Goal: Task Accomplishment & Management: Complete application form

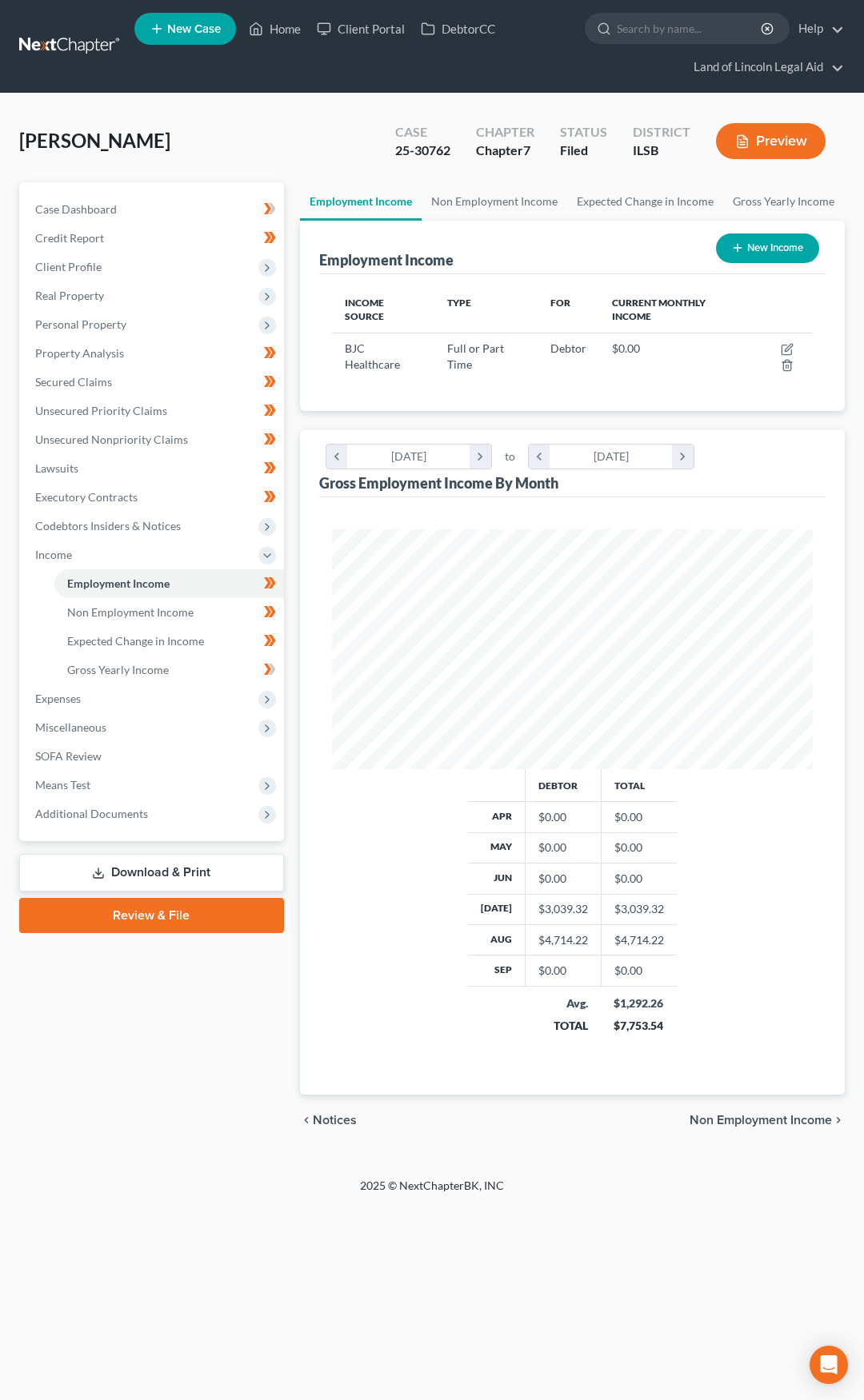
scroll to position [240, 514]
click at [60, 47] on link at bounding box center [70, 46] width 103 height 29
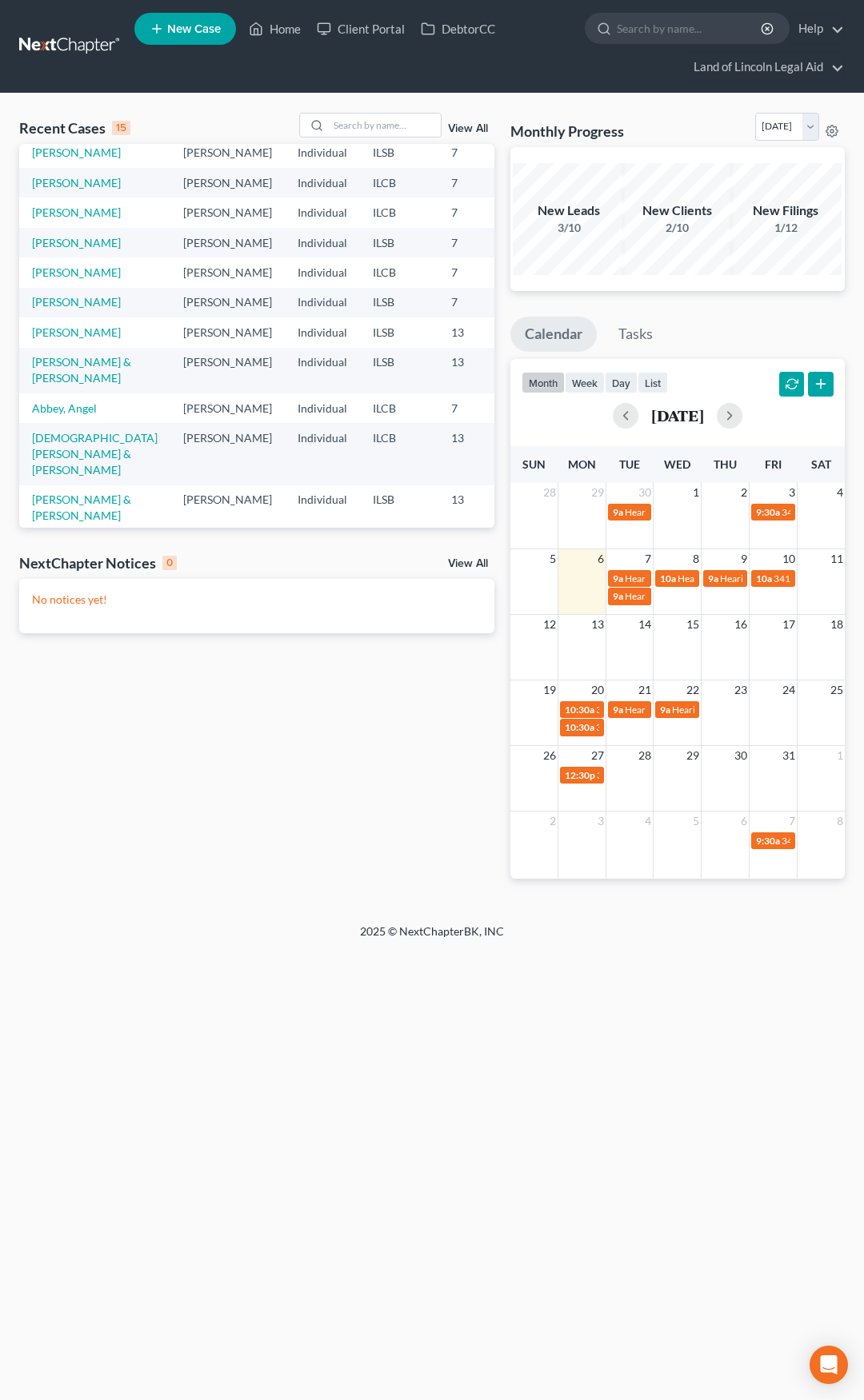
scroll to position [240, 0]
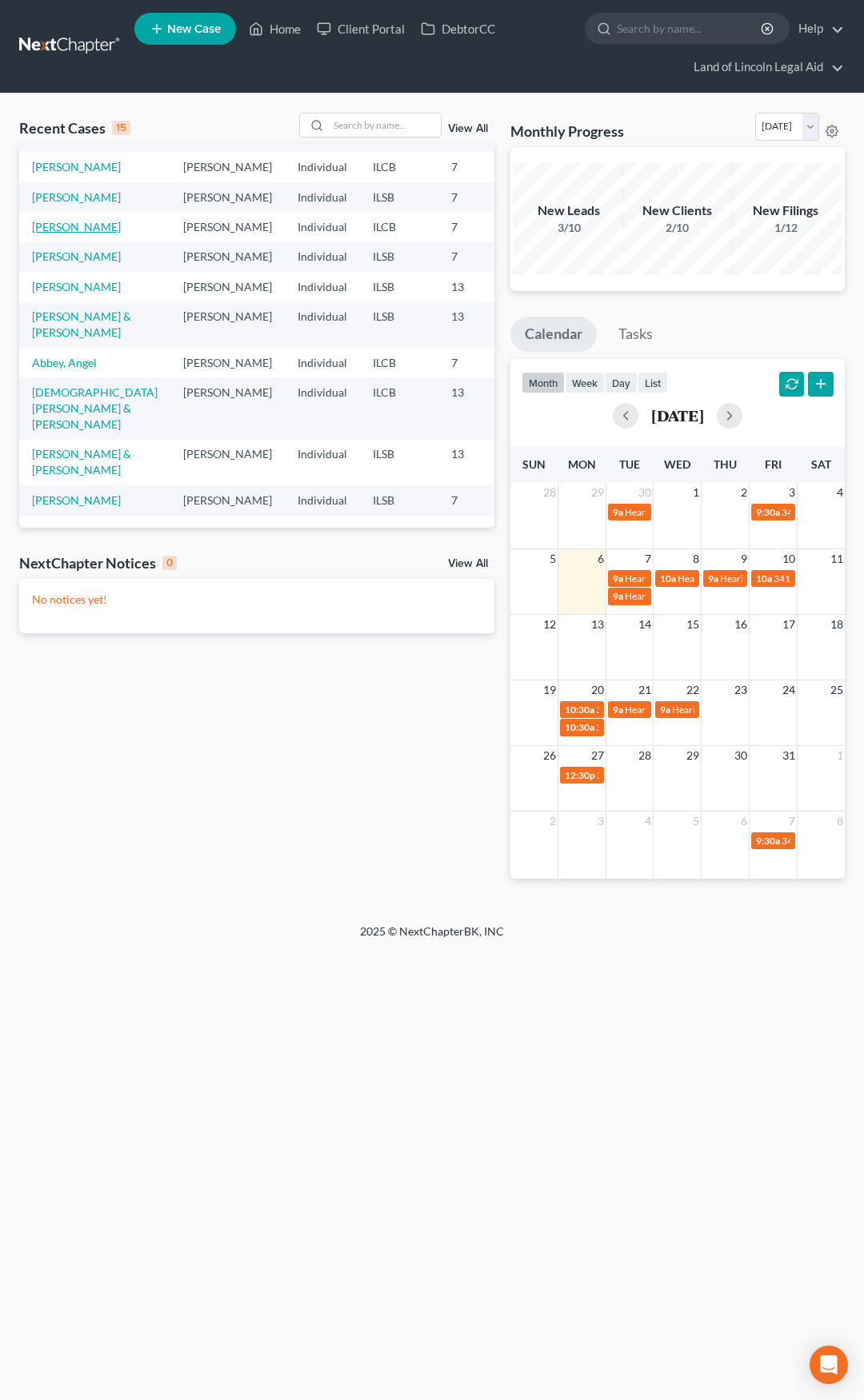
click at [52, 233] on link "Ingram, Madora" at bounding box center [76, 227] width 89 height 13
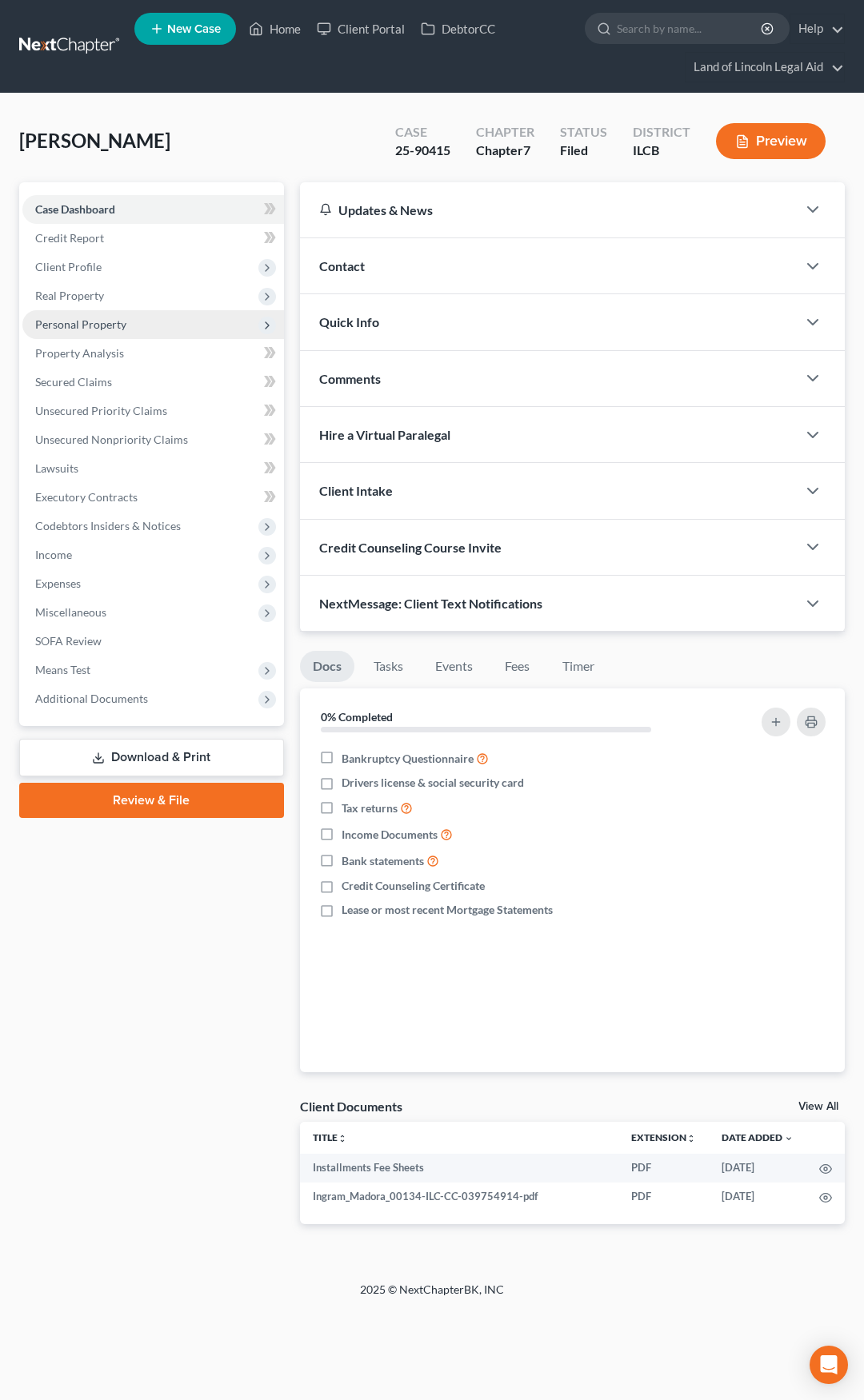
click at [173, 329] on span "Personal Property" at bounding box center [153, 325] width 262 height 29
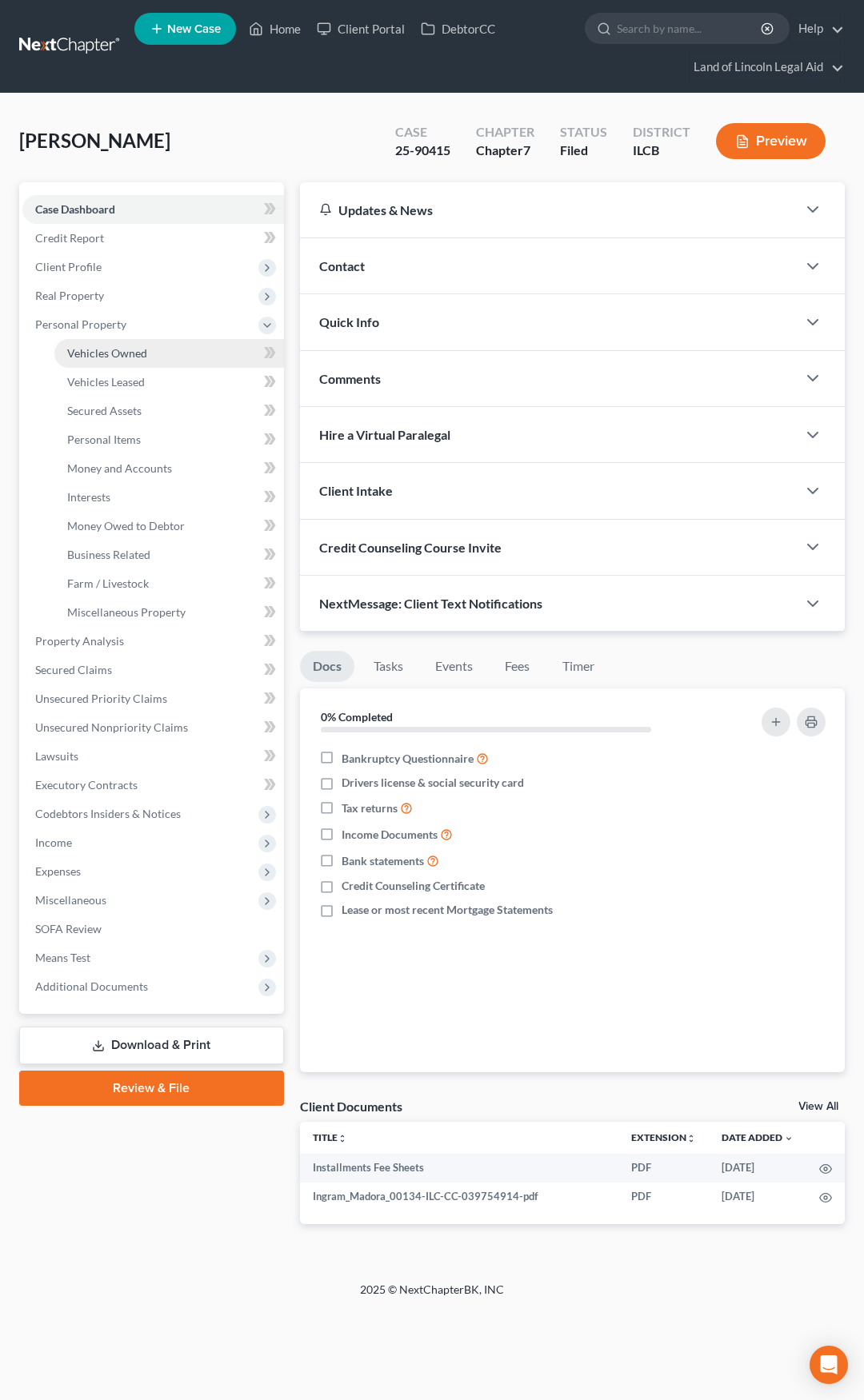
click at [171, 354] on link "Vehicles Owned" at bounding box center [169, 354] width 229 height 29
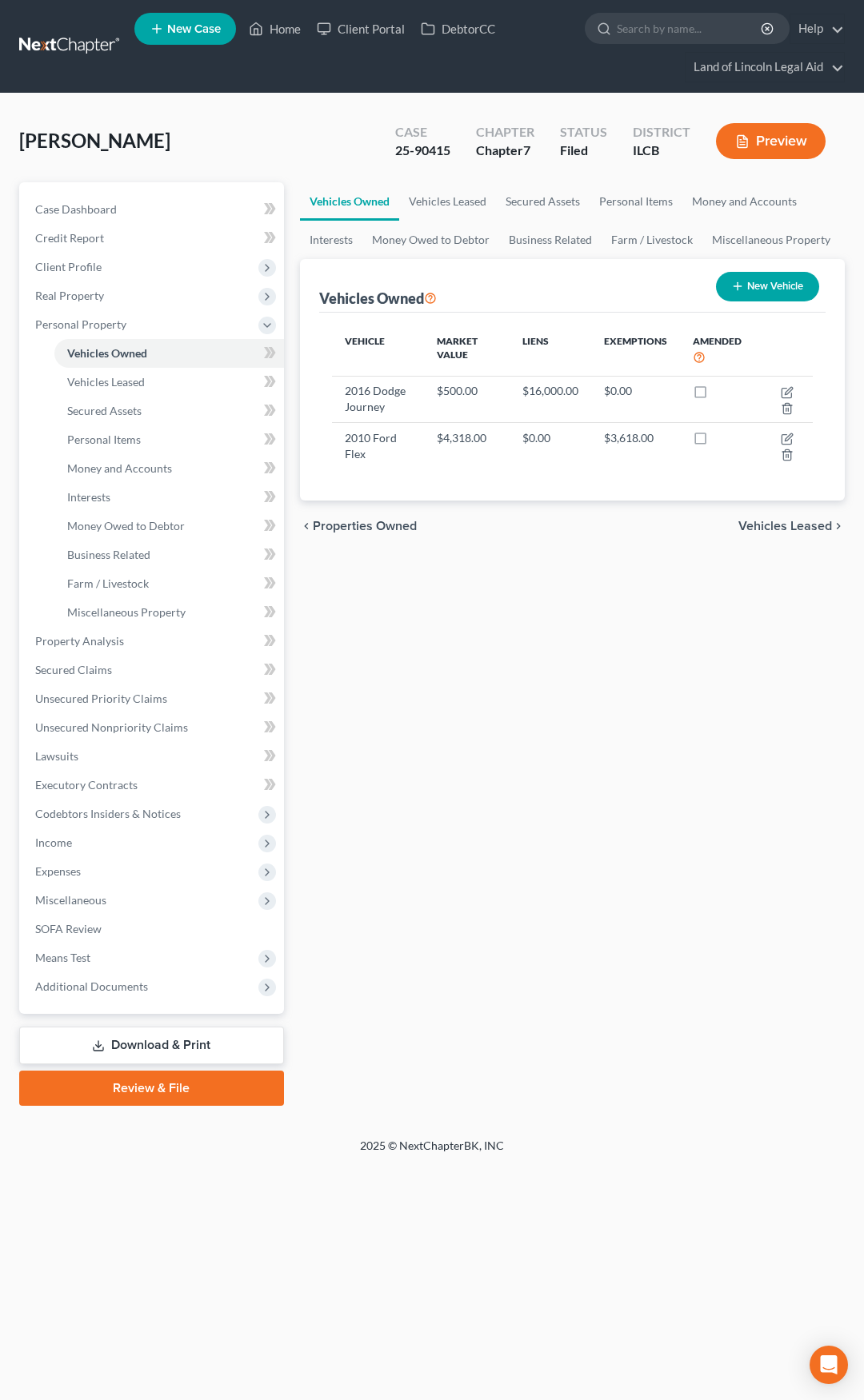
click at [763, 296] on button "New Vehicle" at bounding box center [768, 286] width 104 height 30
select select "0"
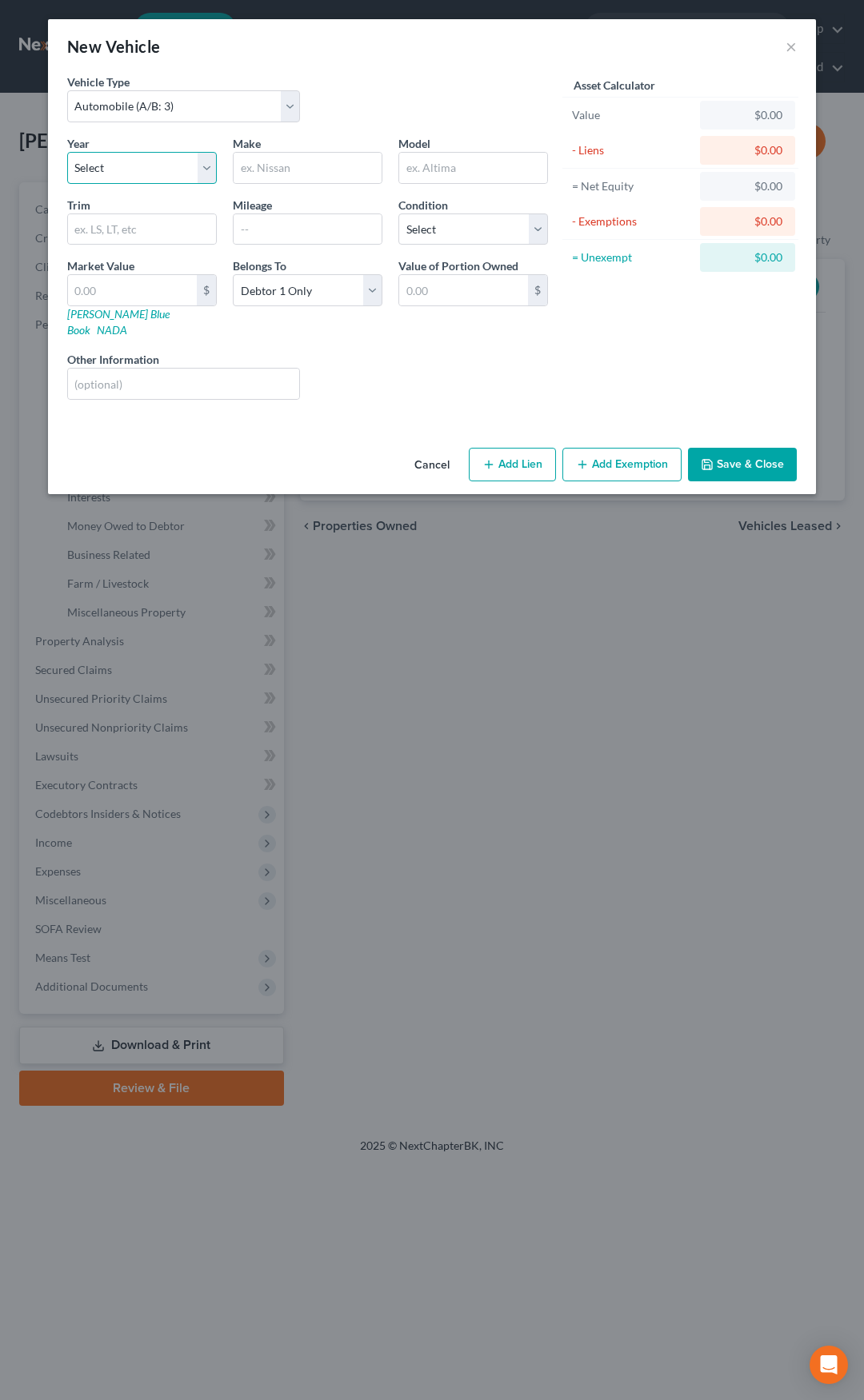
click at [157, 158] on select "Select 2026 2025 2024 2023 2022 2021 2020 2019 2018 2017 2016 2015 2014 2013 20…" at bounding box center [142, 168] width 150 height 32
select select "47"
click at [67, 152] on select "Select 2026 2025 2024 2023 2022 2021 2020 2019 2018 2017 2016 2015 2014 2013 20…" at bounding box center [142, 168] width 150 height 32
click at [268, 159] on input "text" at bounding box center [307, 168] width 148 height 31
type input "Cadillac"
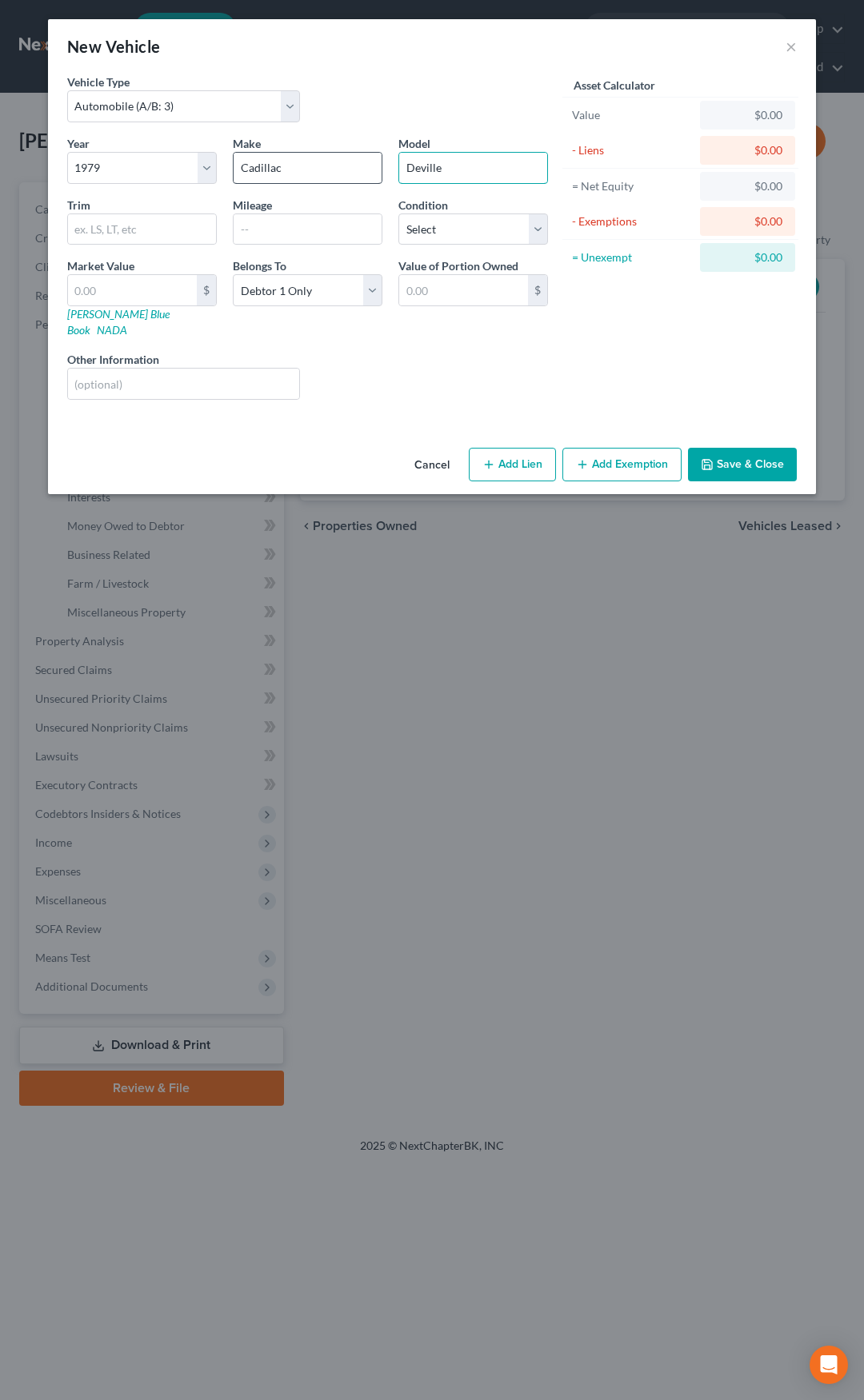
type input "Deville"
click at [411, 233] on select "Select Excellent Very Good Good Fair Poor" at bounding box center [473, 229] width 150 height 32
select select "3"
click at [398, 214] on select "Select Excellent Very Good Good Fair Poor" at bounding box center [473, 229] width 150 height 32
click at [158, 294] on input "text" at bounding box center [133, 290] width 129 height 31
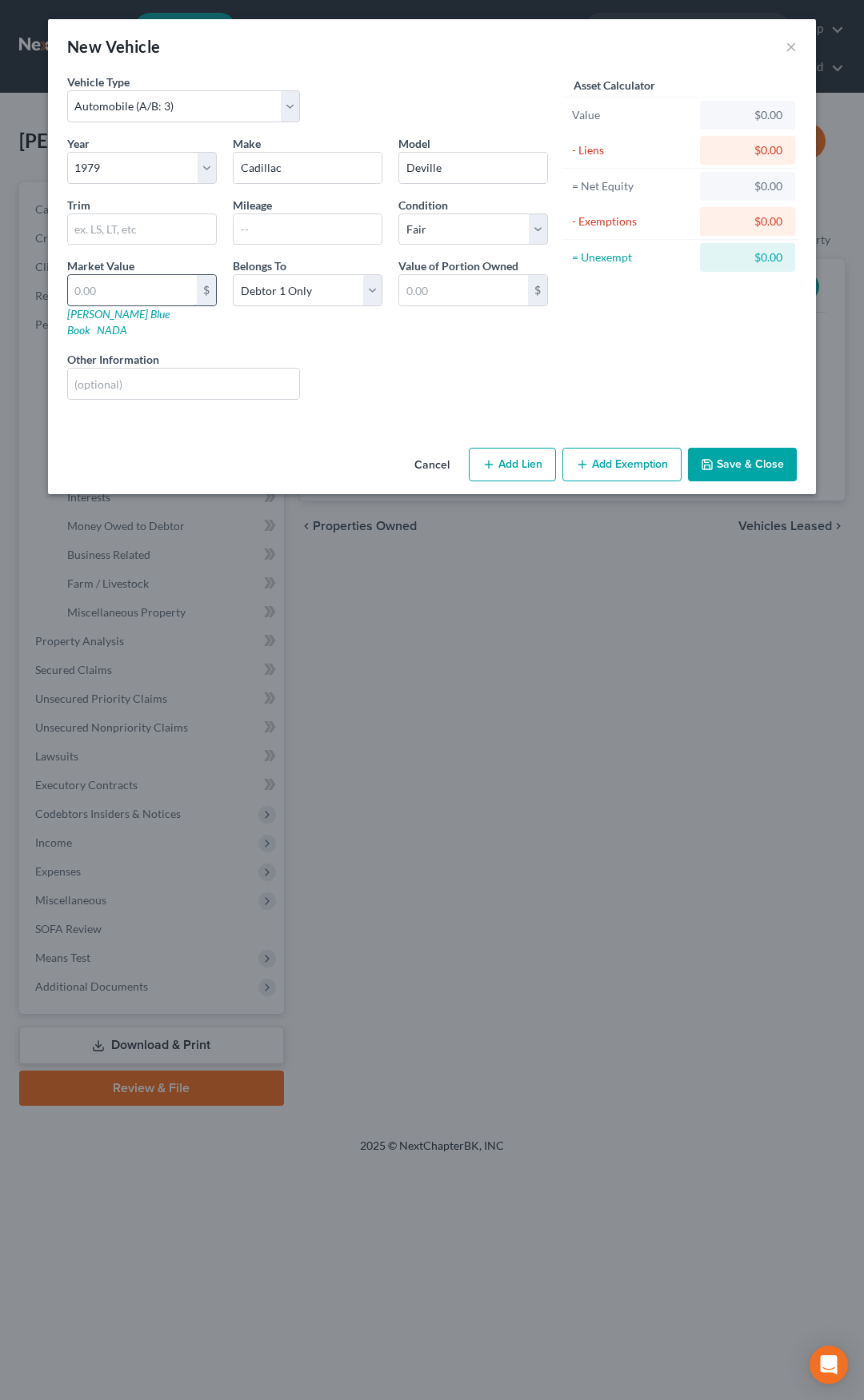
type input "5"
type input "5.00"
type input "50"
type input "50.00"
type input "500"
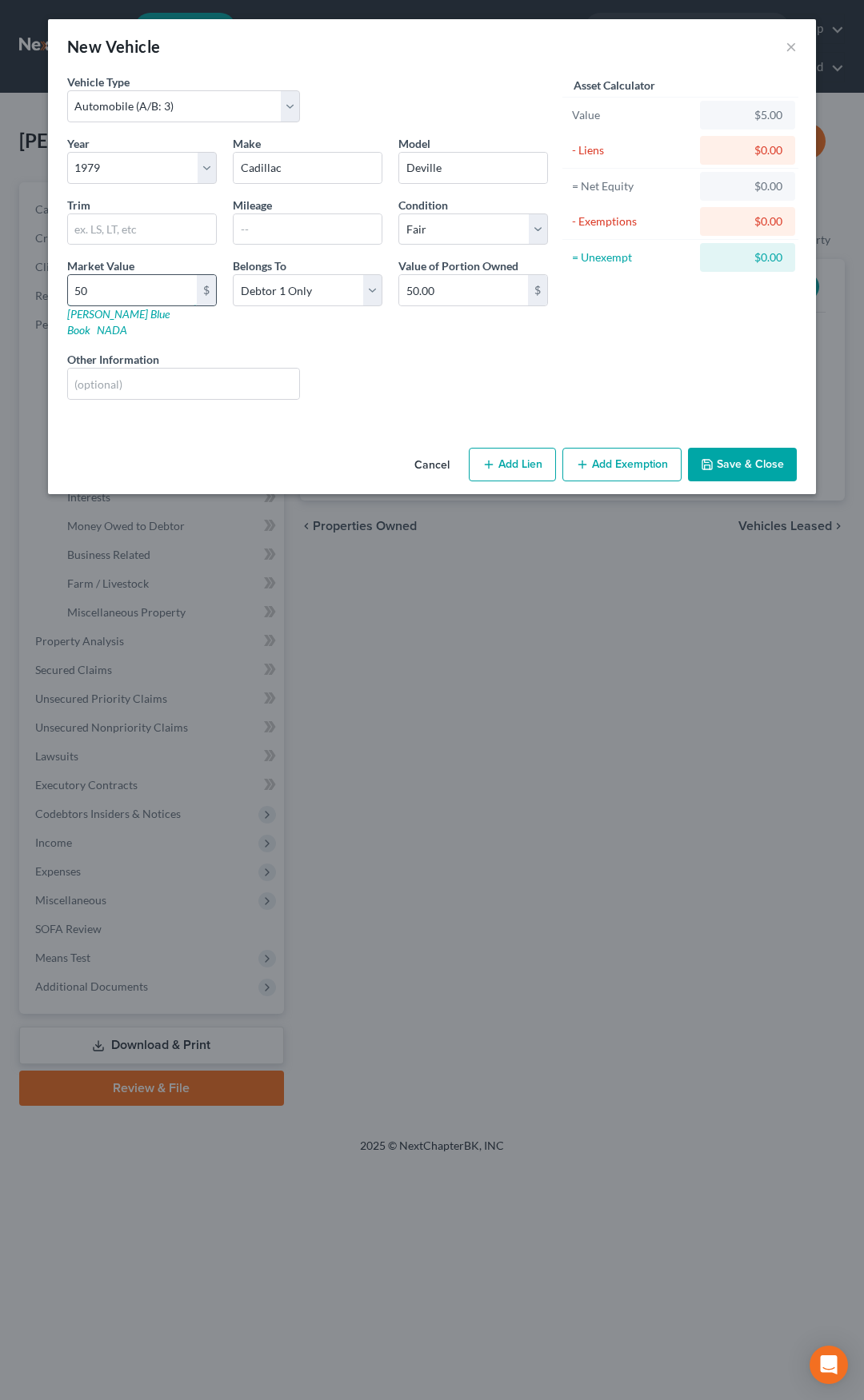
type input "500.00"
type input "5000"
type input "5,000.00"
type input "5,000"
click at [171, 368] on input "text" at bounding box center [183, 383] width 231 height 31
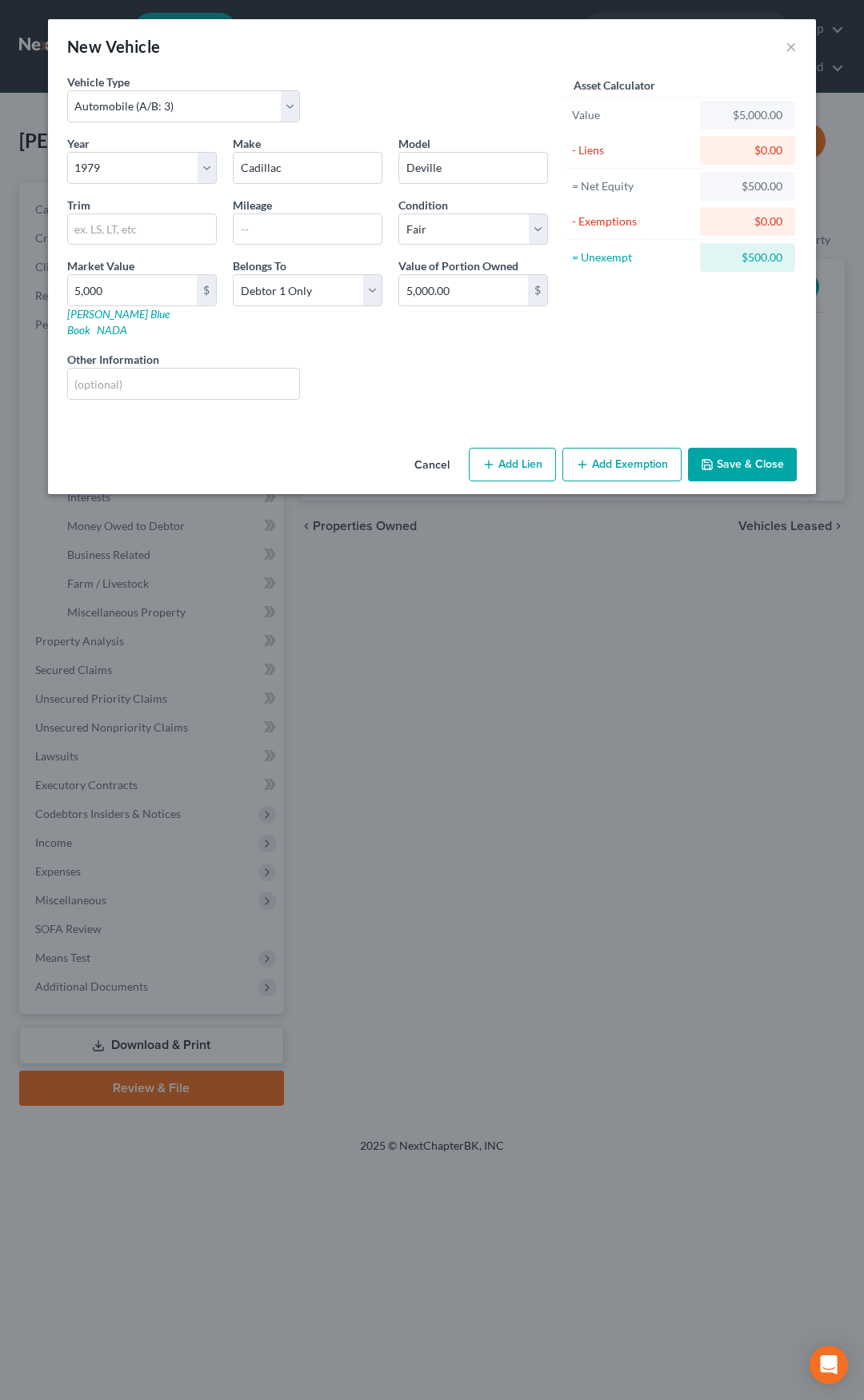
click at [334, 332] on div "Year Select 2026 2025 2024 2023 2022 2021 2020 2019 2018 2017 2016 2015 2014 20…" at bounding box center [307, 273] width 497 height 277
click at [595, 448] on button "Add Exemption" at bounding box center [622, 464] width 119 height 34
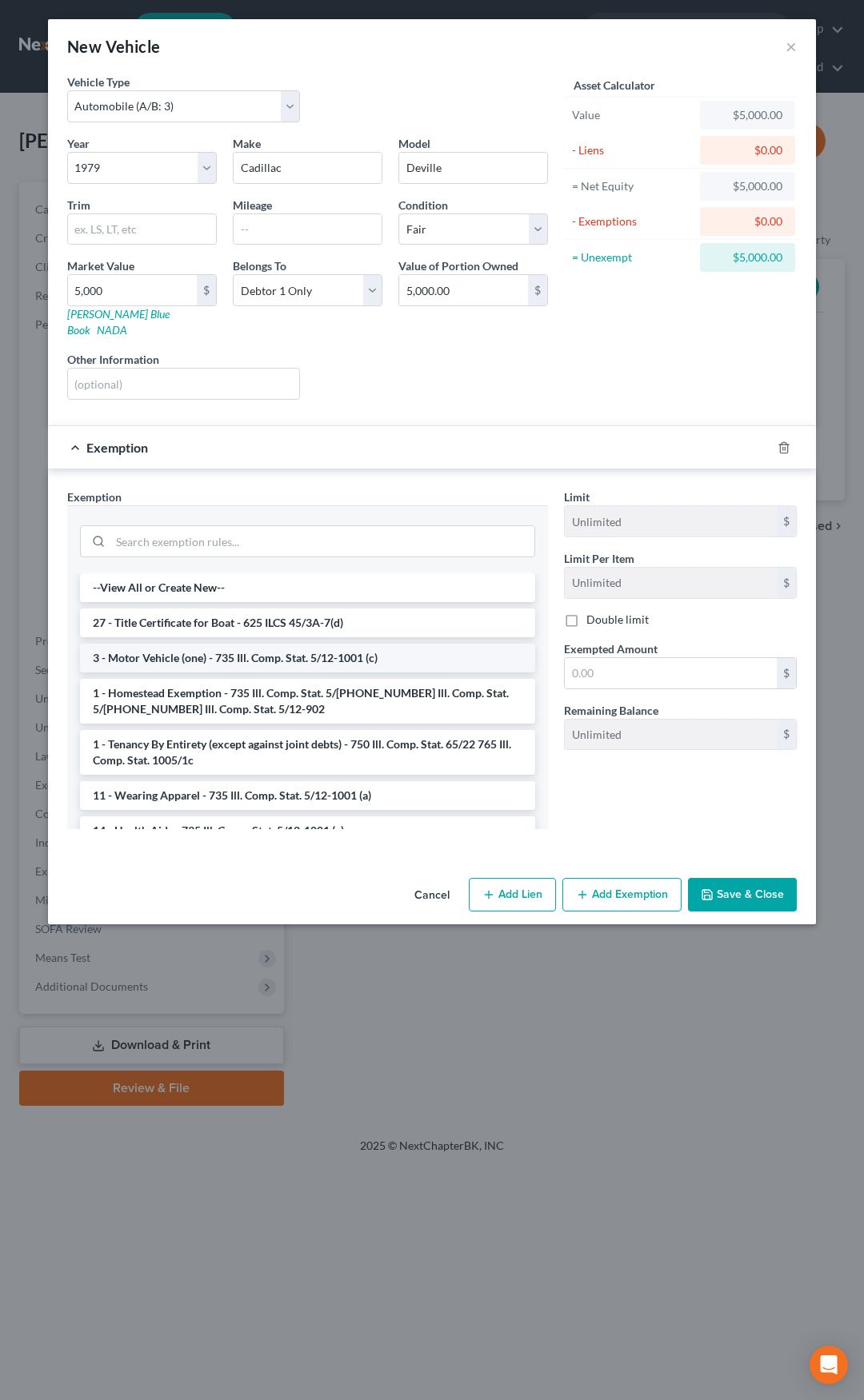
click at [369, 644] on li "3 - Motor Vehicle (one) - 735 Ill. Comp. Stat. 5/12-1001 (c)" at bounding box center [308, 658] width 456 height 29
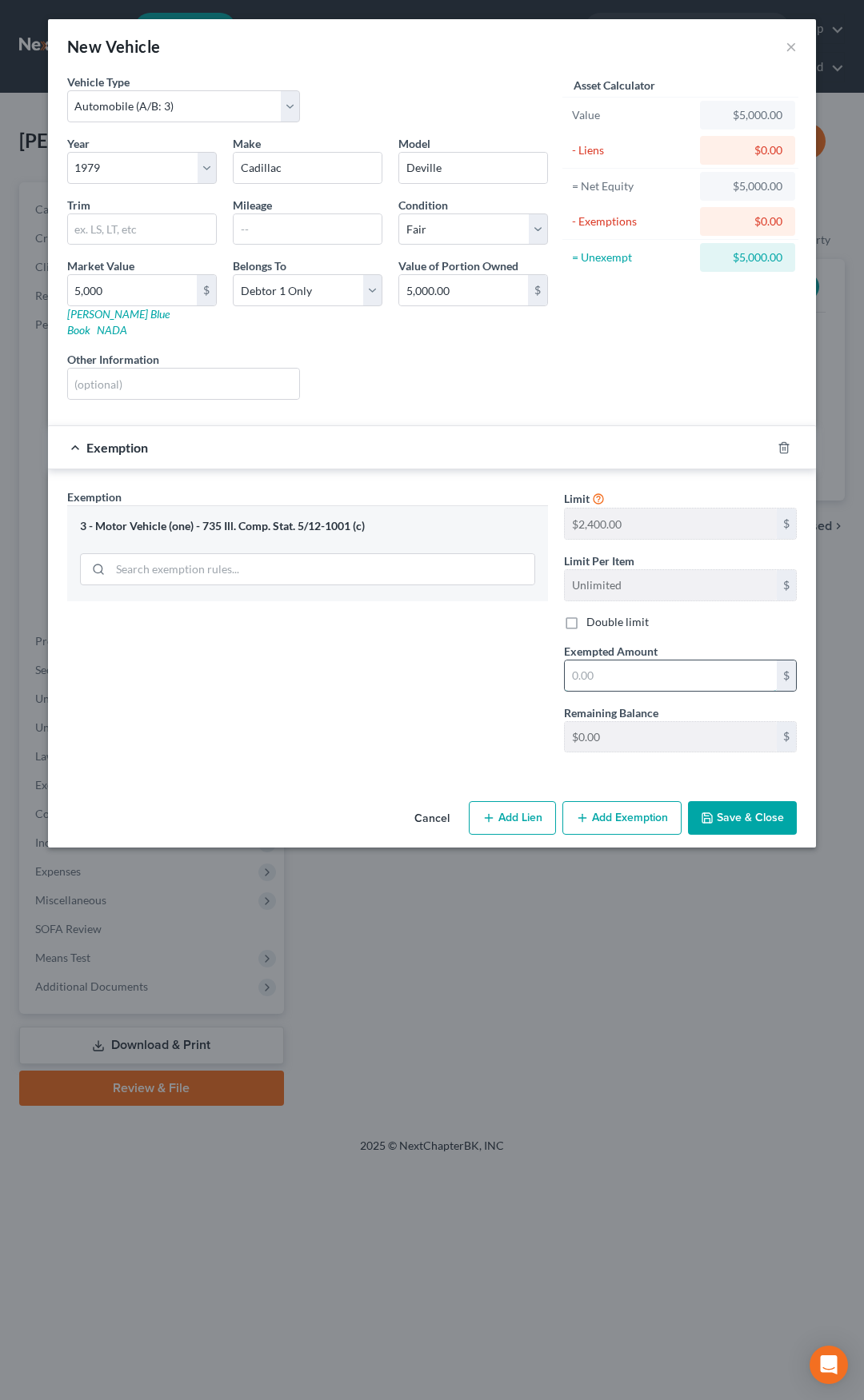
click at [602, 661] on input "text" at bounding box center [671, 676] width 212 height 31
type input "2,400"
click at [725, 801] on button "Save & Close" at bounding box center [742, 818] width 109 height 34
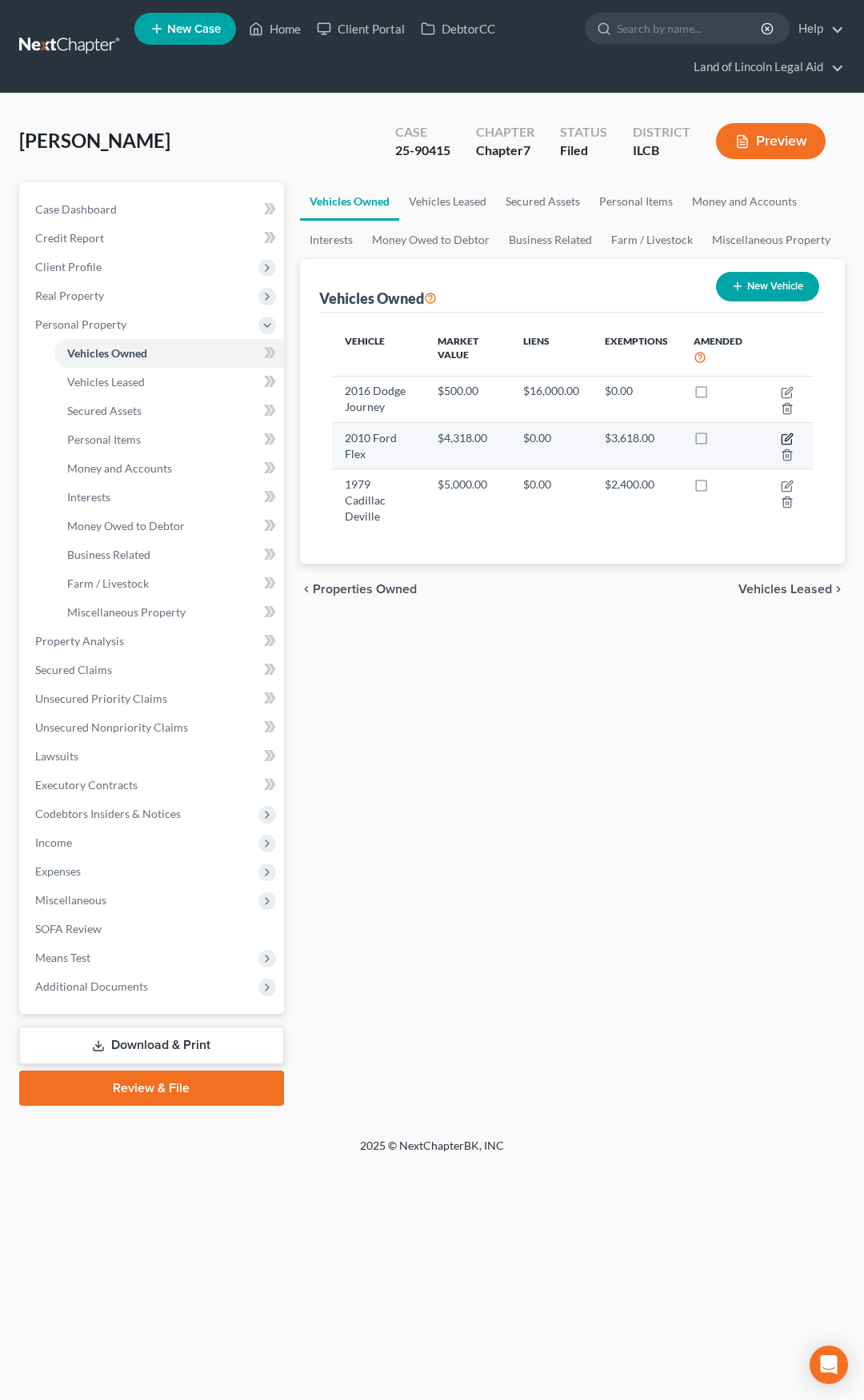
click at [786, 435] on icon "button" at bounding box center [787, 440] width 10 height 10
select select "0"
select select "16"
select select "2"
select select "0"
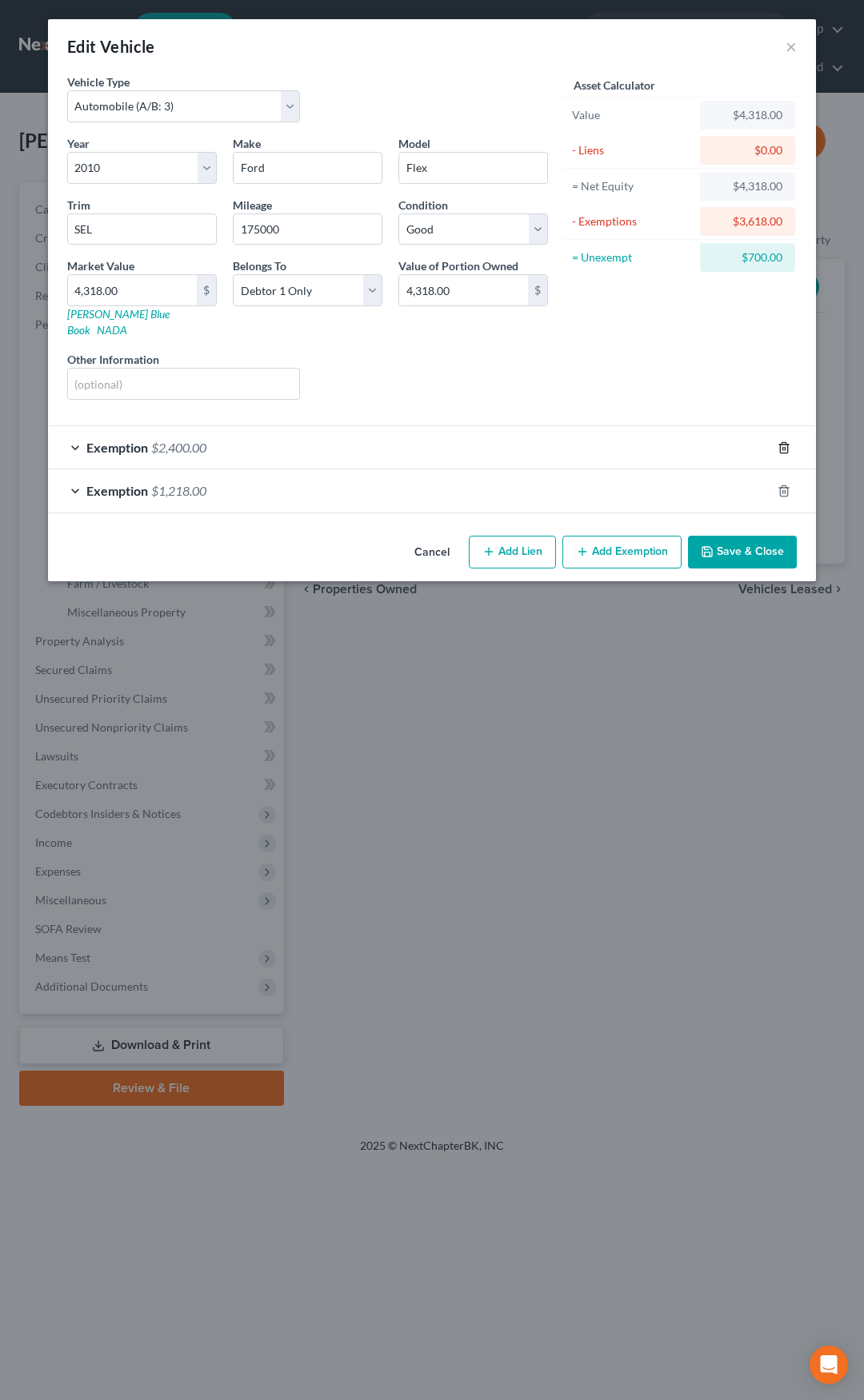
click at [782, 442] on icon "button" at bounding box center [784, 447] width 7 height 11
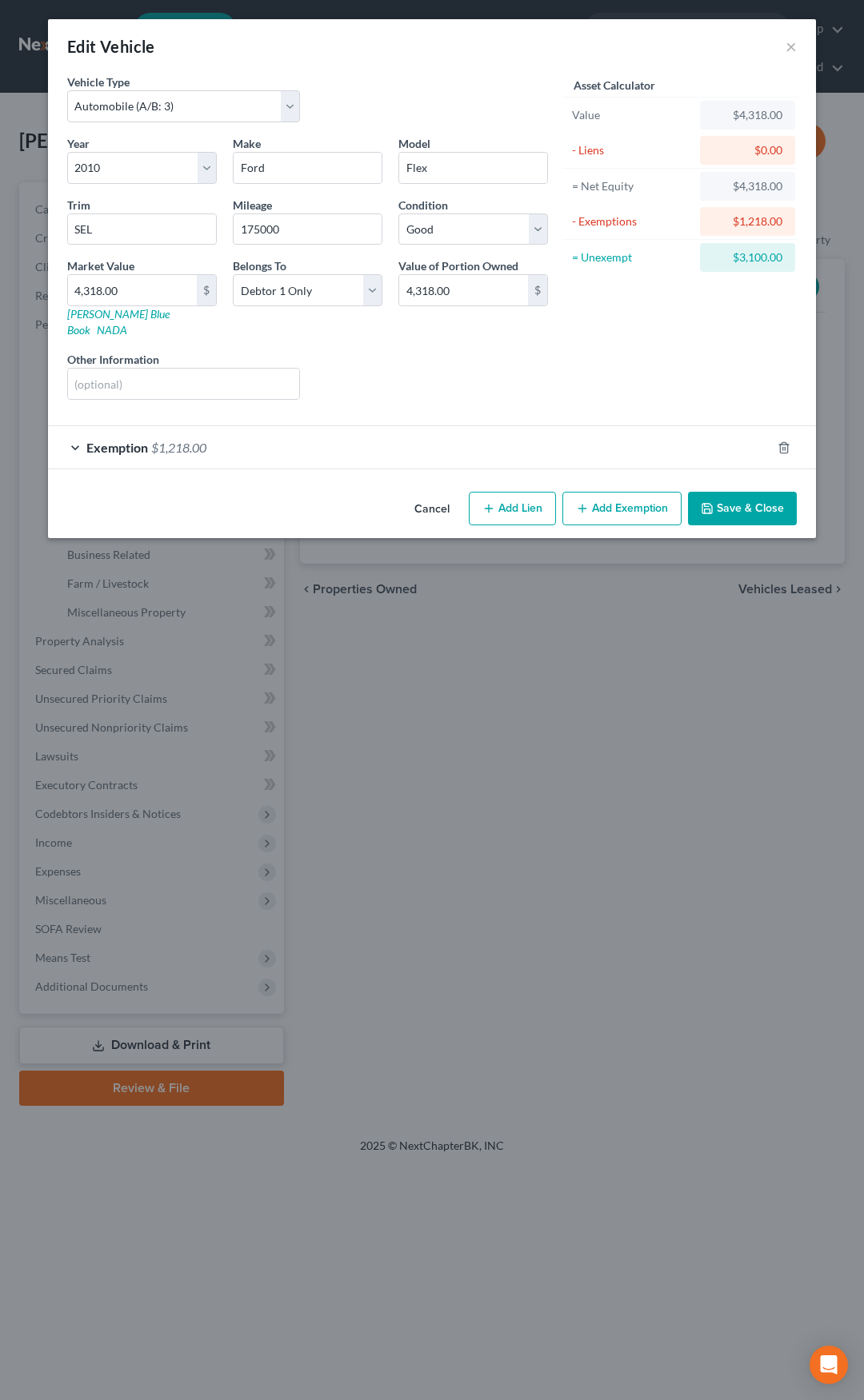
click at [702, 503] on icon "button" at bounding box center [707, 508] width 12 height 12
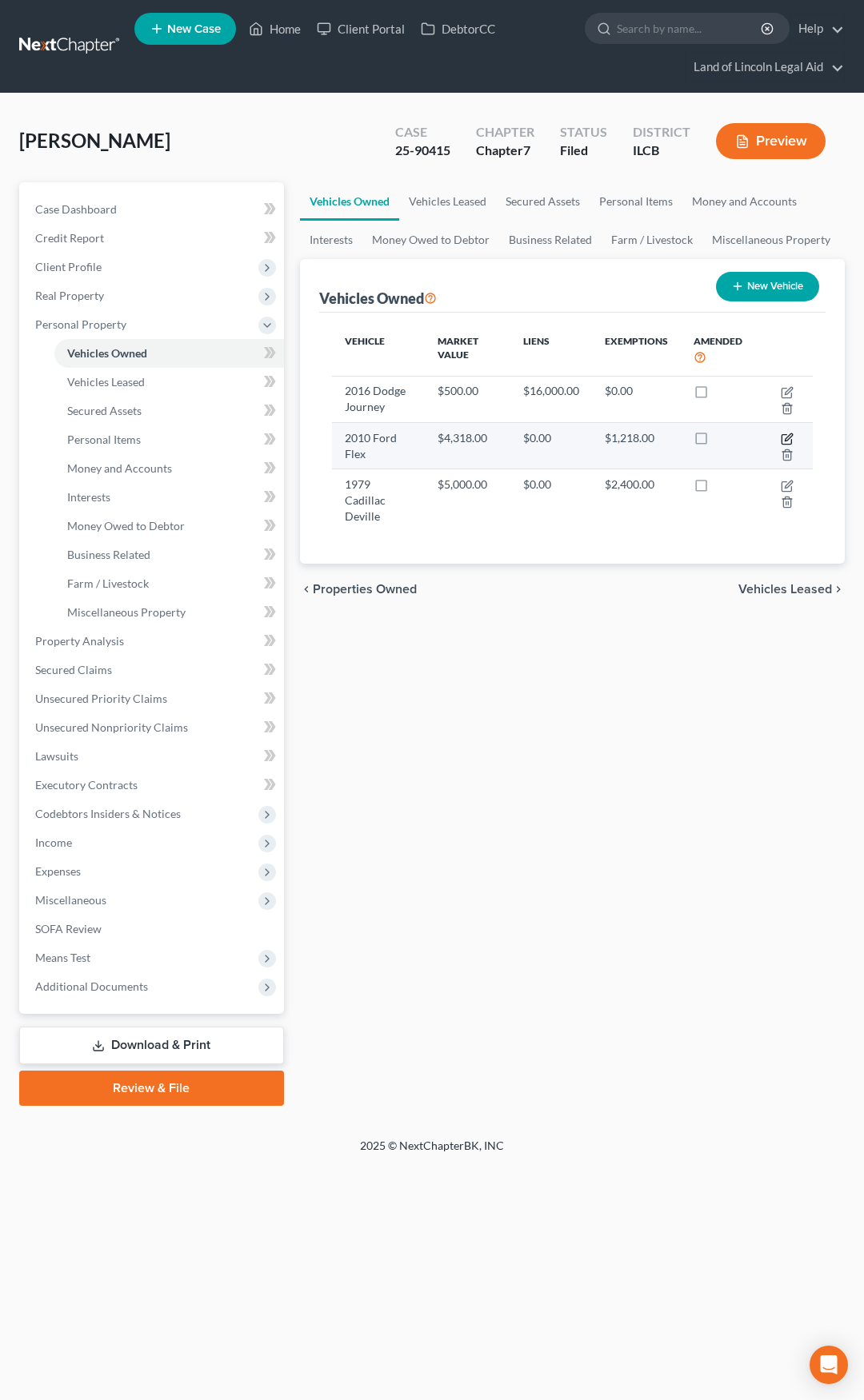
click at [785, 437] on icon "button" at bounding box center [787, 439] width 12 height 12
select select "0"
select select "16"
select select "2"
select select "0"
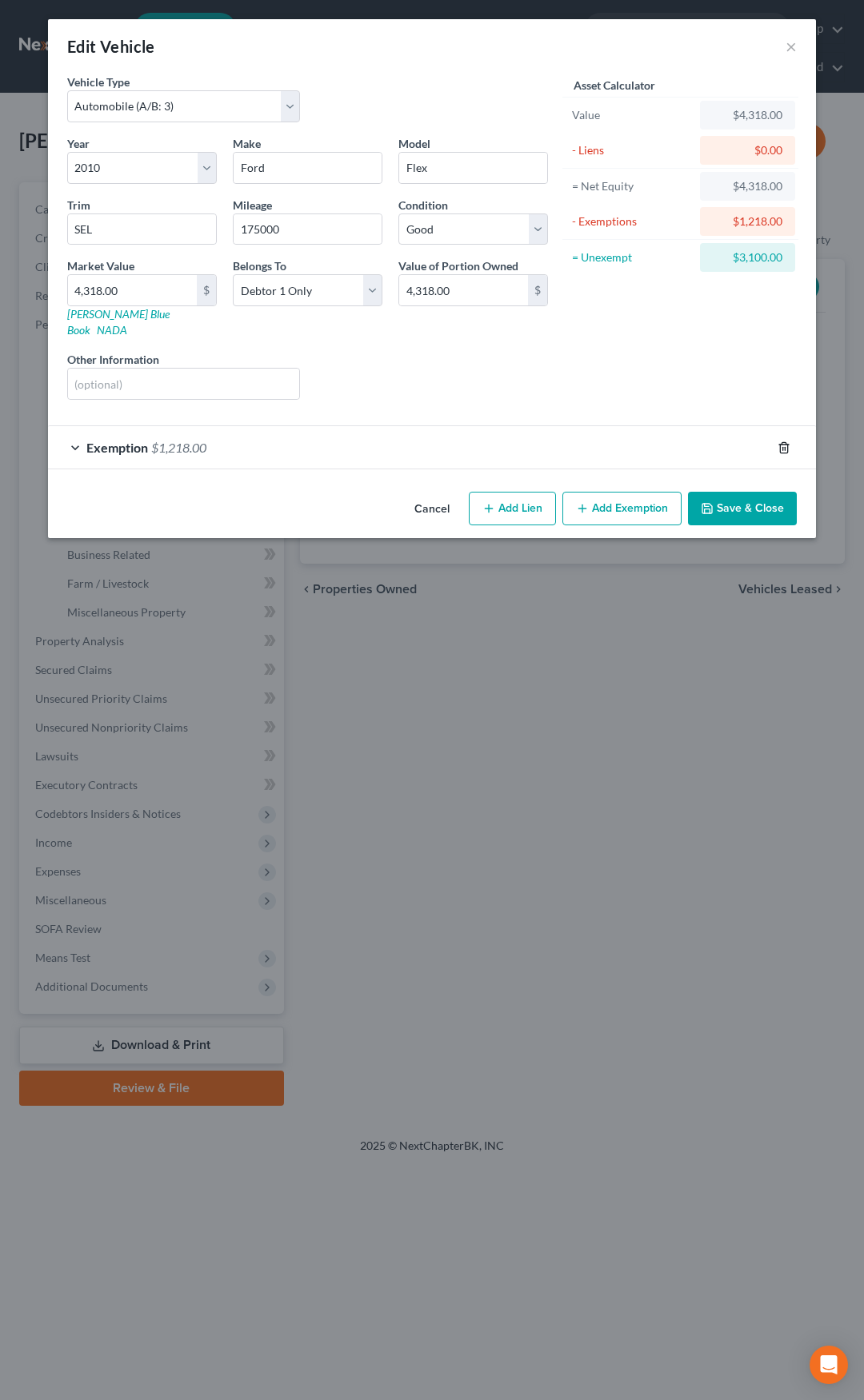
click at [786, 445] on polyline "button" at bounding box center [784, 445] width 10 height 0
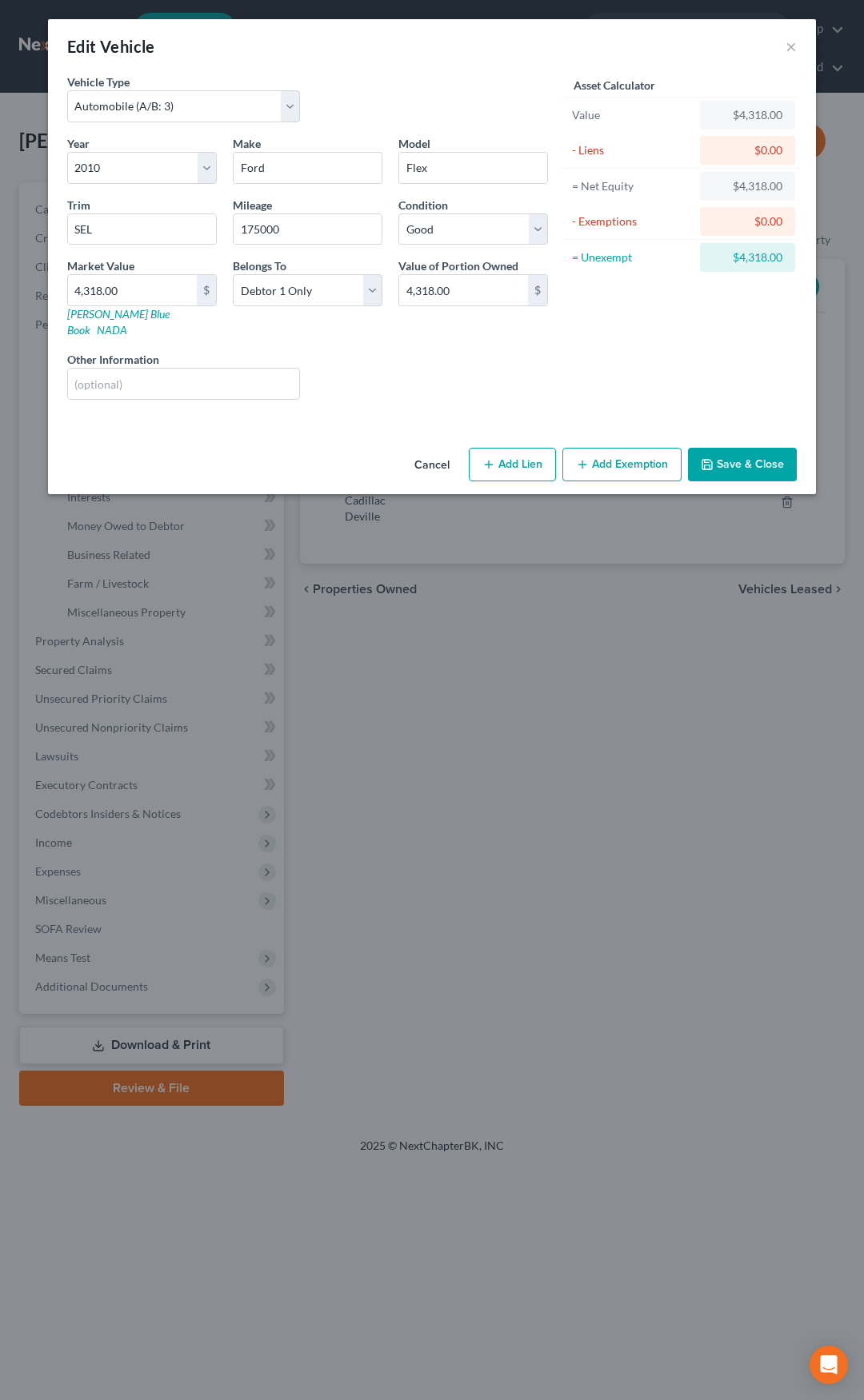
click at [729, 448] on button "Save & Close" at bounding box center [742, 464] width 109 height 34
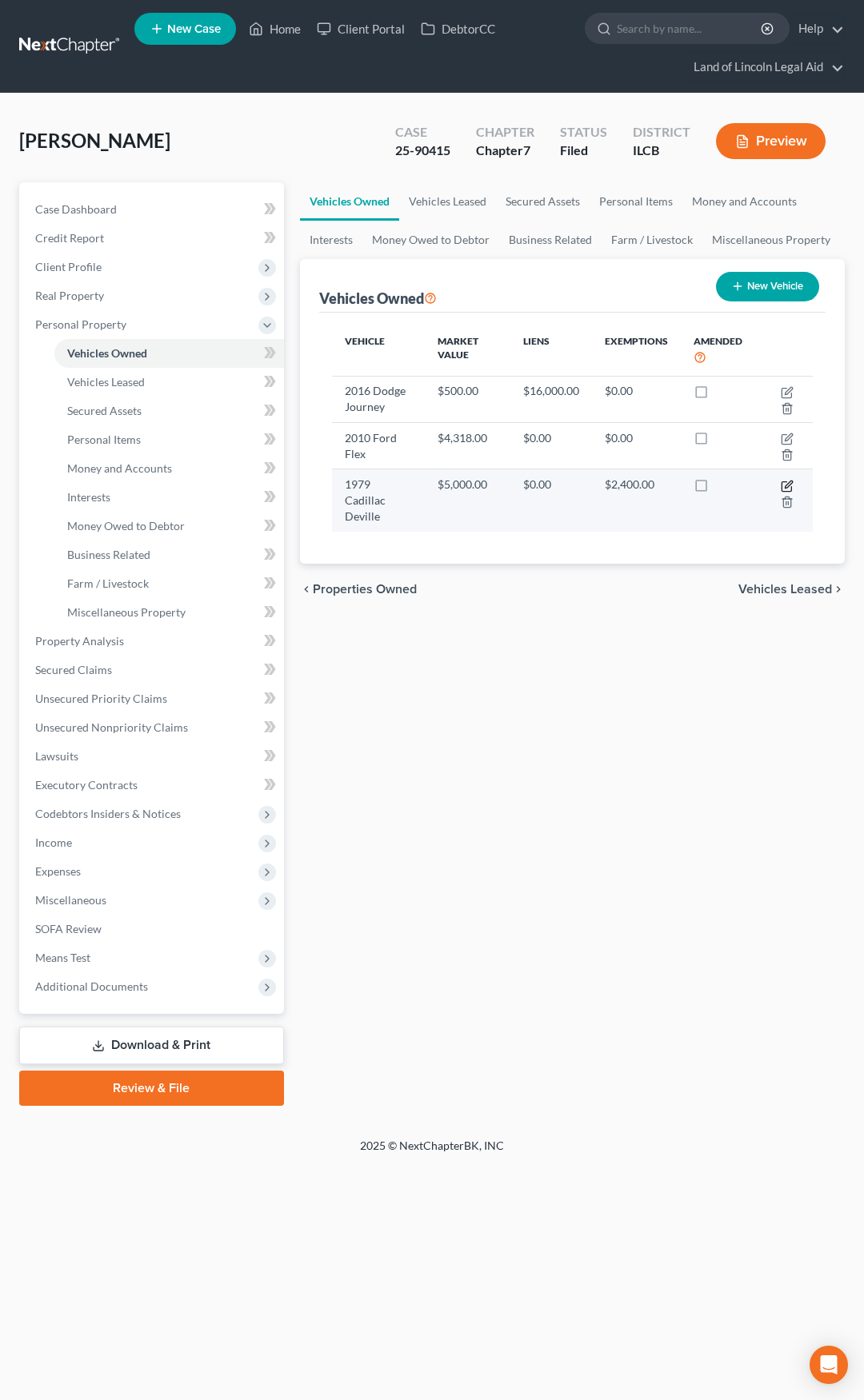
click at [789, 483] on icon "button" at bounding box center [787, 486] width 12 height 12
select select "0"
select select "47"
select select "3"
select select "0"
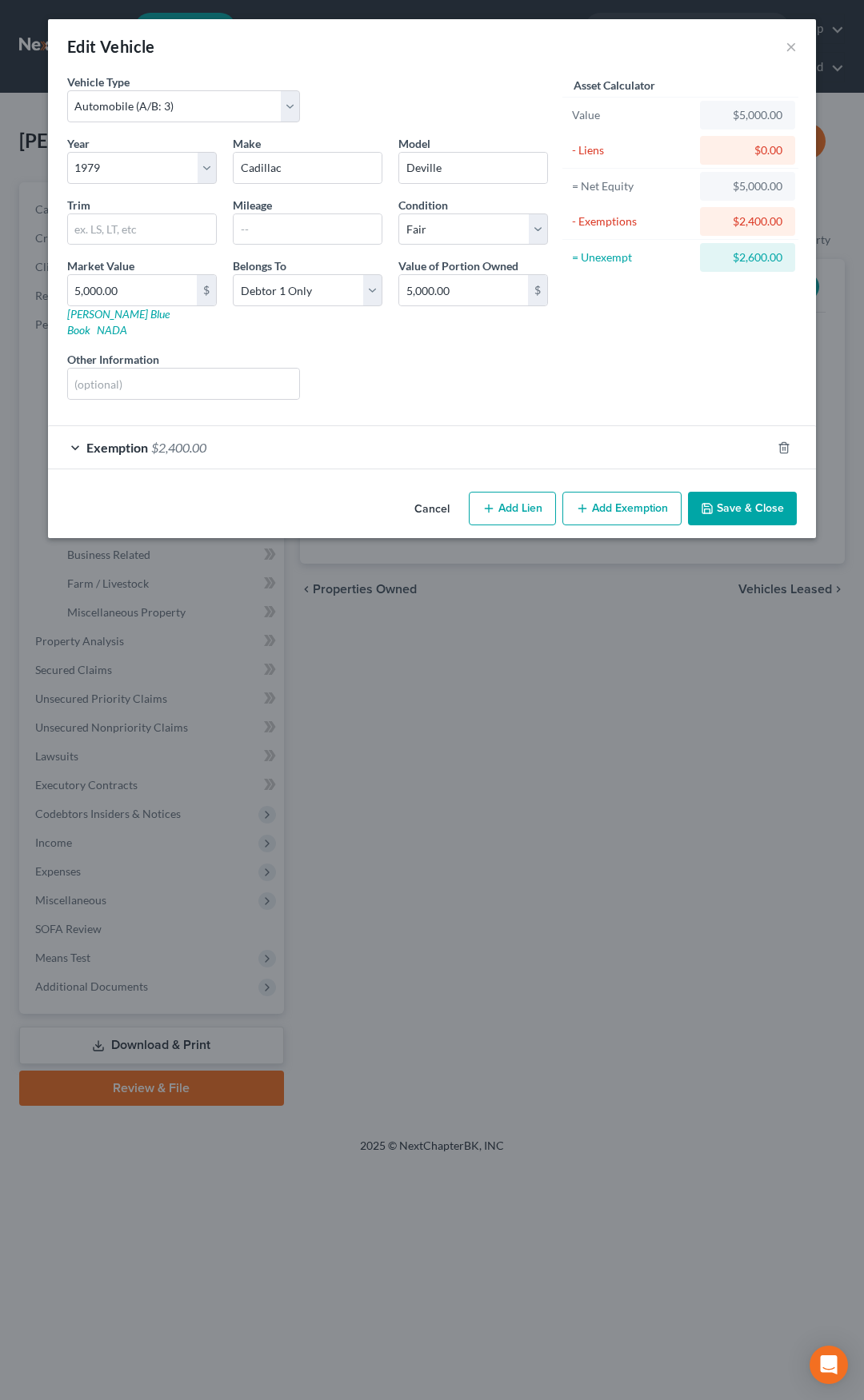
click at [602, 498] on button "Add Exemption" at bounding box center [622, 508] width 119 height 34
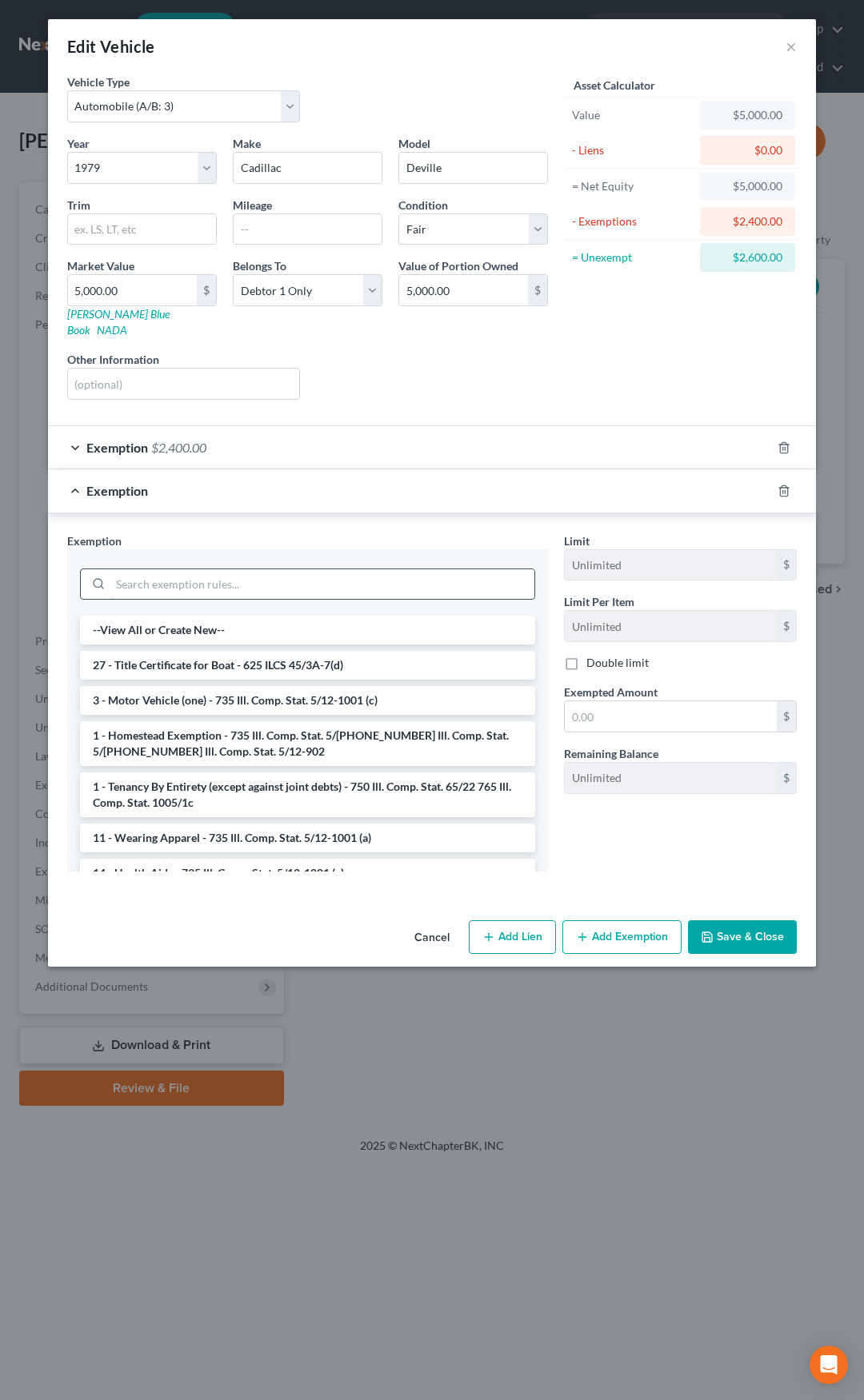
click at [398, 578] on input "search" at bounding box center [322, 585] width 424 height 31
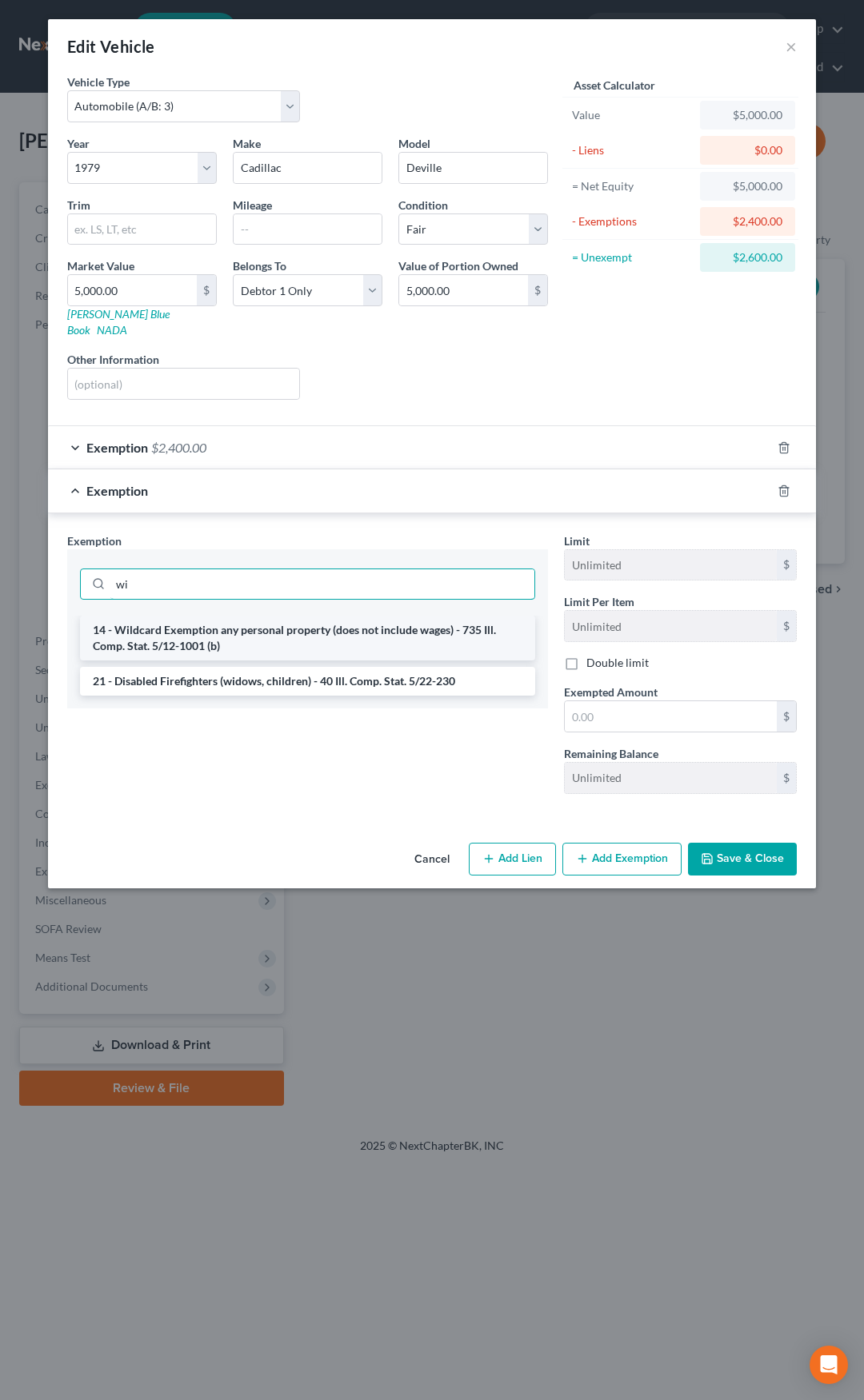
type input "wi"
click at [384, 625] on li "14 - Wildcard Exemption any personal property (does not include wages) - 735 Il…" at bounding box center [308, 638] width 456 height 45
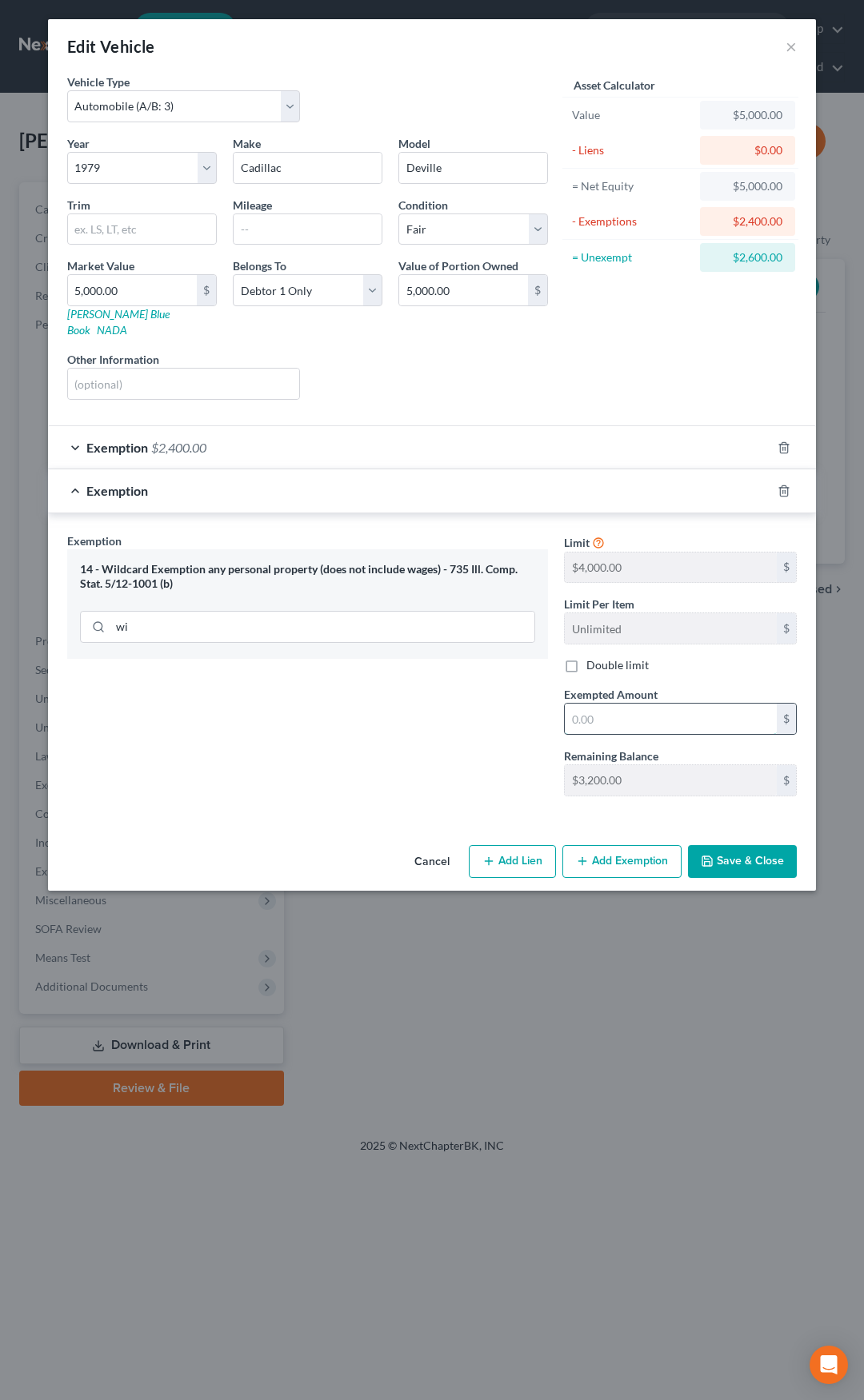
click at [606, 705] on input "text" at bounding box center [671, 719] width 212 height 31
type input "2,600"
click at [739, 845] on button "Save & Close" at bounding box center [742, 862] width 109 height 34
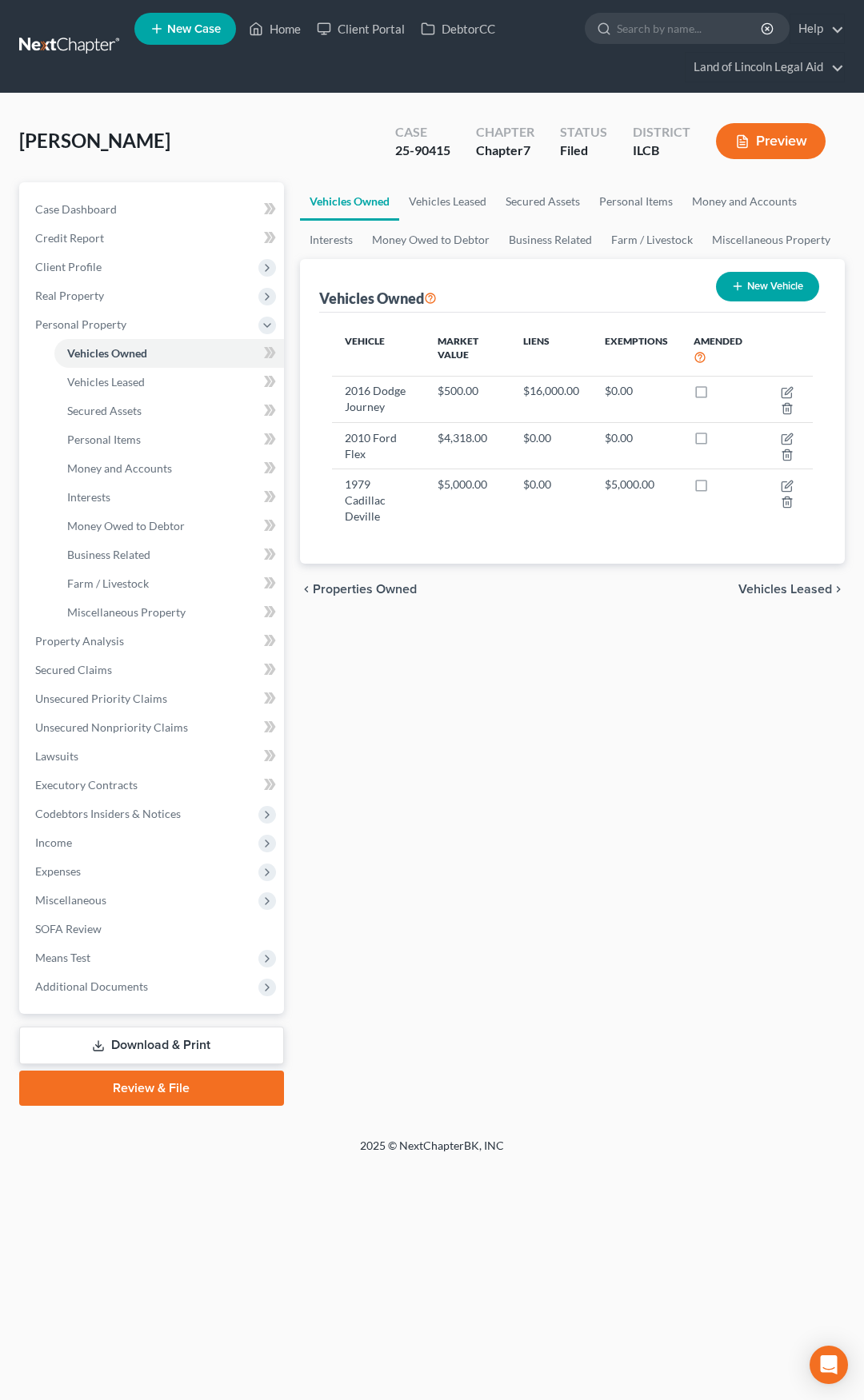
click at [225, 1042] on link "Download & Print" at bounding box center [152, 1045] width 265 height 37
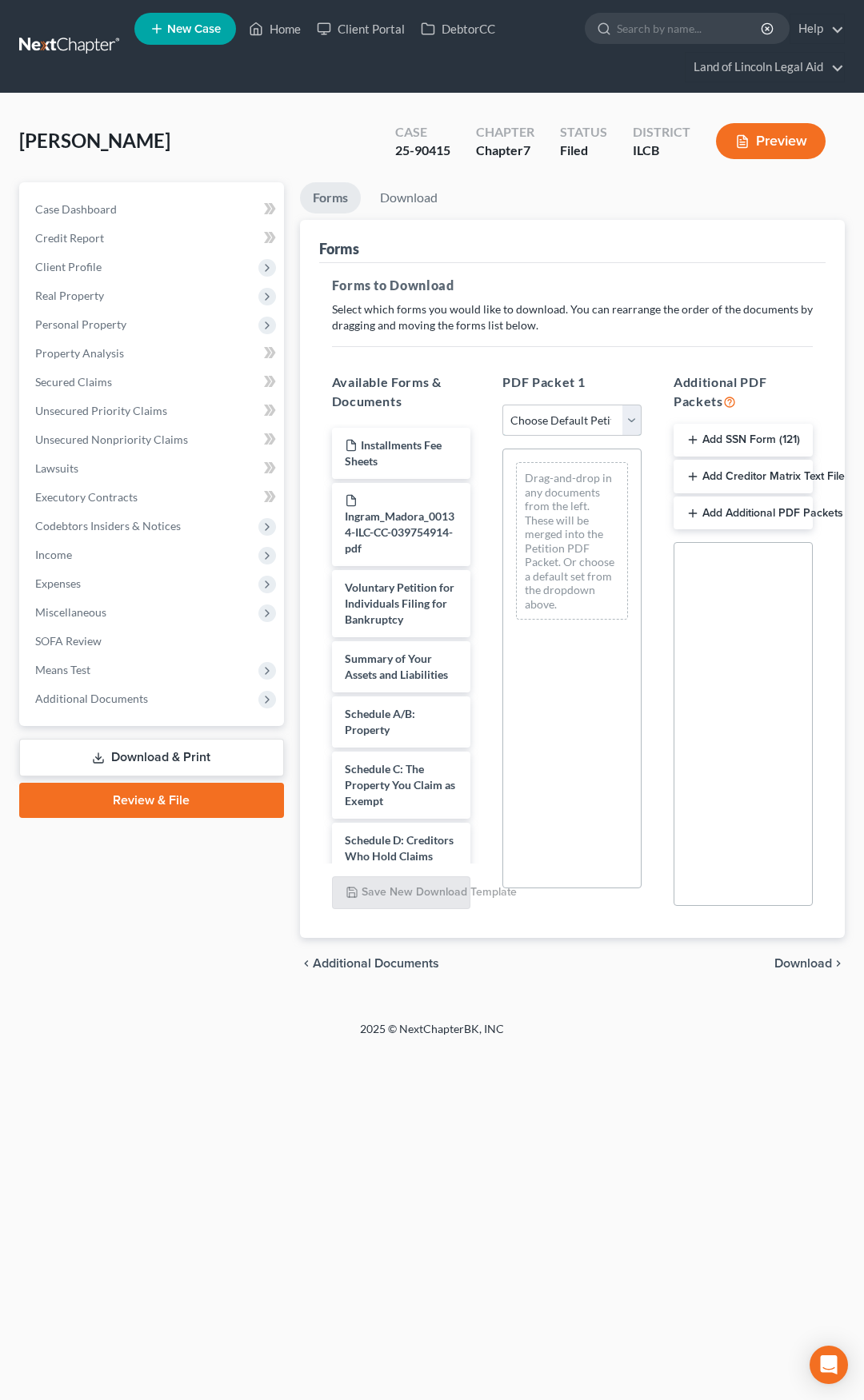
click at [540, 427] on select "Choose Default Petition PDF Packet Complete Bankruptcy Petition (all forms and …" at bounding box center [572, 421] width 139 height 32
select select "2"
click at [503, 405] on select "Choose Default Petition PDF Packet Complete Bankruptcy Petition (all forms and …" at bounding box center [572, 421] width 139 height 32
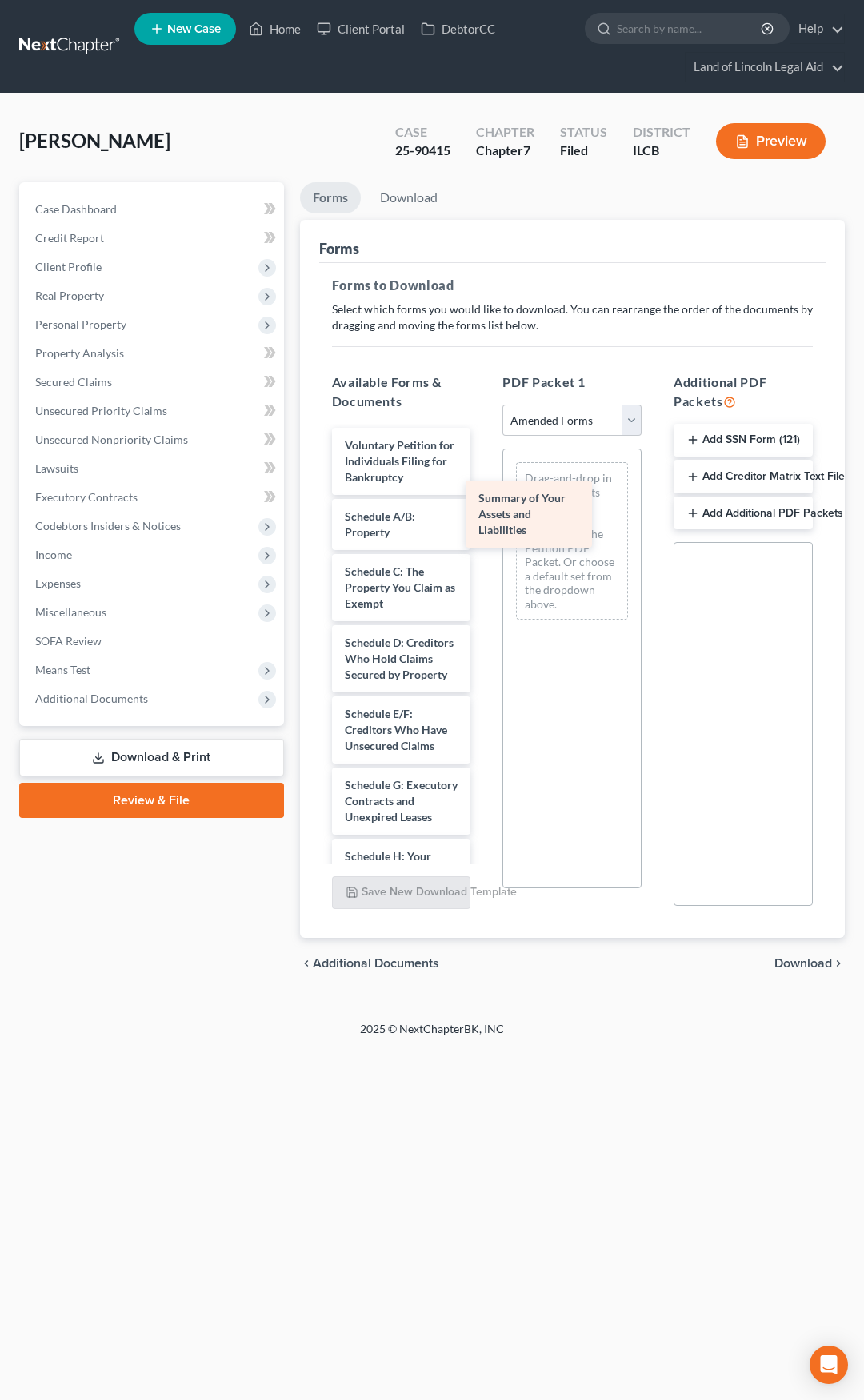
drag, startPoint x: 396, startPoint y: 552, endPoint x: 530, endPoint y: 517, distance: 138.5
click at [484, 517] on div "Summary of Your Assets and Liabilities Voluntary Petition for Individuals Filin…" at bounding box center [401, 998] width 165 height 1142
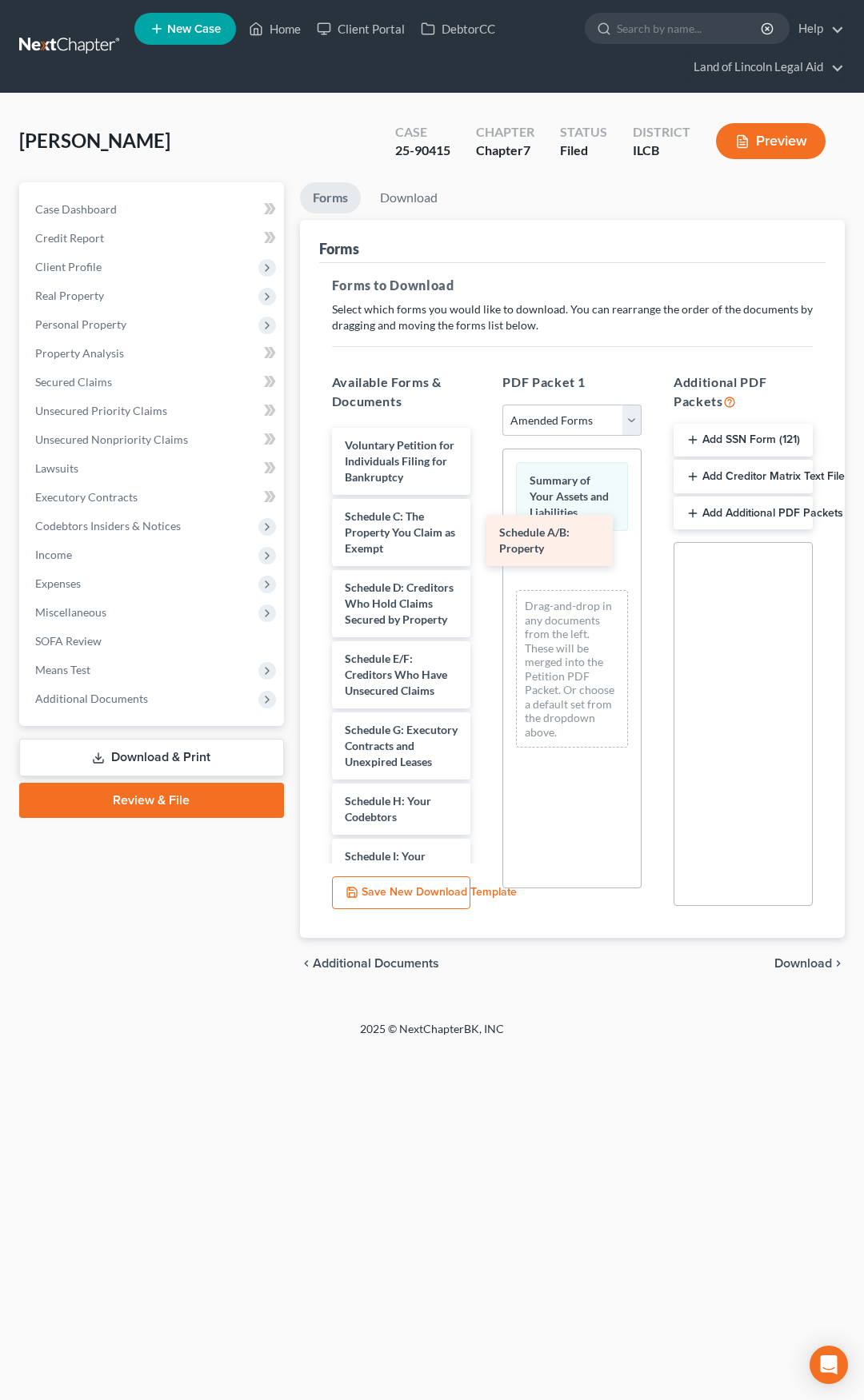
drag, startPoint x: 403, startPoint y: 550, endPoint x: 557, endPoint y: 550, distance: 154.0
click at [484, 550] on div "Schedule A/B: Property Voluntary Petition for Individuals Filing for Bankruptcy…" at bounding box center [401, 971] width 165 height 1087
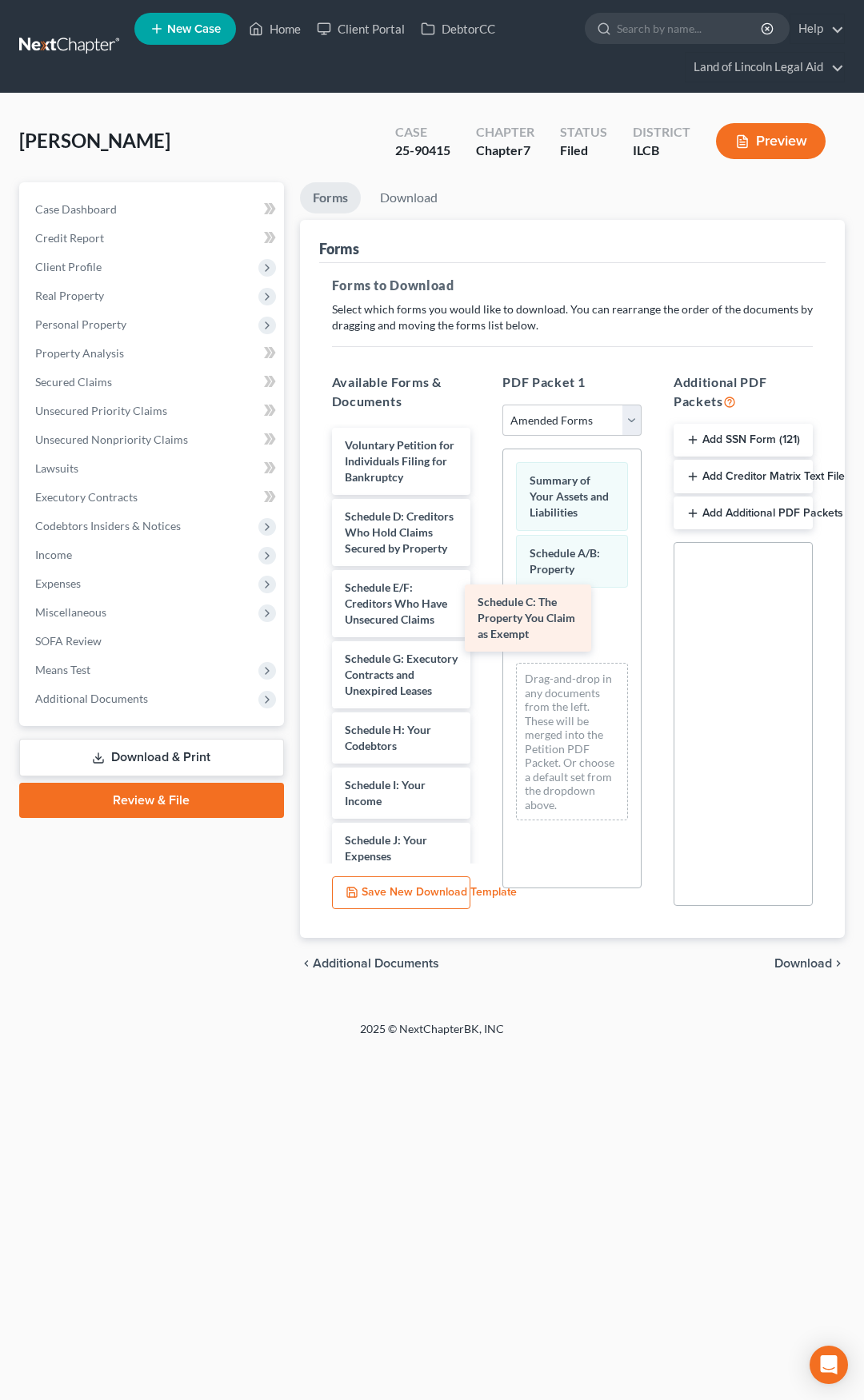
drag, startPoint x: 406, startPoint y: 559, endPoint x: 538, endPoint y: 628, distance: 148.9
click at [484, 628] on div "Schedule C: The Property You Claim as Exempt Voluntary Petition for Individuals…" at bounding box center [401, 936] width 165 height 1016
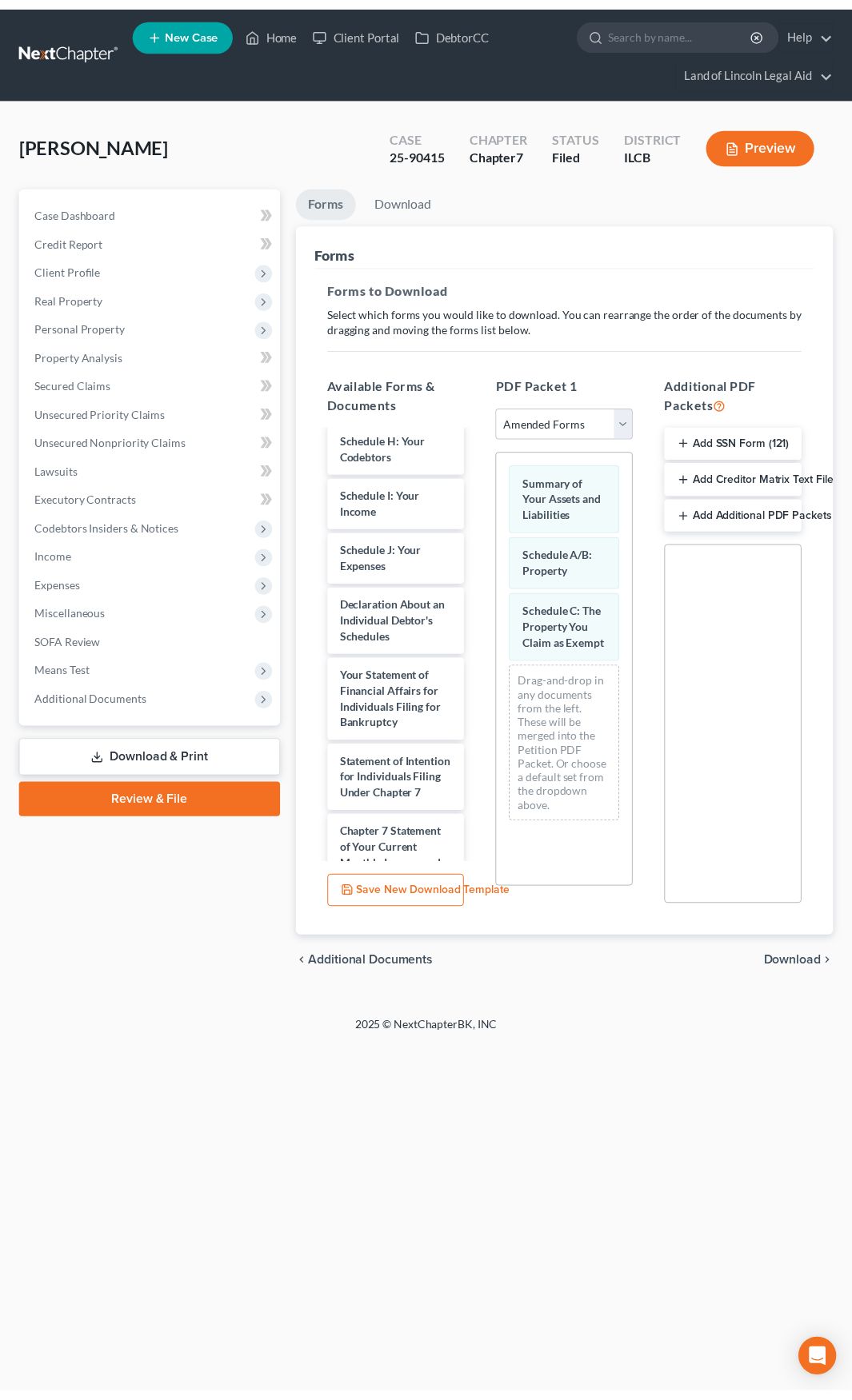
scroll to position [320, 0]
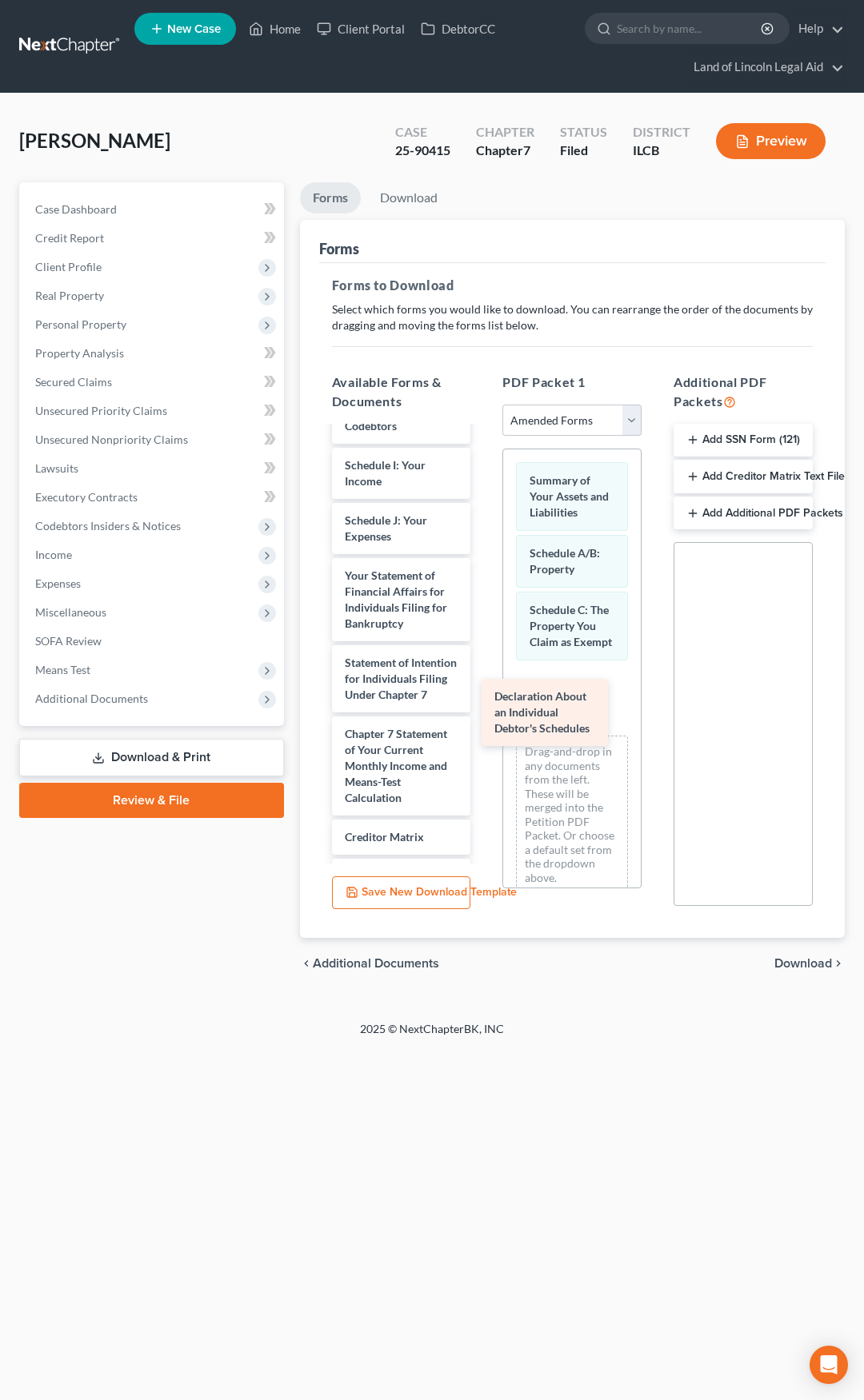
drag, startPoint x: 398, startPoint y: 649, endPoint x: 548, endPoint y: 706, distance: 160.5
click at [484, 706] on div "Declaration About an Individual Debtor's Schedules Voluntary Petition for Indiv…" at bounding box center [401, 580] width 165 height 945
click at [798, 965] on span "Download" at bounding box center [804, 963] width 58 height 12
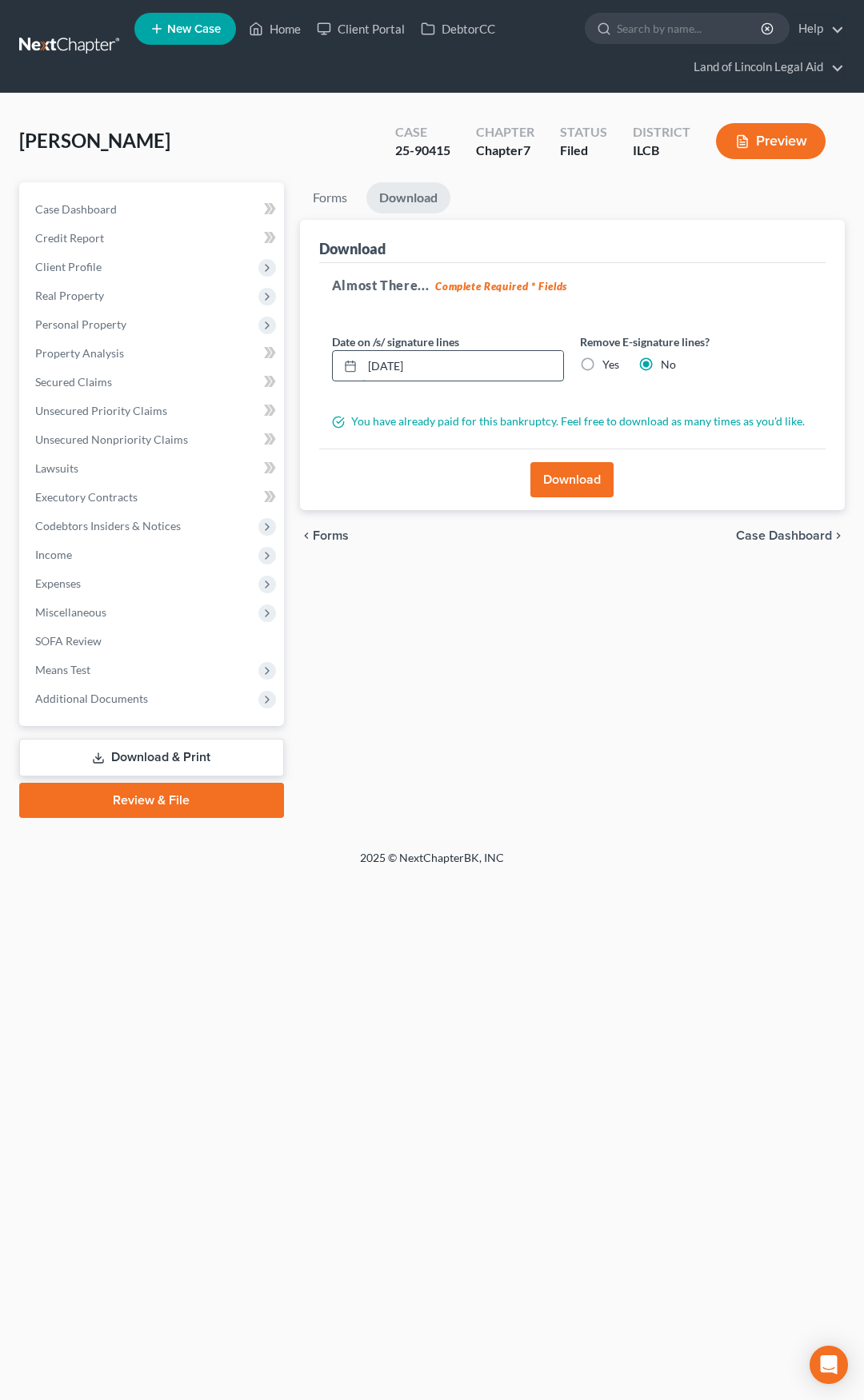
drag, startPoint x: 449, startPoint y: 370, endPoint x: 368, endPoint y: 373, distance: 81.1
click at [368, 373] on input "10/06/2025" at bounding box center [463, 366] width 201 height 31
click at [602, 365] on label "Yes" at bounding box center [611, 364] width 17 height 16
click at [609, 365] on input "Yes" at bounding box center [614, 362] width 11 height 11
radio input "true"
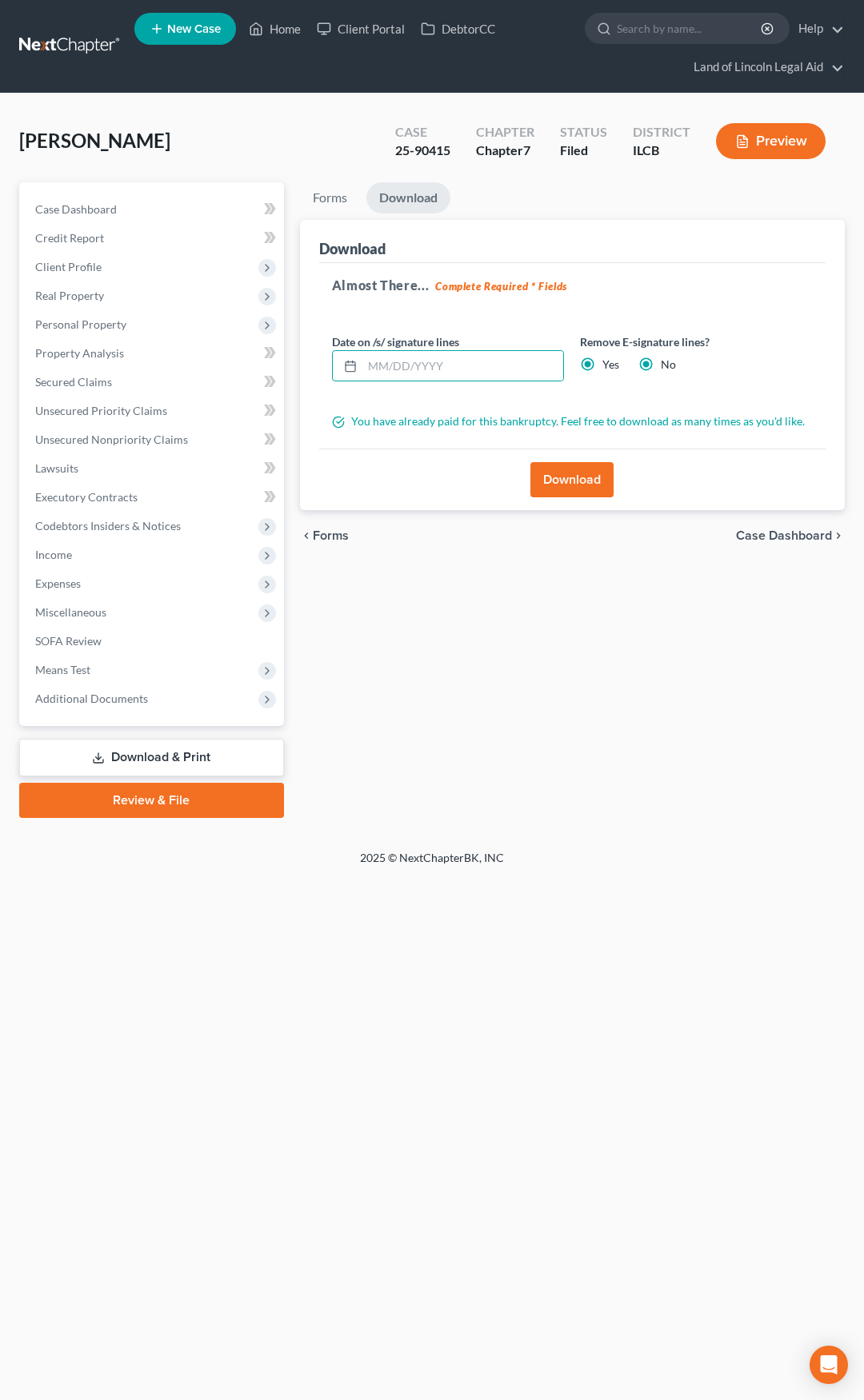
radio input "false"
click at [582, 474] on button "Download" at bounding box center [572, 479] width 83 height 36
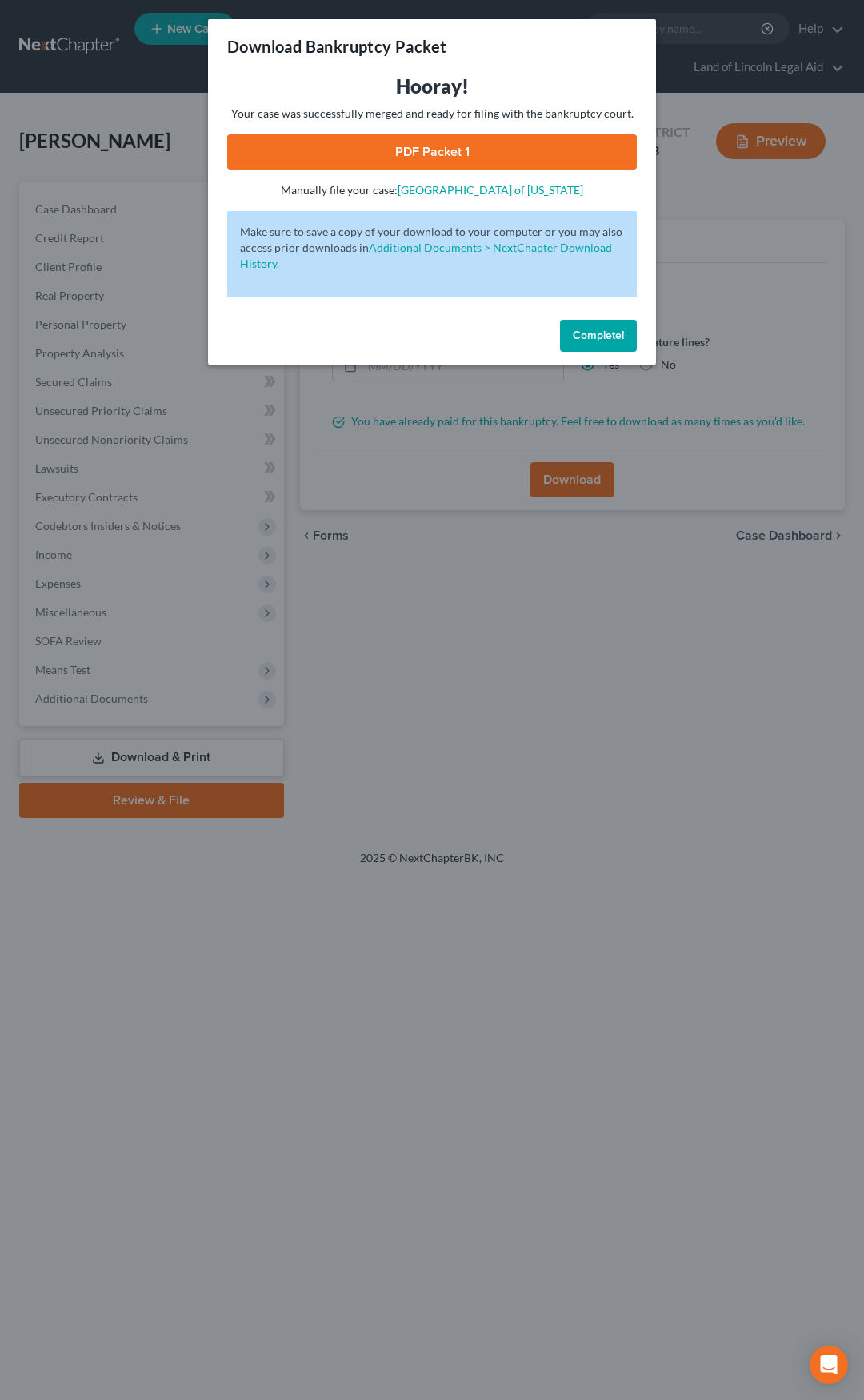
click at [473, 150] on link "PDF Packet 1" at bounding box center [432, 152] width 410 height 36
click at [597, 344] on button "Complete!" at bounding box center [598, 335] width 77 height 32
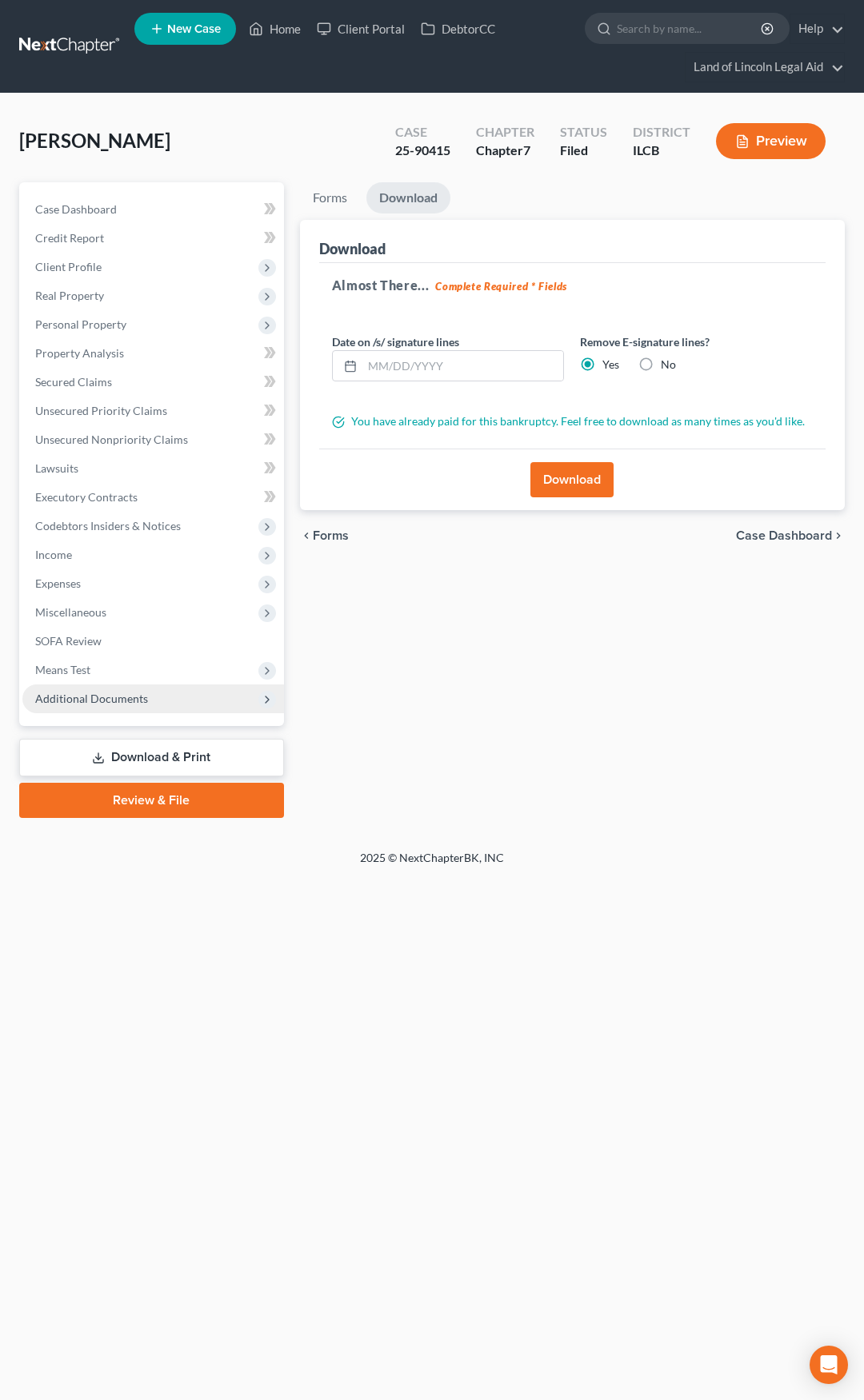
click at [210, 703] on span "Additional Documents" at bounding box center [153, 699] width 262 height 29
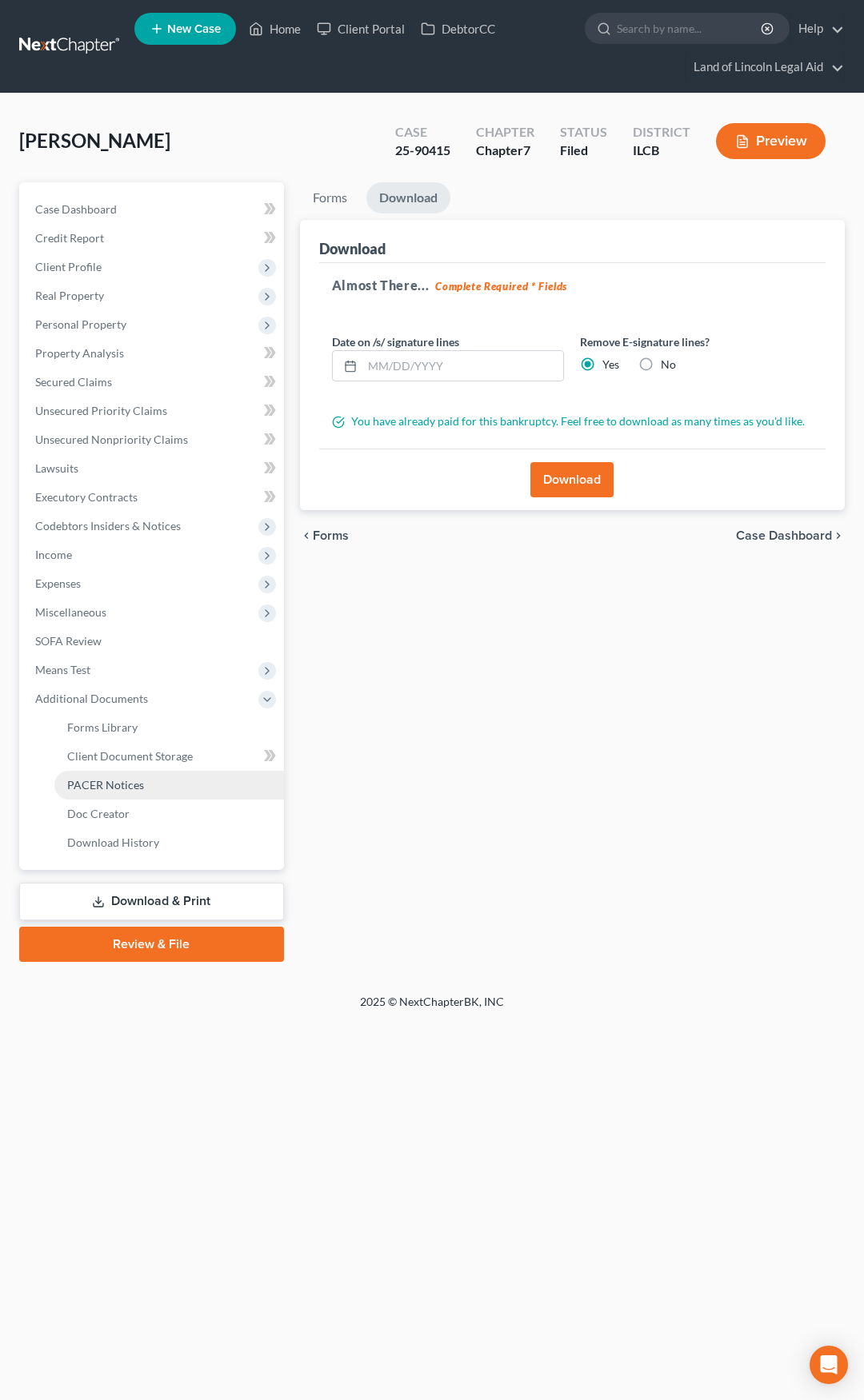
click at [182, 787] on link "PACER Notices" at bounding box center [169, 785] width 229 height 29
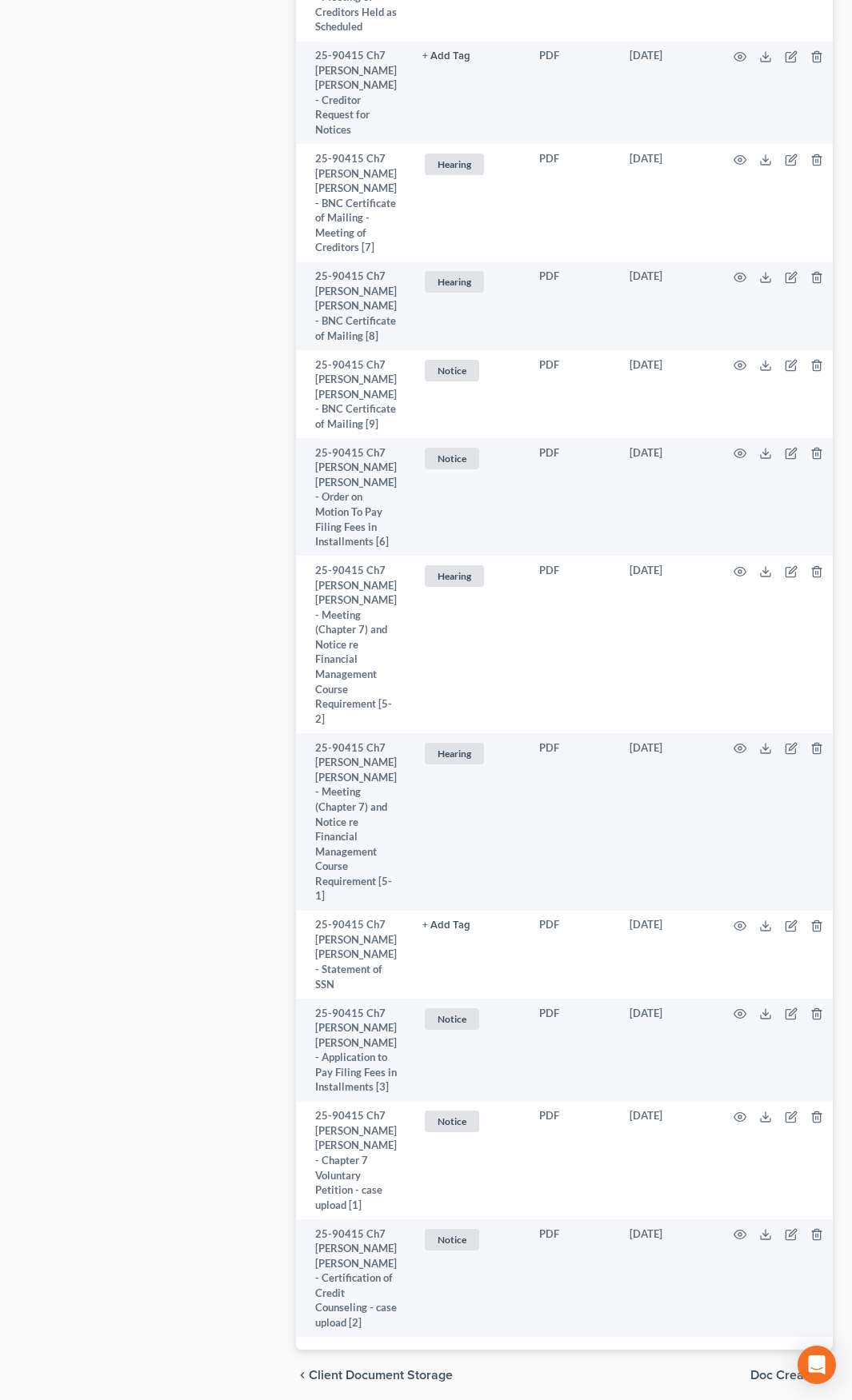
scroll to position [1918, 0]
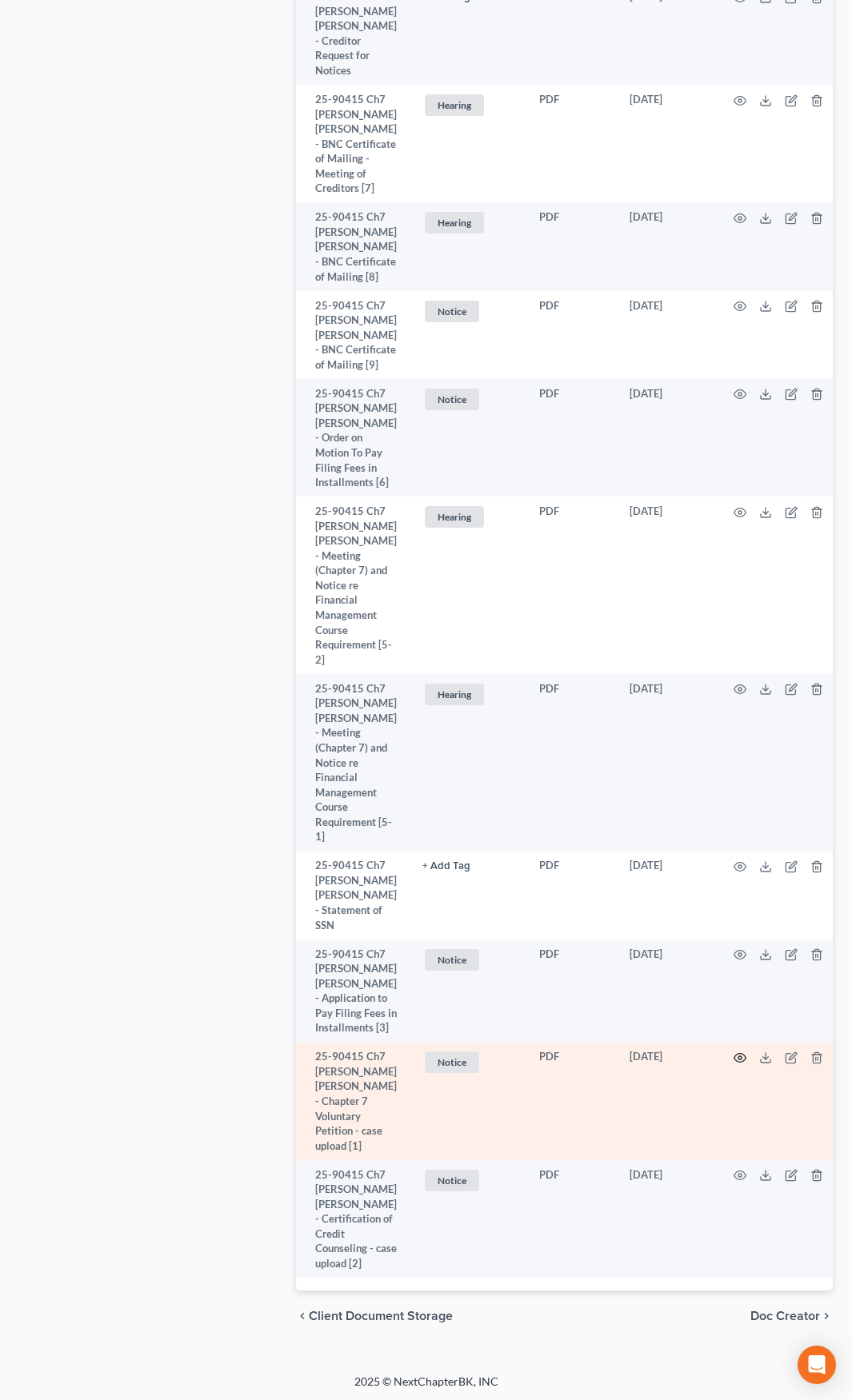
click at [739, 1056] on circle "button" at bounding box center [740, 1058] width 3 height 3
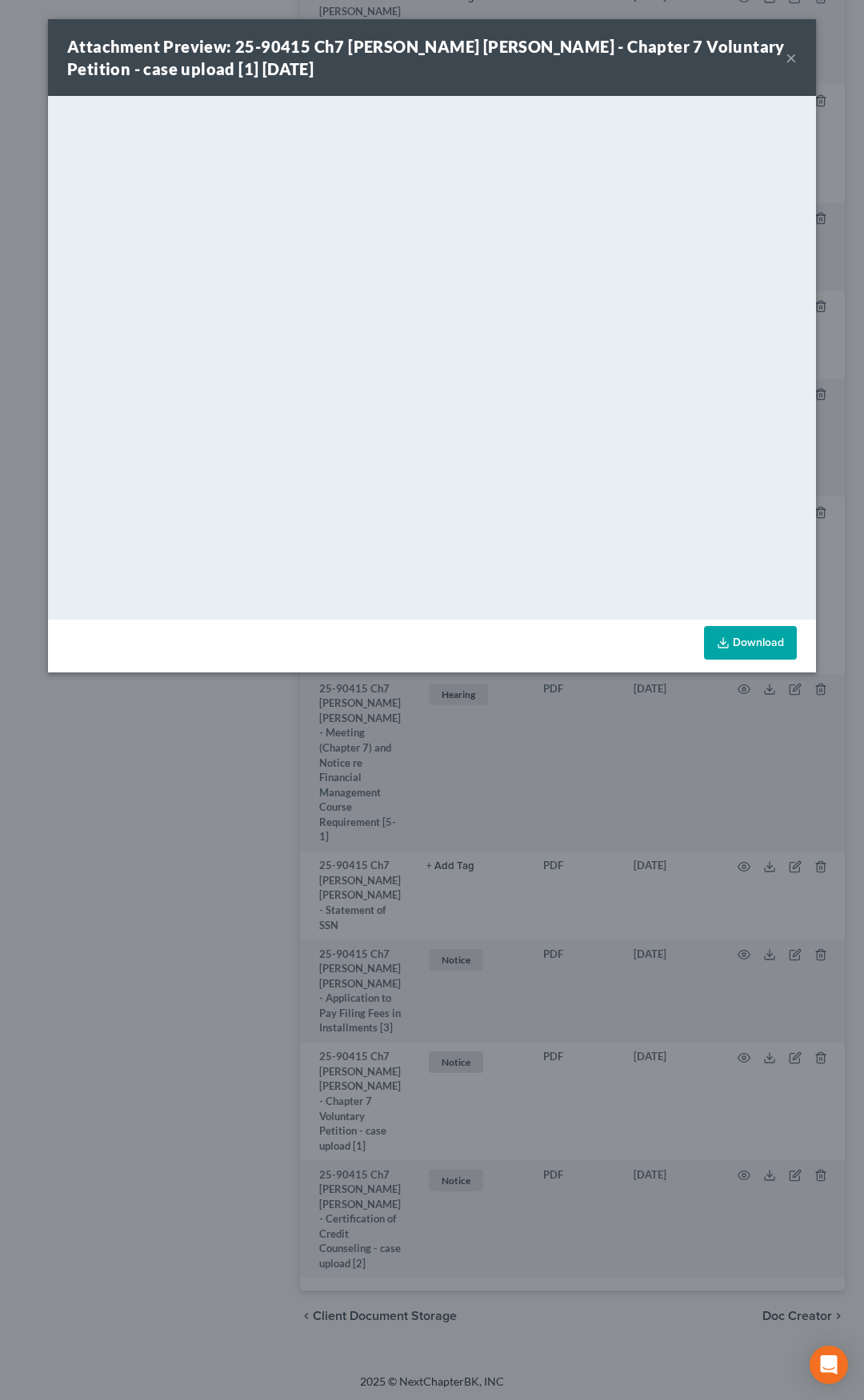
click at [791, 55] on button "×" at bounding box center [792, 57] width 12 height 19
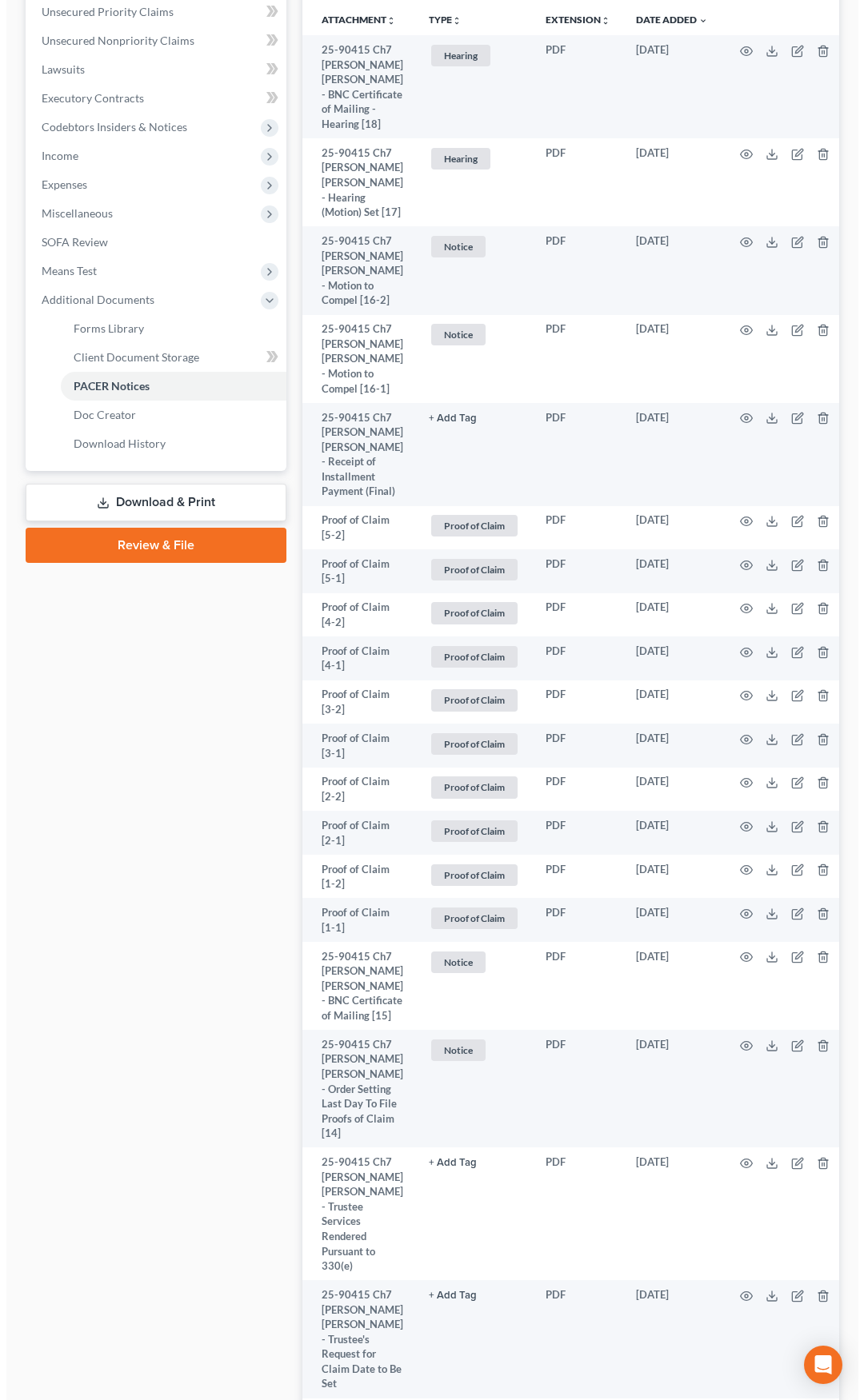
scroll to position [0, 0]
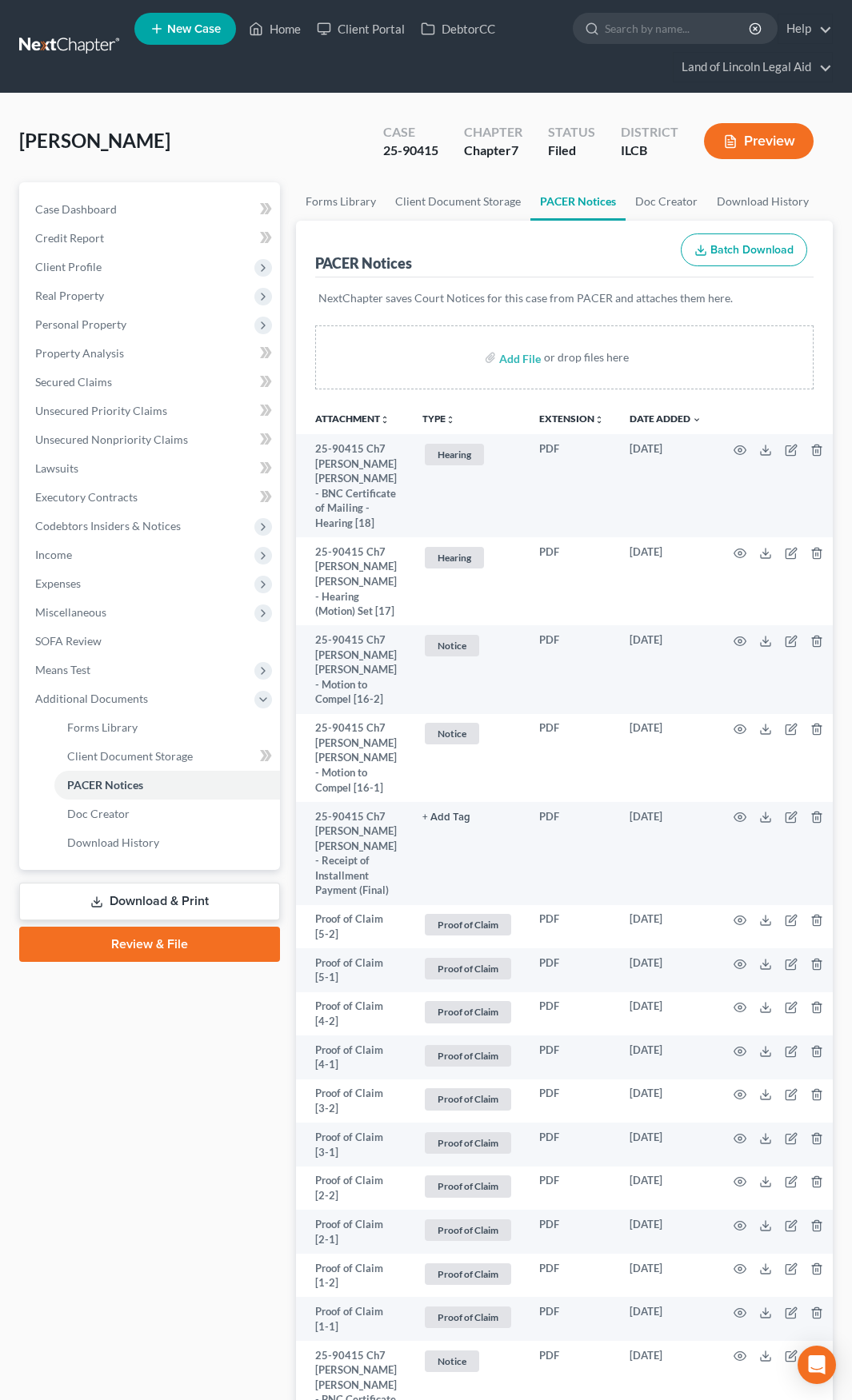
click at [161, 887] on link "Download & Print" at bounding box center [149, 901] width 261 height 37
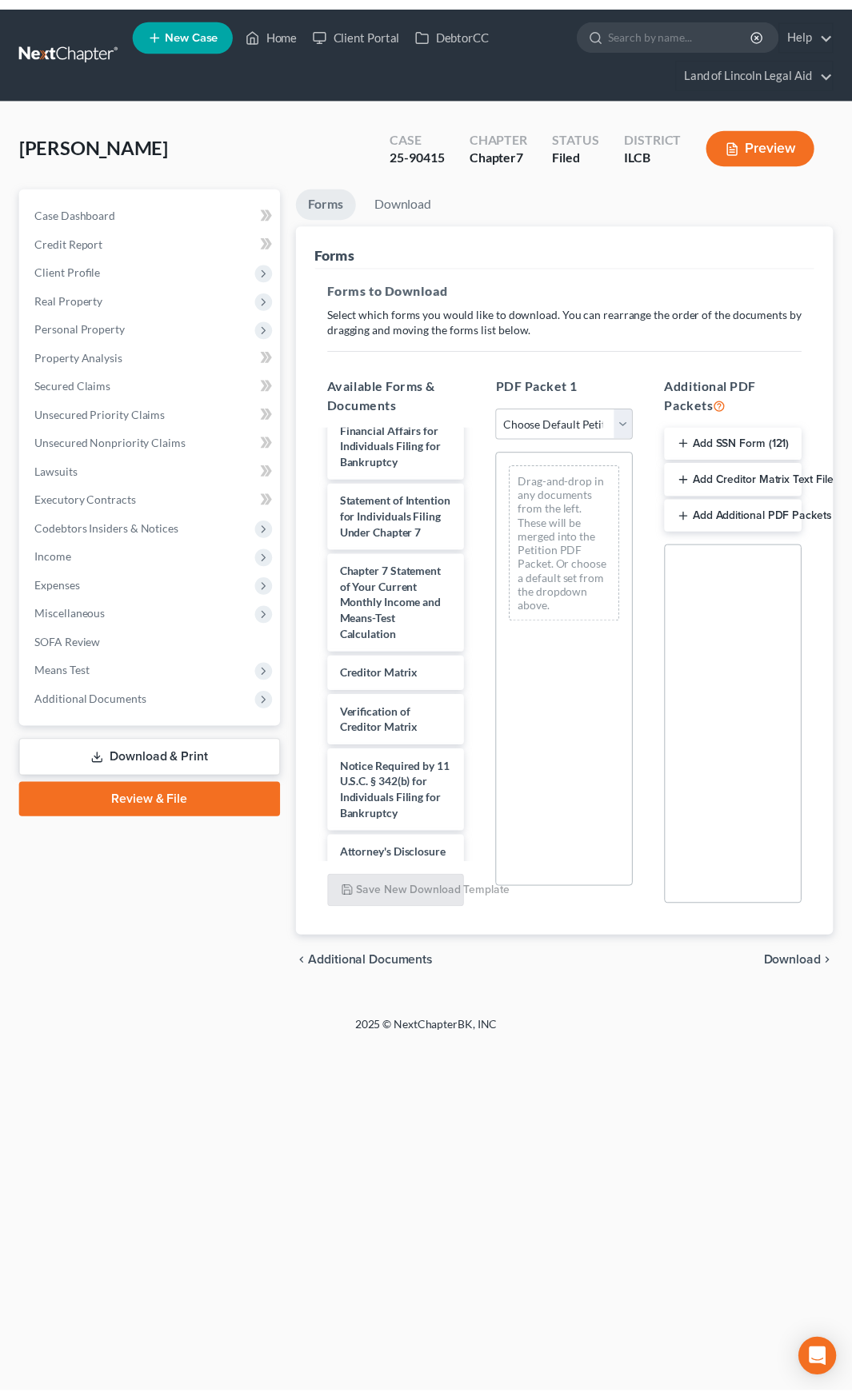
scroll to position [960, 0]
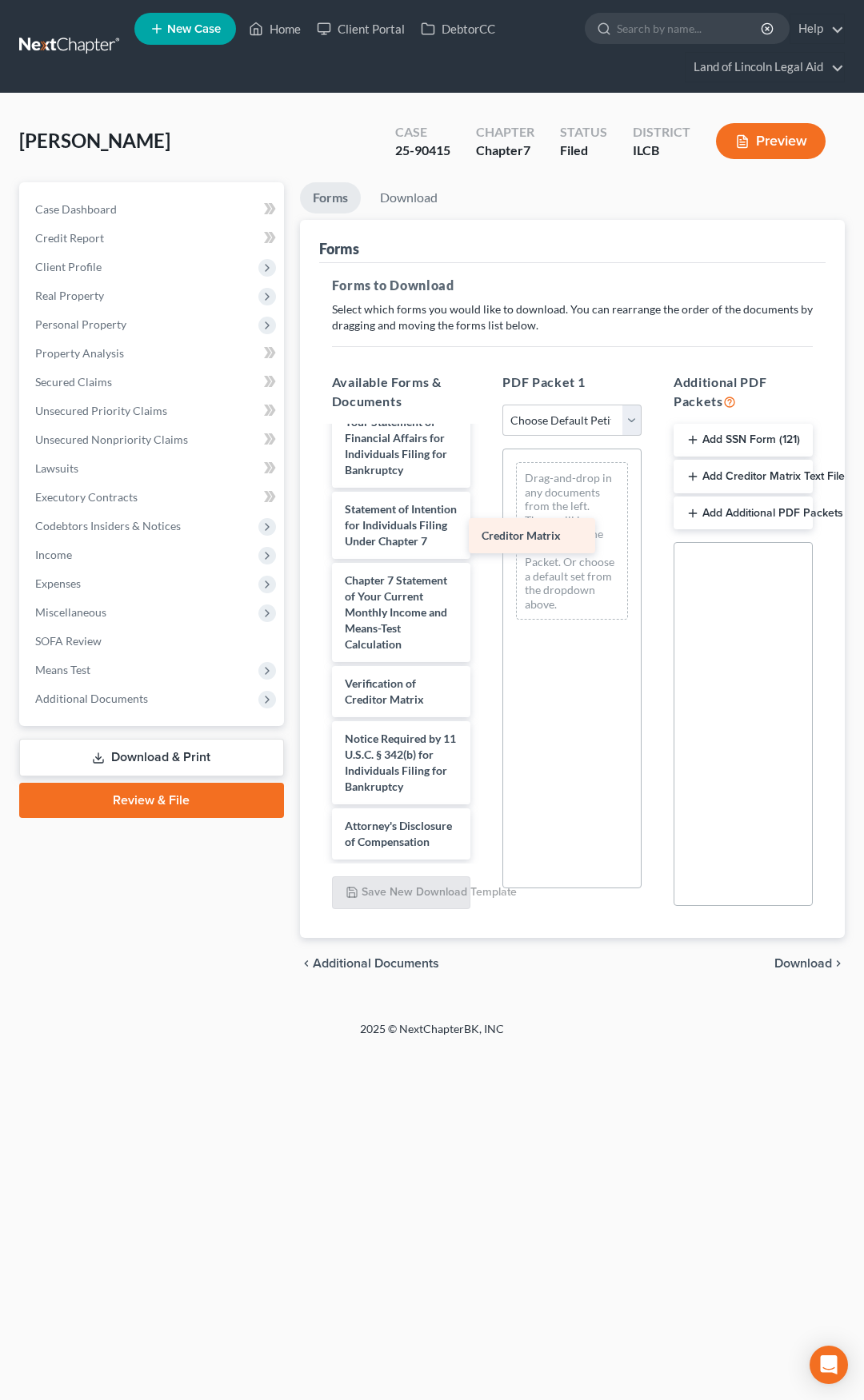
drag, startPoint x: 409, startPoint y: 685, endPoint x: 548, endPoint y: 530, distance: 208.2
click at [484, 530] on div "Creditor Matrix Installments Fee Sheets Ingram_Madora_00134-ILC-CC-039754914-pd…" at bounding box center [401, 209] width 165 height 1301
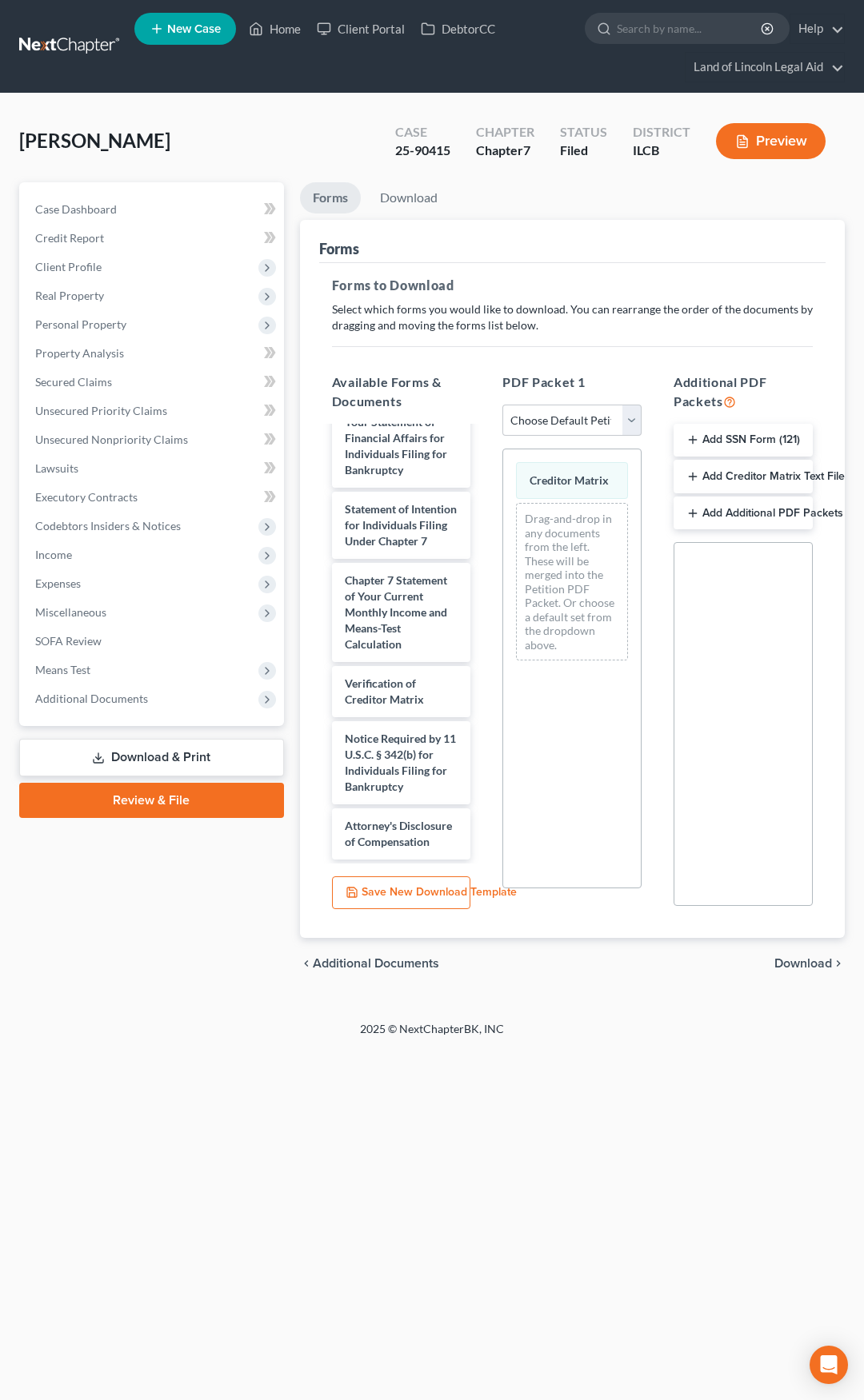
click at [787, 964] on span "Download" at bounding box center [804, 963] width 58 height 12
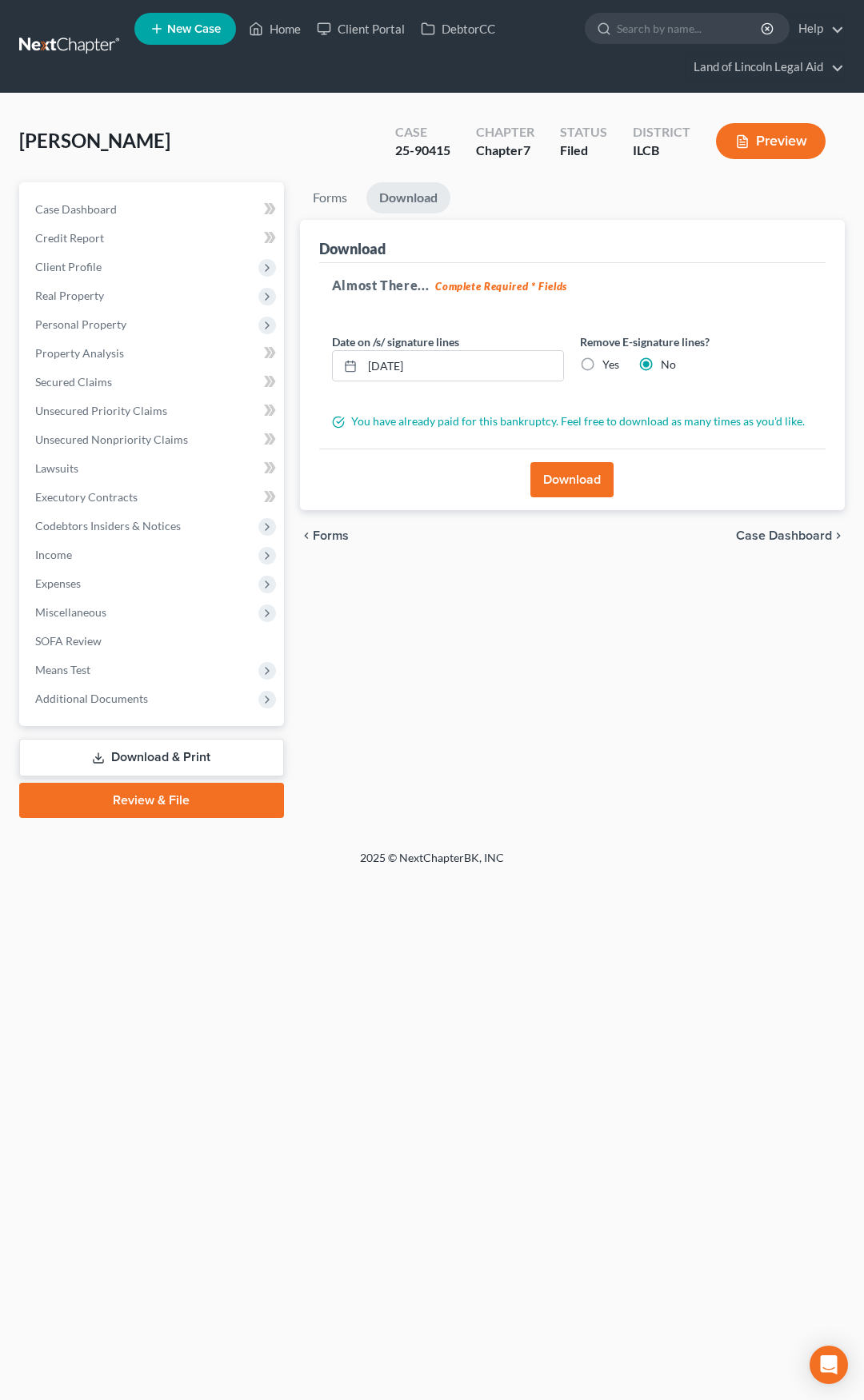
click at [561, 476] on button "Download" at bounding box center [572, 479] width 83 height 36
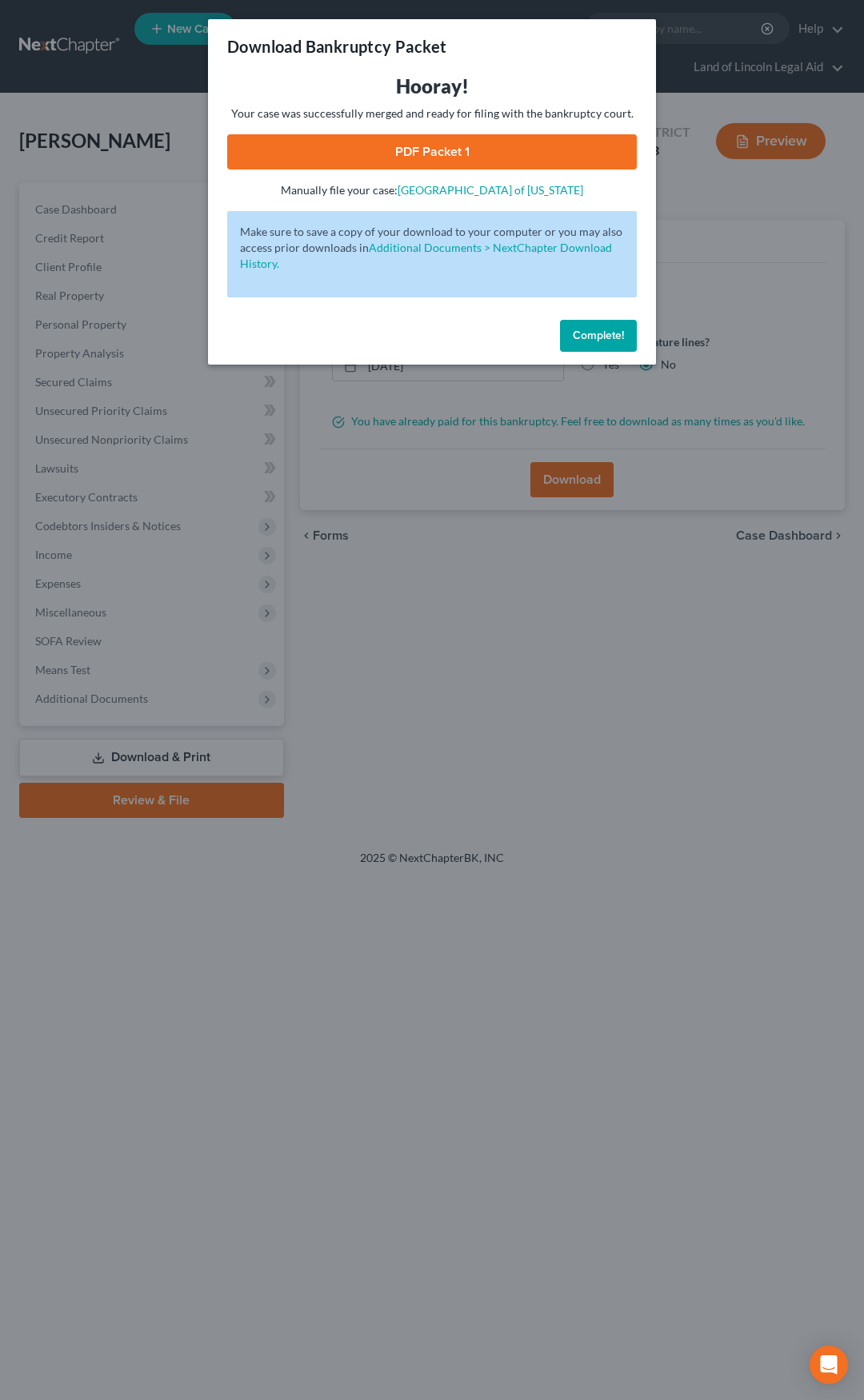
click at [509, 162] on link "PDF Packet 1" at bounding box center [432, 152] width 410 height 36
click at [596, 336] on span "Complete!" at bounding box center [599, 335] width 51 height 13
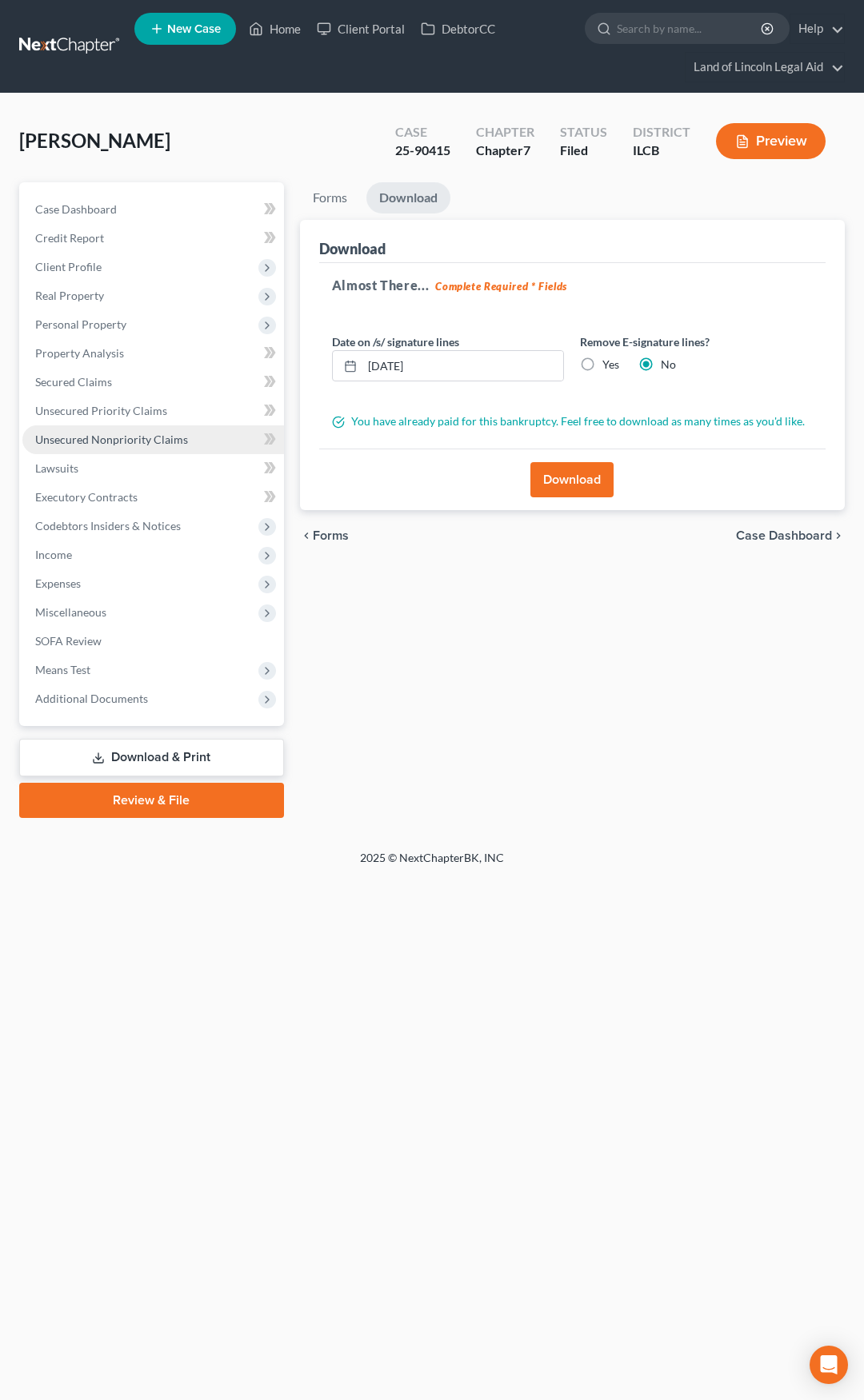
click at [200, 446] on link "Unsecured Nonpriority Claims" at bounding box center [153, 440] width 262 height 29
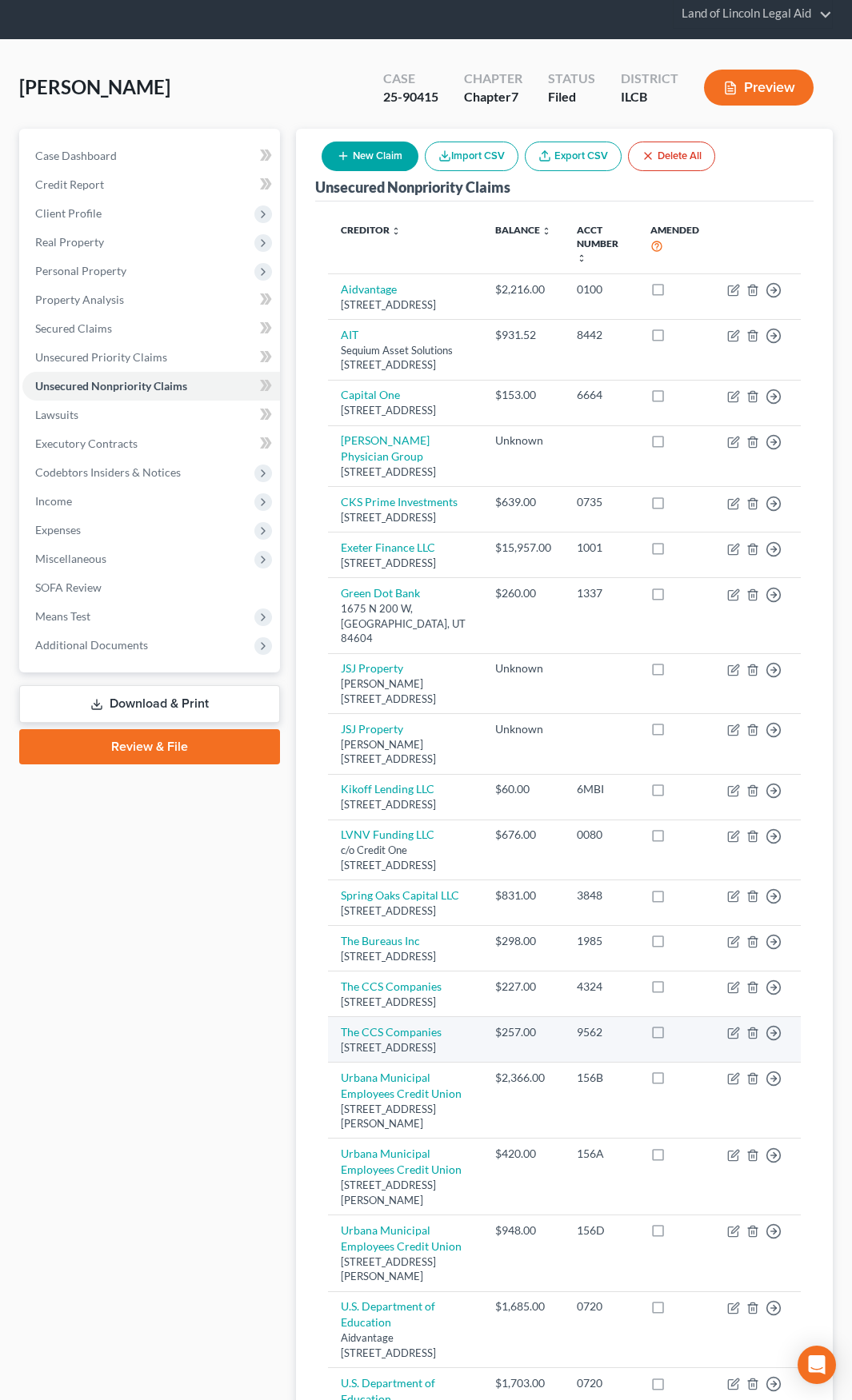
scroll to position [80, 0]
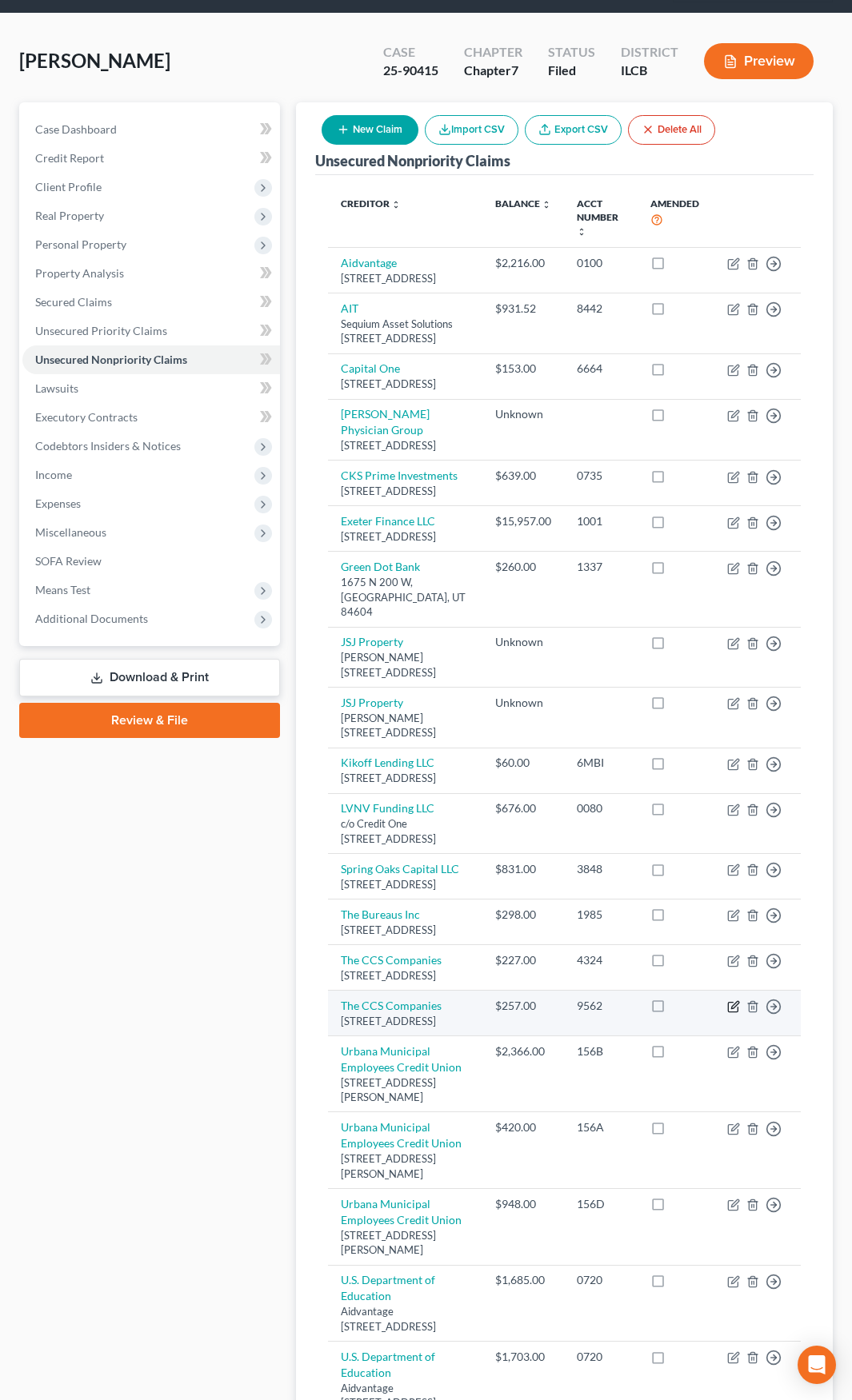
click at [729, 1013] on icon "button" at bounding box center [733, 1006] width 12 height 12
select select "22"
select select "0"
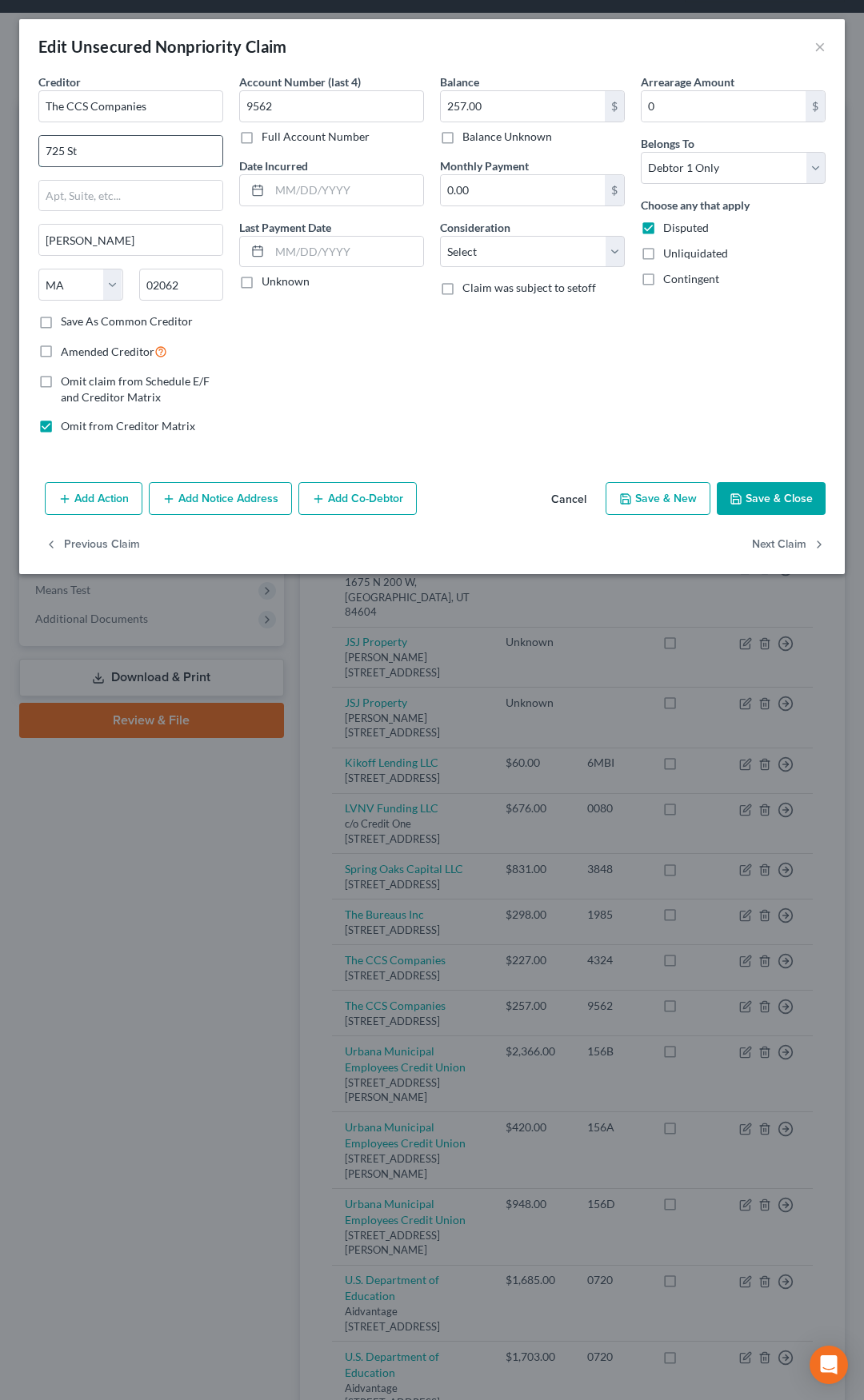
click at [67, 148] on input "725 St" at bounding box center [130, 151] width 183 height 31
type input "725 Canton St"
click at [773, 499] on button "Save & Close" at bounding box center [771, 499] width 109 height 34
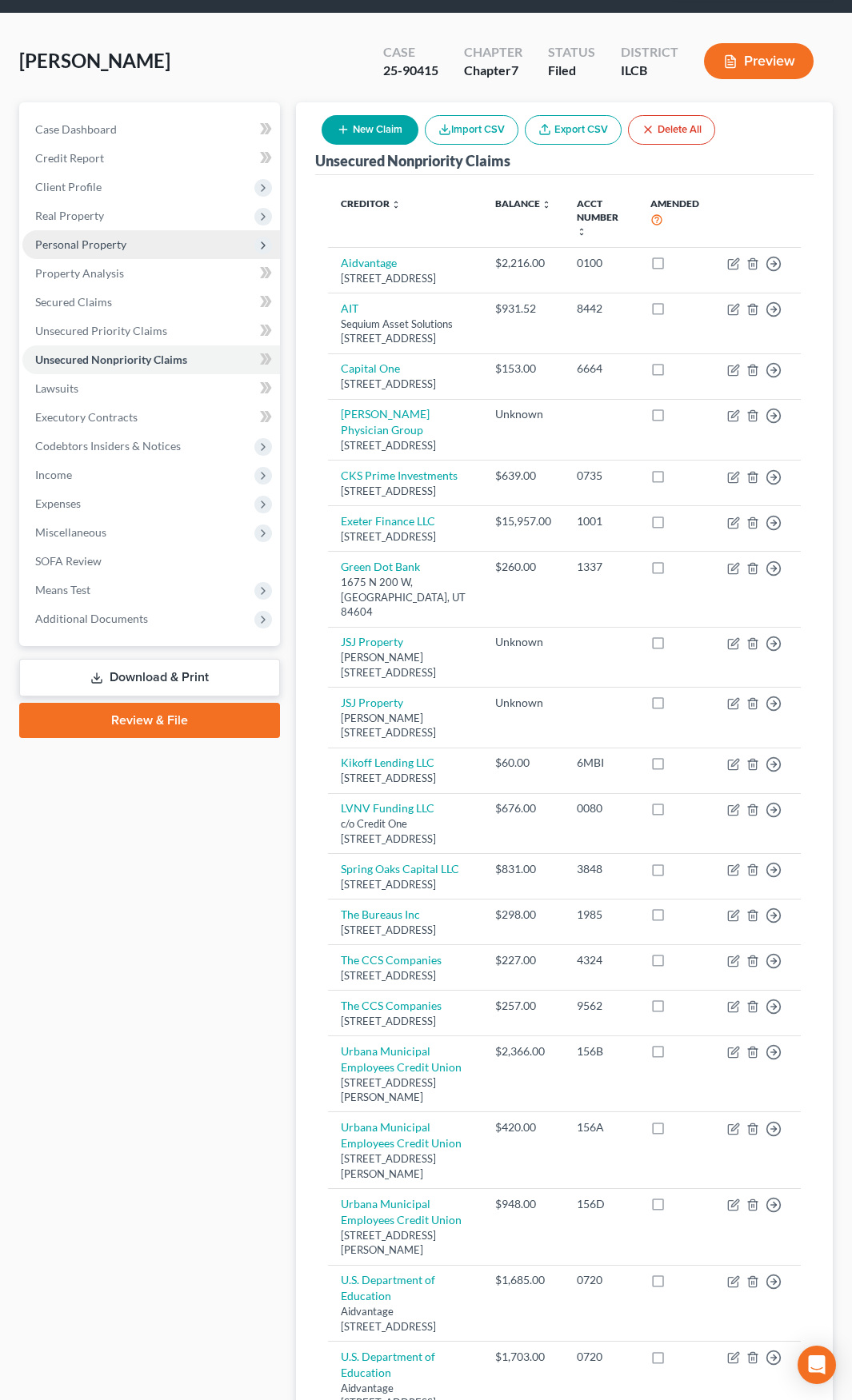
click at [178, 247] on span "Personal Property" at bounding box center [151, 244] width 258 height 29
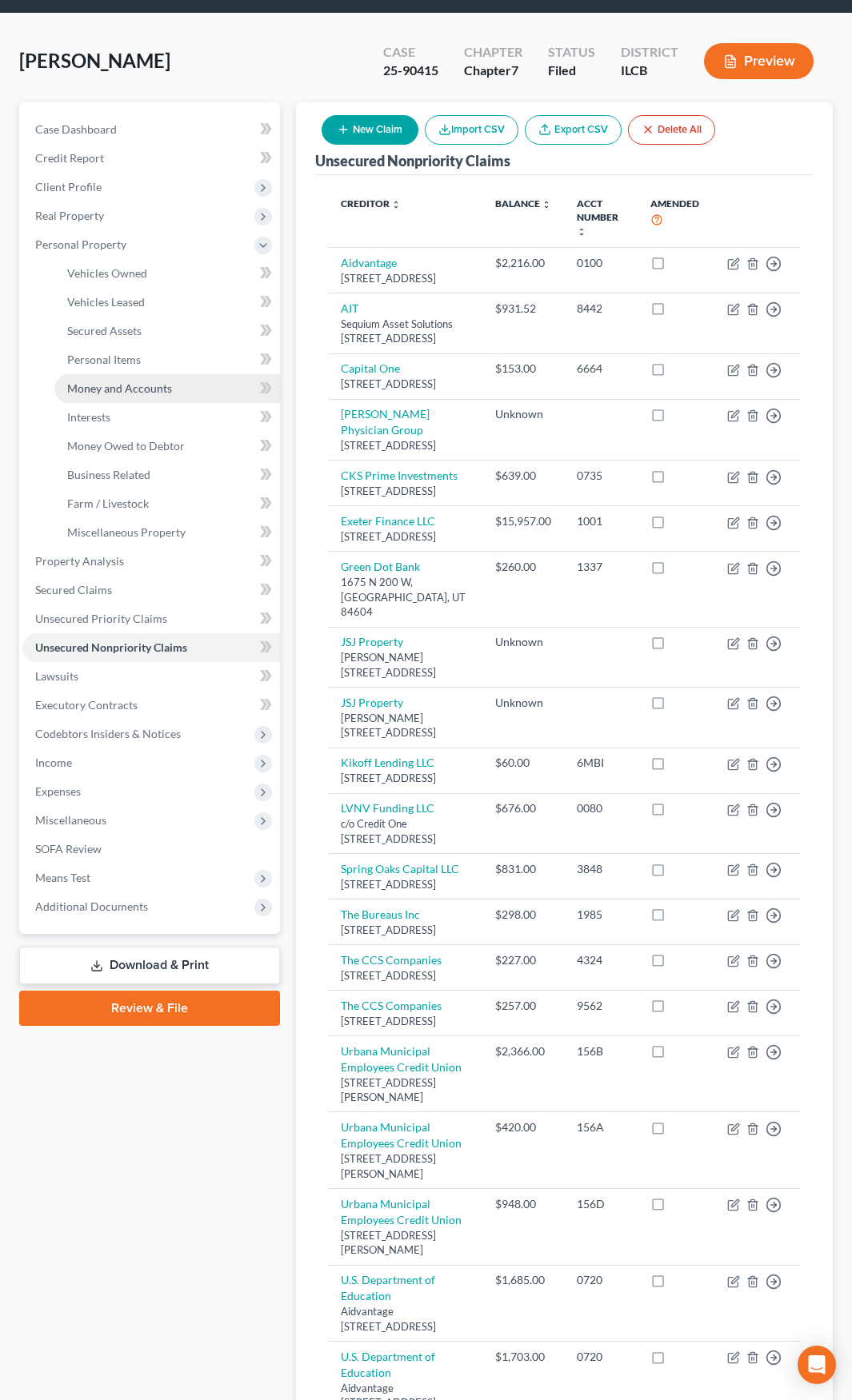
click at [183, 387] on link "Money and Accounts" at bounding box center [167, 388] width 225 height 29
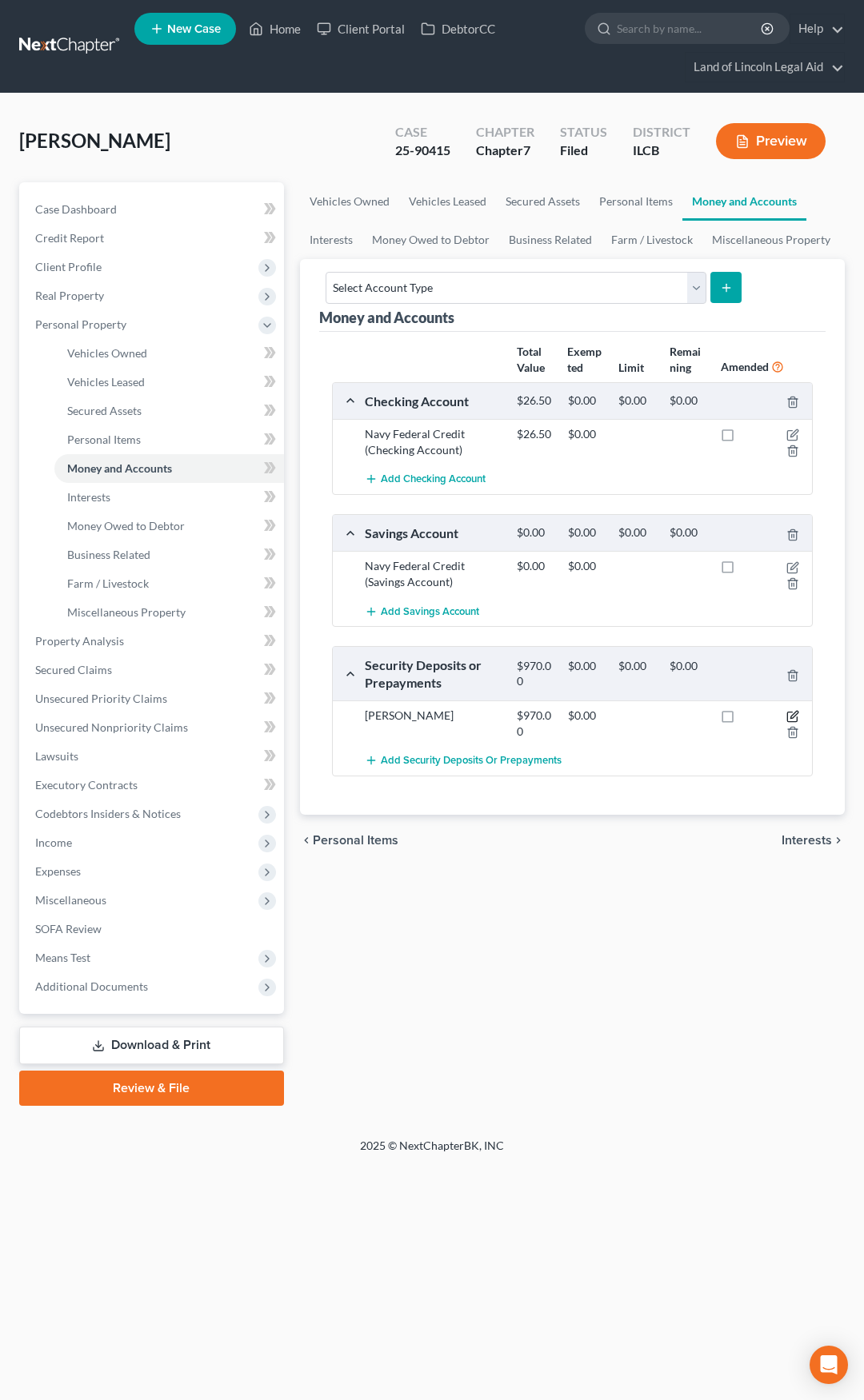
click at [796, 719] on icon "button" at bounding box center [794, 715] width 7 height 7
select select "3"
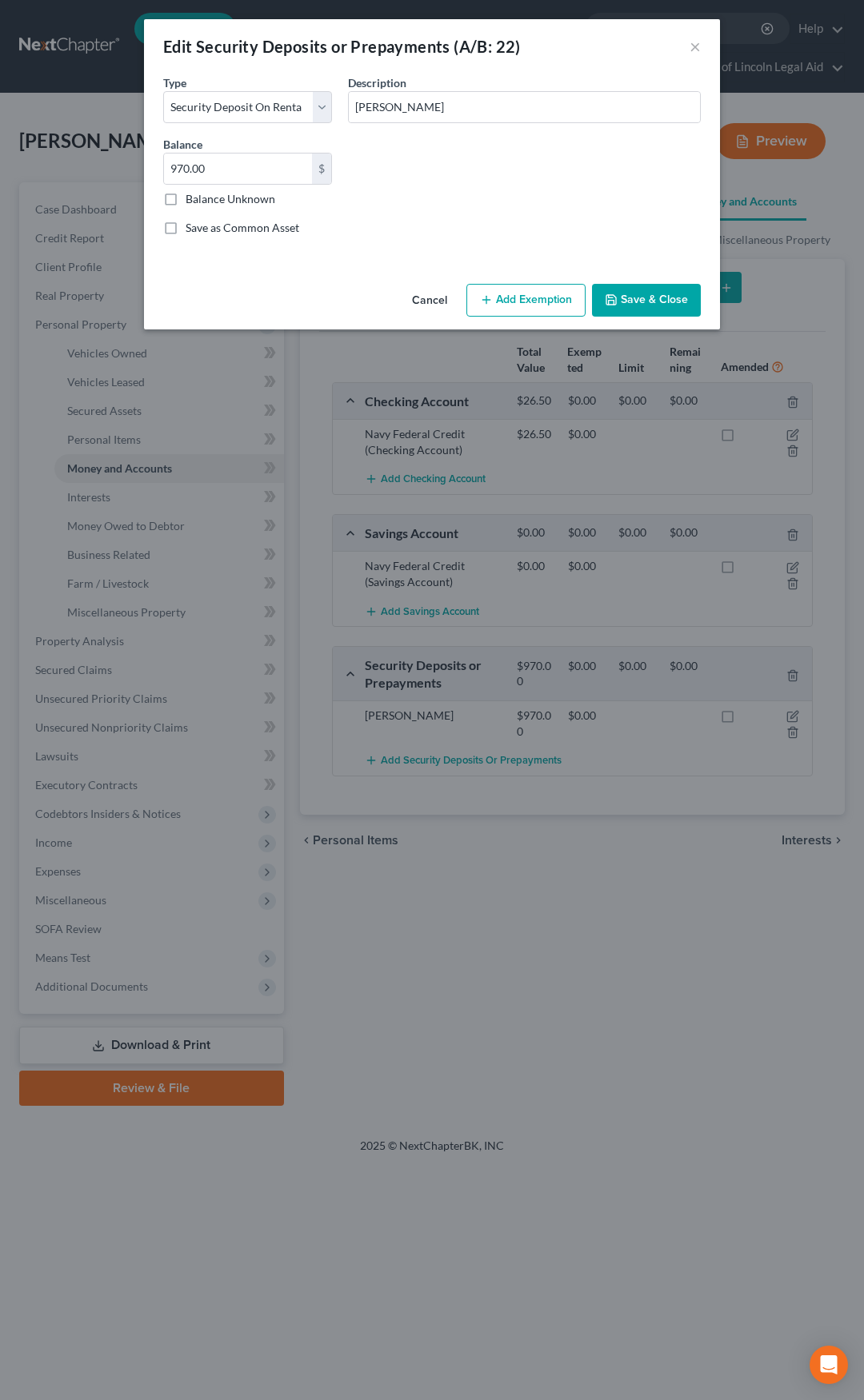
click at [537, 296] on button "Add Exemption" at bounding box center [526, 301] width 119 height 34
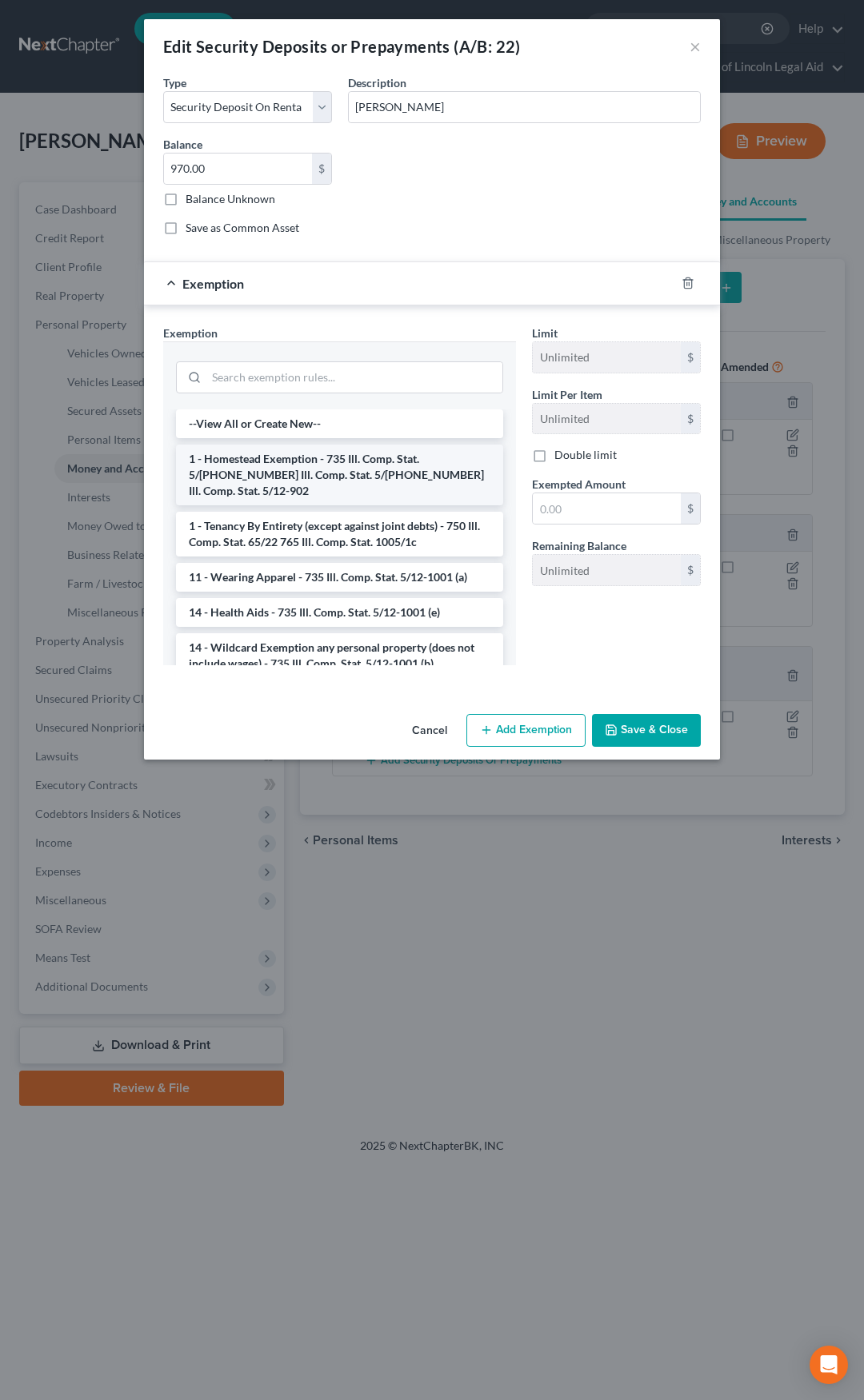
click at [340, 461] on li "1 - Homestead Exemption - 735 Ill. Comp. Stat. 5/12-901 735 Ill. Comp. Stat. 5/…" at bounding box center [340, 474] width 327 height 60
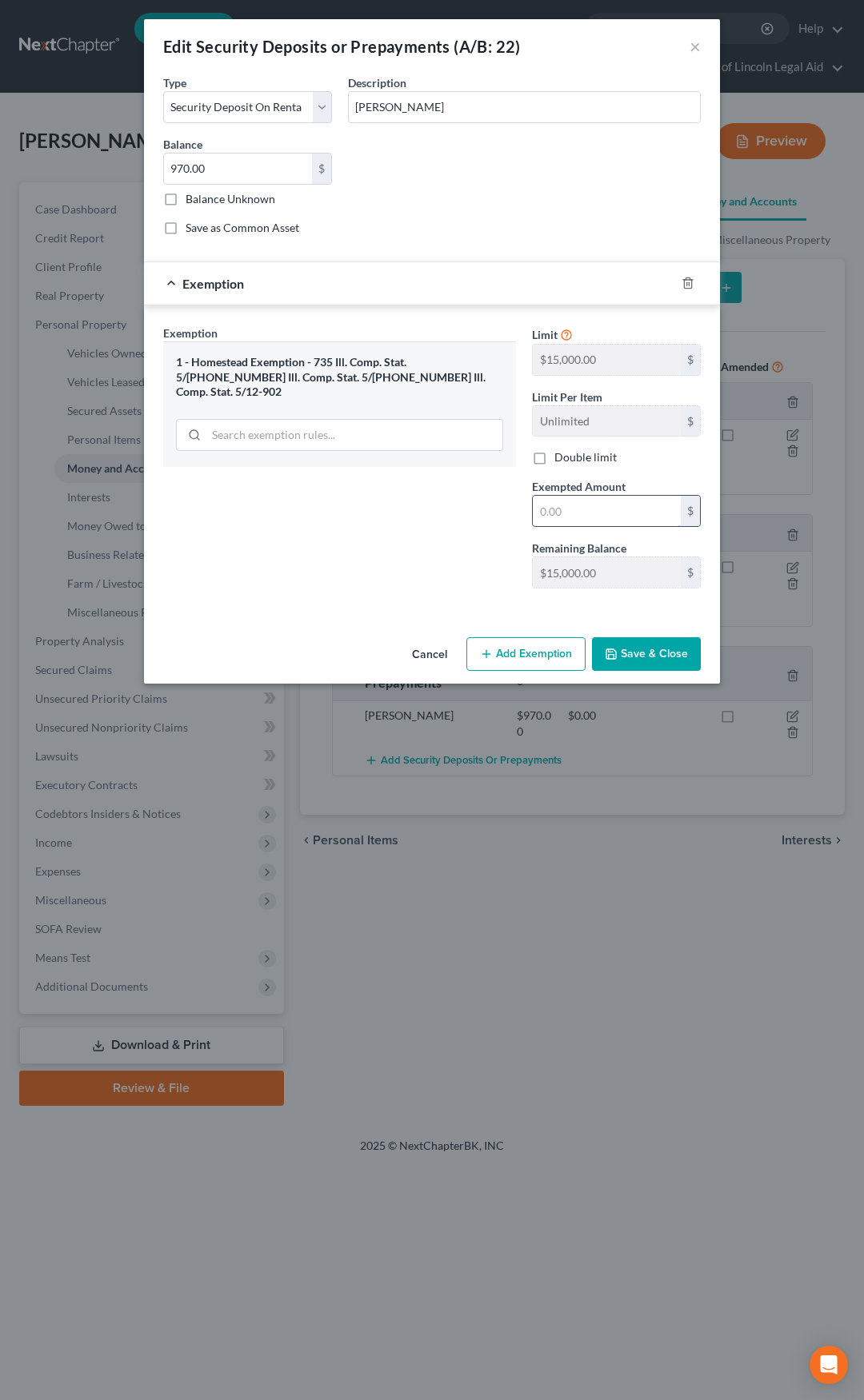
click at [571, 497] on input "text" at bounding box center [606, 511] width 148 height 31
type input "970"
click at [630, 652] on button "Save & Close" at bounding box center [646, 654] width 109 height 34
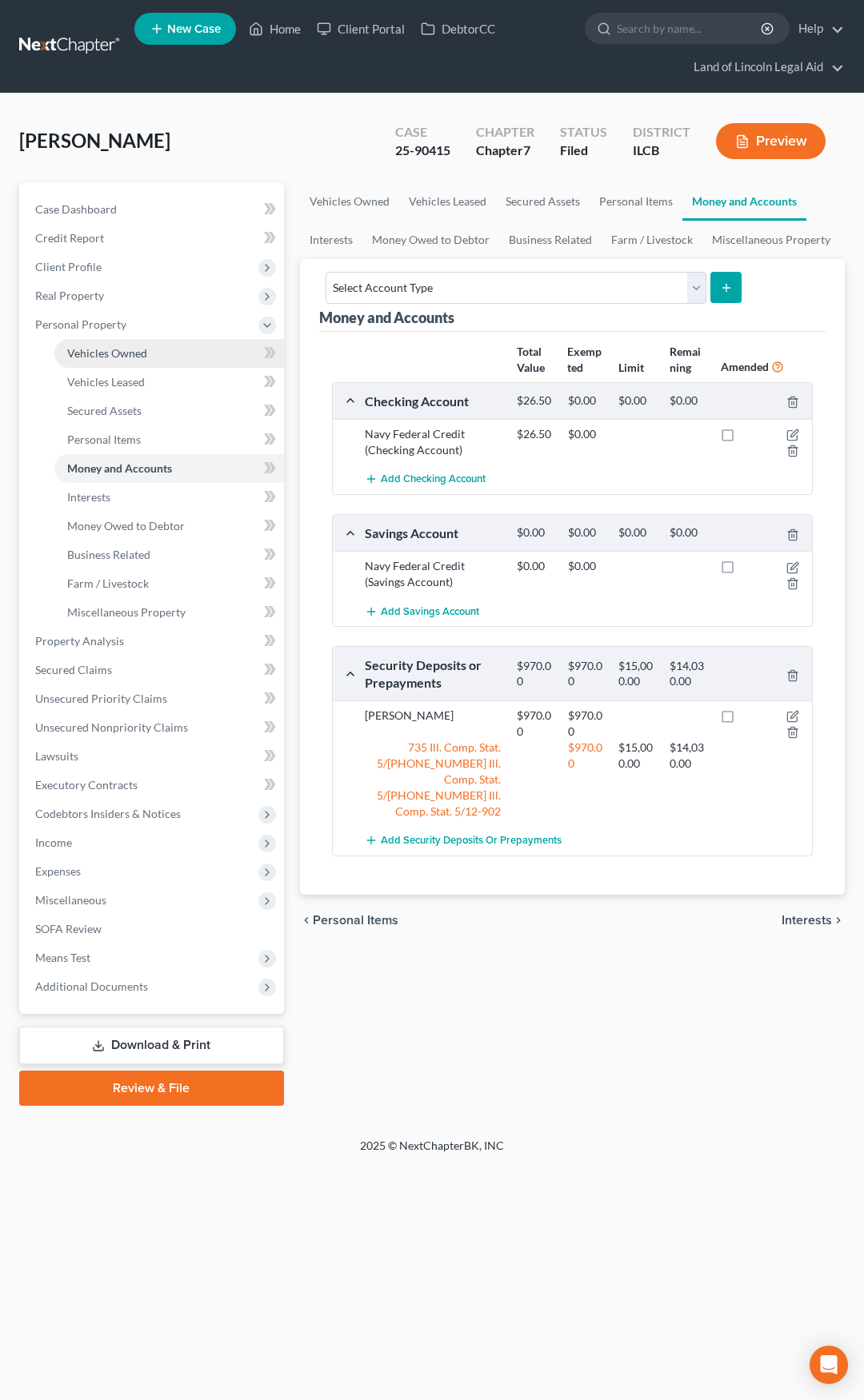
click at [163, 355] on link "Vehicles Owned" at bounding box center [169, 354] width 229 height 29
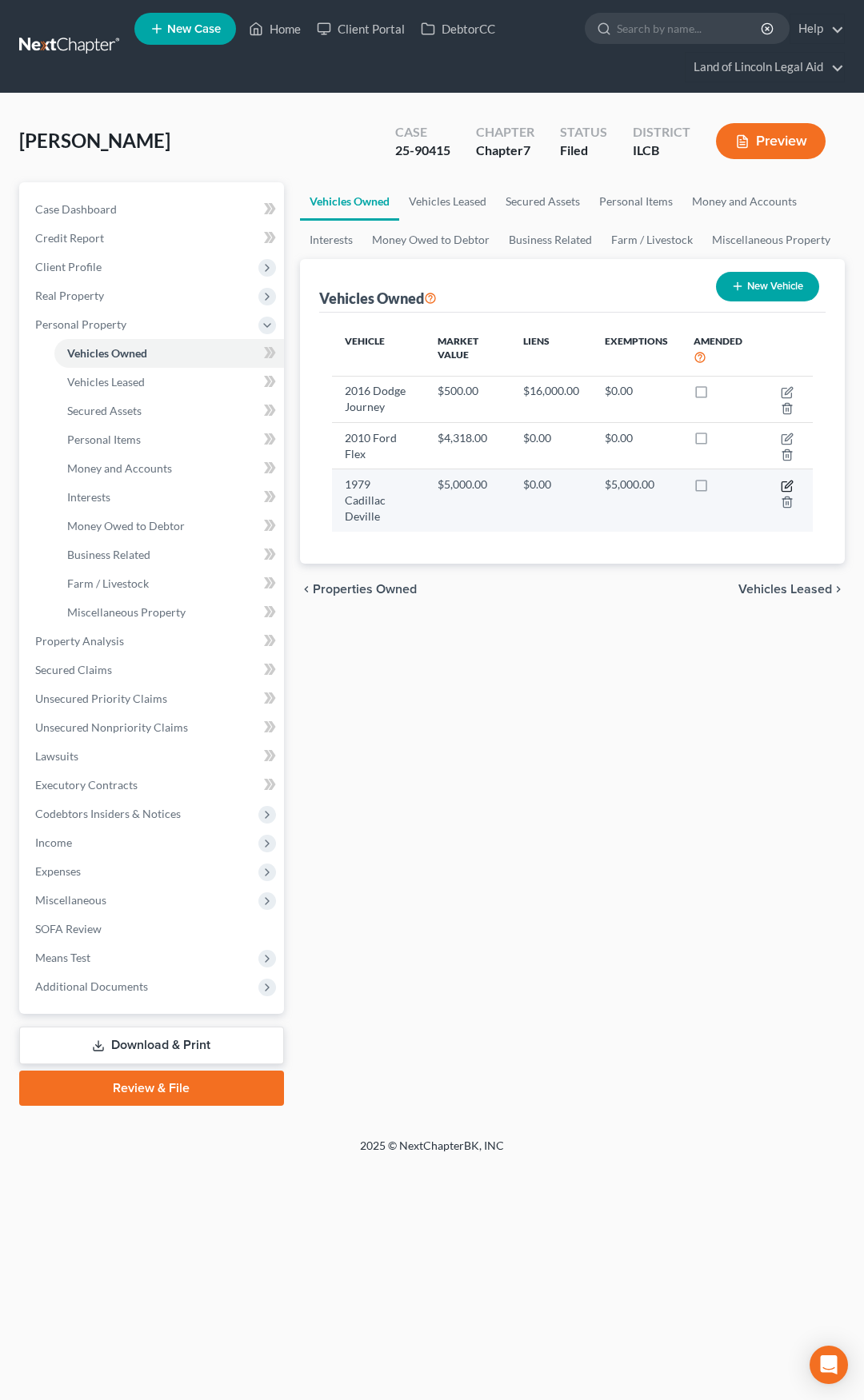
click at [787, 487] on icon "button" at bounding box center [787, 486] width 12 height 12
select select "0"
select select "47"
select select "3"
select select "0"
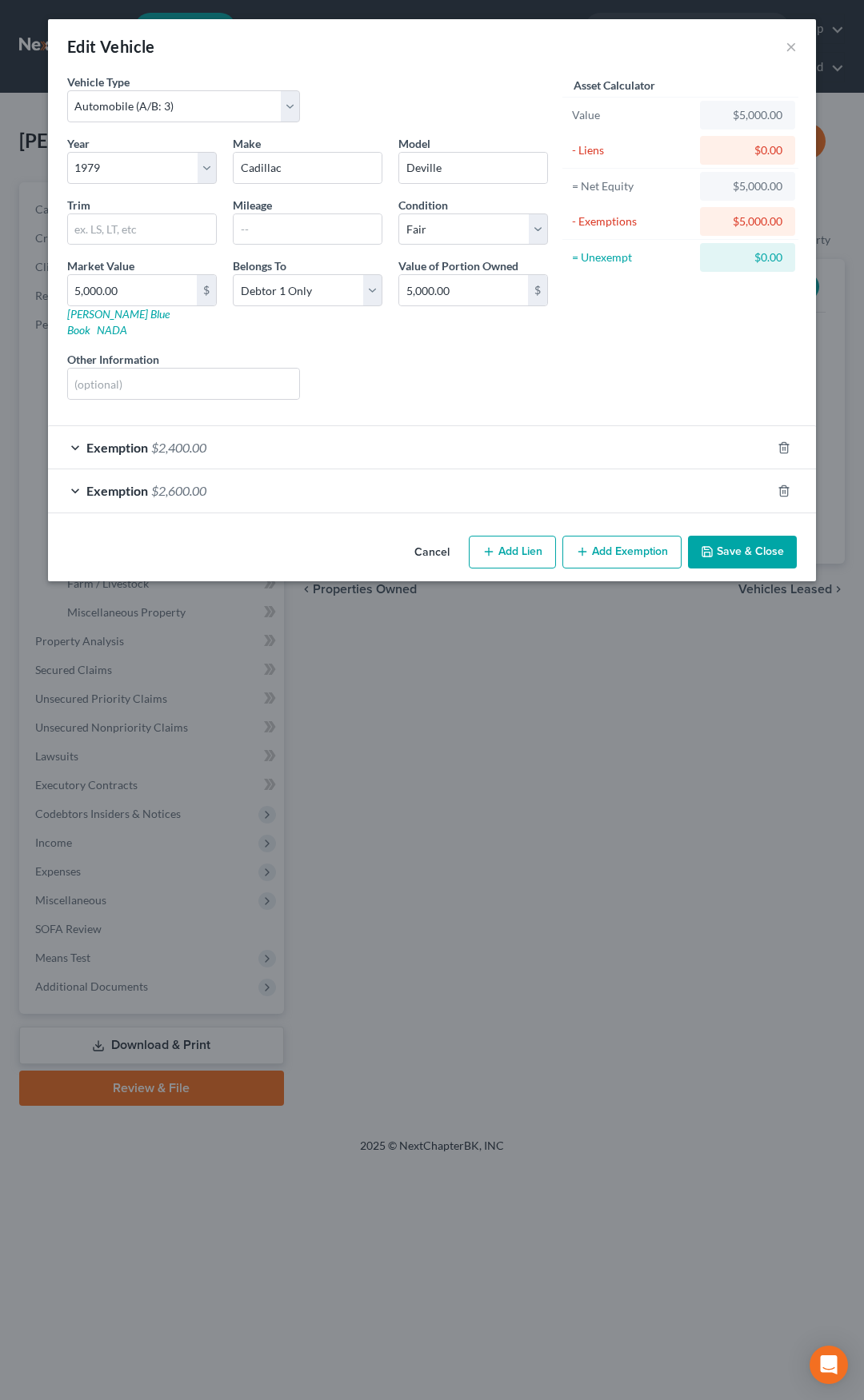
click at [731, 536] on button "Save & Close" at bounding box center [742, 552] width 109 height 34
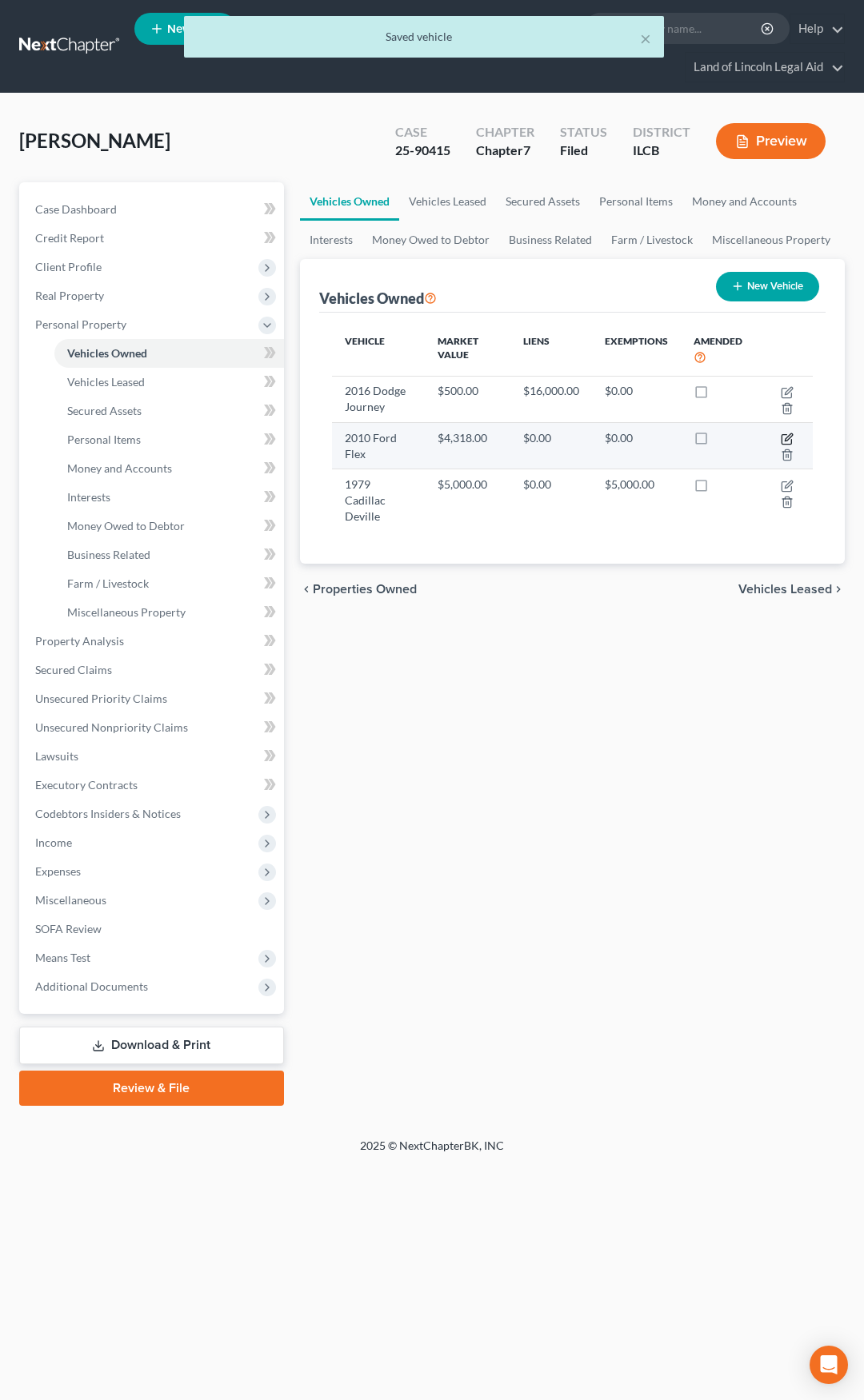
click at [789, 435] on icon "button" at bounding box center [787, 439] width 12 height 12
select select "0"
select select "16"
select select "2"
select select "0"
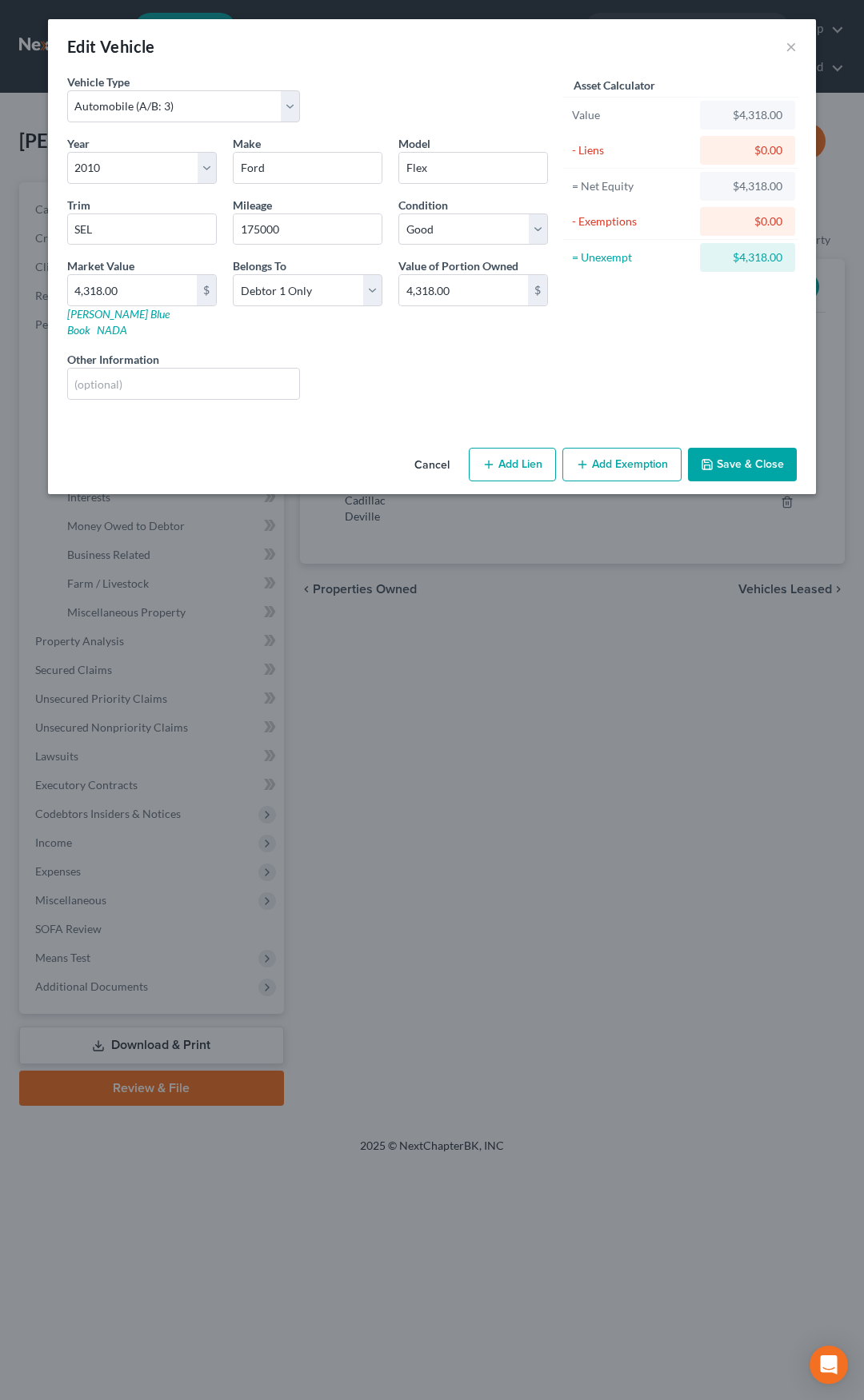
click at [620, 448] on button "Add Exemption" at bounding box center [622, 464] width 119 height 34
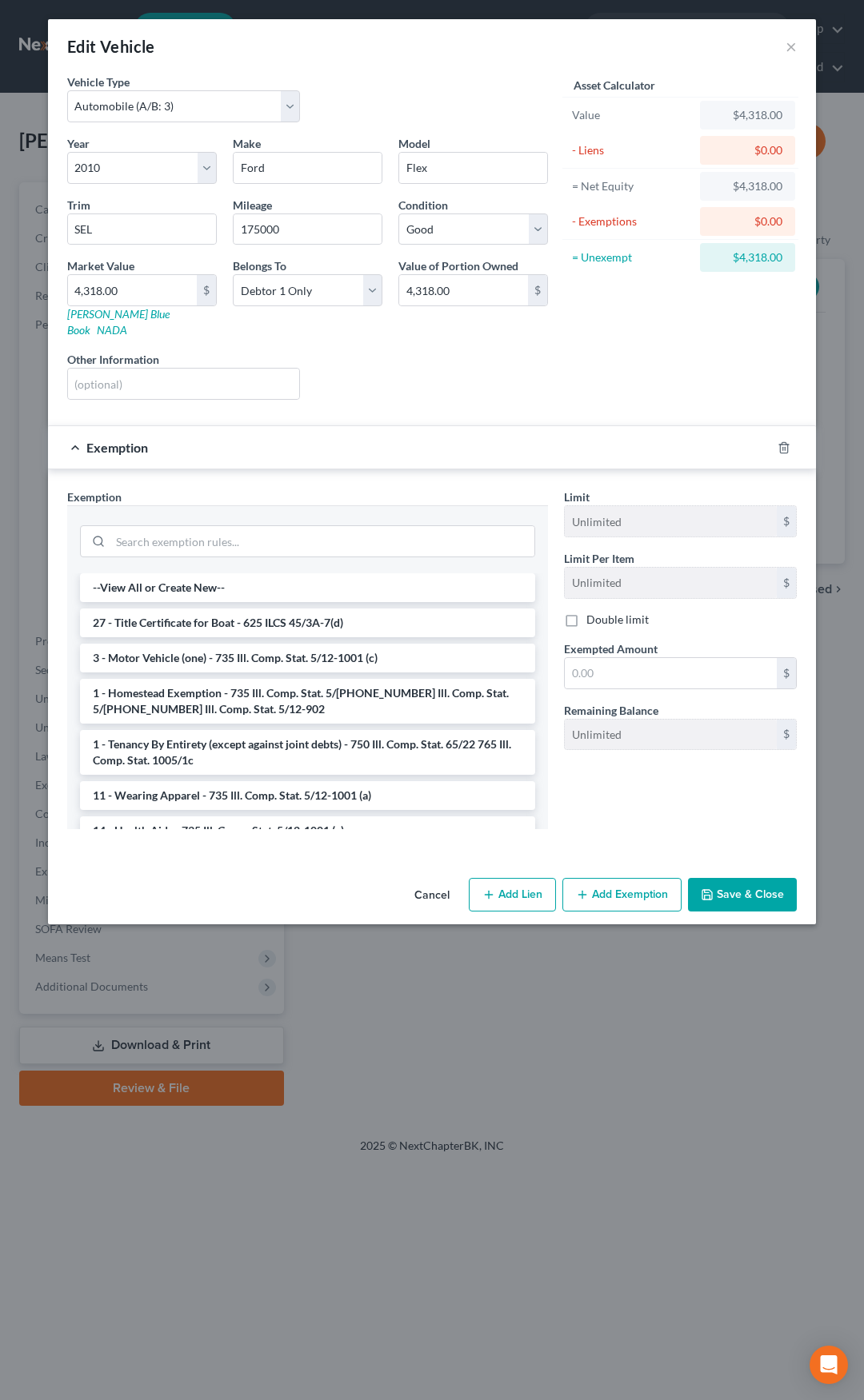
click at [437, 881] on button "Cancel" at bounding box center [432, 896] width 60 height 32
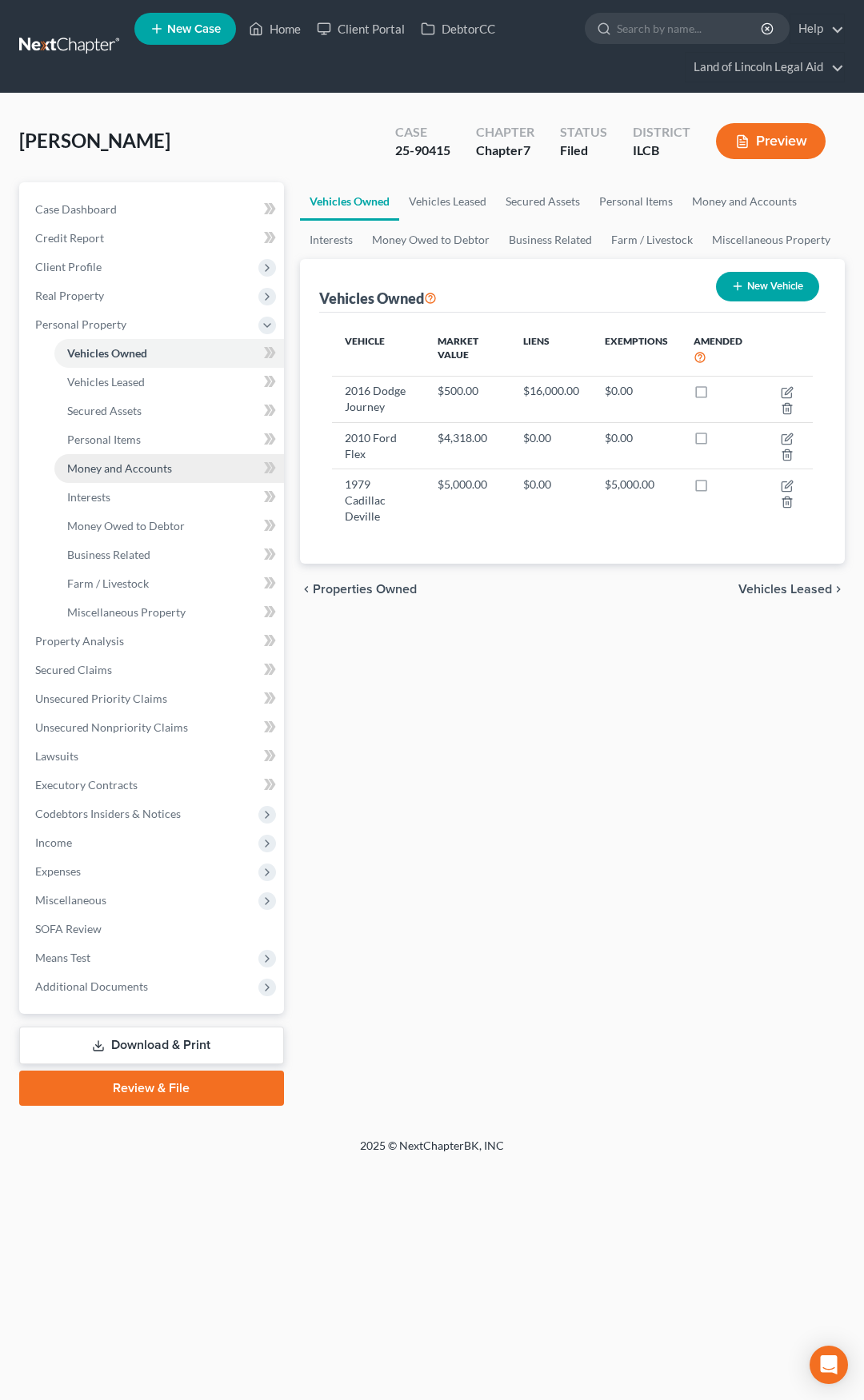
click at [203, 469] on link "Money and Accounts" at bounding box center [169, 469] width 229 height 29
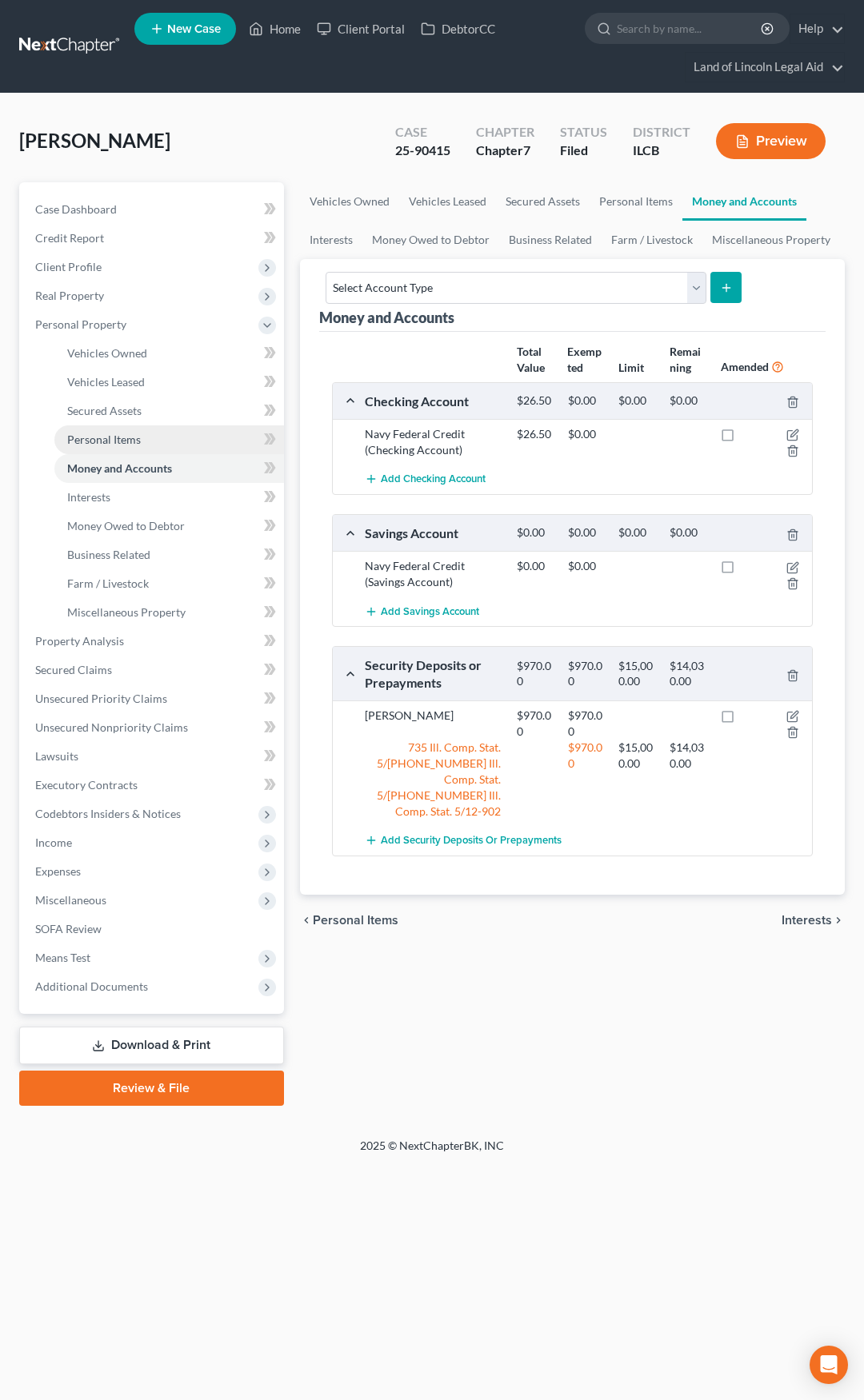
click at [171, 431] on link "Personal Items" at bounding box center [169, 440] width 229 height 29
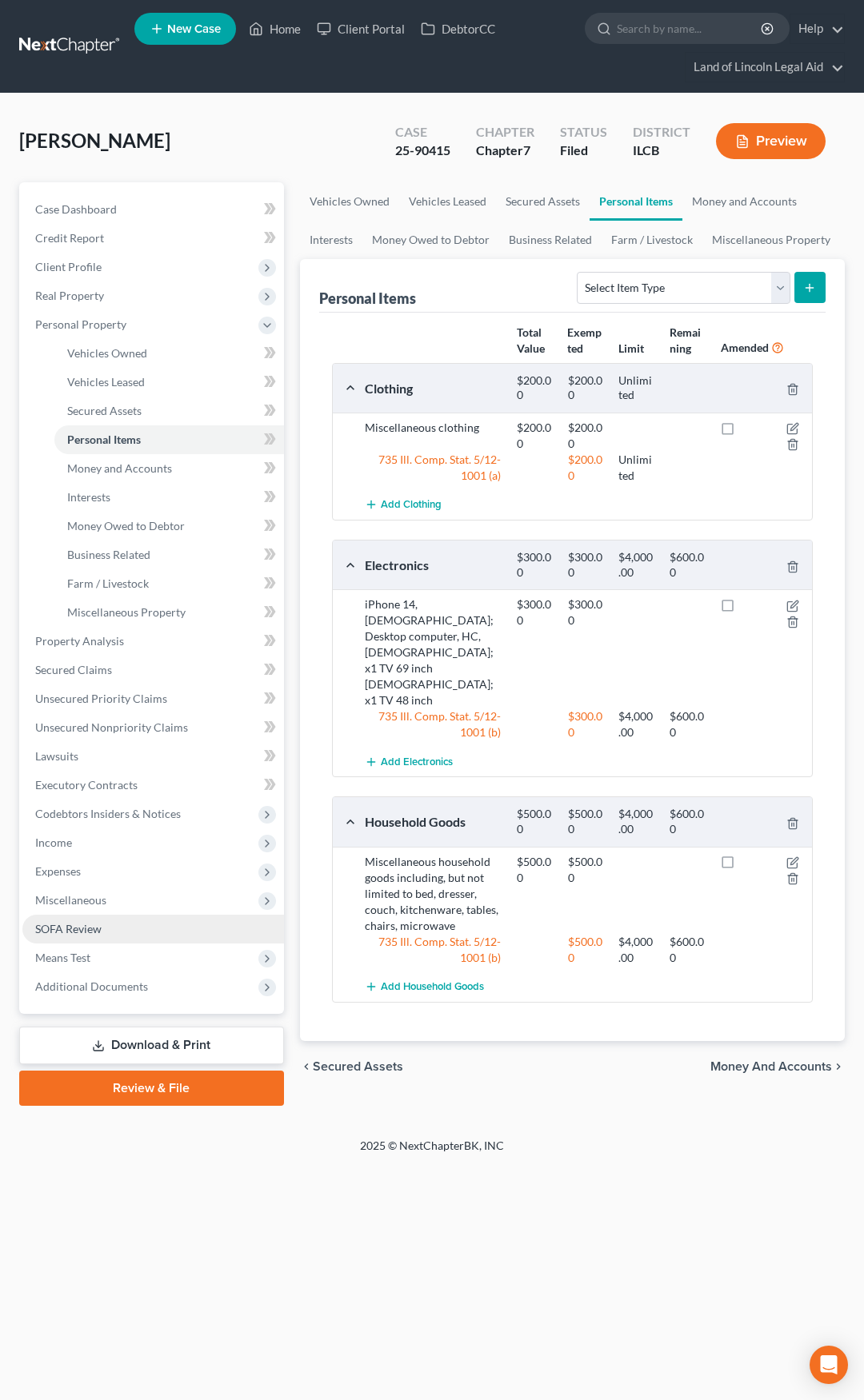
click at [170, 930] on link "SOFA Review" at bounding box center [153, 929] width 262 height 29
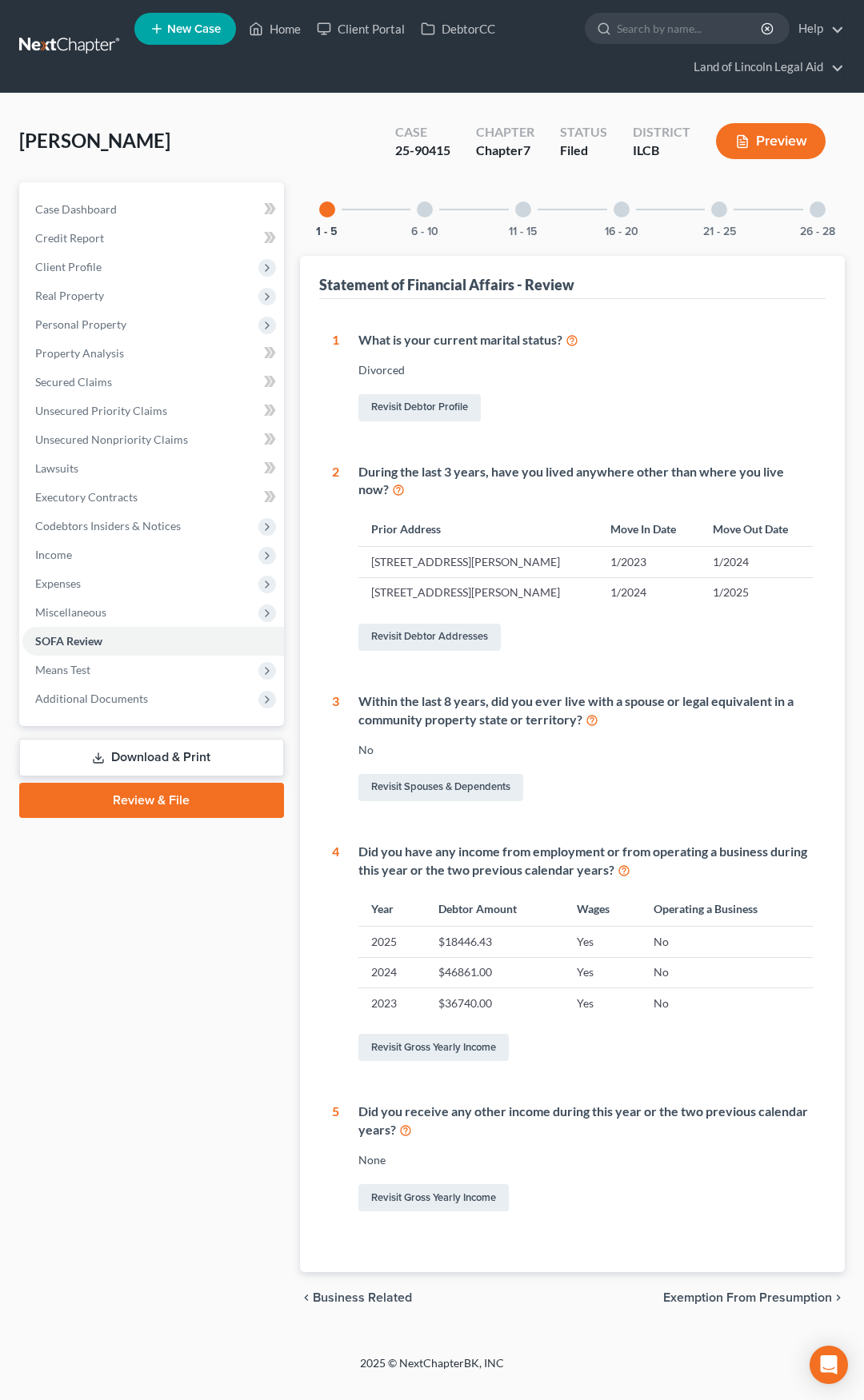
click at [428, 211] on div at bounding box center [424, 209] width 16 height 16
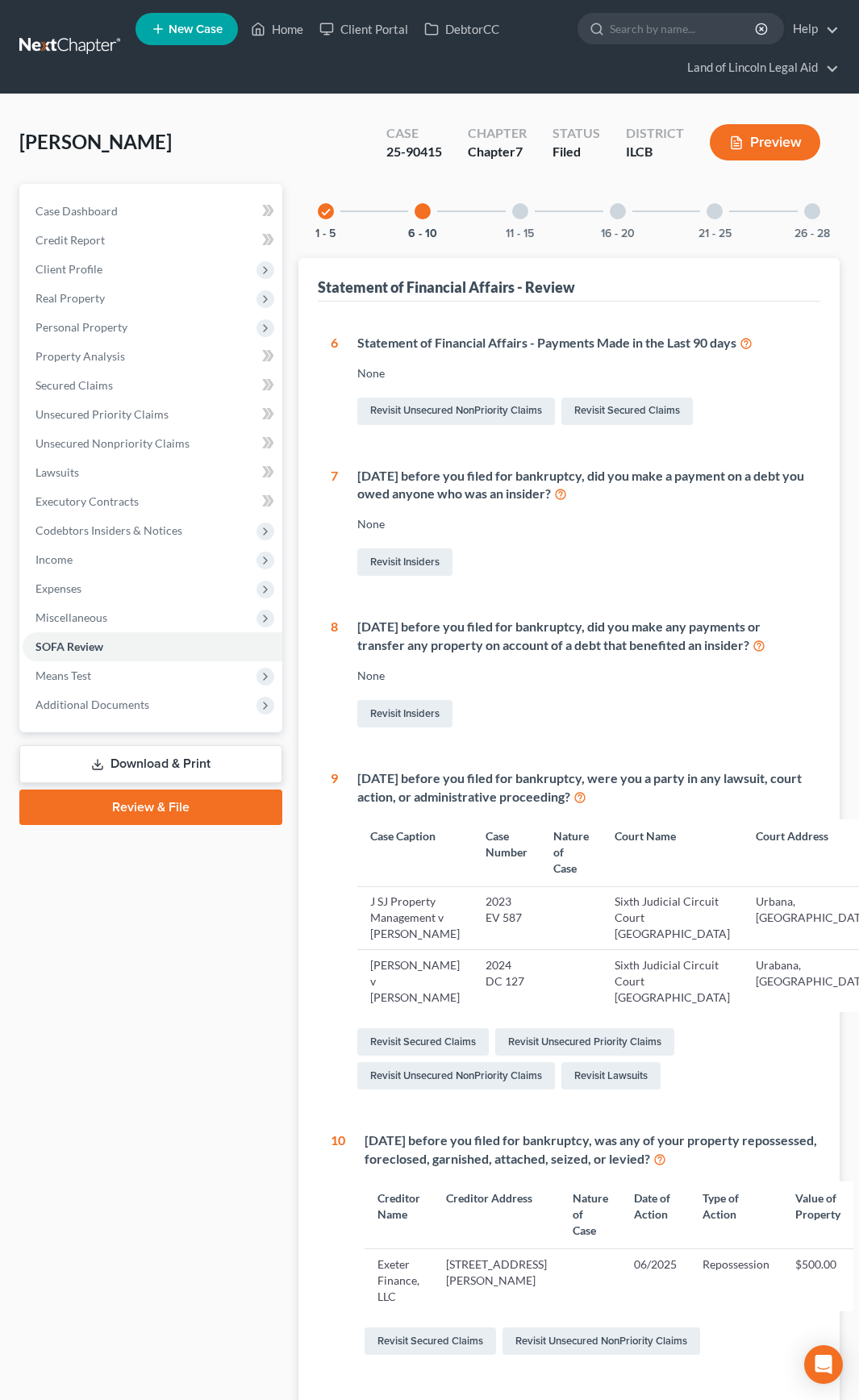
click at [518, 209] on div at bounding box center [519, 210] width 16 height 16
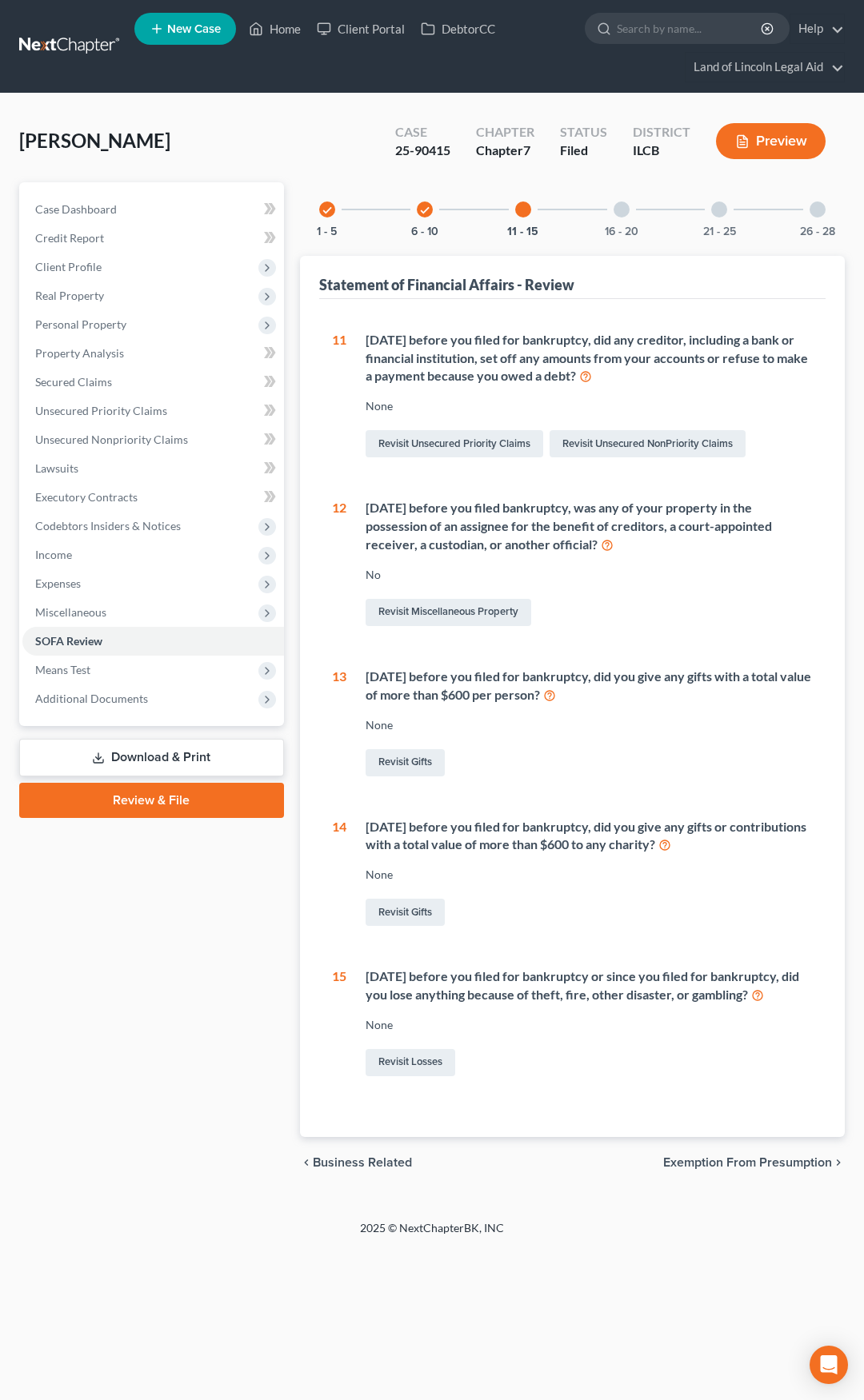
click at [623, 208] on div at bounding box center [621, 209] width 16 height 16
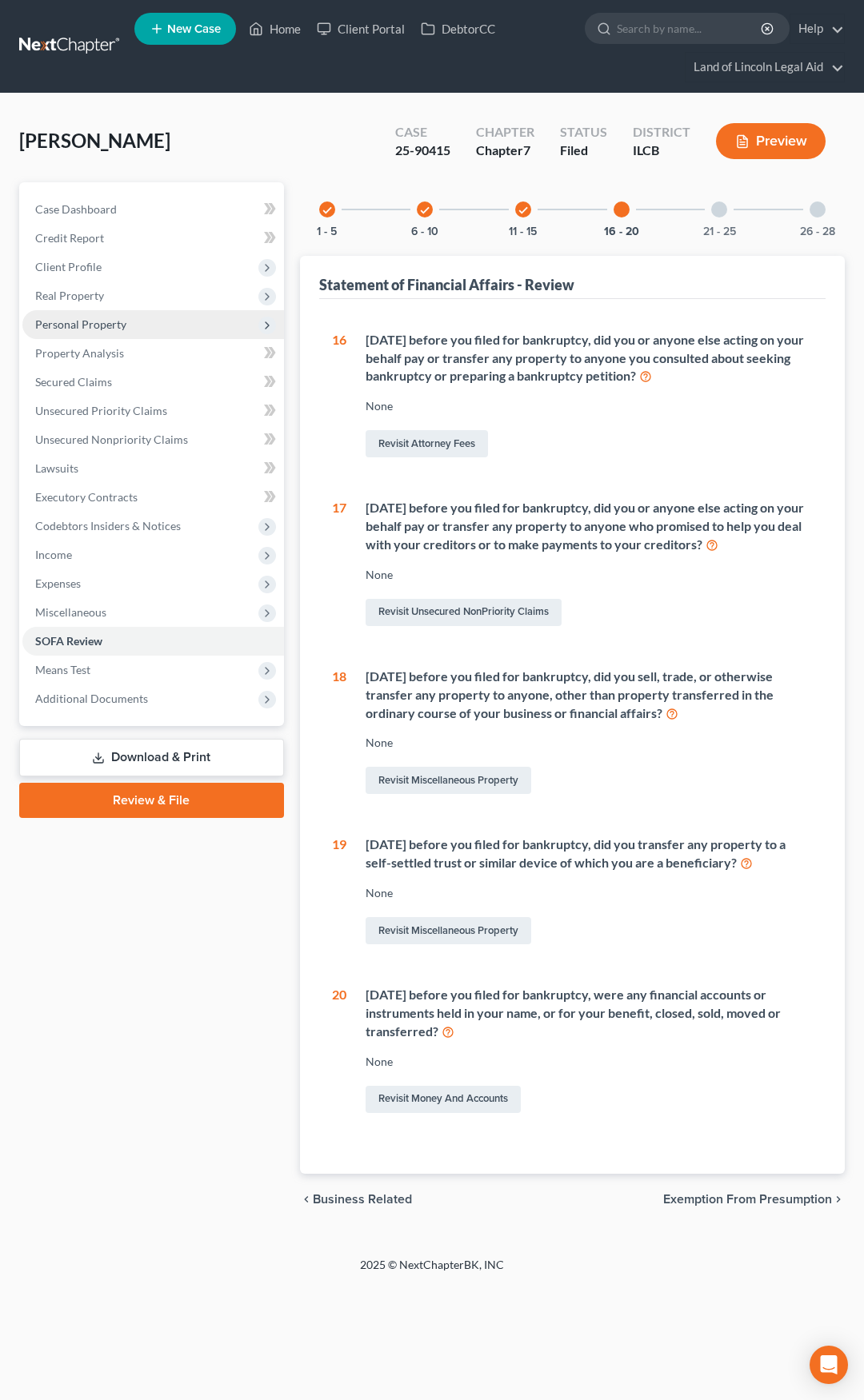
click at [191, 332] on span "Personal Property" at bounding box center [153, 325] width 262 height 29
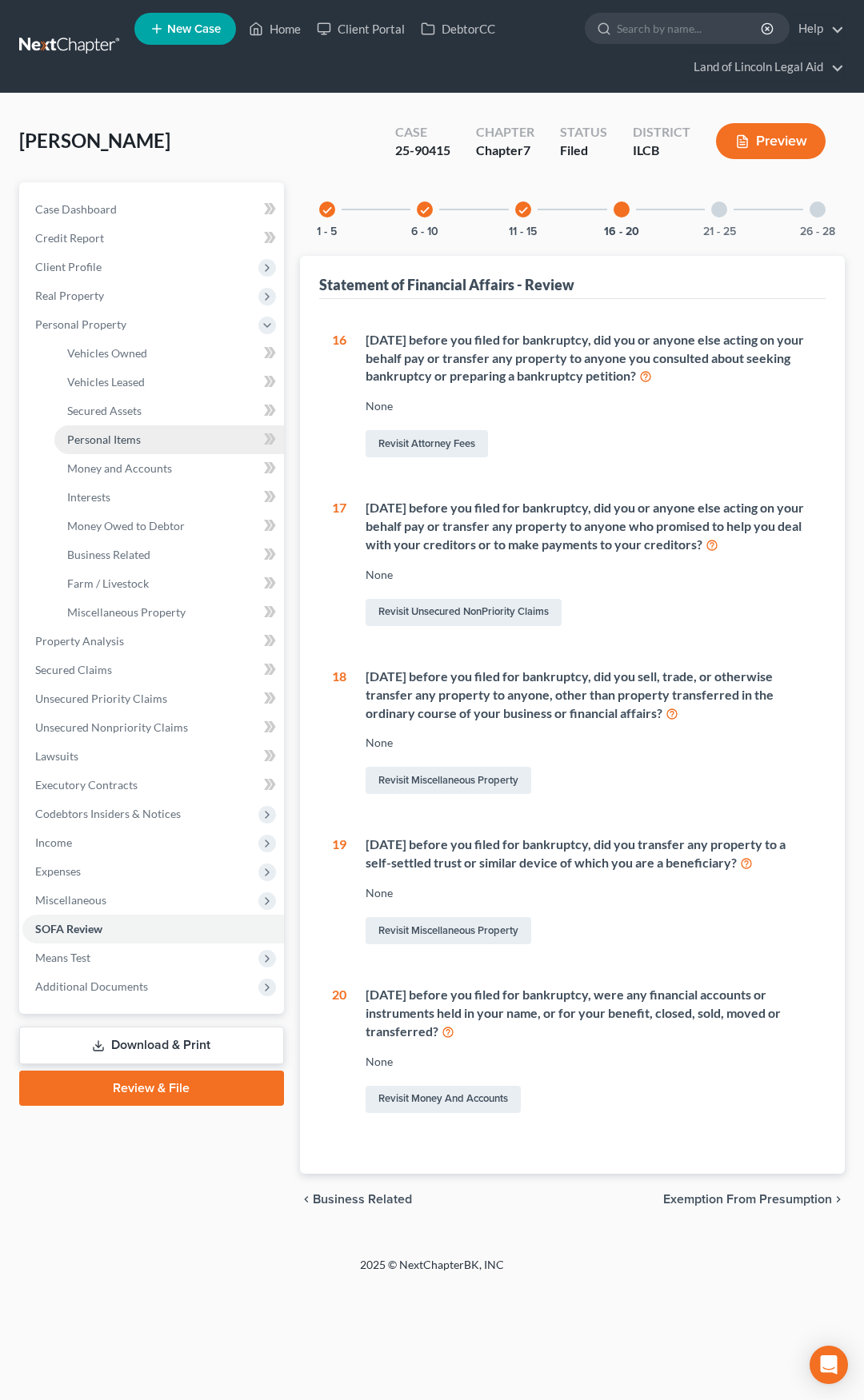
click at [186, 438] on link "Personal Items" at bounding box center [169, 440] width 229 height 29
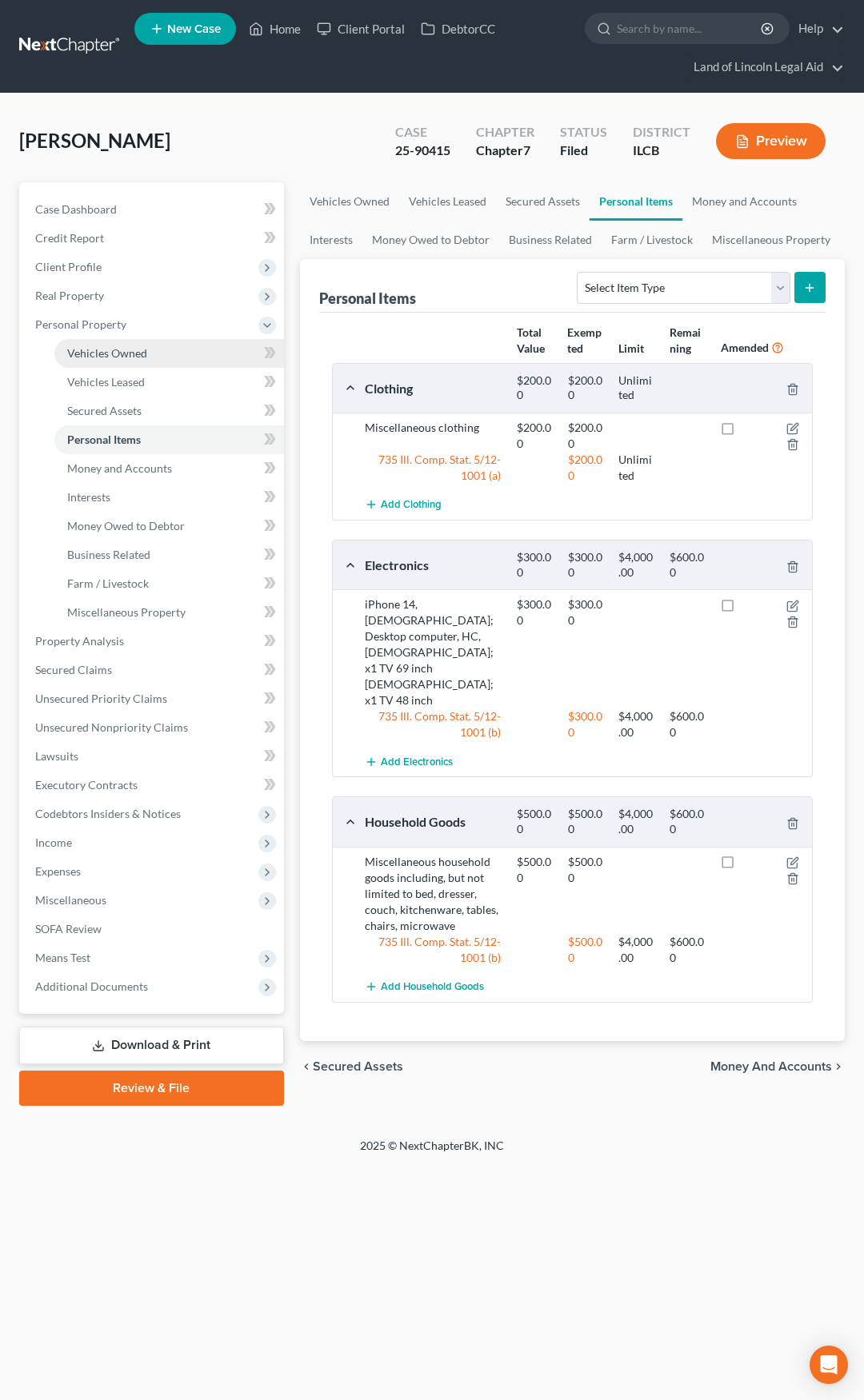
click at [175, 354] on link "Vehicles Owned" at bounding box center [169, 354] width 229 height 29
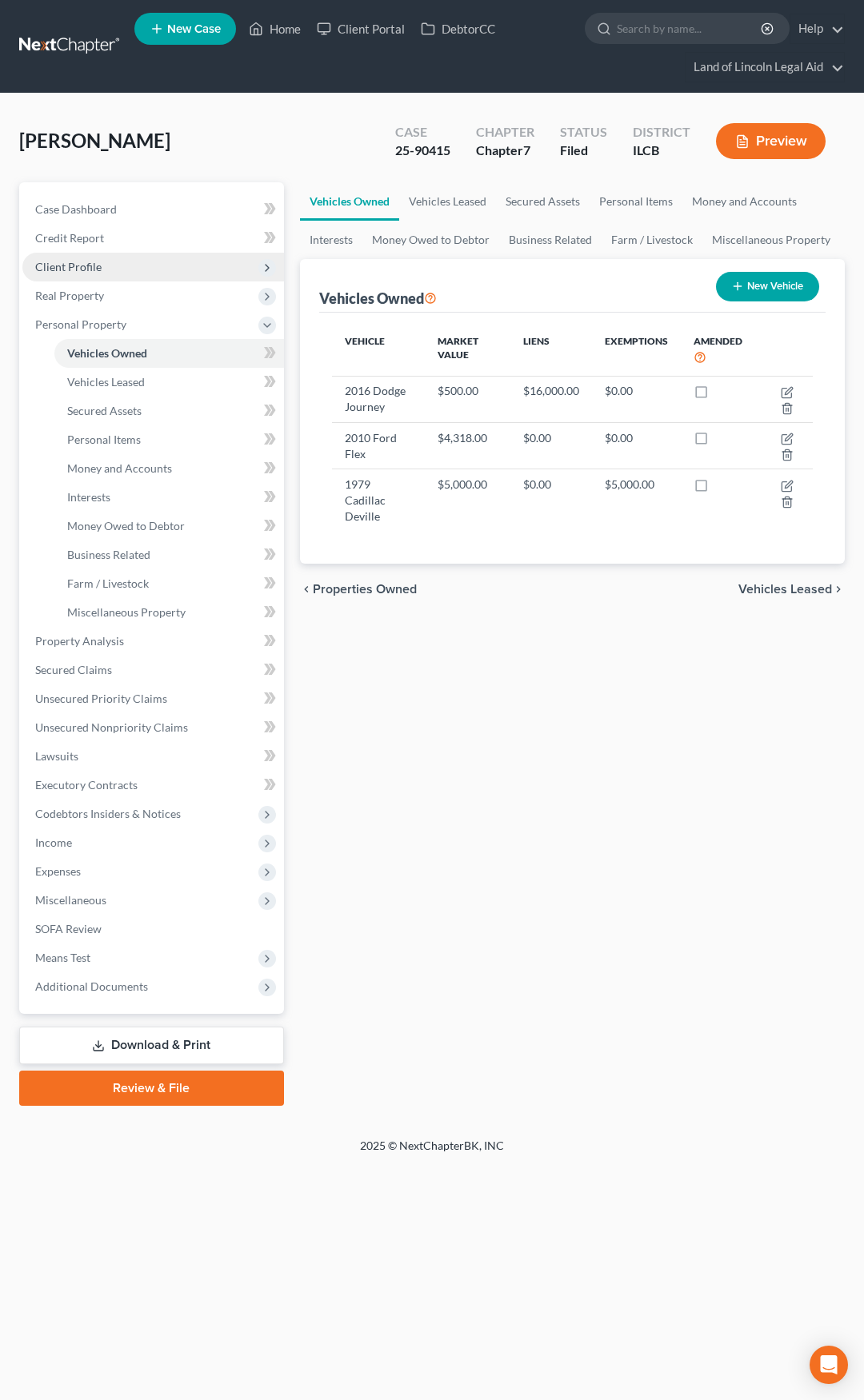
click at [131, 266] on span "Client Profile" at bounding box center [153, 267] width 262 height 29
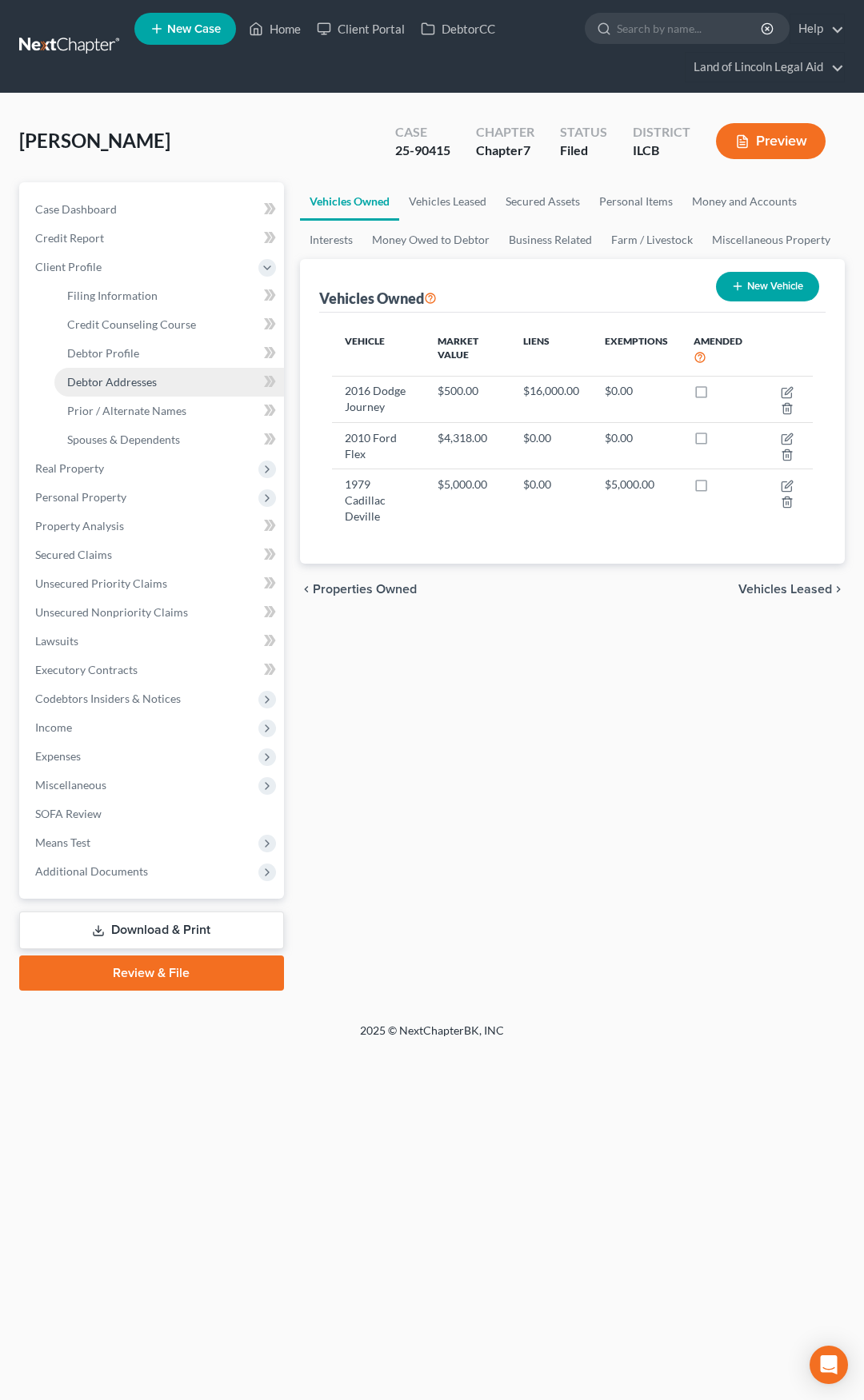
click at [123, 382] on span "Debtor Addresses" at bounding box center [112, 382] width 89 height 13
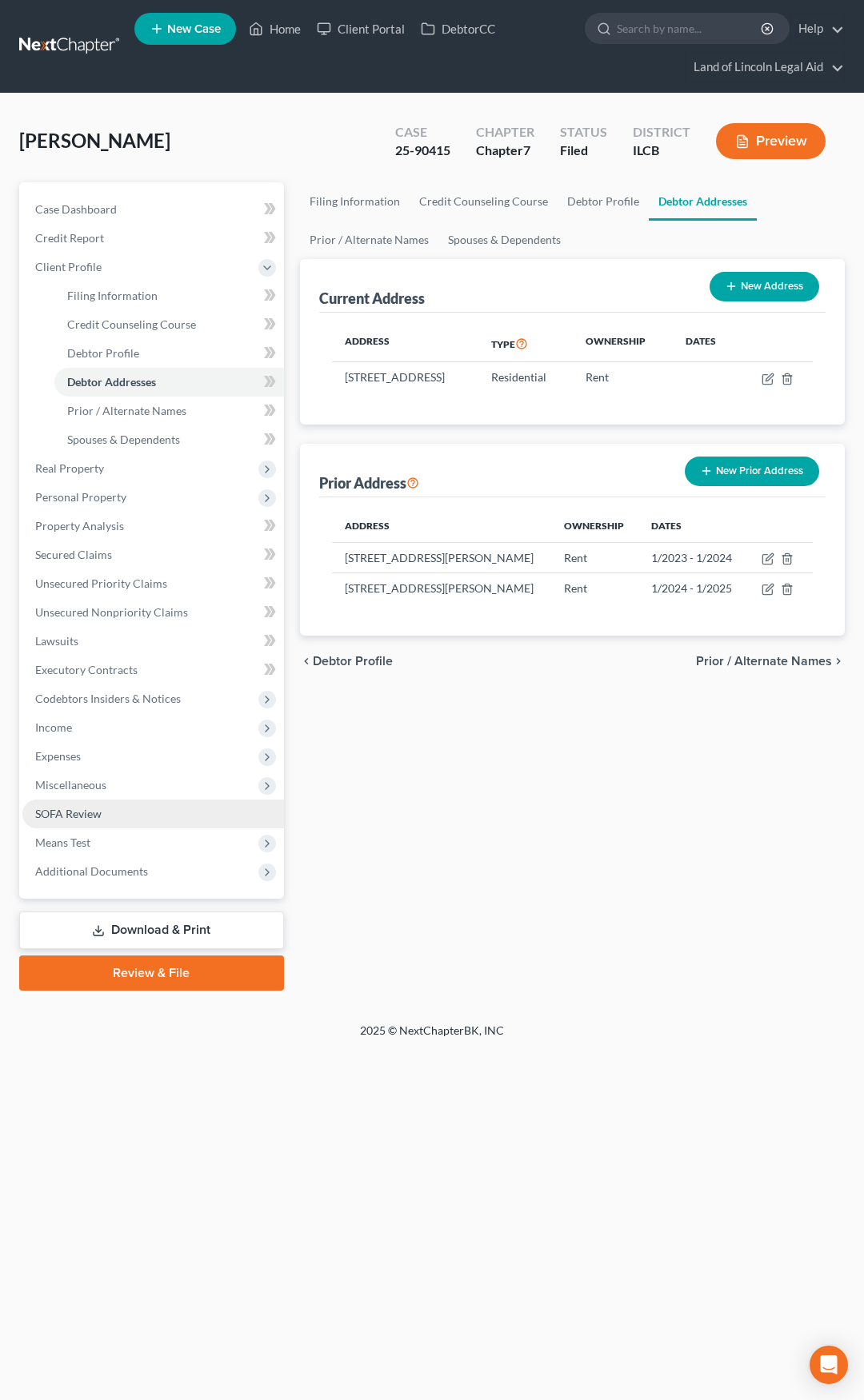
click at [175, 809] on link "SOFA Review" at bounding box center [153, 814] width 262 height 29
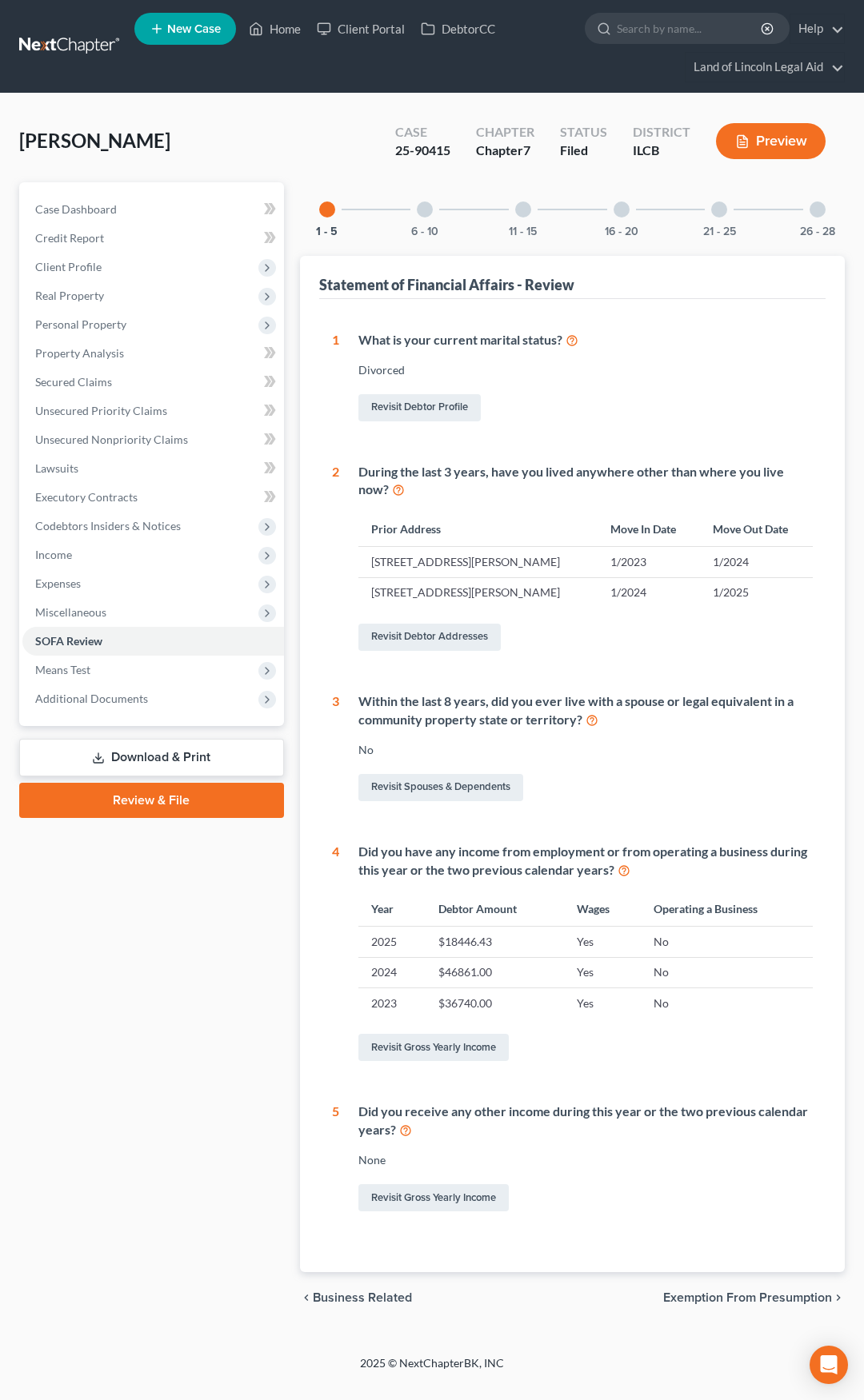
click at [617, 208] on div at bounding box center [621, 209] width 16 height 16
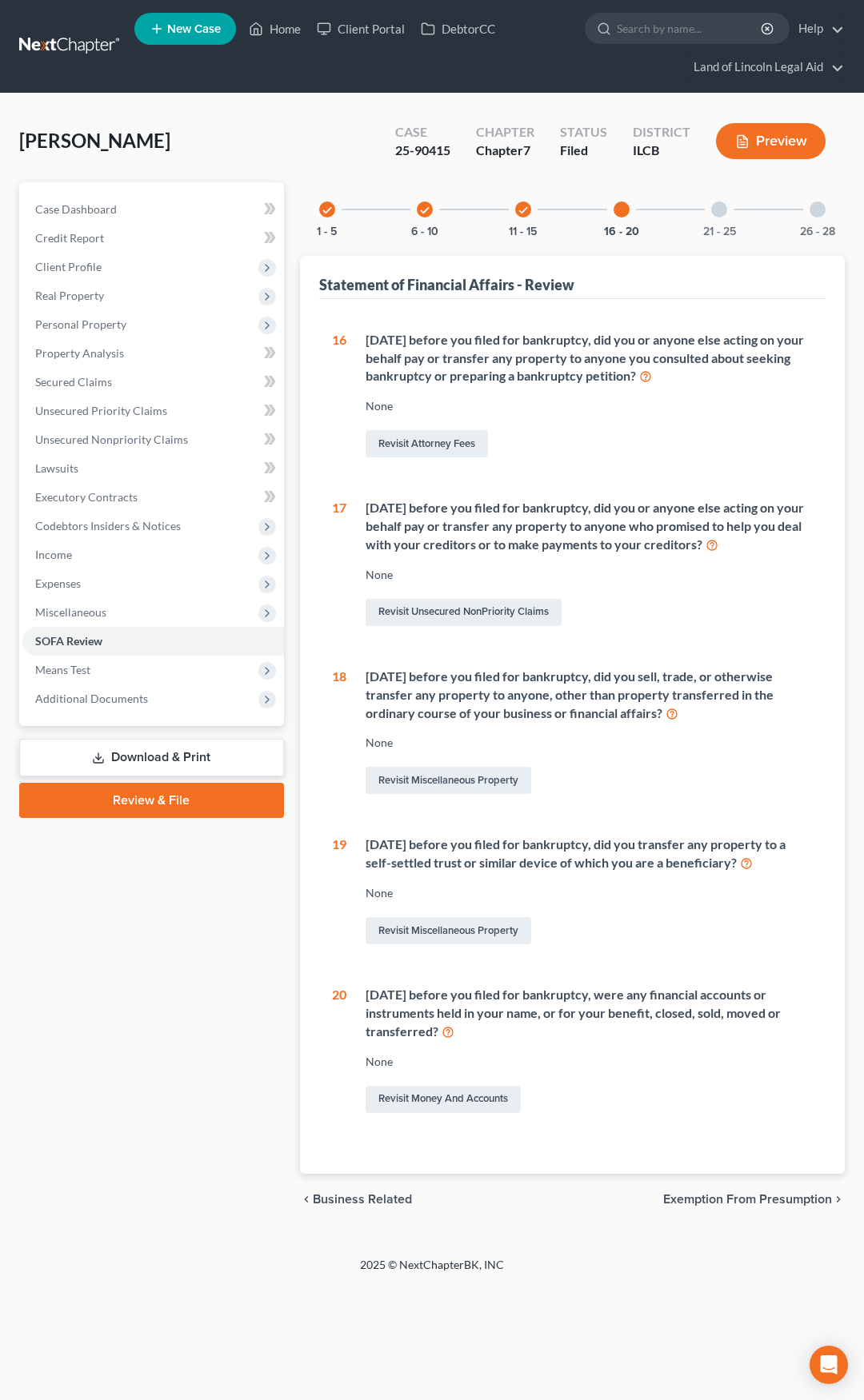
click at [715, 207] on div at bounding box center [719, 209] width 16 height 16
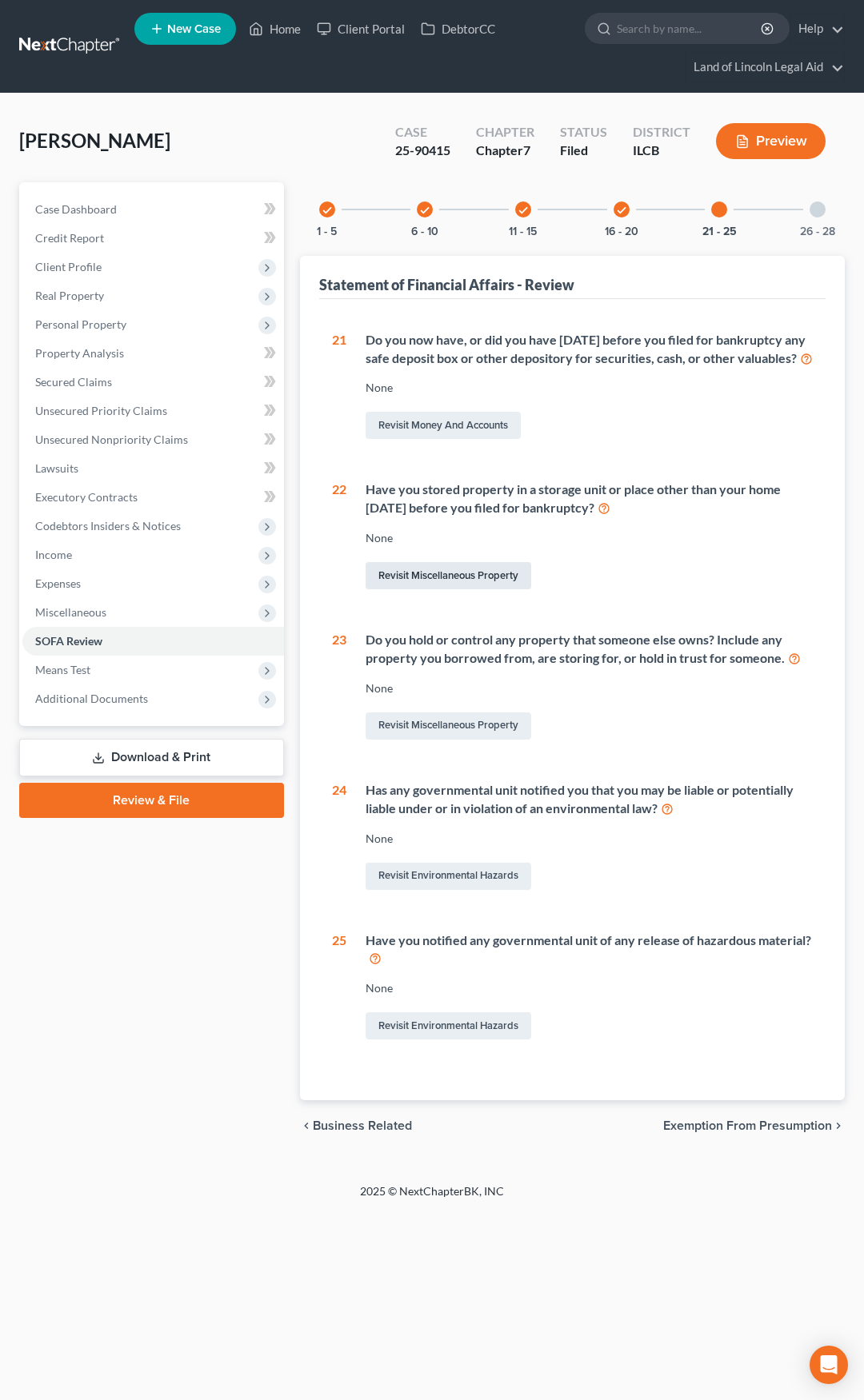
click at [450, 589] on link "Revisit Miscellaneous Property" at bounding box center [448, 575] width 166 height 27
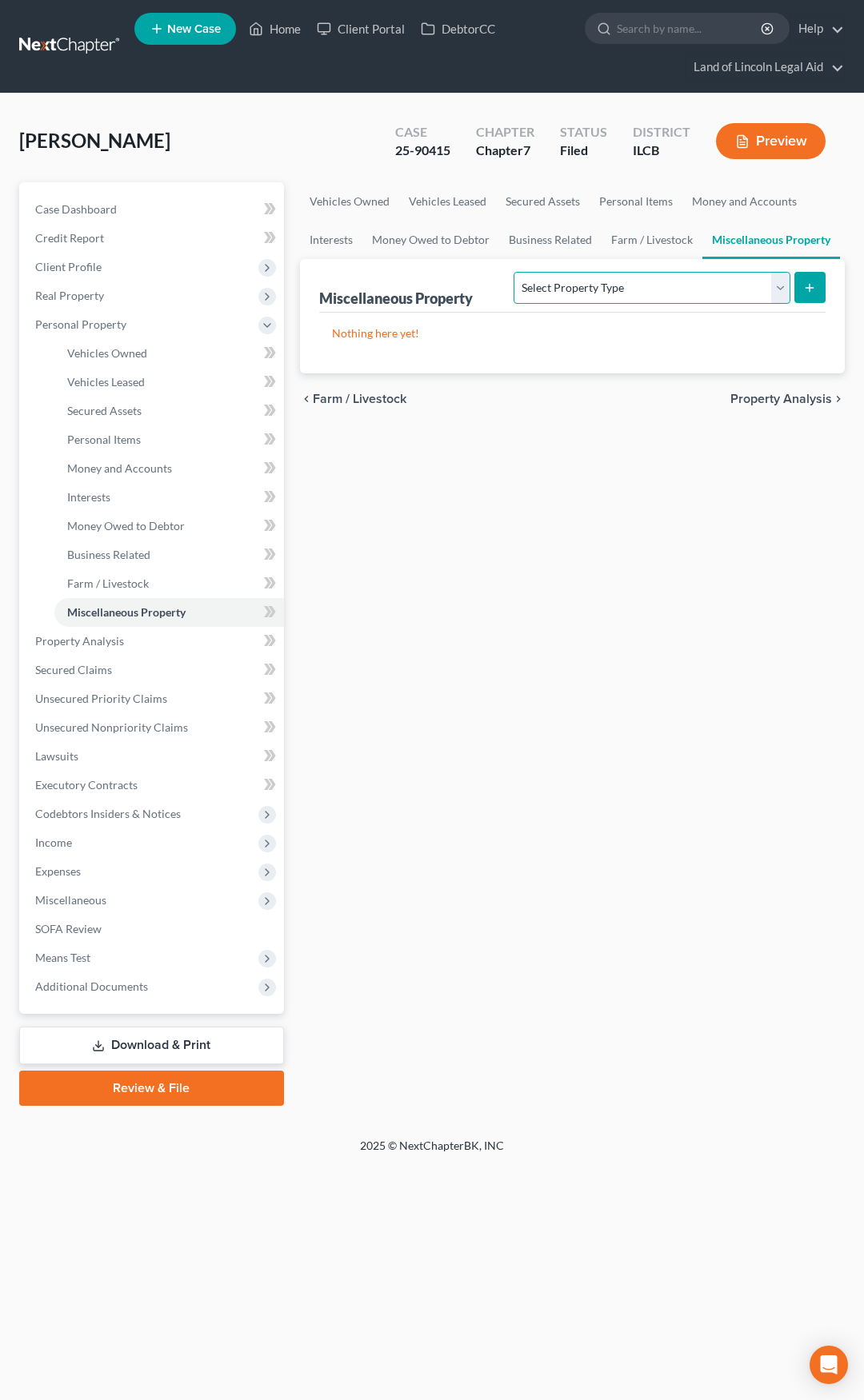
click at [522, 291] on select "Select Property Type Assigned for Creditor Benefit Within 1 Year (SOFA: 12) Hol…" at bounding box center [651, 287] width 276 height 32
select select "stored_within_1_year"
click at [514, 272] on select "Select Property Type Assigned for Creditor Benefit Within 1 Year (SOFA: 12) Hol…" at bounding box center [651, 287] width 276 height 32
click at [804, 288] on icon "submit" at bounding box center [809, 287] width 12 height 12
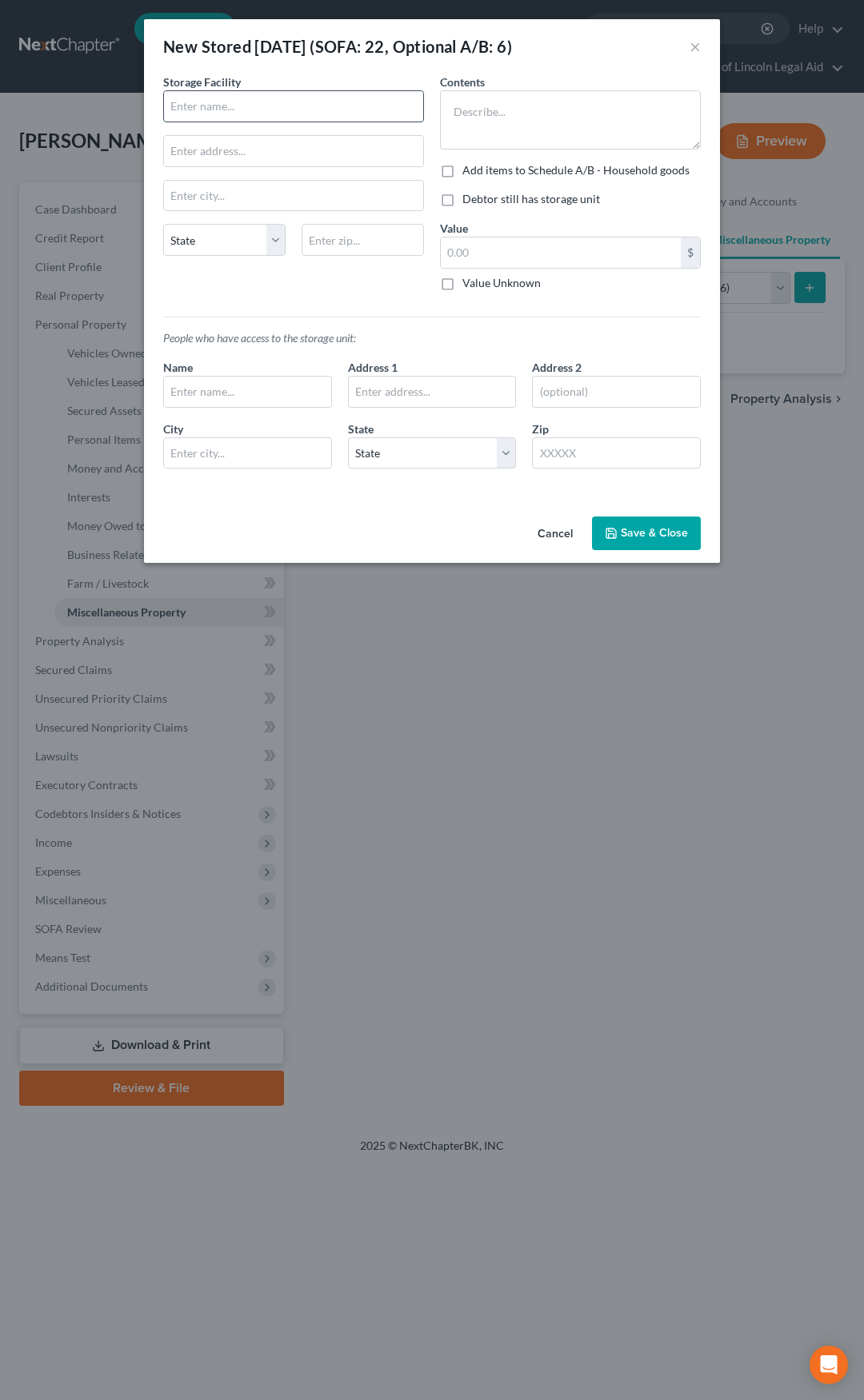
click at [245, 108] on input "text" at bounding box center [293, 106] width 259 height 31
click at [553, 533] on button "Cancel" at bounding box center [555, 534] width 60 height 32
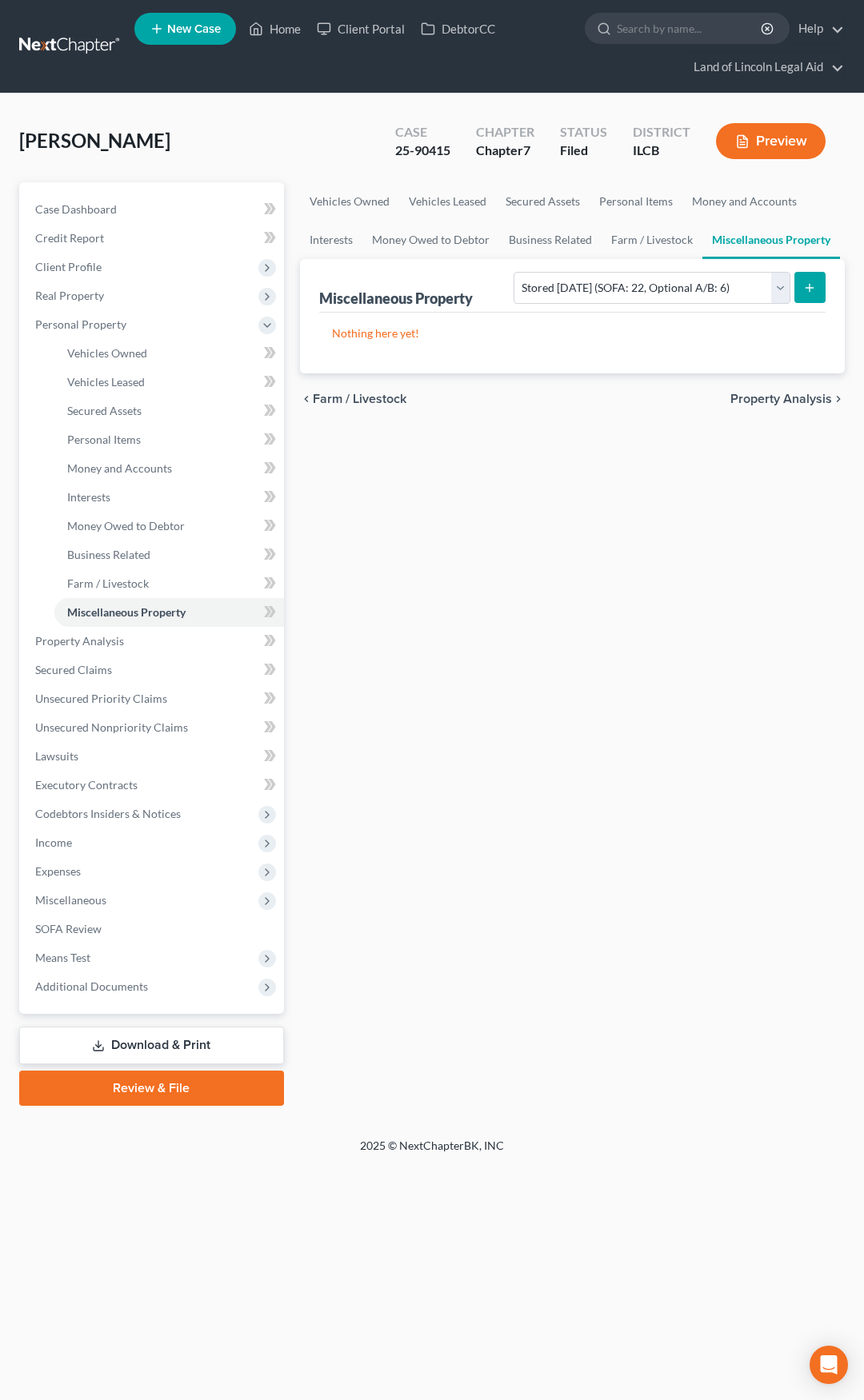
click at [813, 282] on icon "submit" at bounding box center [809, 287] width 12 height 12
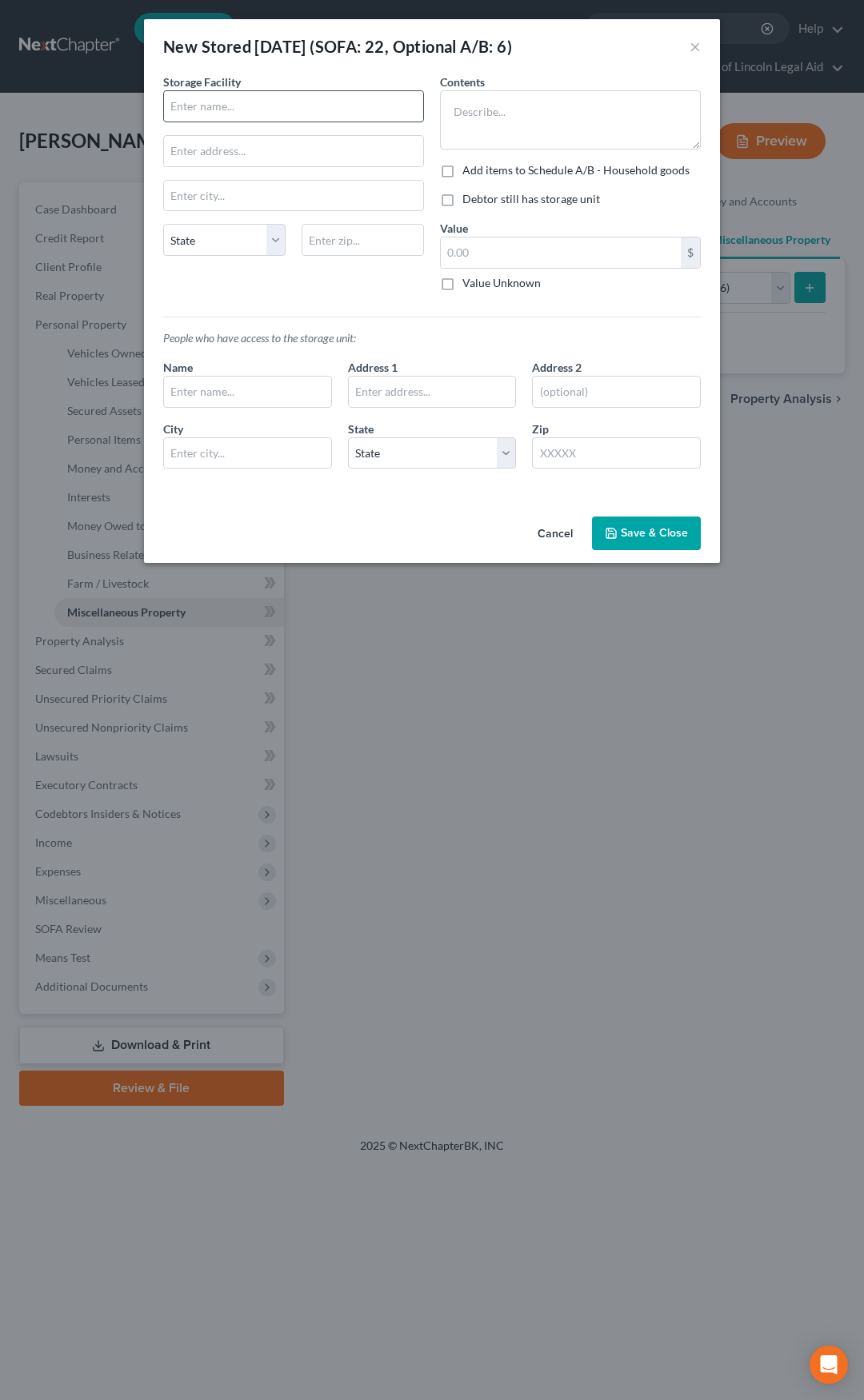
click at [224, 105] on input "text" at bounding box center [293, 106] width 259 height 31
click at [242, 111] on input "text" at bounding box center [293, 106] width 259 height 31
click at [519, 100] on textarea at bounding box center [570, 119] width 261 height 59
type textarea "1979 Cadillac Deville currently stored at former spouse's home but Debtor has a"
click at [353, 103] on input "text" at bounding box center [293, 106] width 259 height 31
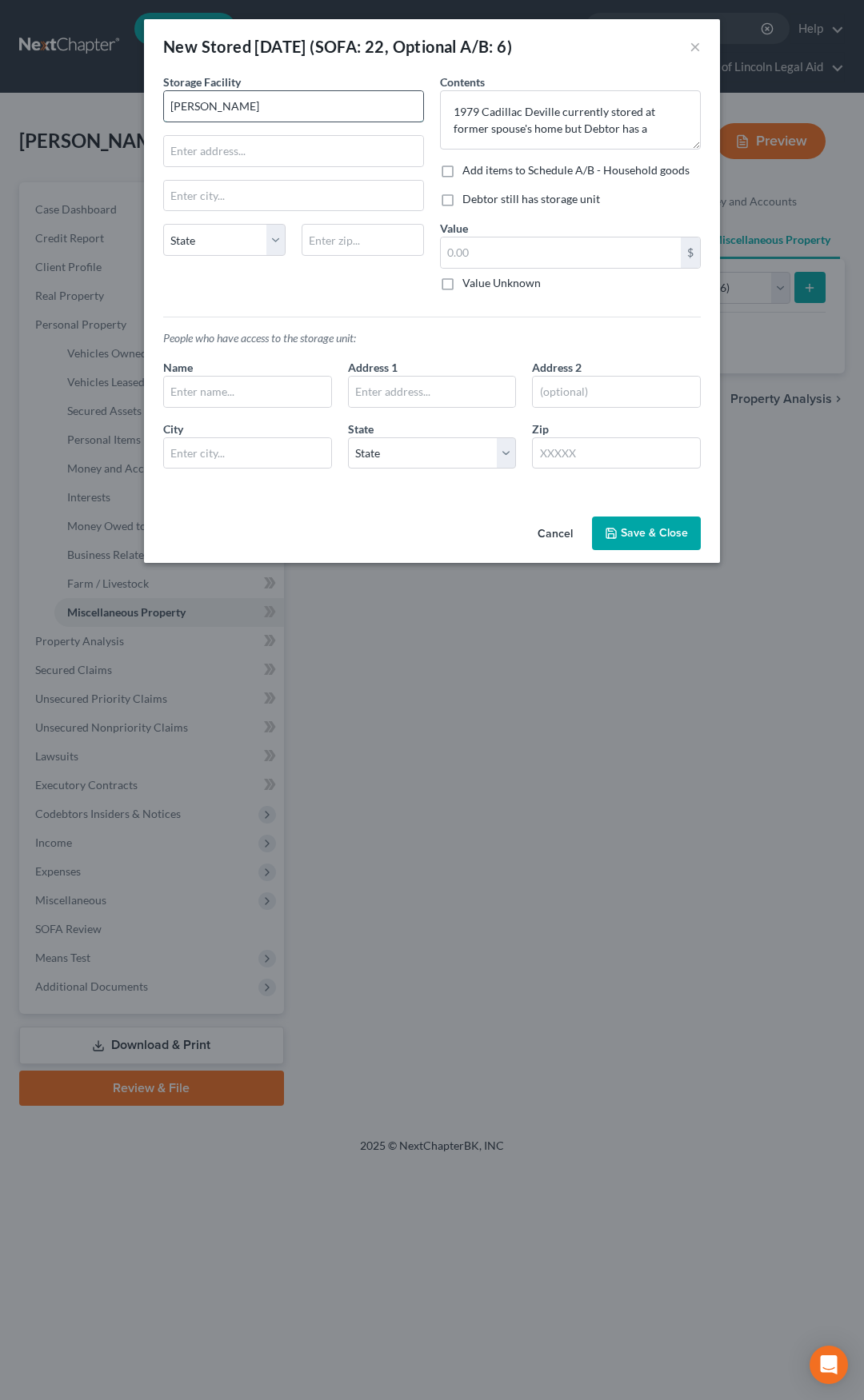
type input "Tramond Desmond Ingram"
type input "1020 Bel-Aire Drive"
type input "61866"
type input "Rantoul"
select select "14"
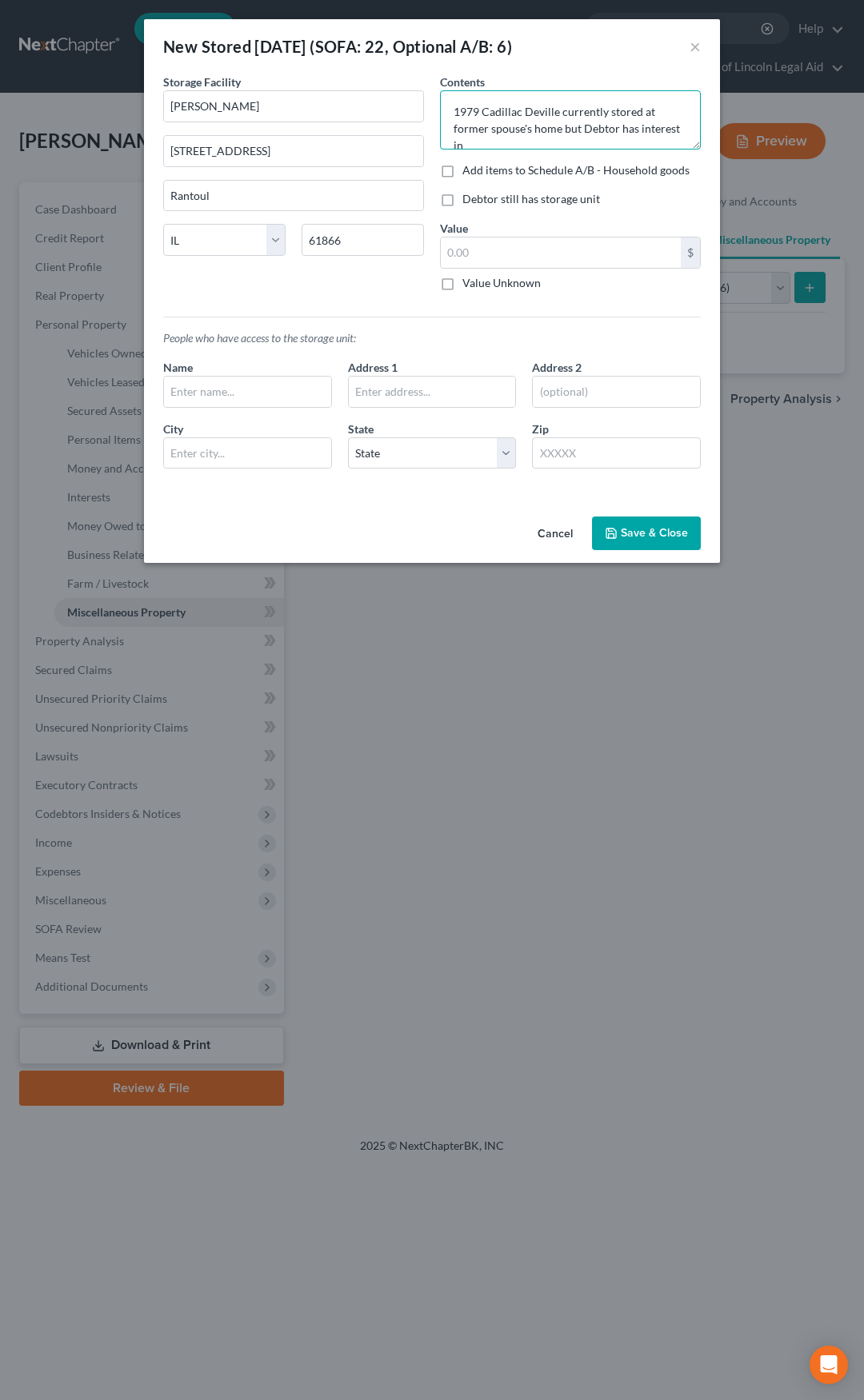
scroll to position [3, 0]
click at [562, 107] on textarea "1979 Cadillac Deville currently stored at former spouse's home but Debtor has i…" at bounding box center [570, 119] width 261 height 59
drag, startPoint x: 606, startPoint y: 111, endPoint x: 654, endPoint y: 109, distance: 48.0
click at [654, 109] on textarea "1979 Cadillac Deville currently stored at s home but Debtor has interest in the…" at bounding box center [570, 119] width 261 height 59
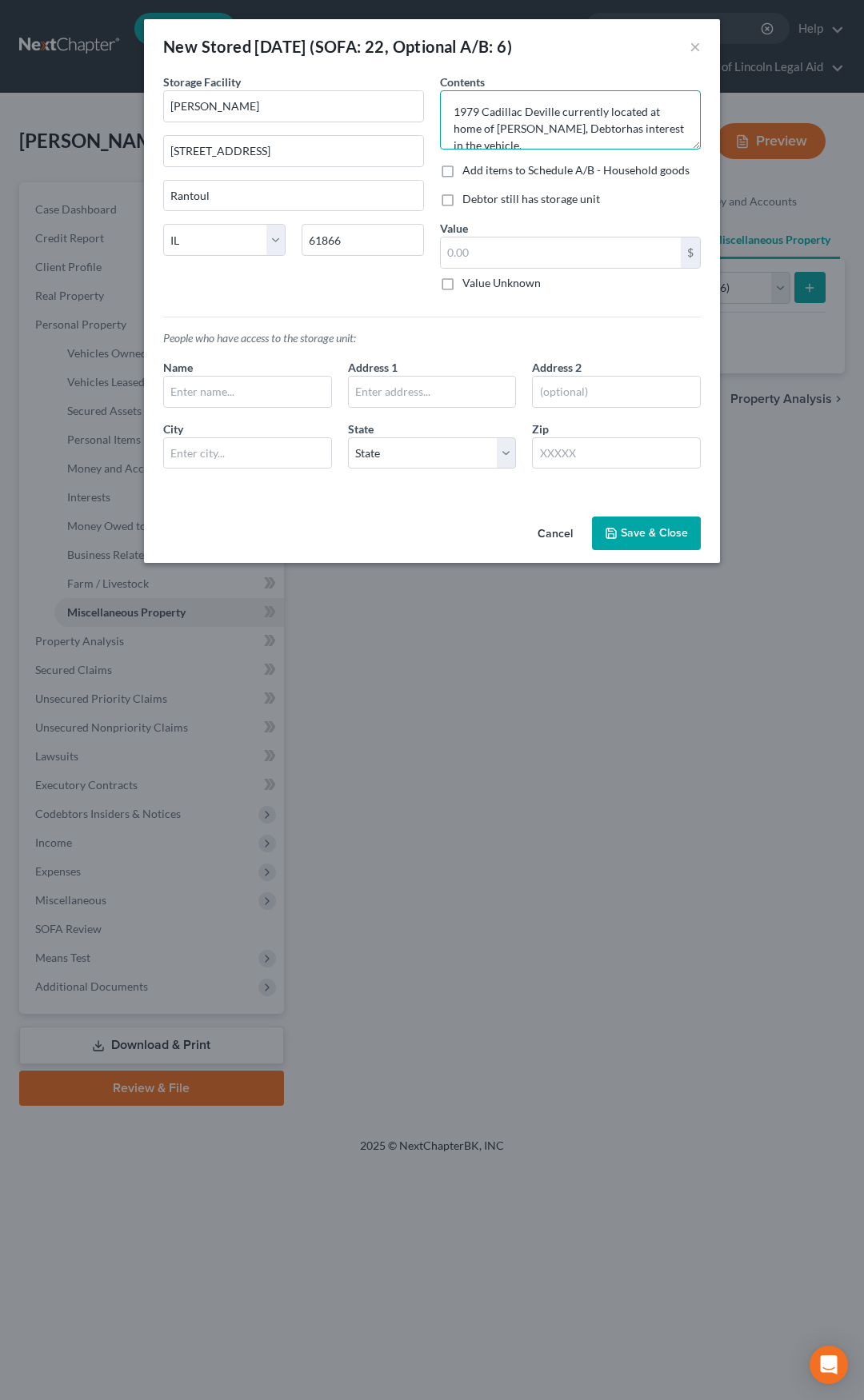
scroll to position [3, 0]
click at [582, 125] on textarea "1979 Cadillac Deville currently located at Tramond Desmond Ingram, Debtor's ex-…" at bounding box center [570, 119] width 261 height 59
type textarea "1979 Cadillac Deville currently located at Tramond Desmond Ingram residence, De…"
click at [480, 256] on input "text" at bounding box center [561, 253] width 240 height 31
type input "5,000"
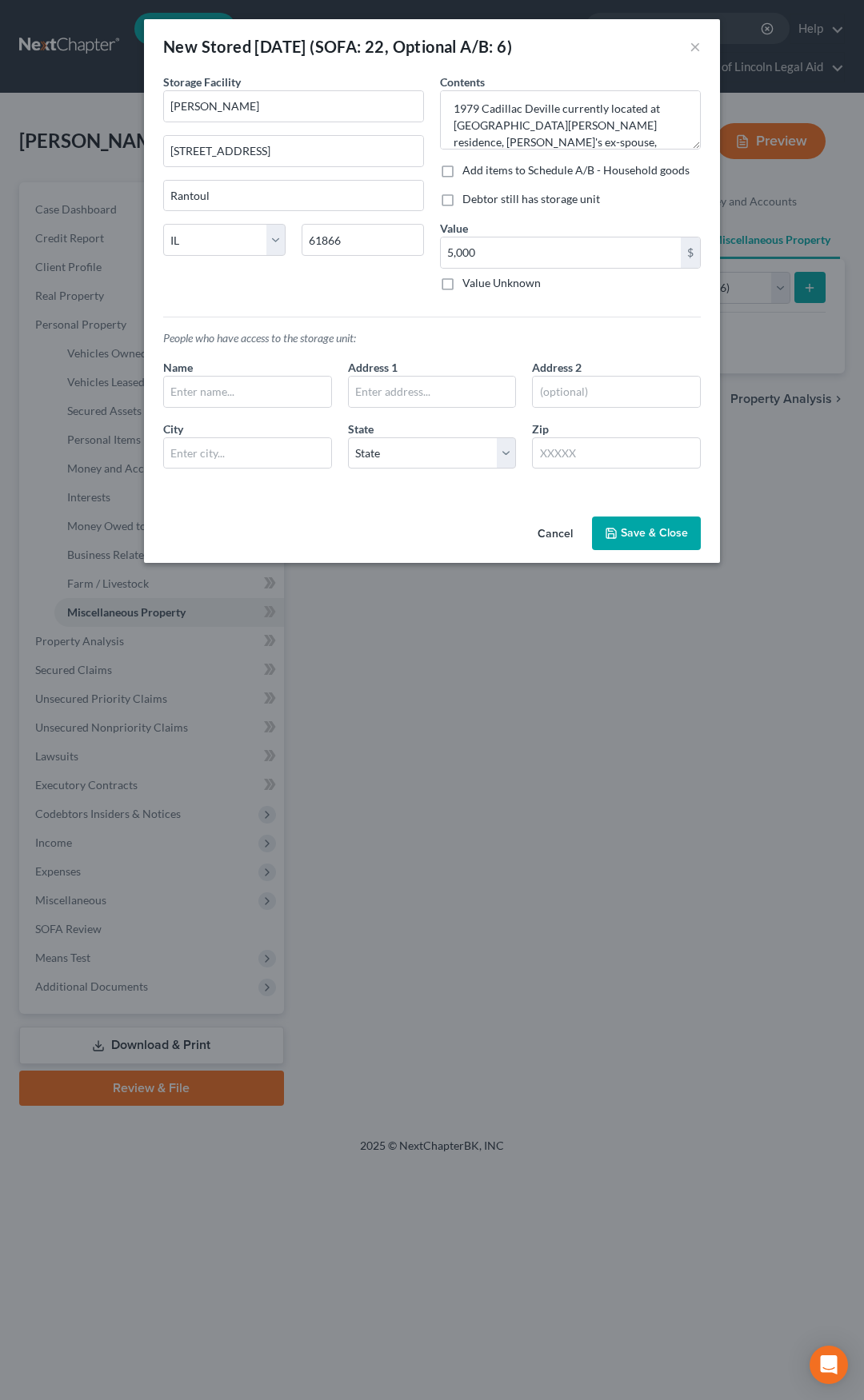
click at [643, 540] on button "Save & Close" at bounding box center [646, 533] width 109 height 34
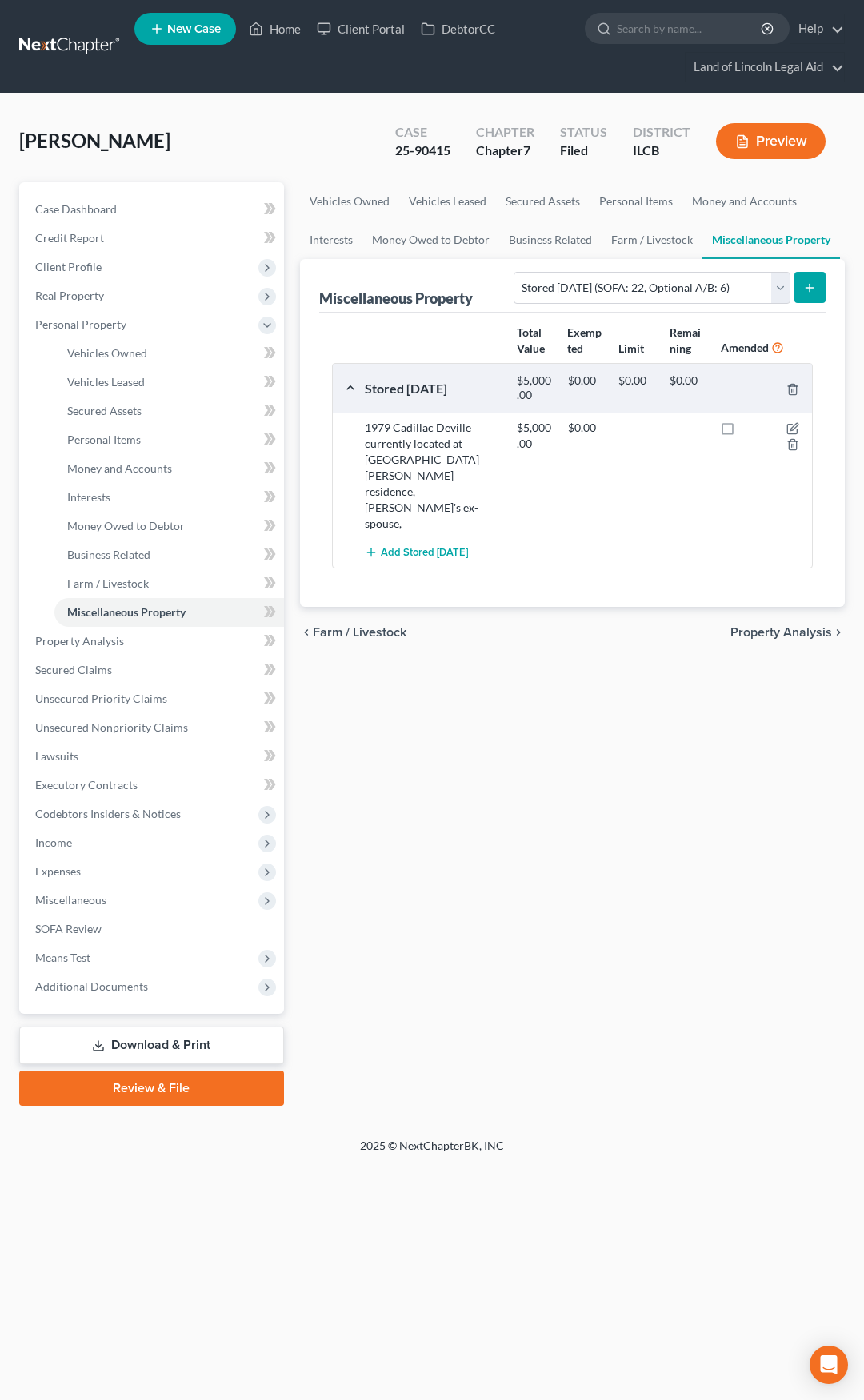
click at [742, 432] on label at bounding box center [742, 432] width 0 height 0
click at [749, 431] on input "checkbox" at bounding box center [754, 425] width 11 height 11
checkbox input "true"
click at [167, 445] on link "Personal Items" at bounding box center [169, 440] width 229 height 29
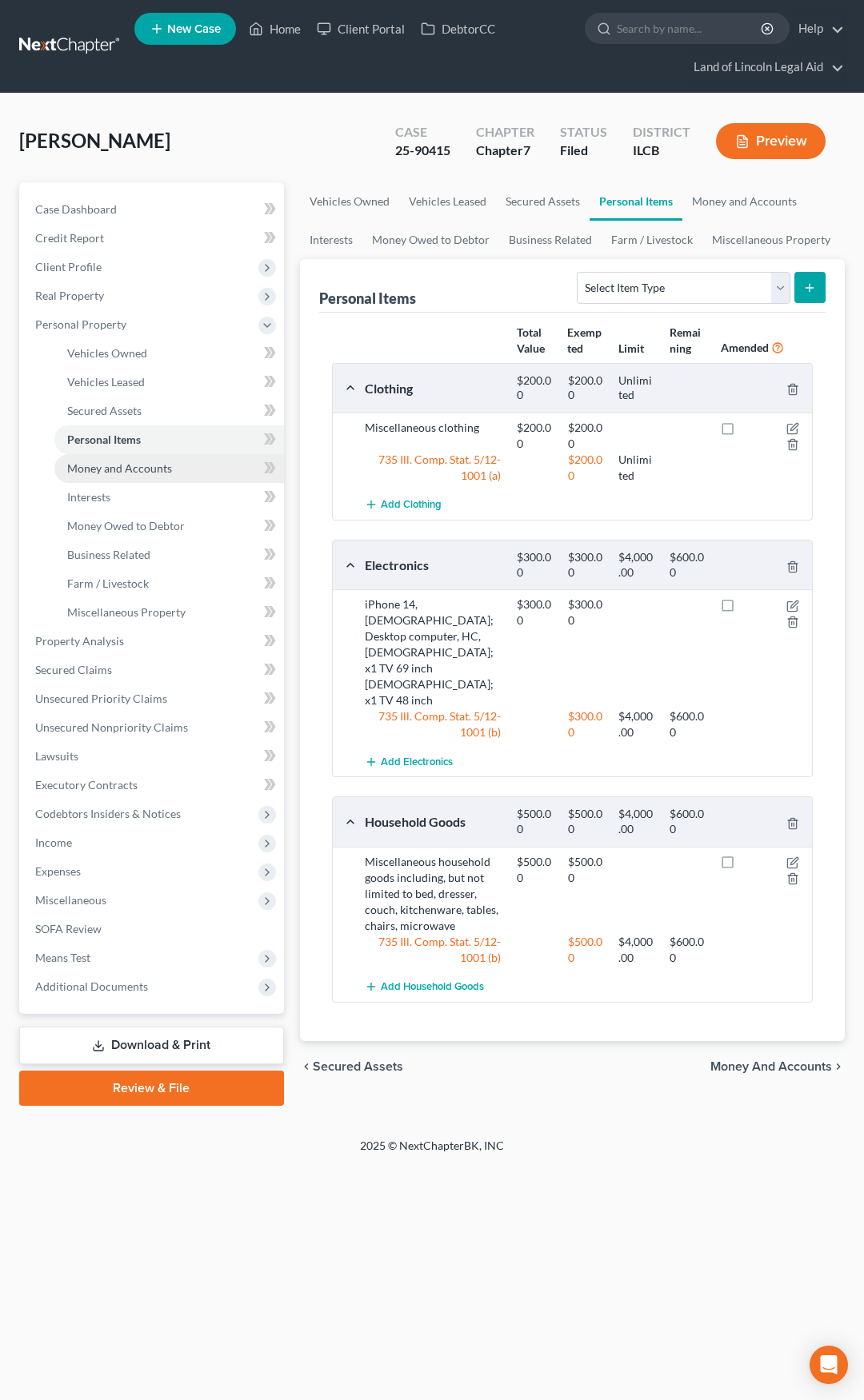
click at [195, 469] on link "Money and Accounts" at bounding box center [169, 469] width 229 height 29
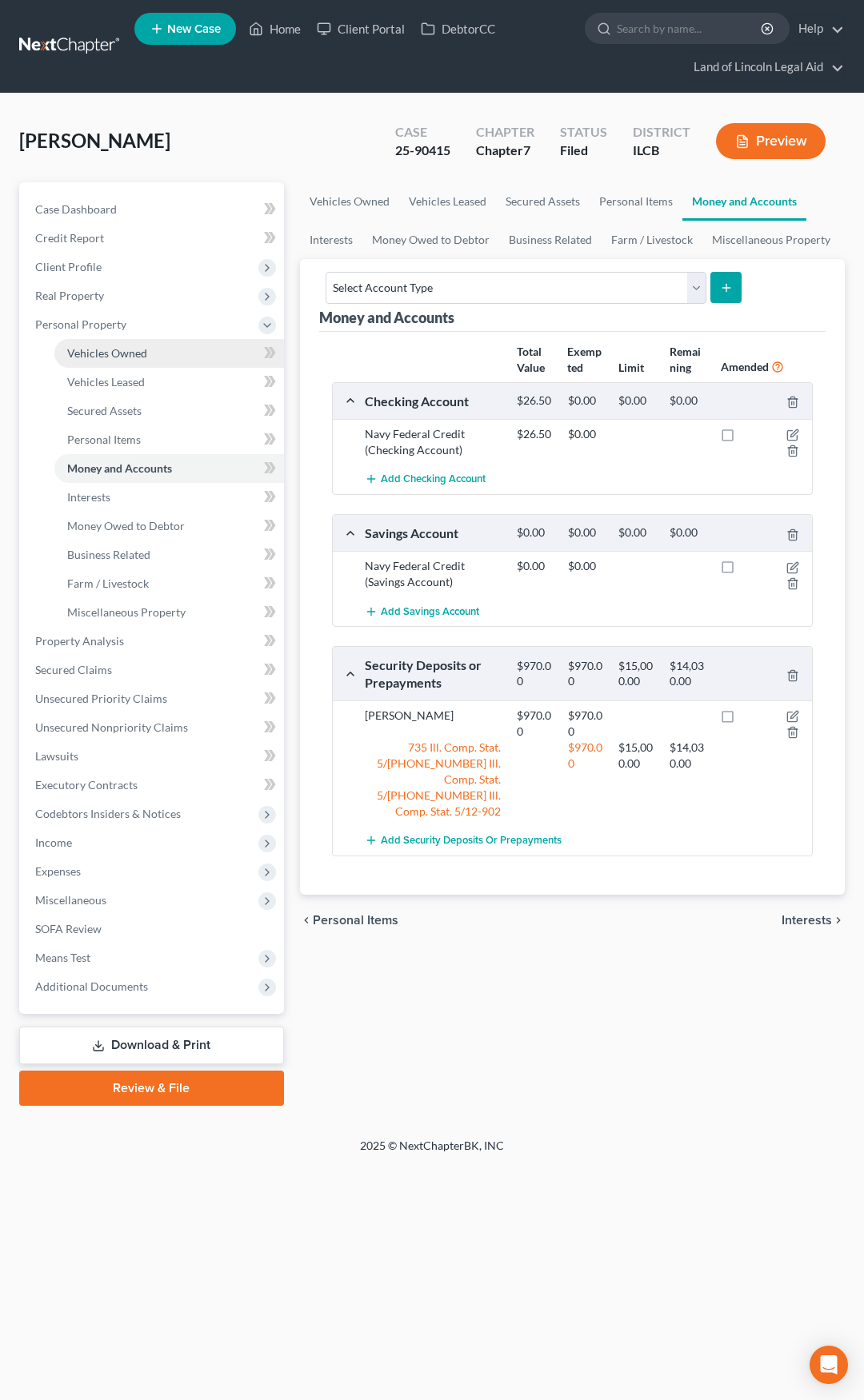
click at [181, 354] on link "Vehicles Owned" at bounding box center [169, 354] width 229 height 29
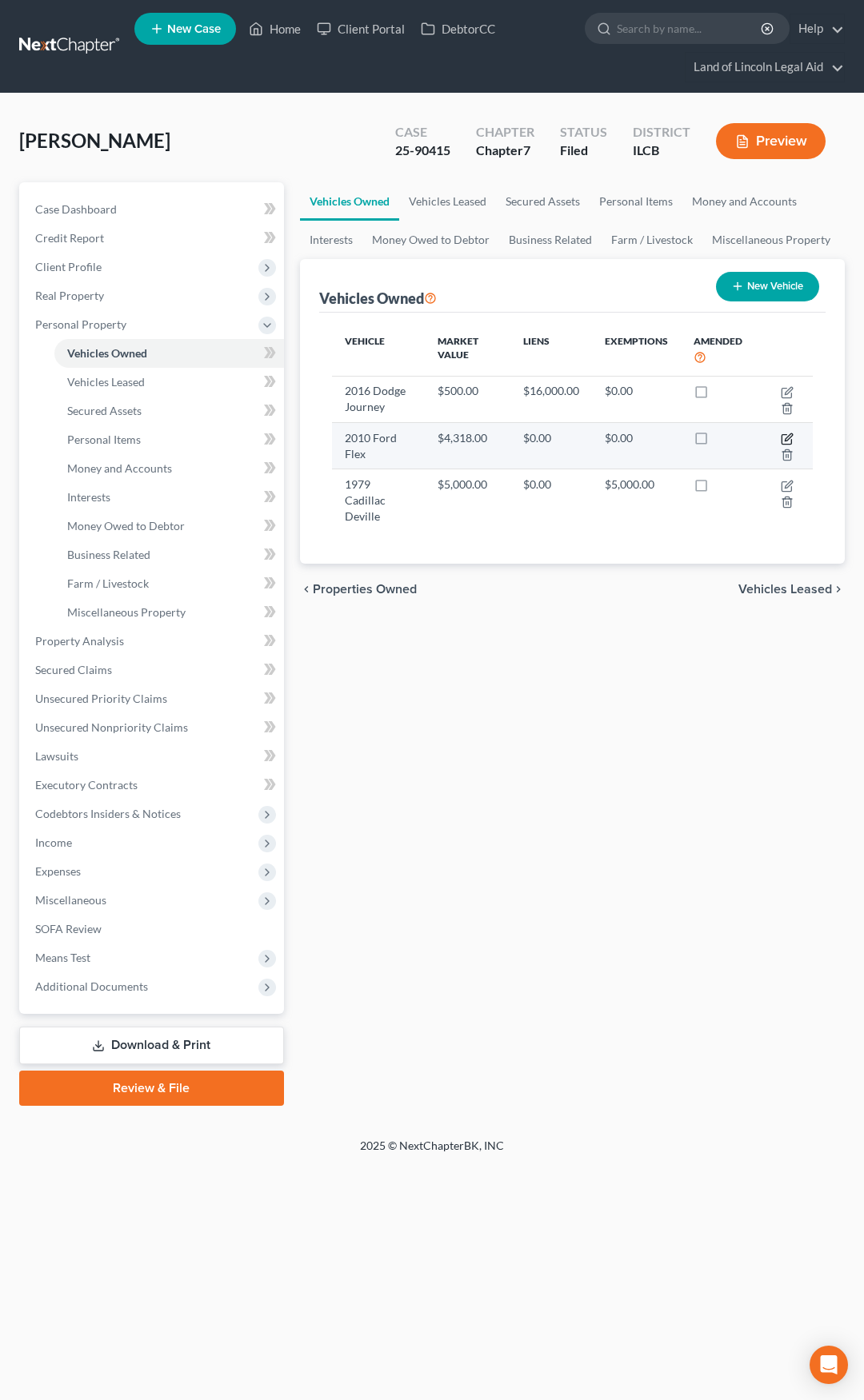
click at [788, 437] on icon "button" at bounding box center [789, 437] width 7 height 7
select select "0"
select select "16"
select select "2"
select select "0"
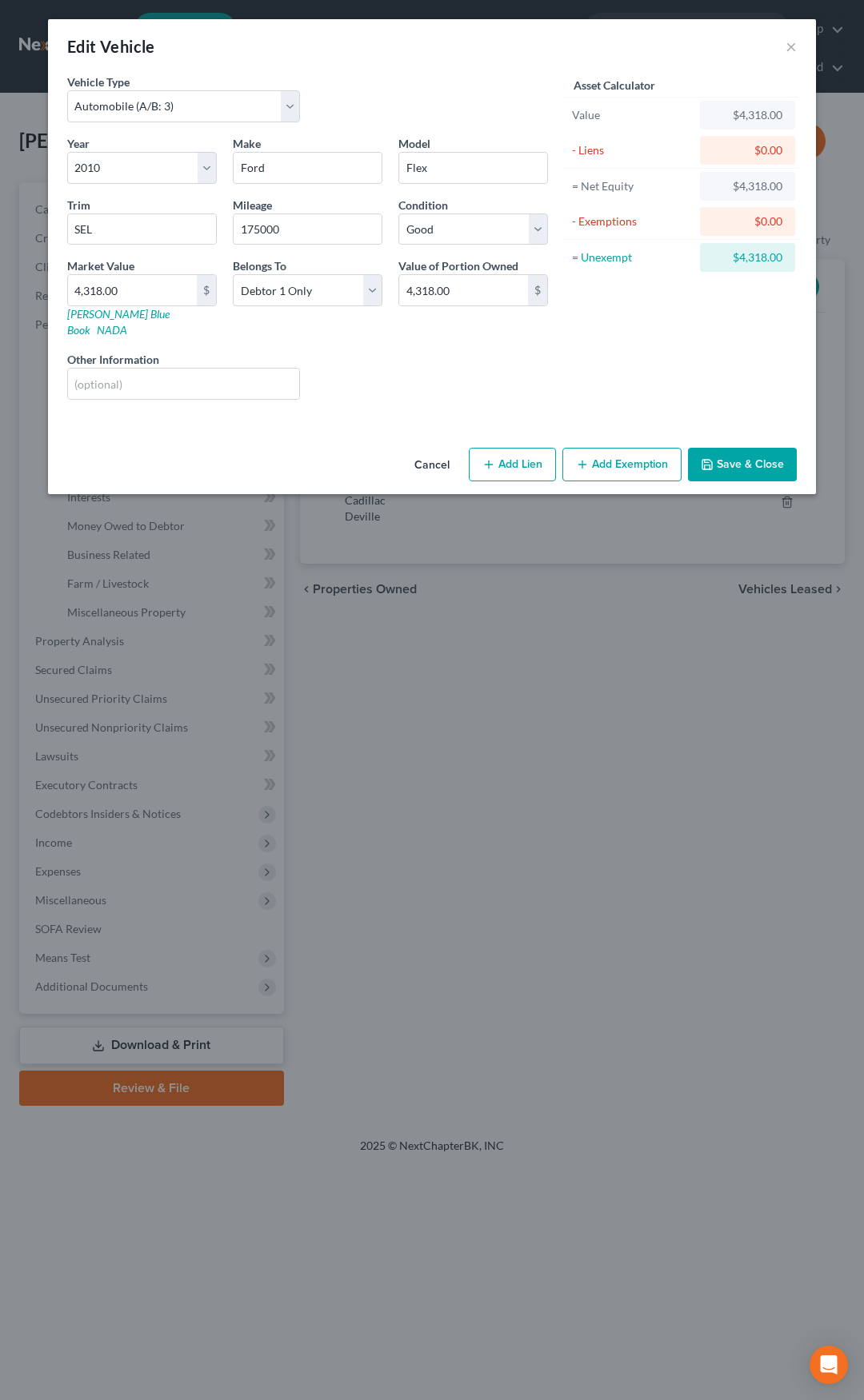
click at [437, 451] on button "Cancel" at bounding box center [432, 465] width 60 height 32
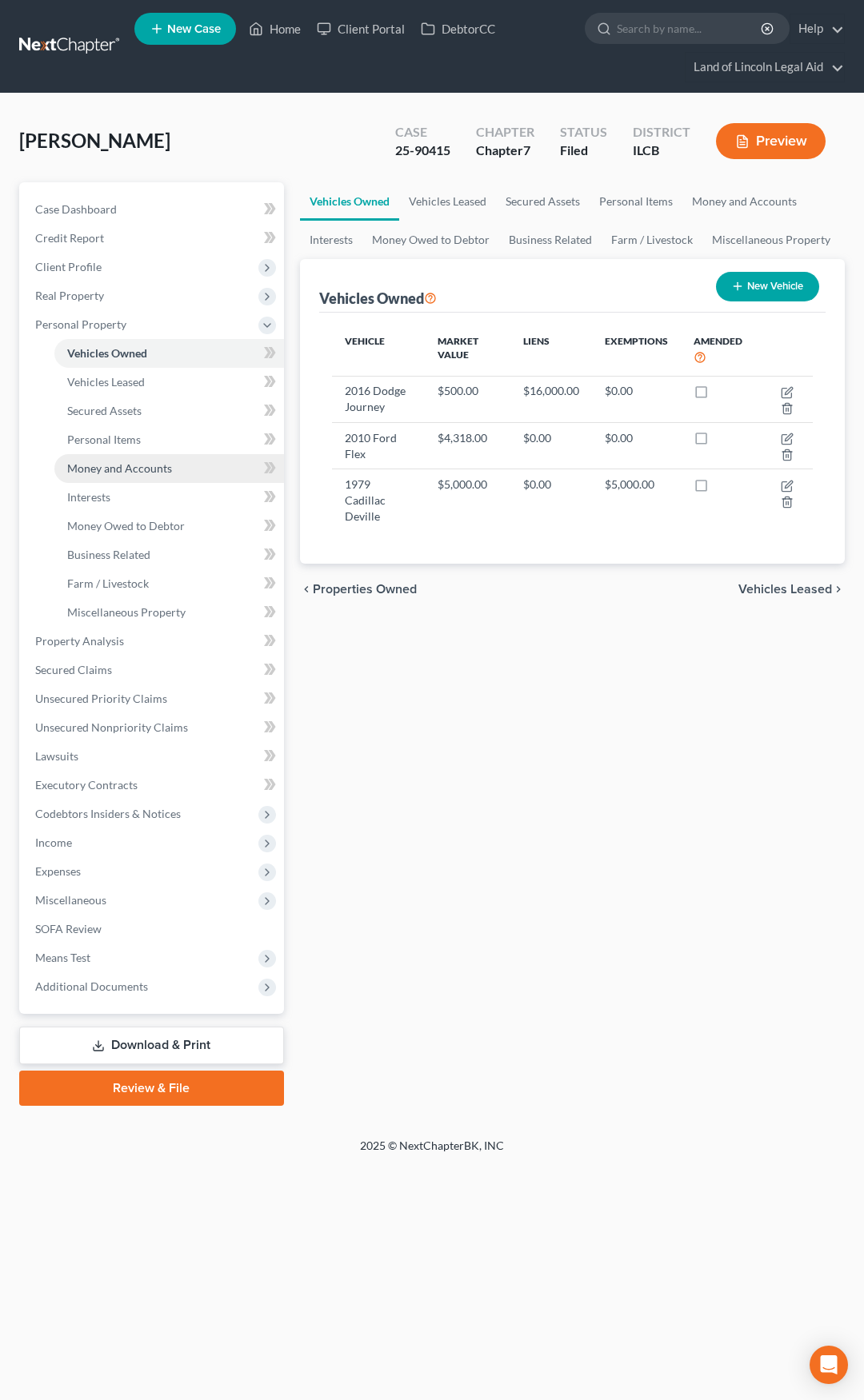
click at [193, 473] on link "Money and Accounts" at bounding box center [169, 469] width 229 height 29
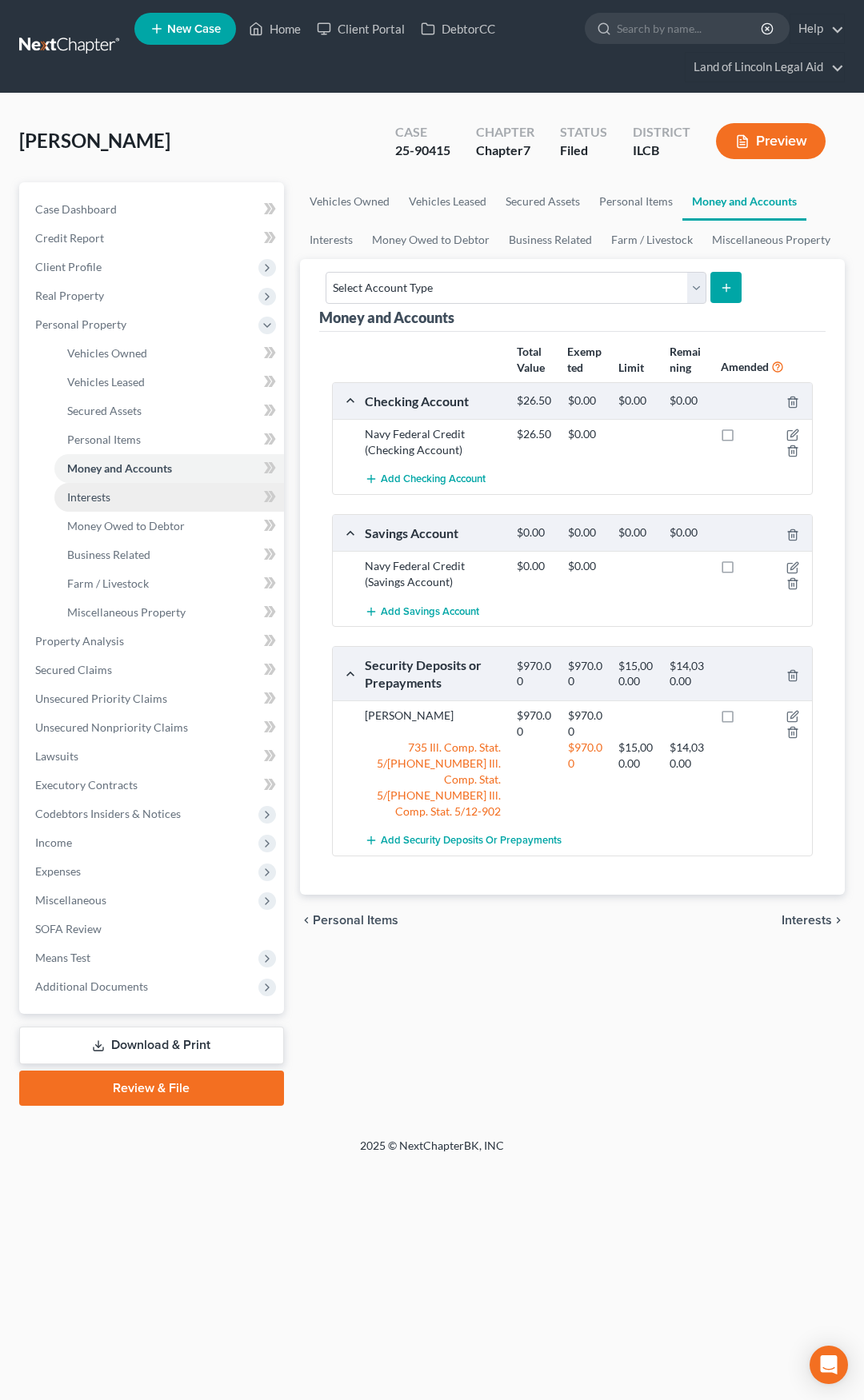
click at [191, 495] on link "Interests" at bounding box center [169, 497] width 229 height 29
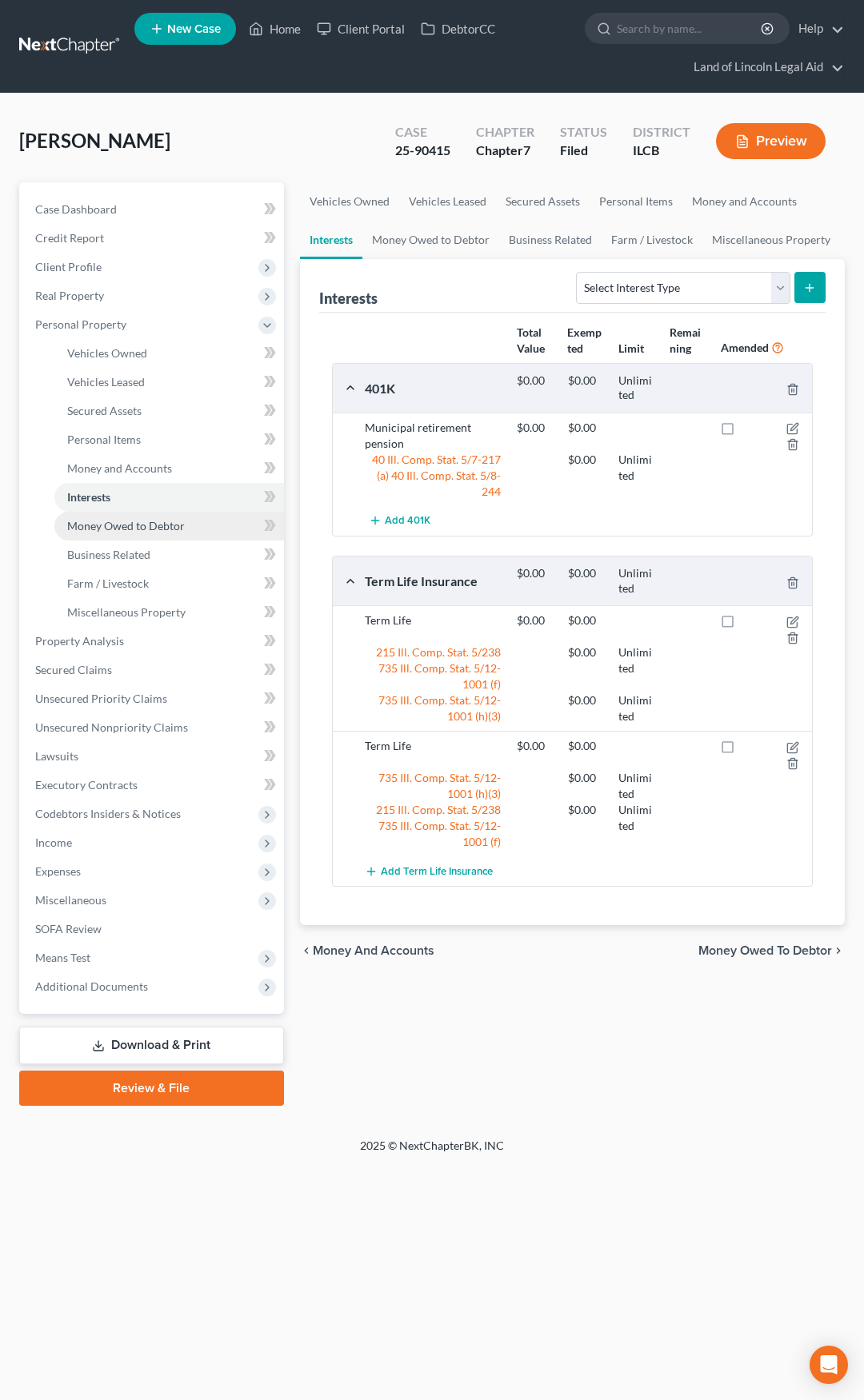
click at [181, 524] on span "Money Owed to Debtor" at bounding box center [126, 526] width 118 height 13
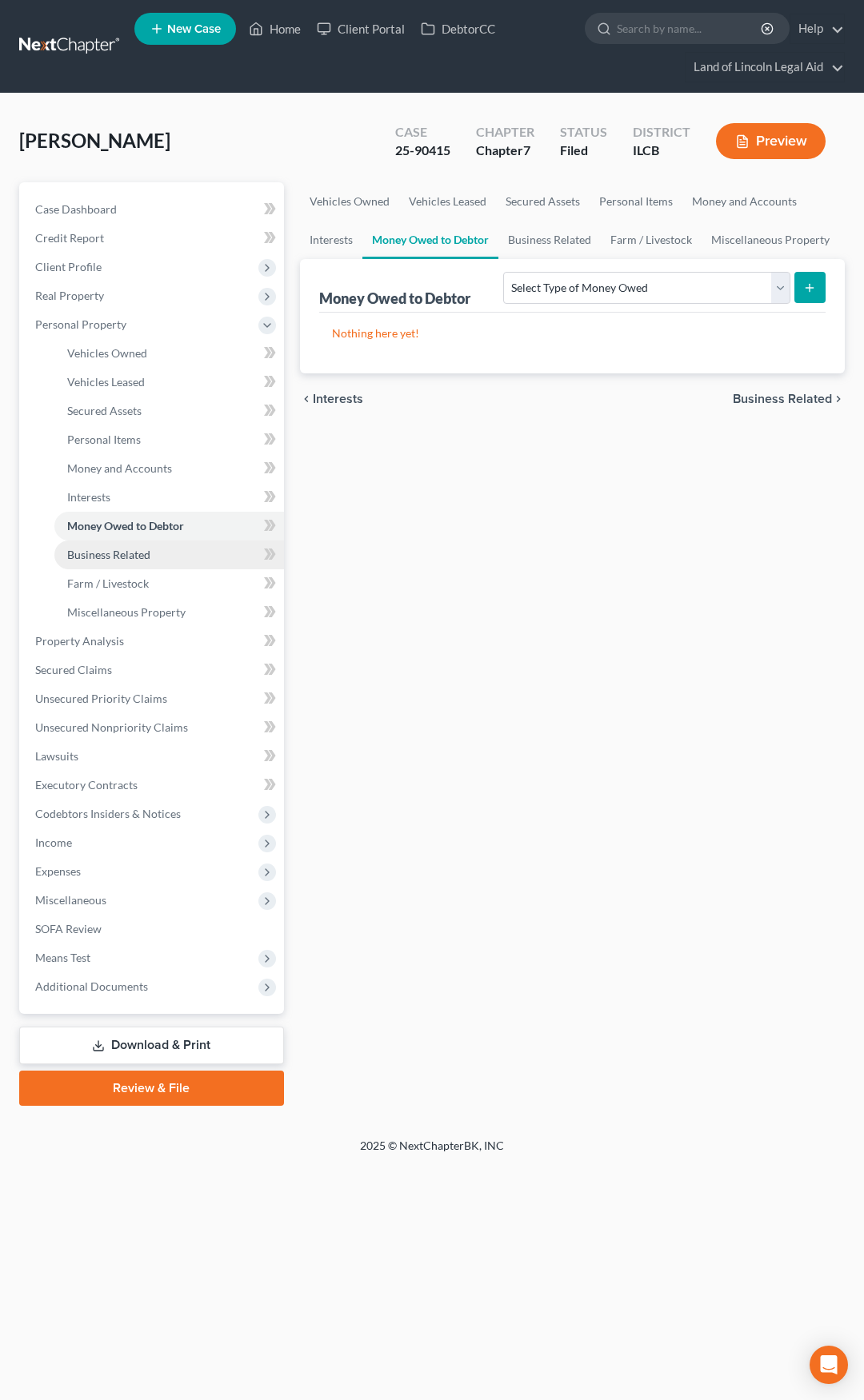
click at [179, 548] on link "Business Related" at bounding box center [169, 555] width 229 height 29
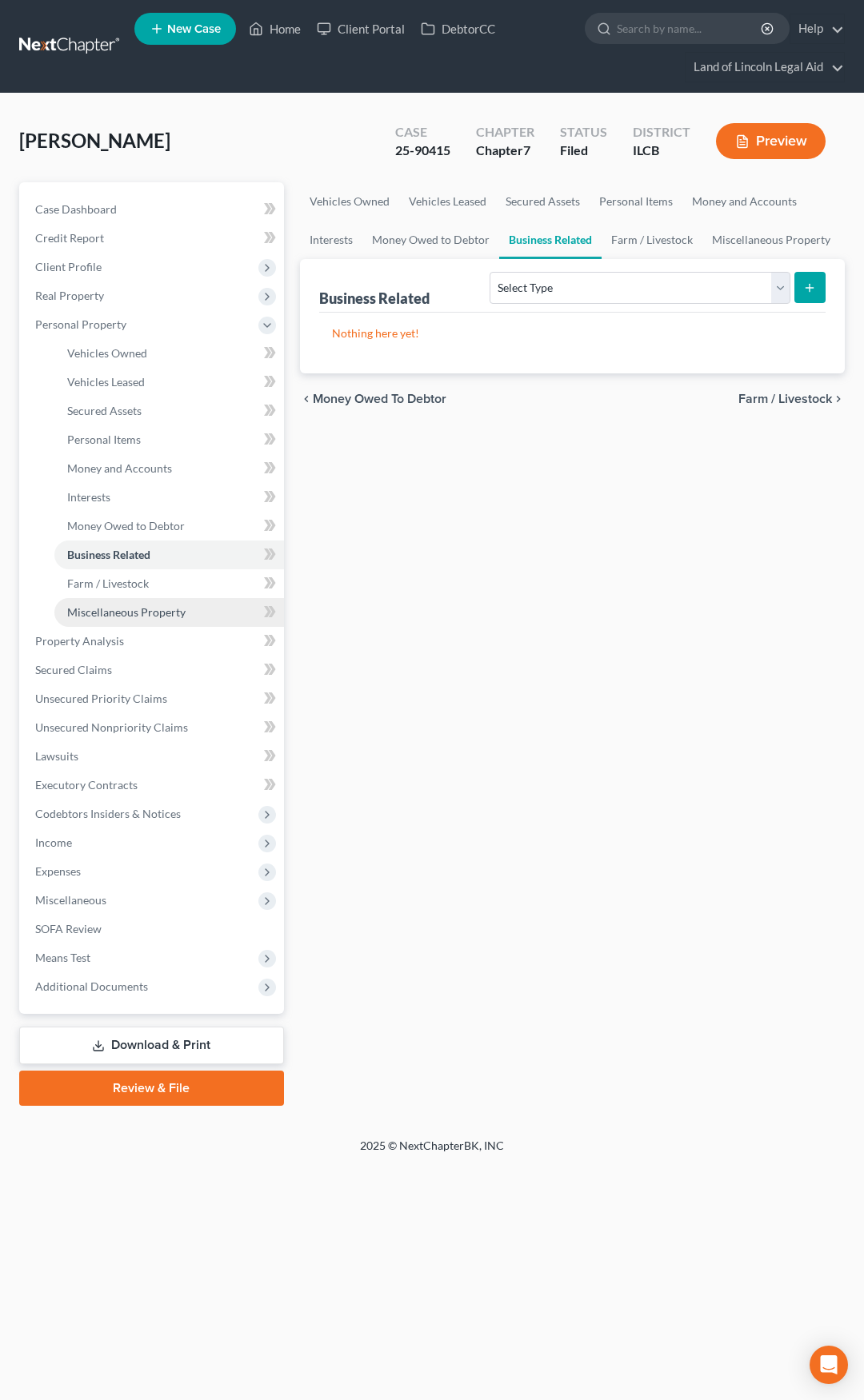
click at [173, 605] on span "Miscellaneous Property" at bounding box center [126, 612] width 118 height 13
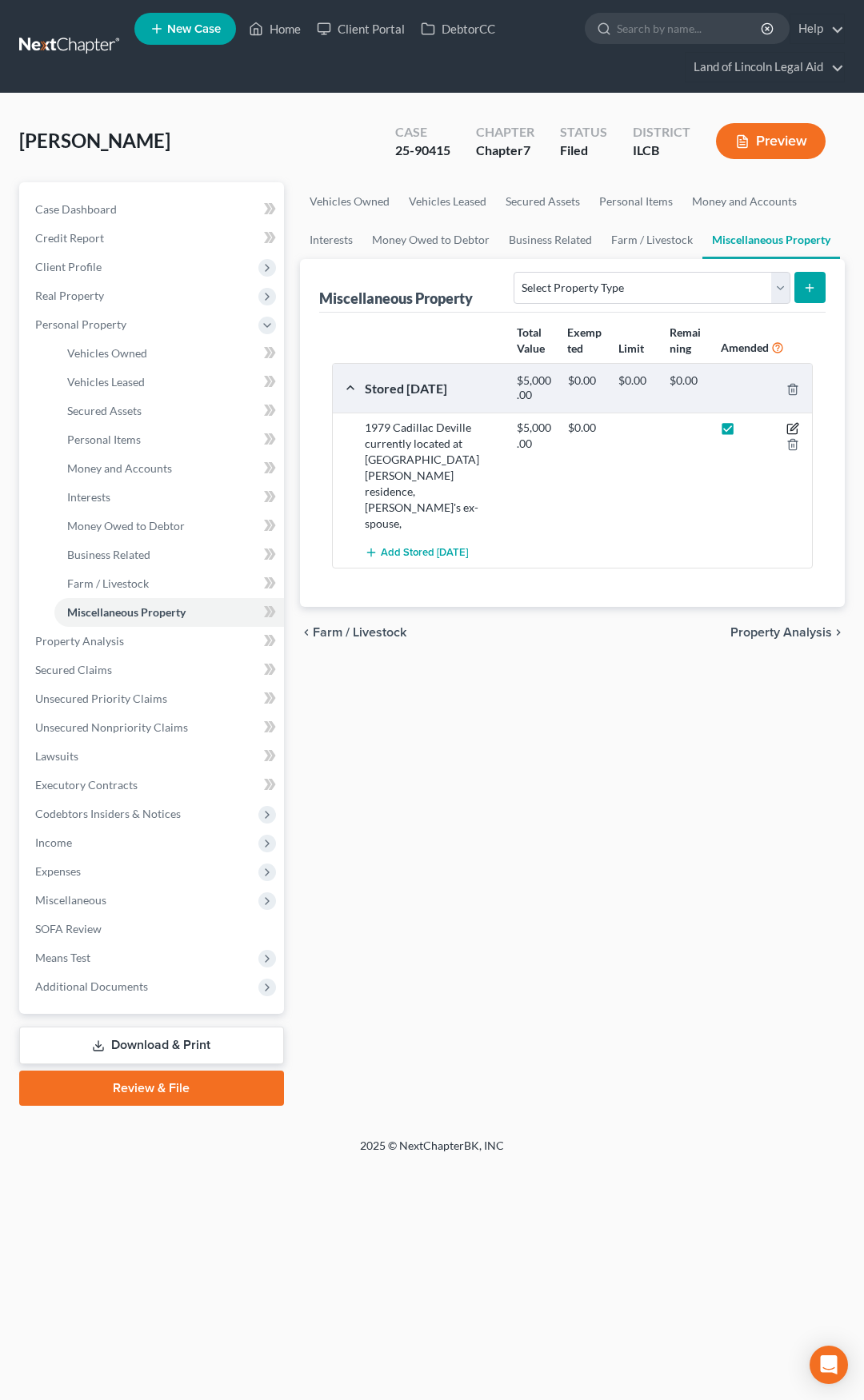
click at [794, 429] on icon "button" at bounding box center [794, 427] width 7 height 7
select select "14"
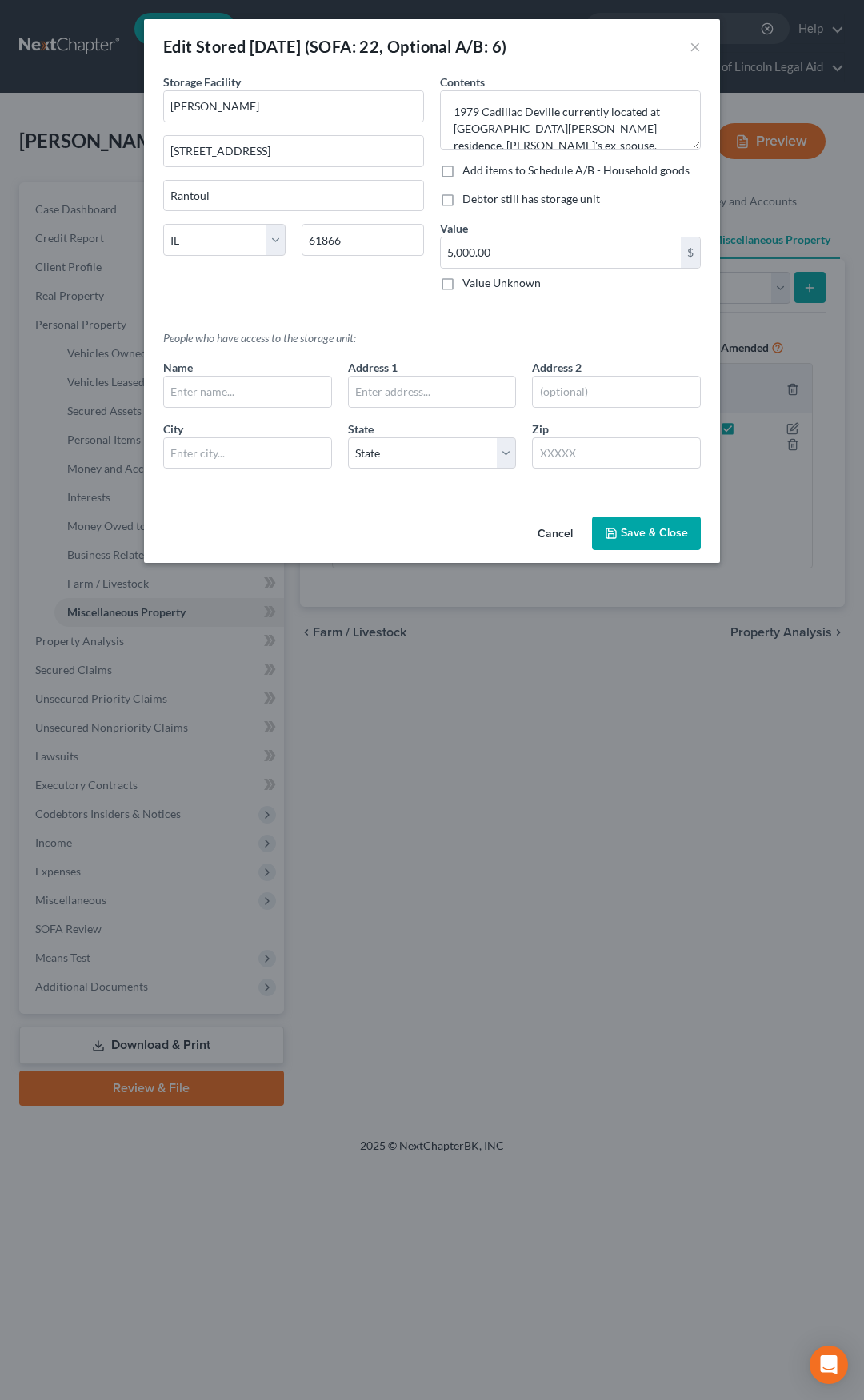
drag, startPoint x: 558, startPoint y: 527, endPoint x: 530, endPoint y: 529, distance: 28.1
click at [558, 527] on button "Cancel" at bounding box center [555, 534] width 60 height 32
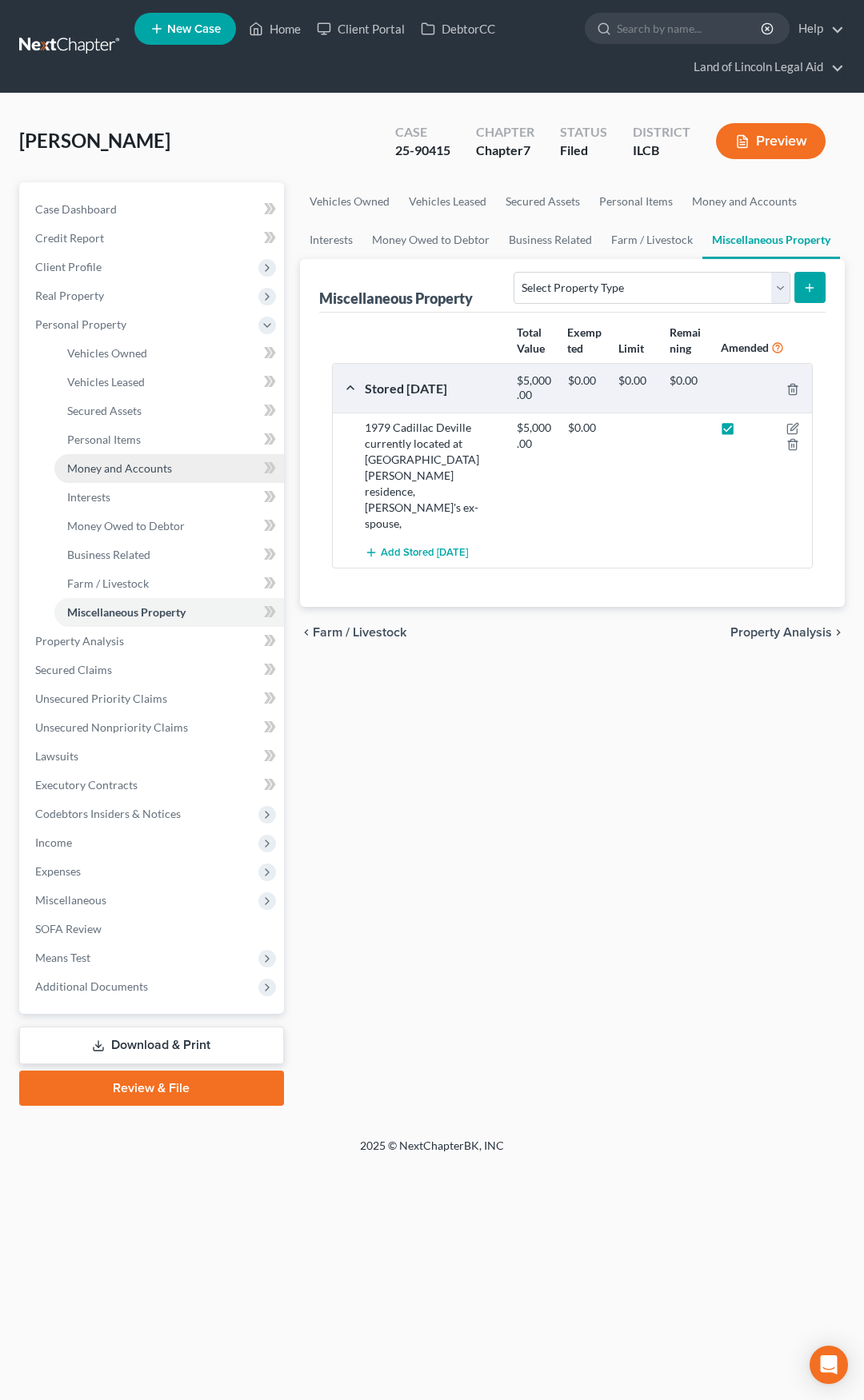
click at [208, 474] on link "Money and Accounts" at bounding box center [169, 469] width 229 height 29
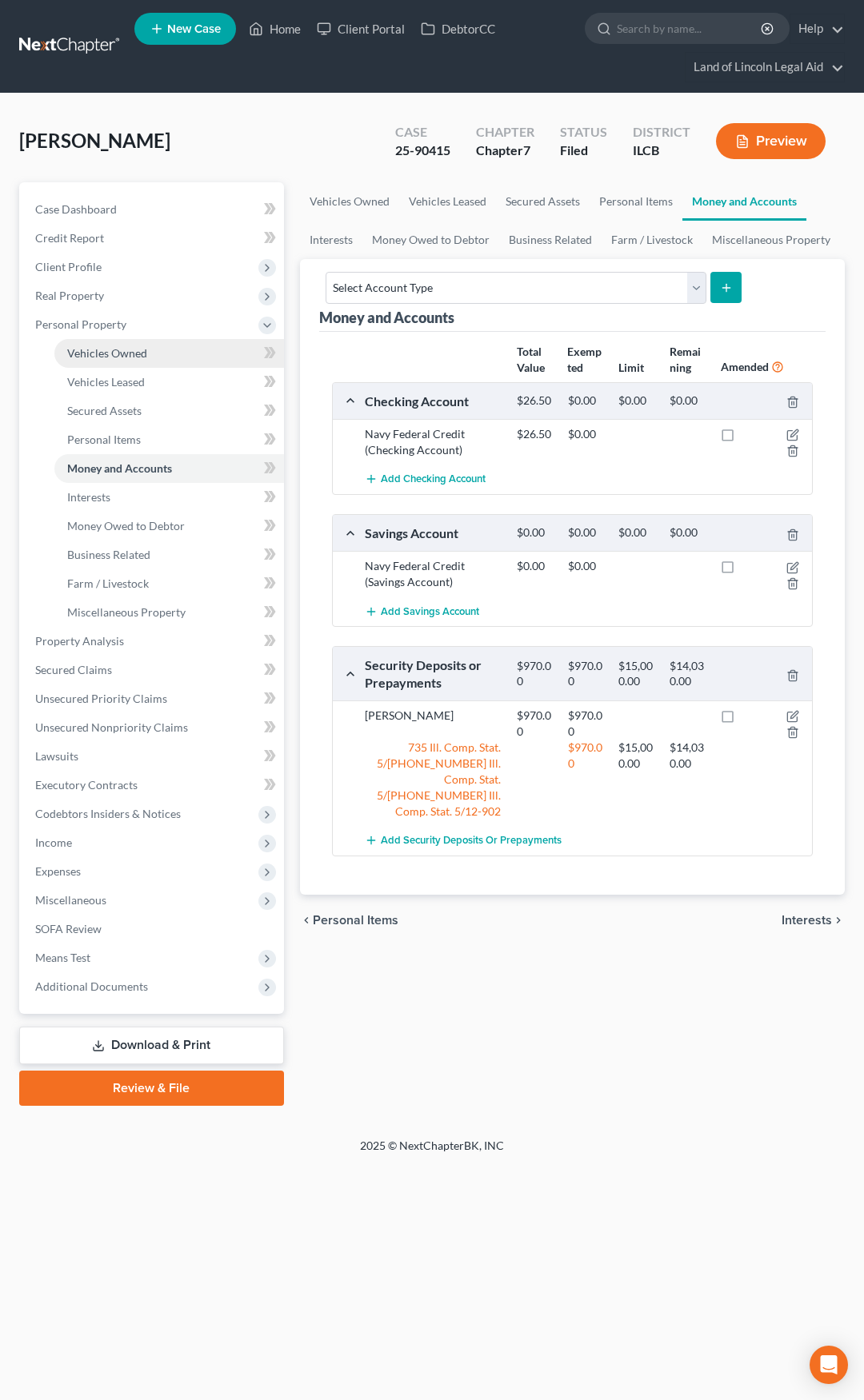
click at [169, 358] on link "Vehicles Owned" at bounding box center [169, 354] width 229 height 29
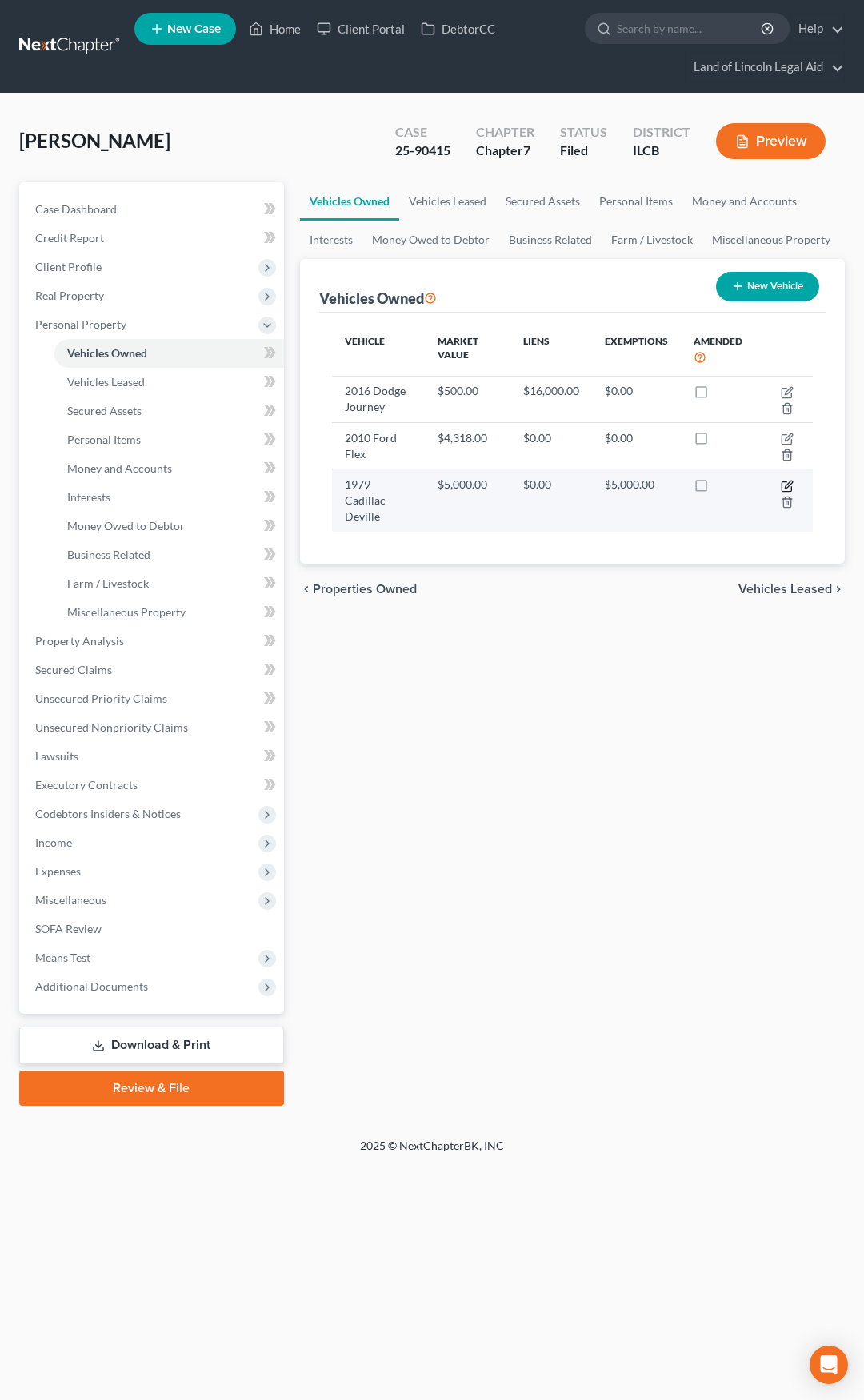
click at [787, 484] on icon "button" at bounding box center [787, 486] width 12 height 12
select select "0"
select select "47"
select select "3"
select select "0"
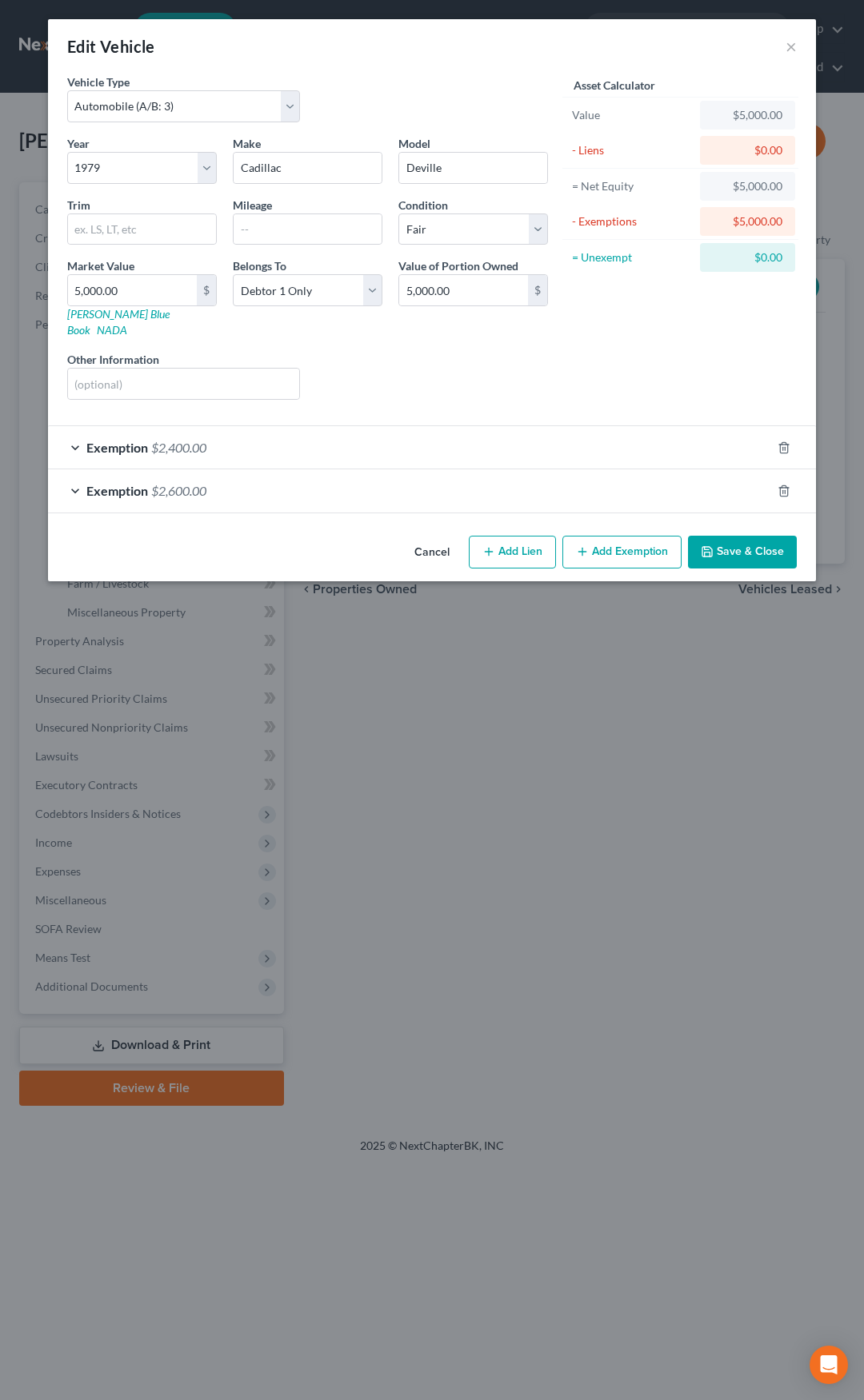
click at [497, 473] on div "Exemption $2,600.00" at bounding box center [409, 490] width 723 height 42
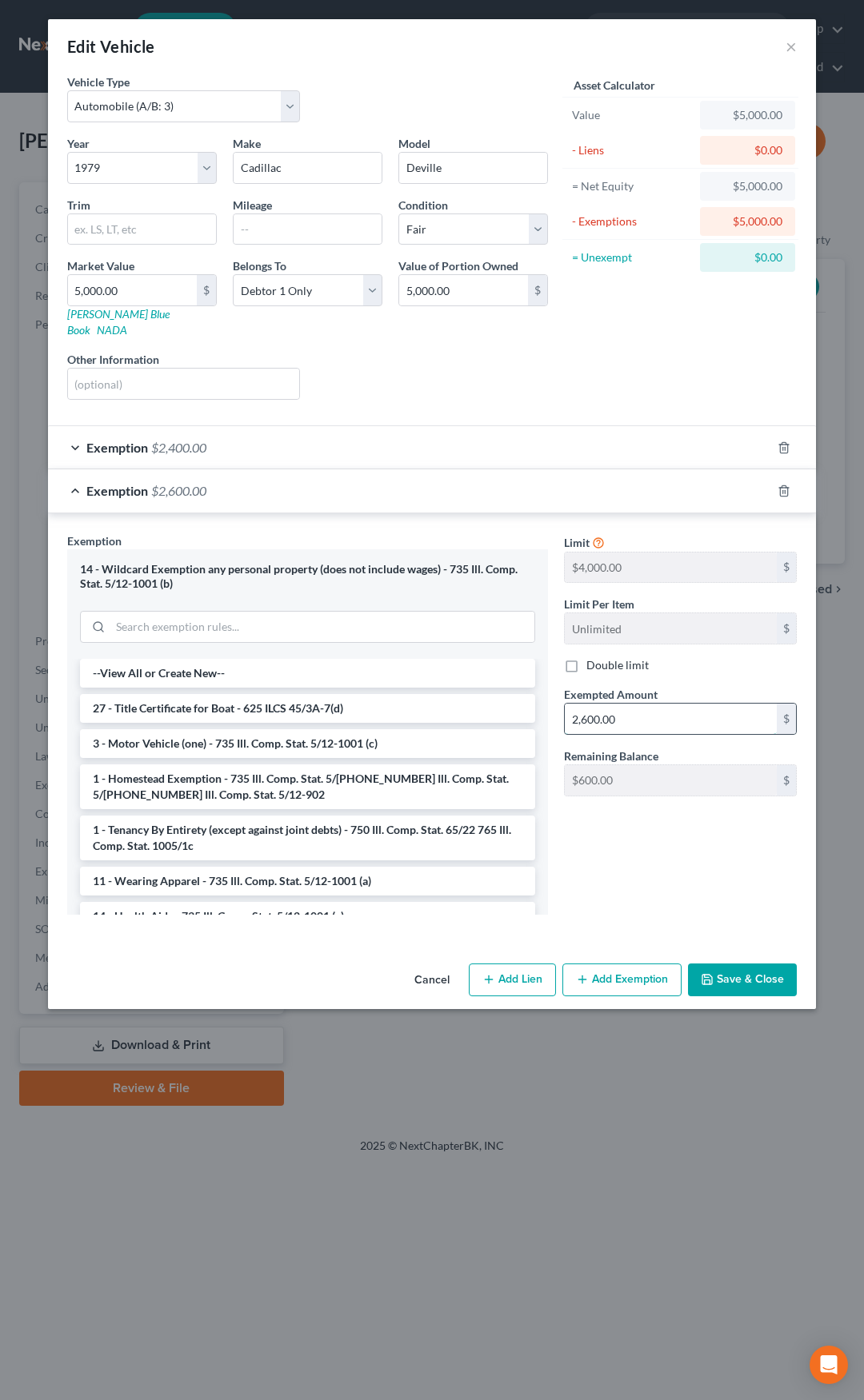
click at [626, 704] on input "2,600.00" at bounding box center [671, 719] width 212 height 31
type input "3,200"
click at [728, 964] on button "Save & Close" at bounding box center [742, 980] width 109 height 34
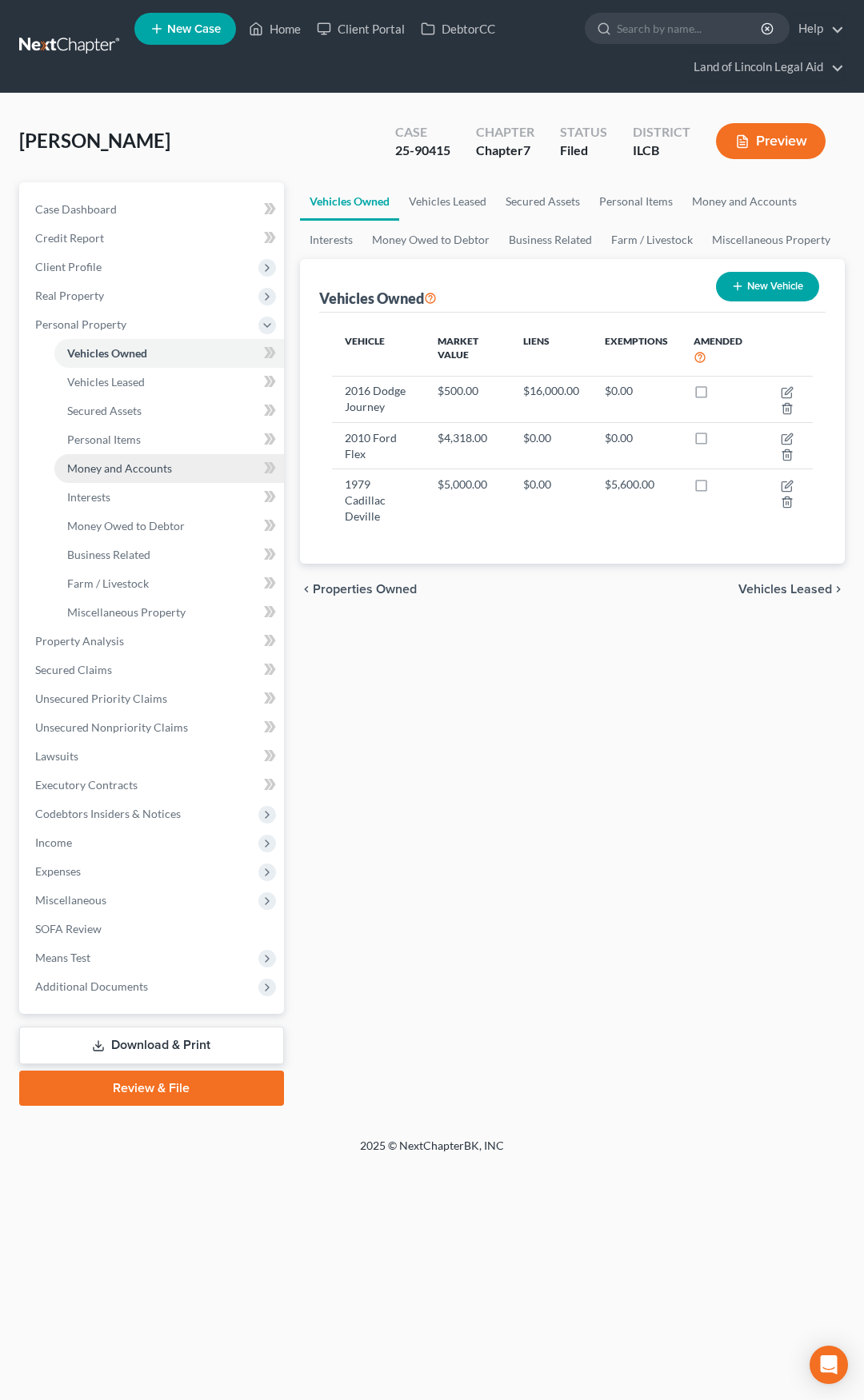
click at [191, 475] on link "Money and Accounts" at bounding box center [169, 469] width 229 height 29
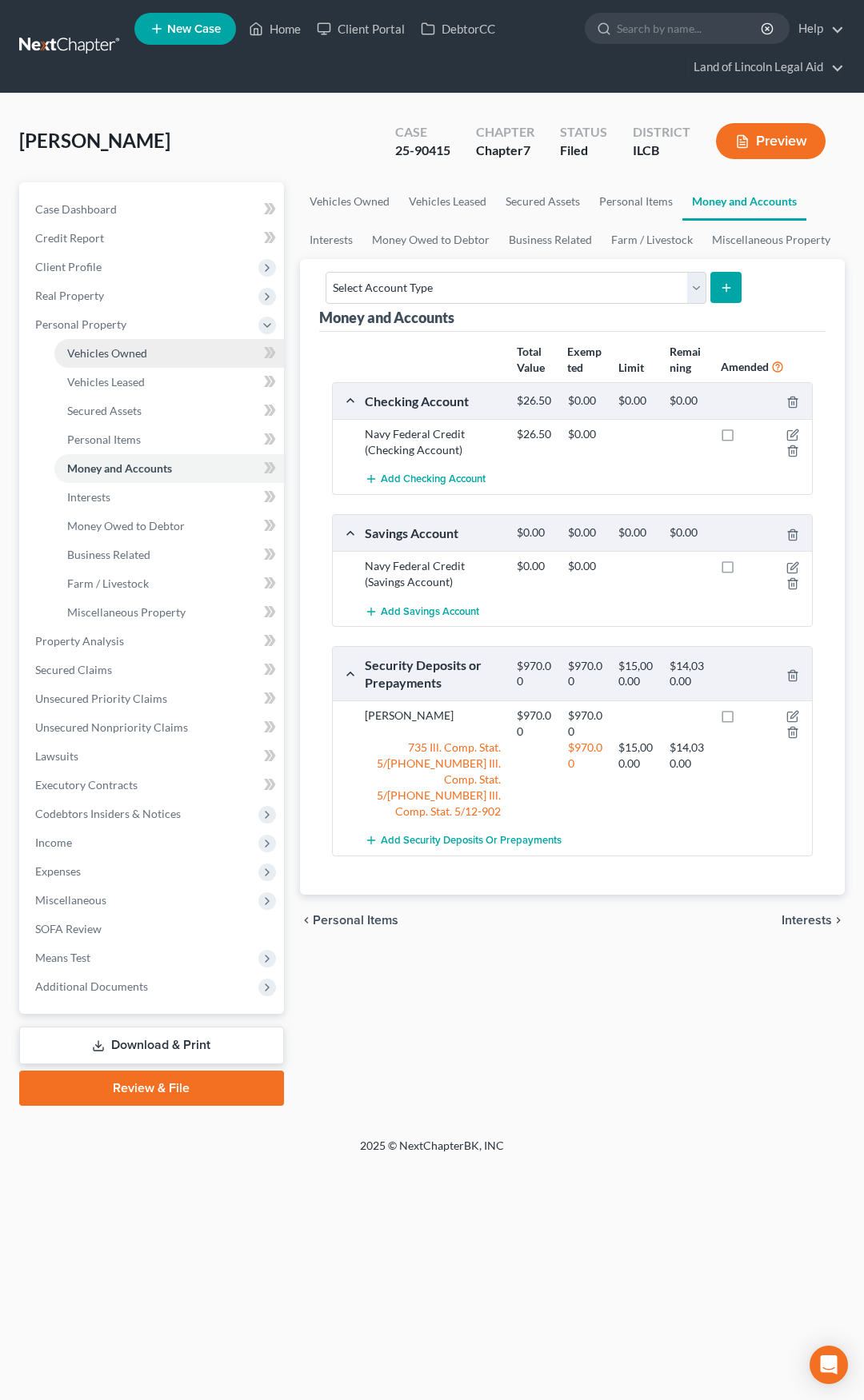
click at [181, 360] on link "Vehicles Owned" at bounding box center [169, 354] width 229 height 29
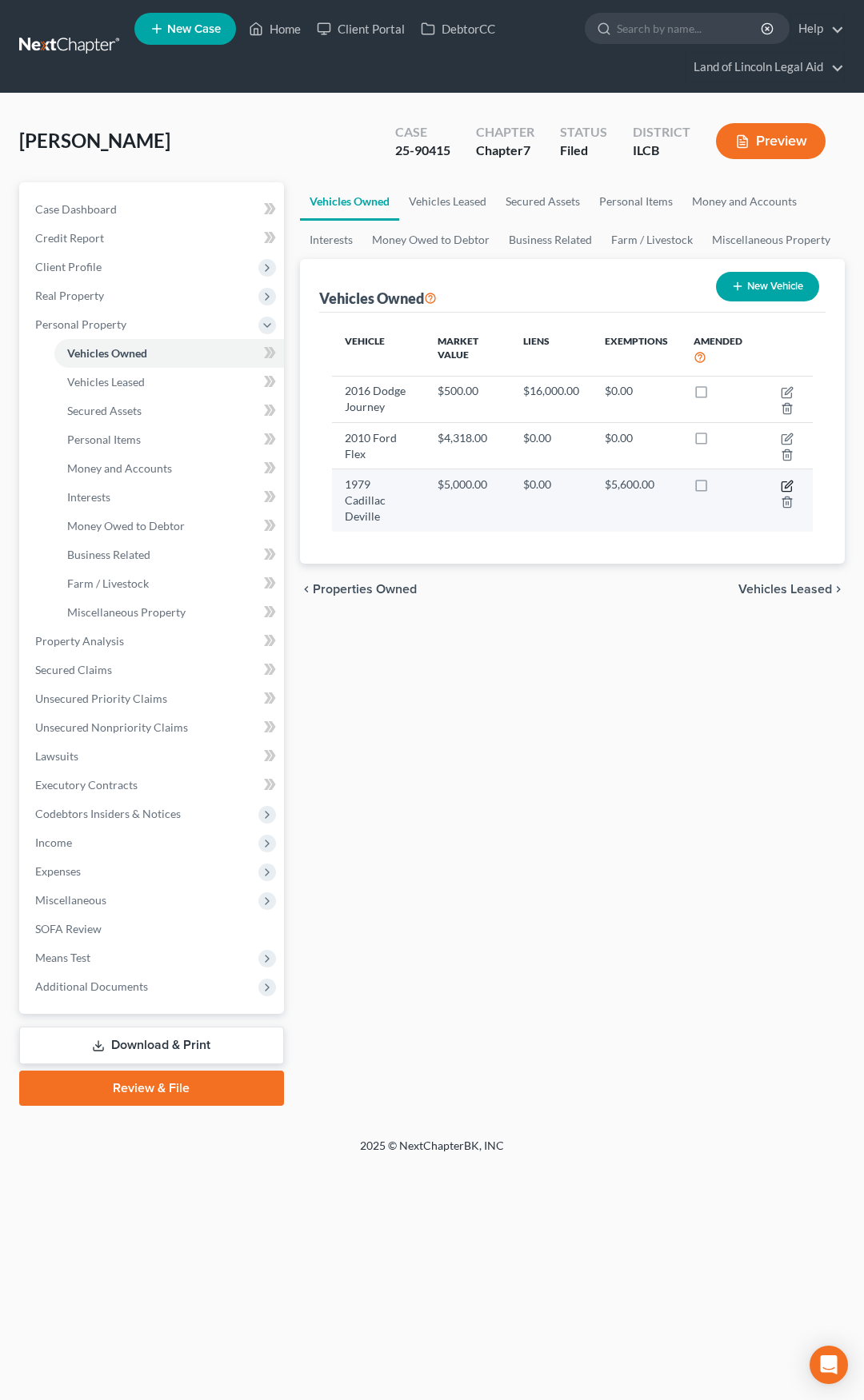
click at [786, 486] on icon "button" at bounding box center [789, 484] width 7 height 7
select select "0"
select select "47"
select select "3"
select select "0"
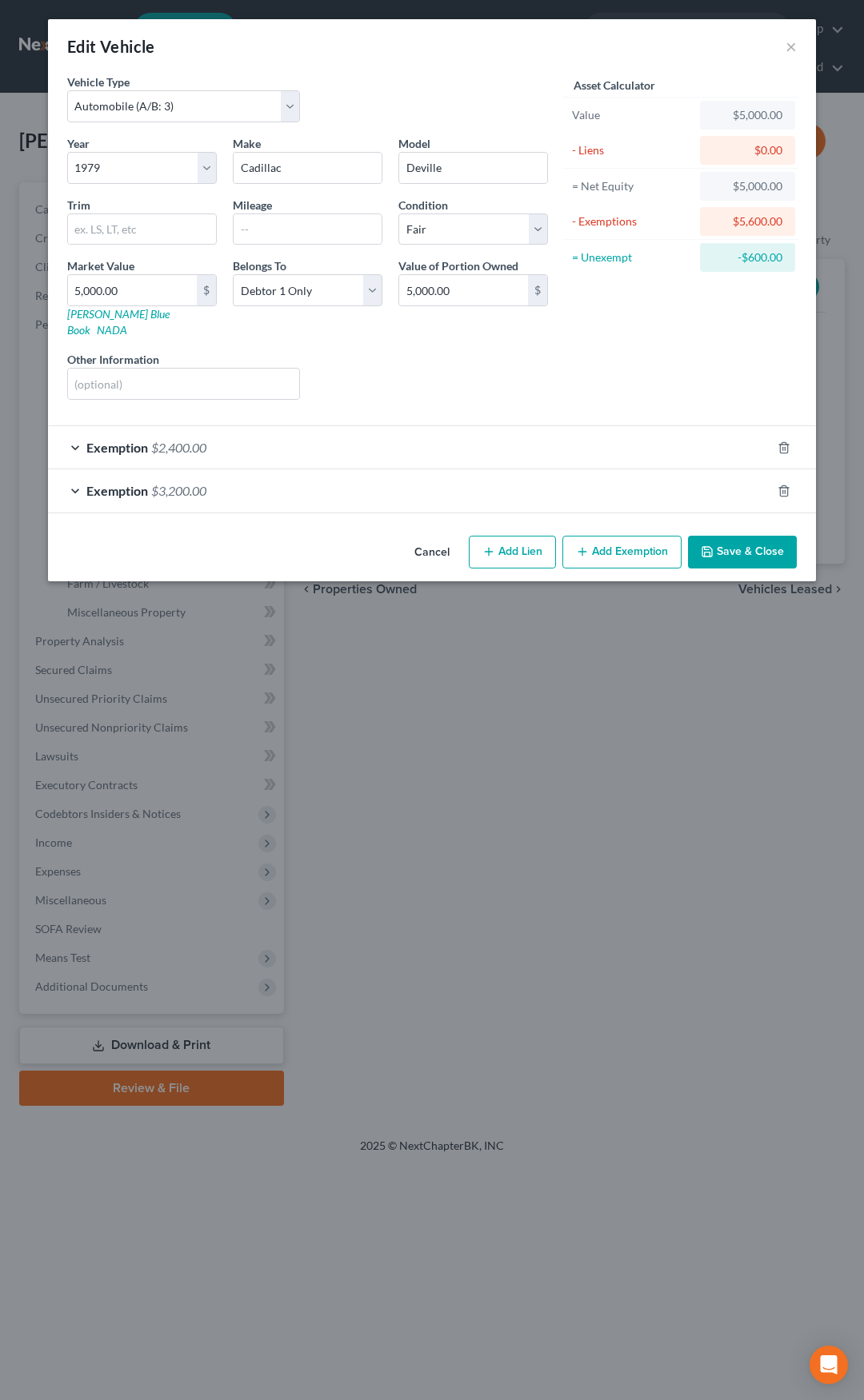
click at [422, 537] on button "Cancel" at bounding box center [432, 553] width 60 height 32
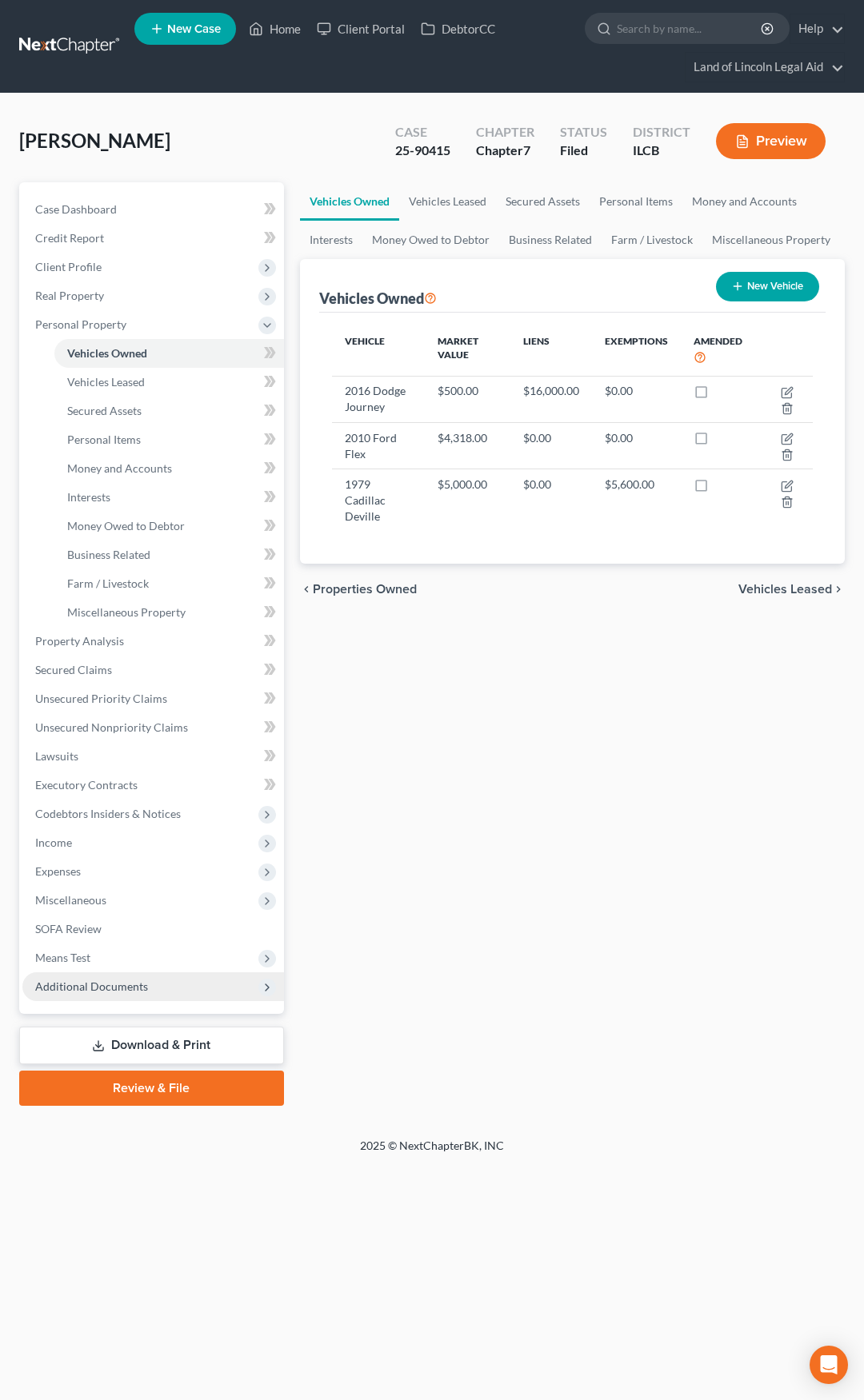
click at [163, 993] on span "Additional Documents" at bounding box center [153, 987] width 262 height 29
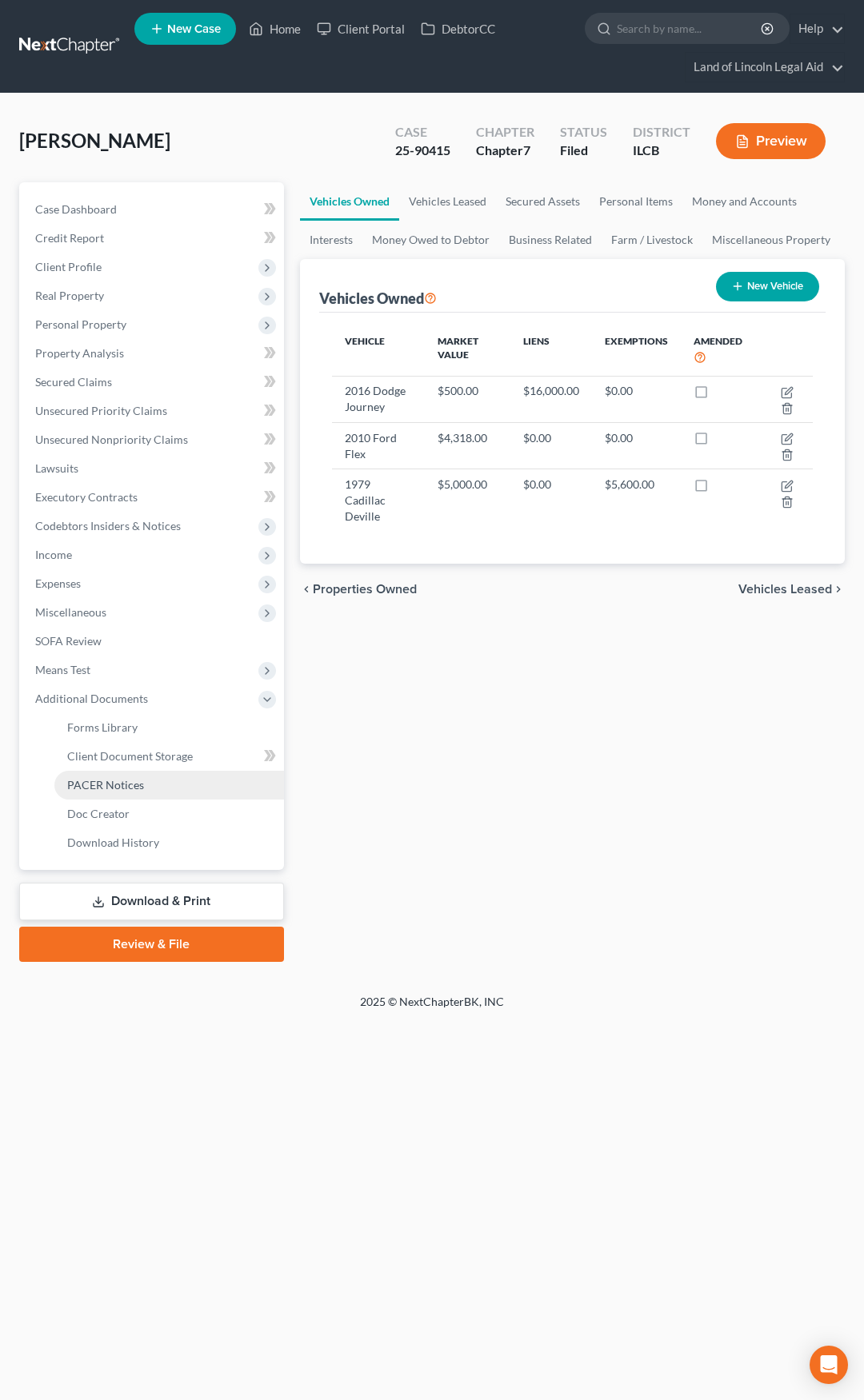
click at [138, 781] on span "PACER Notices" at bounding box center [105, 785] width 77 height 13
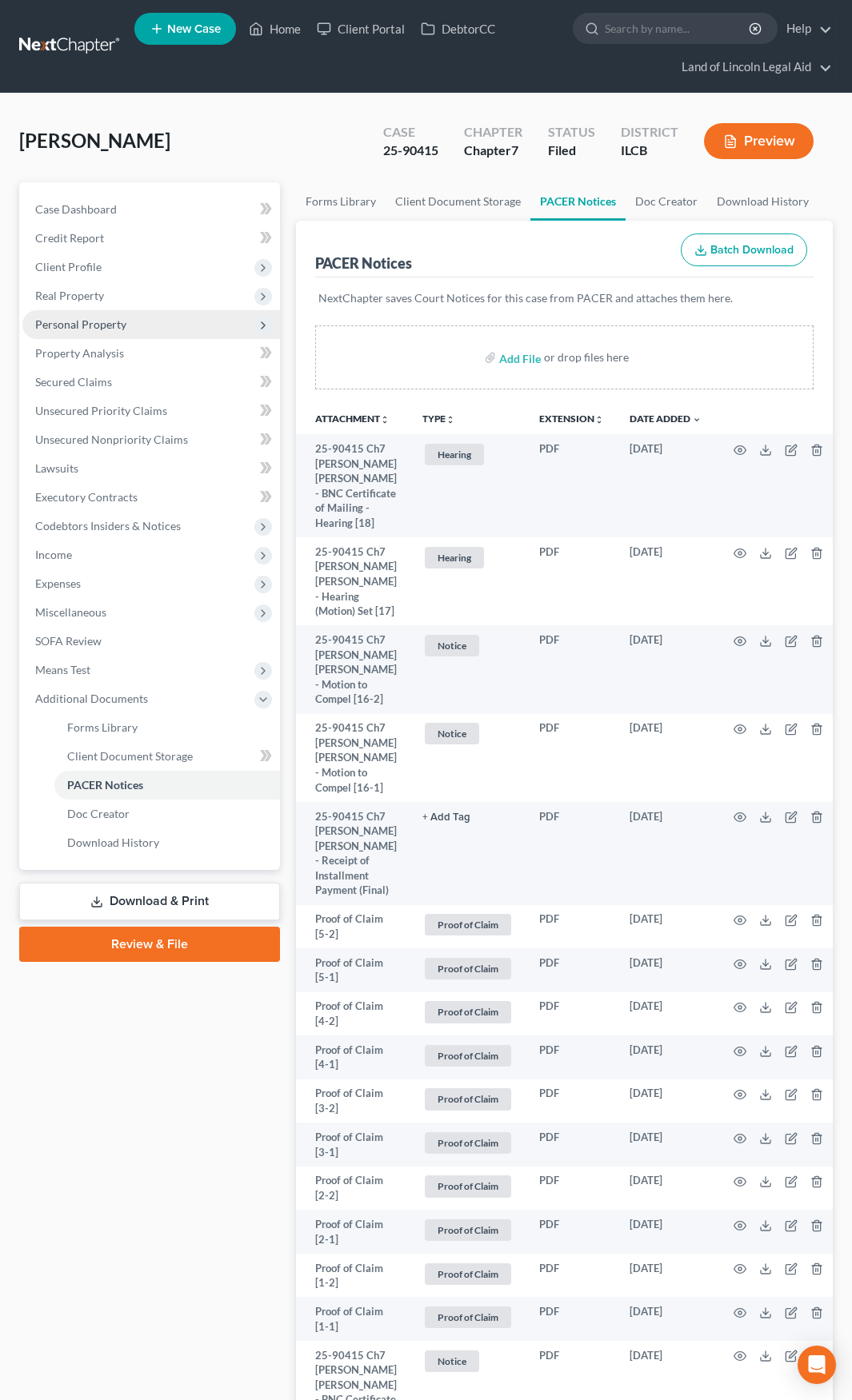
click at [146, 324] on span "Personal Property" at bounding box center [151, 325] width 258 height 29
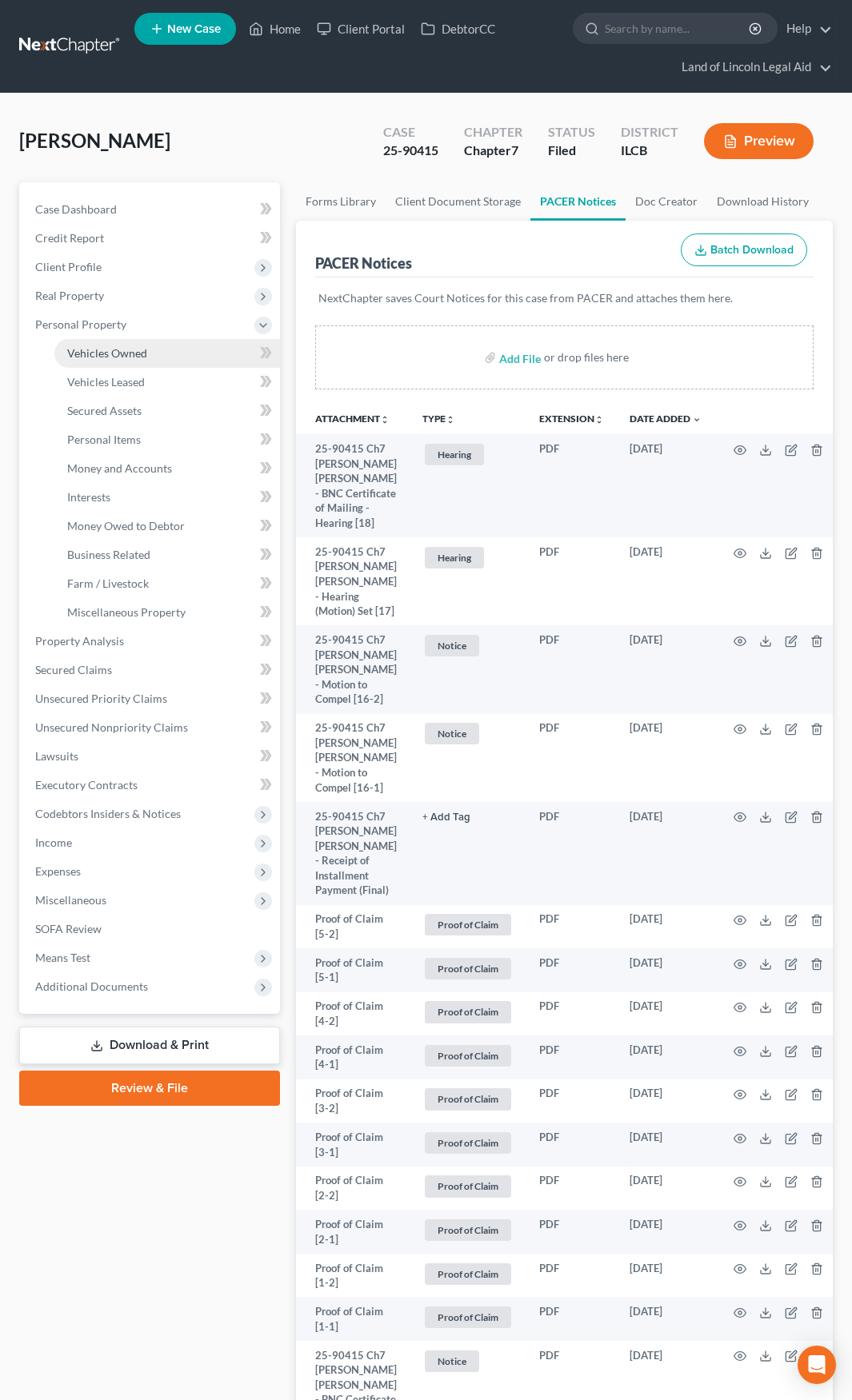
click at [146, 349] on span "Vehicles Owned" at bounding box center [107, 353] width 80 height 13
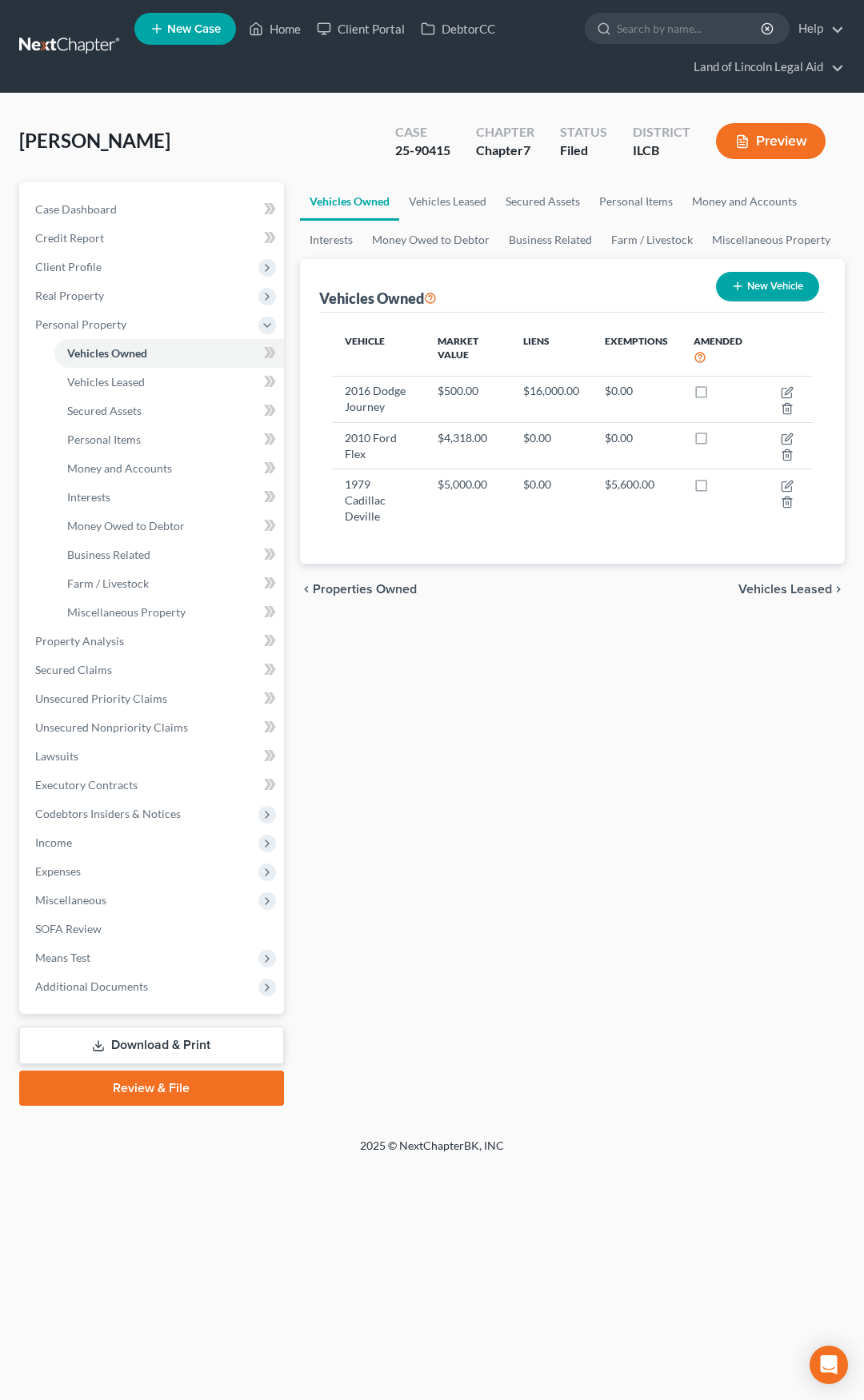
click at [242, 1046] on link "Download & Print" at bounding box center [152, 1045] width 265 height 37
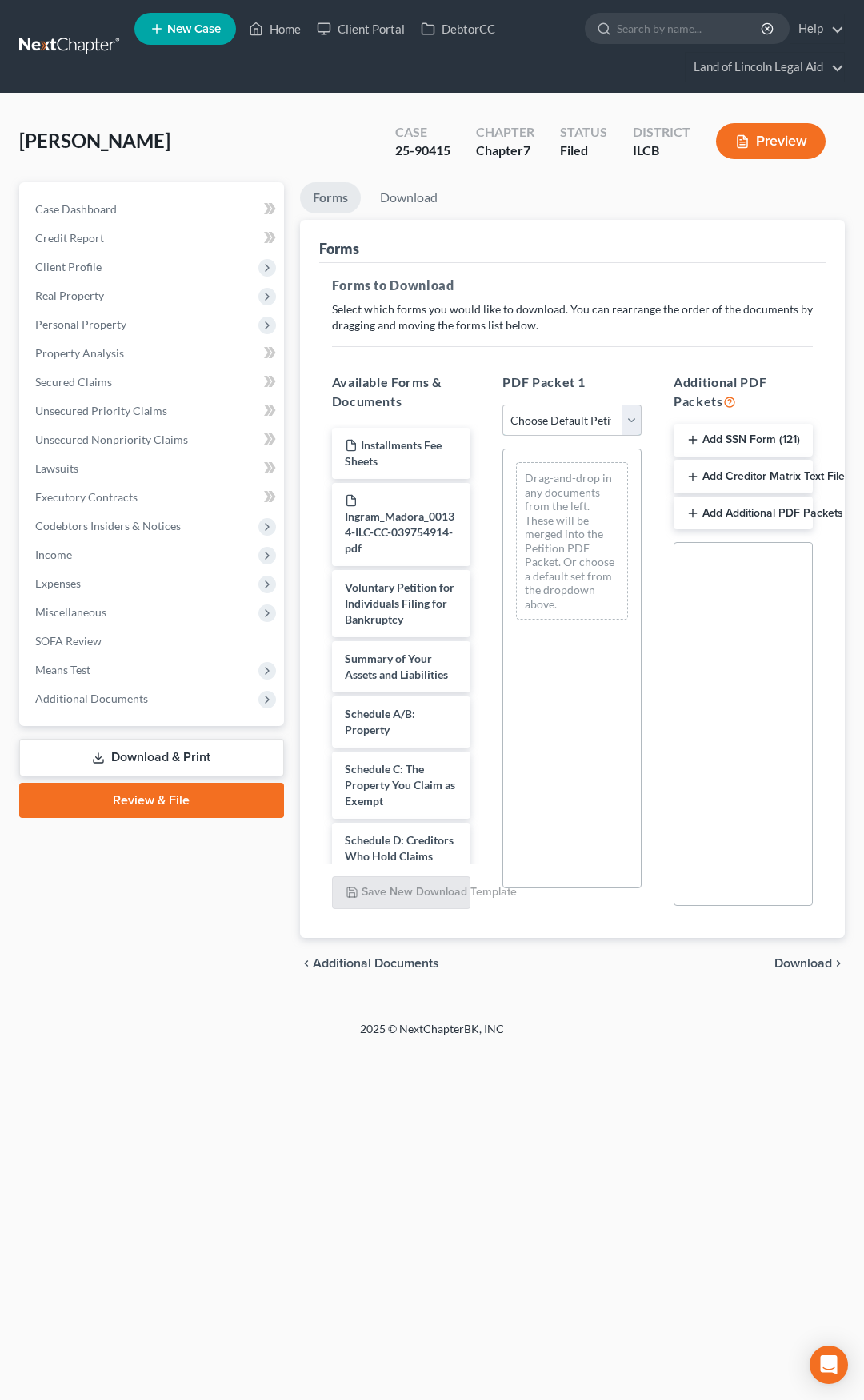
click at [549, 431] on select "Choose Default Petition PDF Packet Complete Bankruptcy Petition (all forms and …" at bounding box center [572, 421] width 139 height 32
select select "2"
click at [503, 405] on select "Choose Default Petition PDF Packet Complete Bankruptcy Petition (all forms and …" at bounding box center [572, 421] width 139 height 32
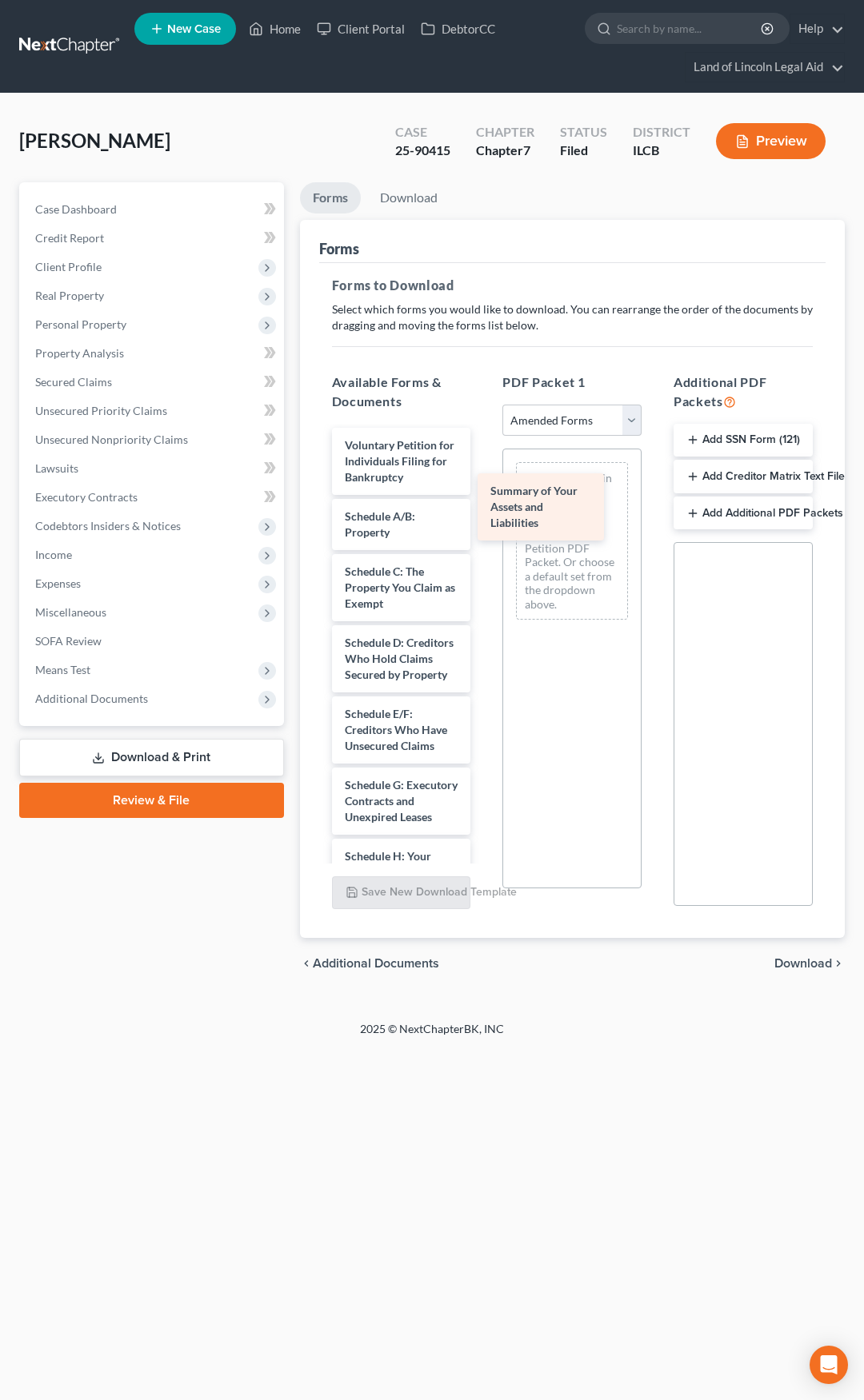
drag, startPoint x: 408, startPoint y: 546, endPoint x: 554, endPoint y: 504, distance: 151.9
click at [484, 504] on div "Summary of Your Assets and Liabilities Voluntary Petition for Individuals Filin…" at bounding box center [401, 998] width 165 height 1142
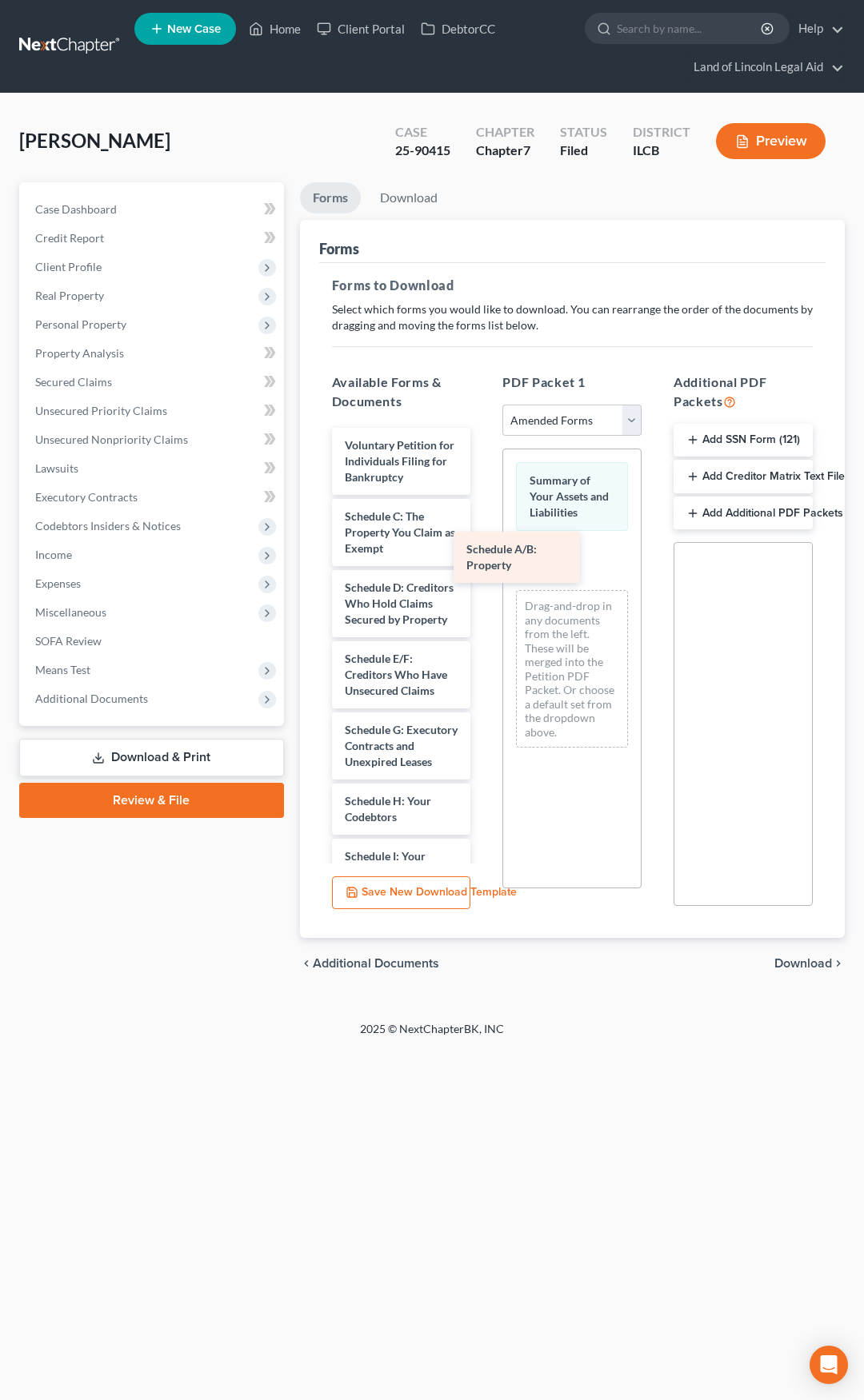
drag, startPoint x: 402, startPoint y: 553, endPoint x: 524, endPoint y: 570, distance: 123.2
click at [484, 570] on div "Schedule A/B: Property Voluntary Petition for Individuals Filing for Bankruptcy…" at bounding box center [401, 971] width 165 height 1087
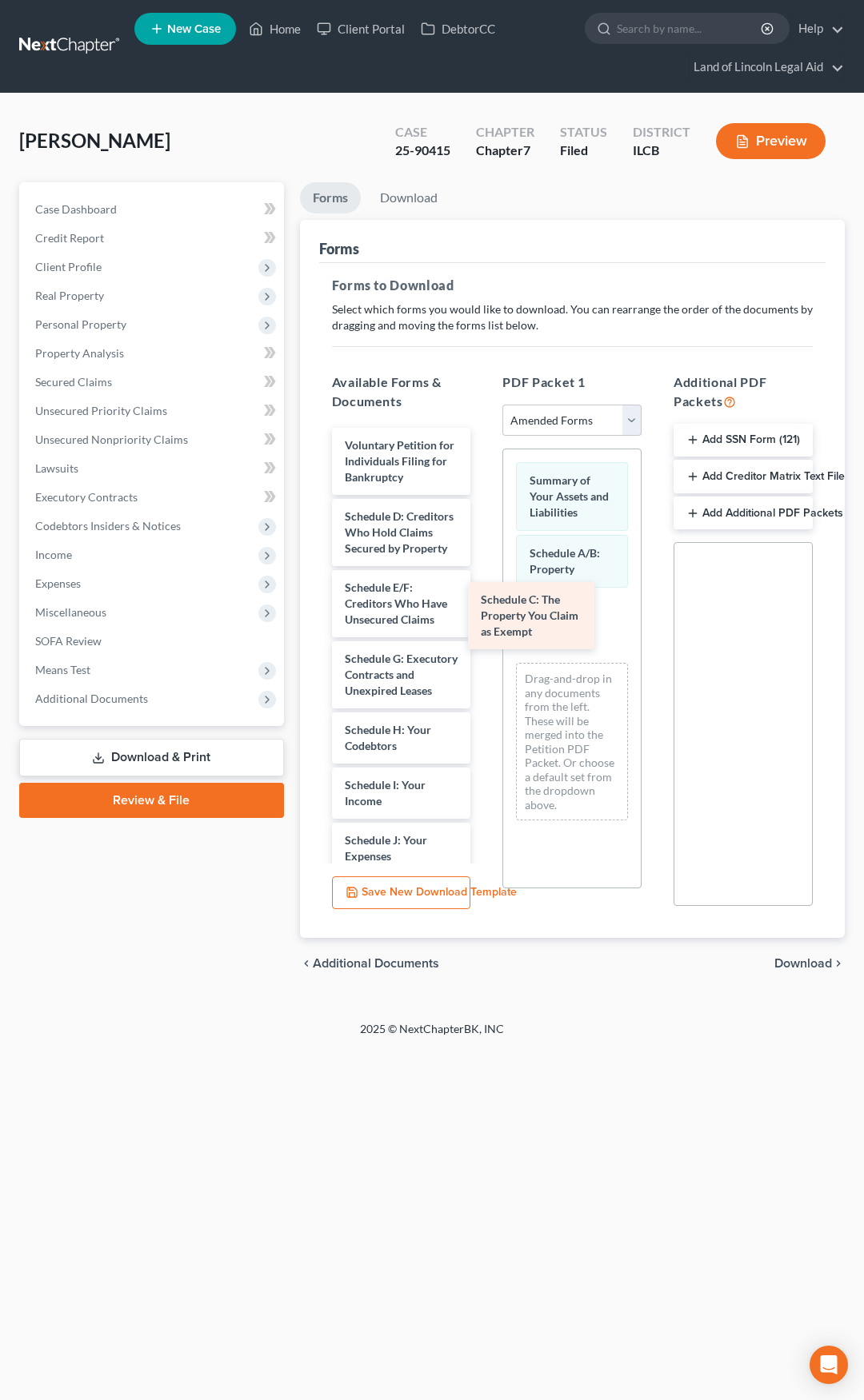
drag, startPoint x: 397, startPoint y: 562, endPoint x: 531, endPoint y: 628, distance: 149.4
click at [484, 628] on div "Schedule C: The Property You Claim as Exempt Voluntary Petition for Individuals…" at bounding box center [401, 936] width 165 height 1016
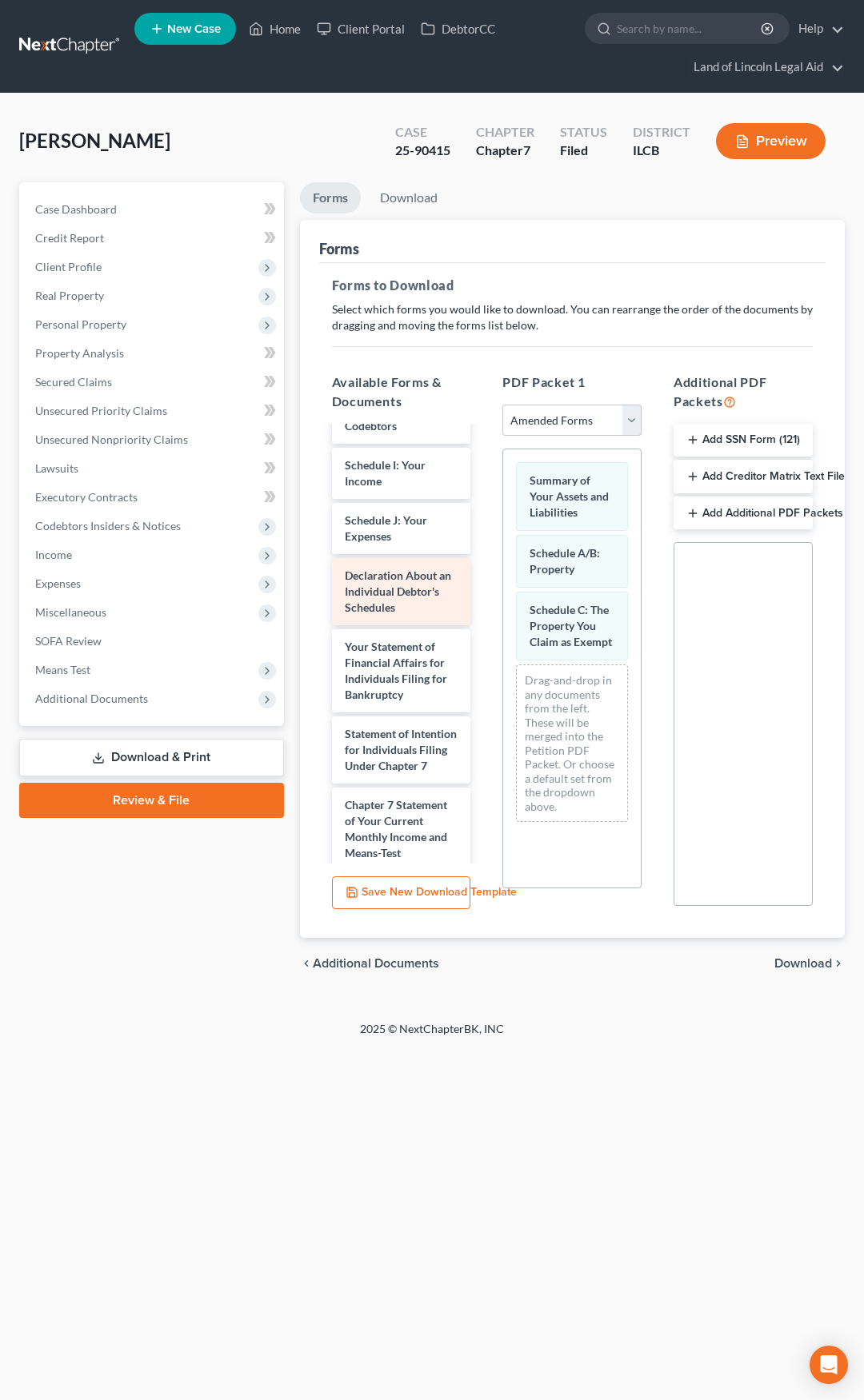
scroll to position [400, 0]
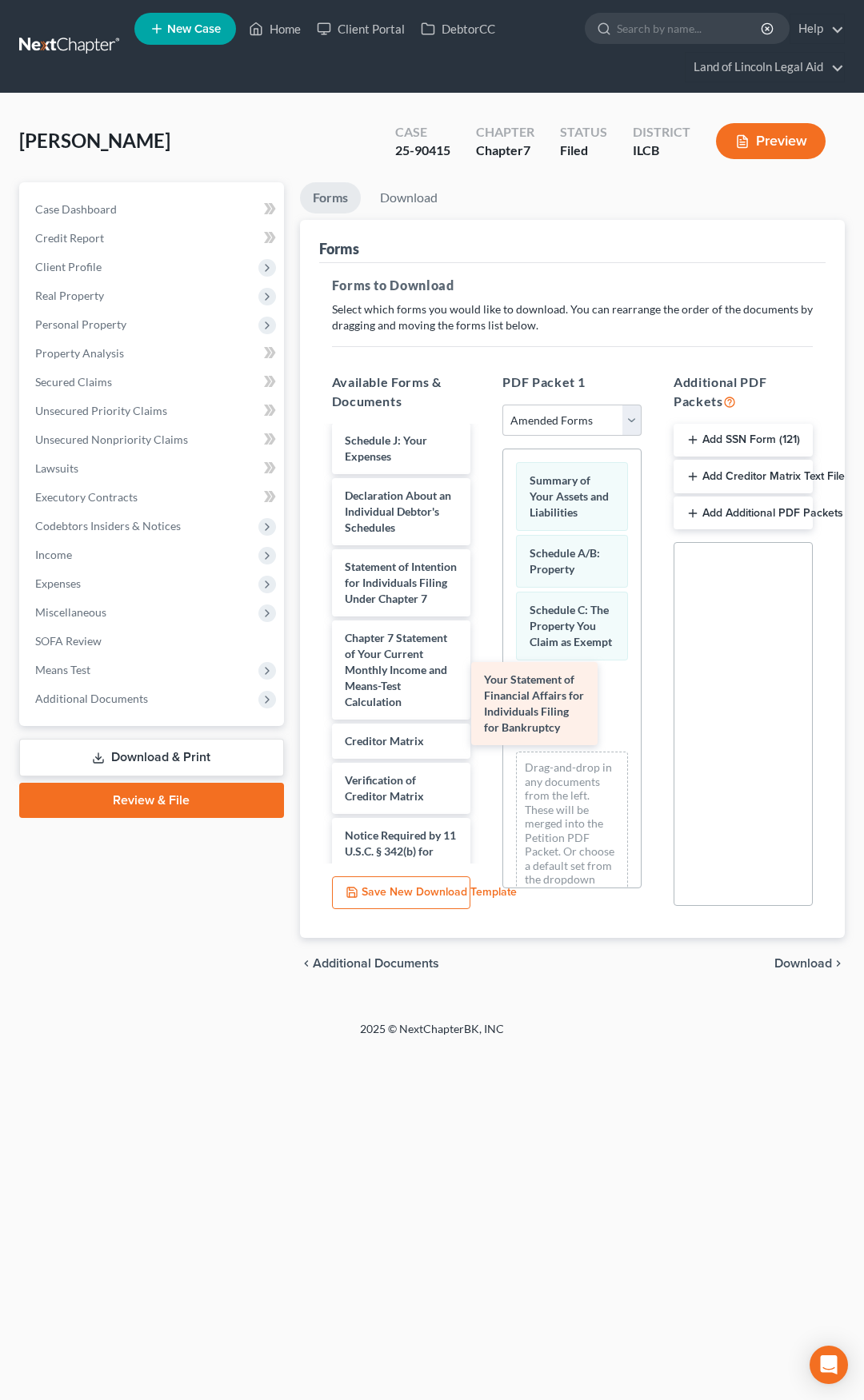
drag, startPoint x: 412, startPoint y: 658, endPoint x: 552, endPoint y: 707, distance: 148.3
click at [484, 707] on div "Your Statement of Financial Affairs for Individuals Filing for Bankruptcy Volun…" at bounding box center [401, 493] width 165 height 929
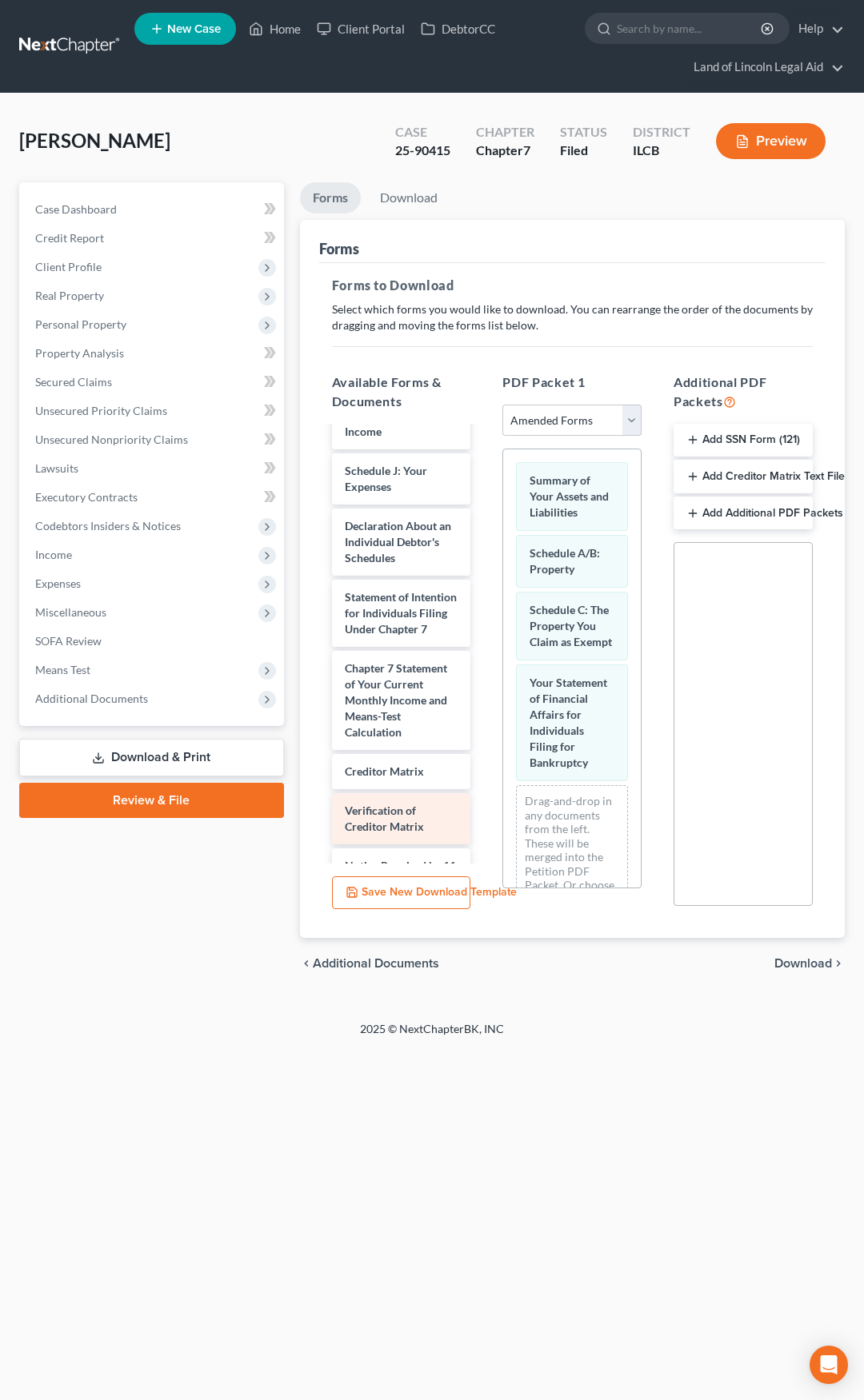
scroll to position [368, 0]
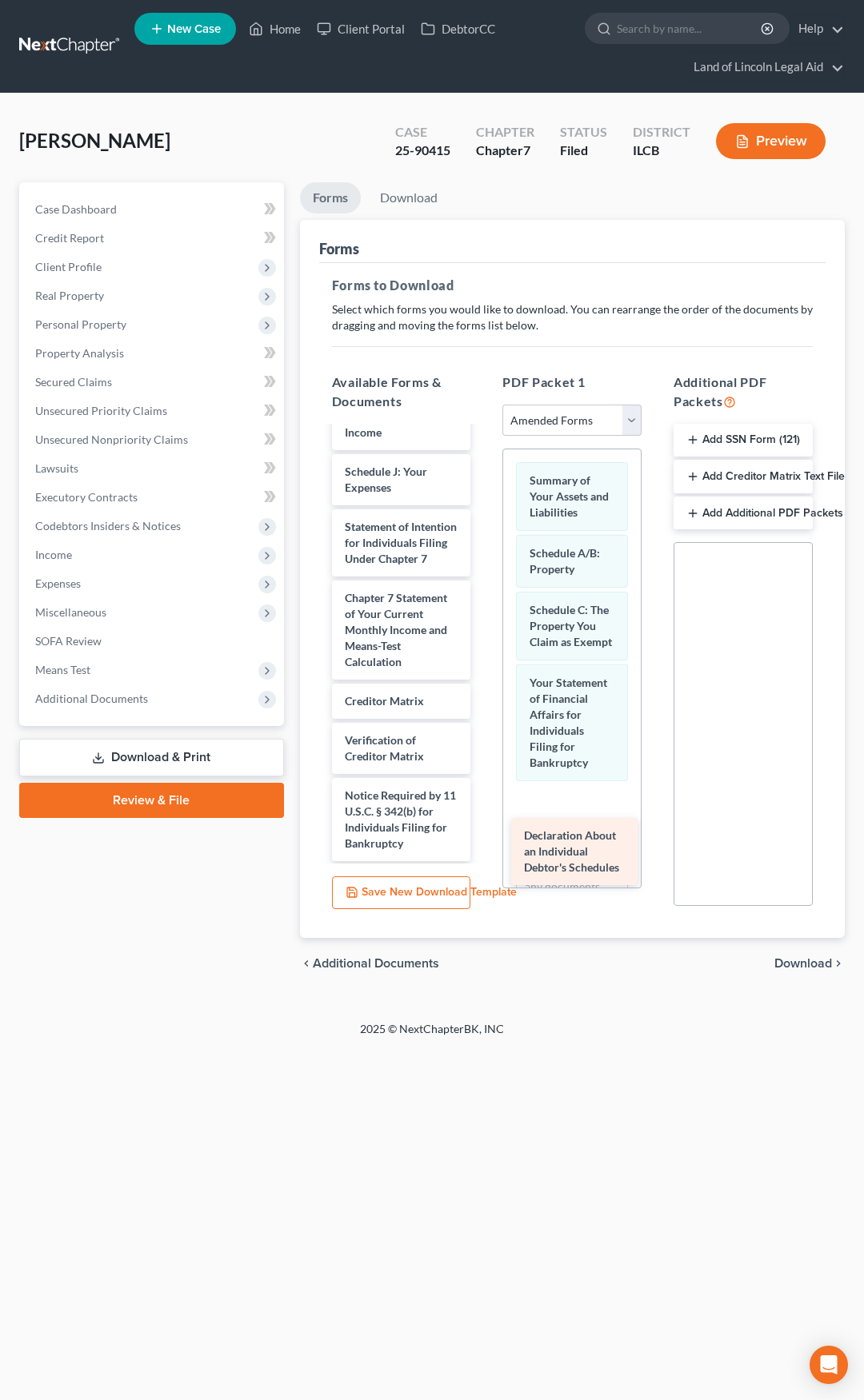
drag, startPoint x: 380, startPoint y: 604, endPoint x: 559, endPoint y: 849, distance: 303.4
click at [484, 849] on div "Declaration About an Individual Debtor's Schedules Voluntary Petition for Indiv…" at bounding box center [401, 488] width 165 height 858
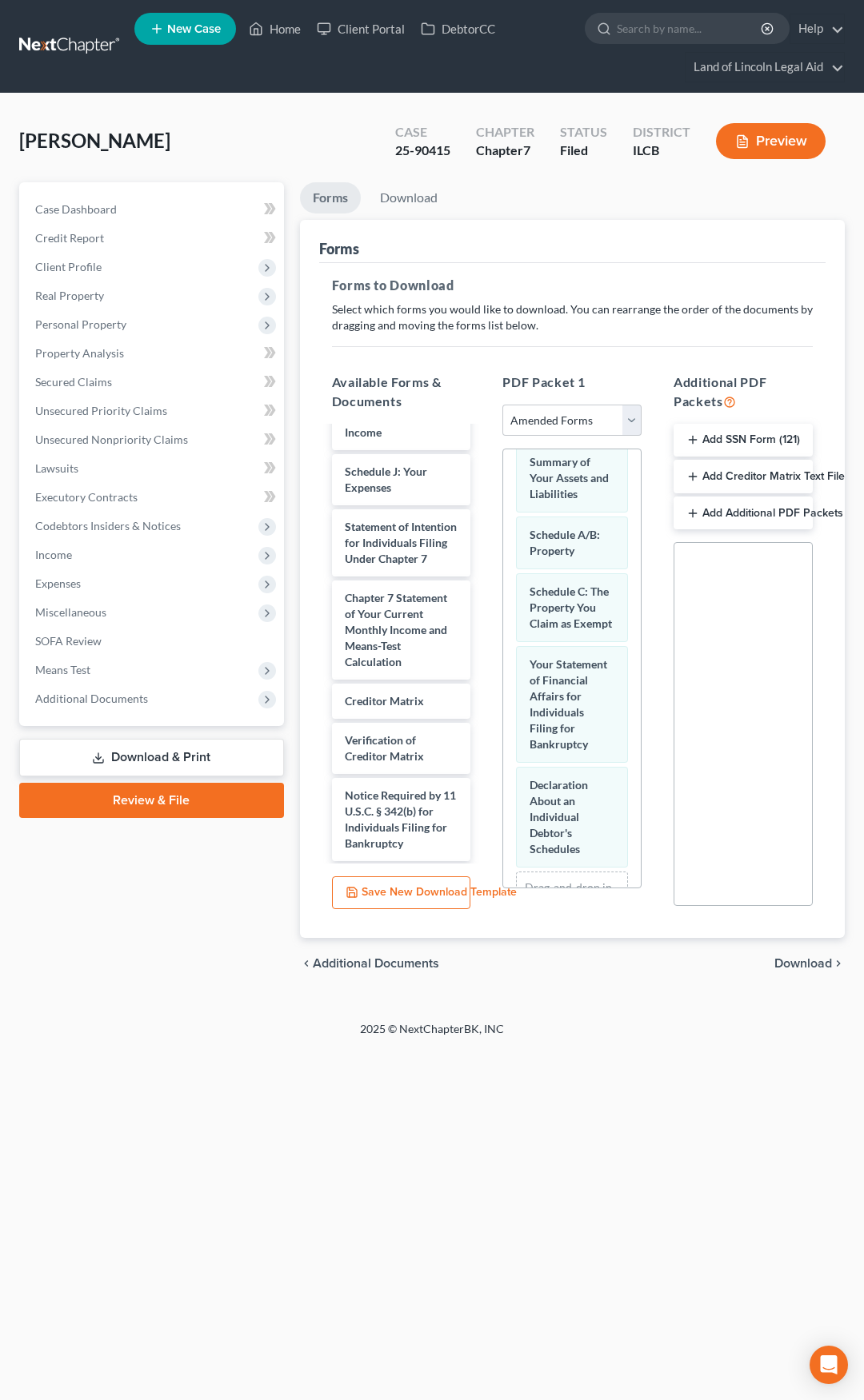
scroll to position [0, 0]
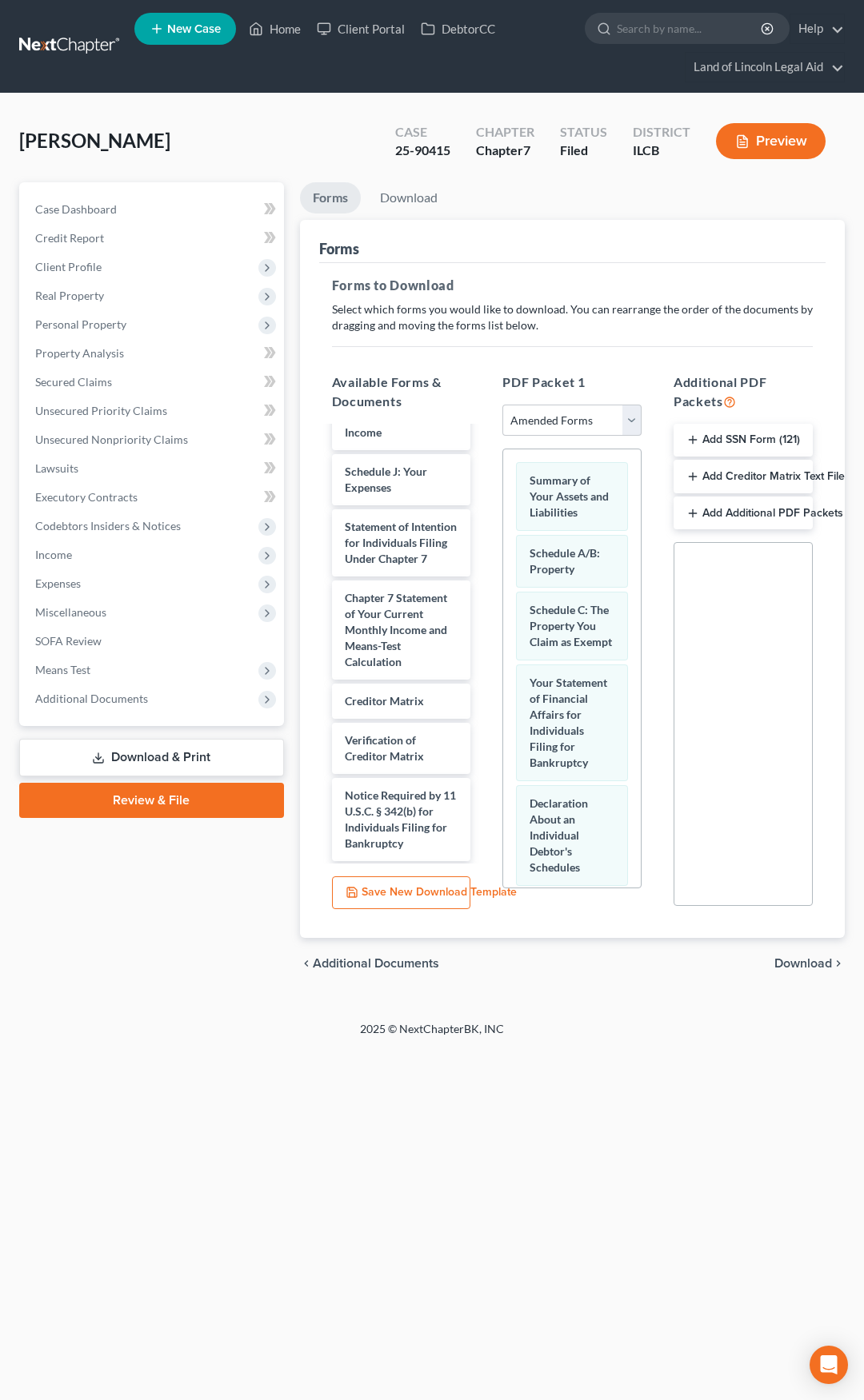
click at [799, 962] on span "Download" at bounding box center [804, 963] width 58 height 12
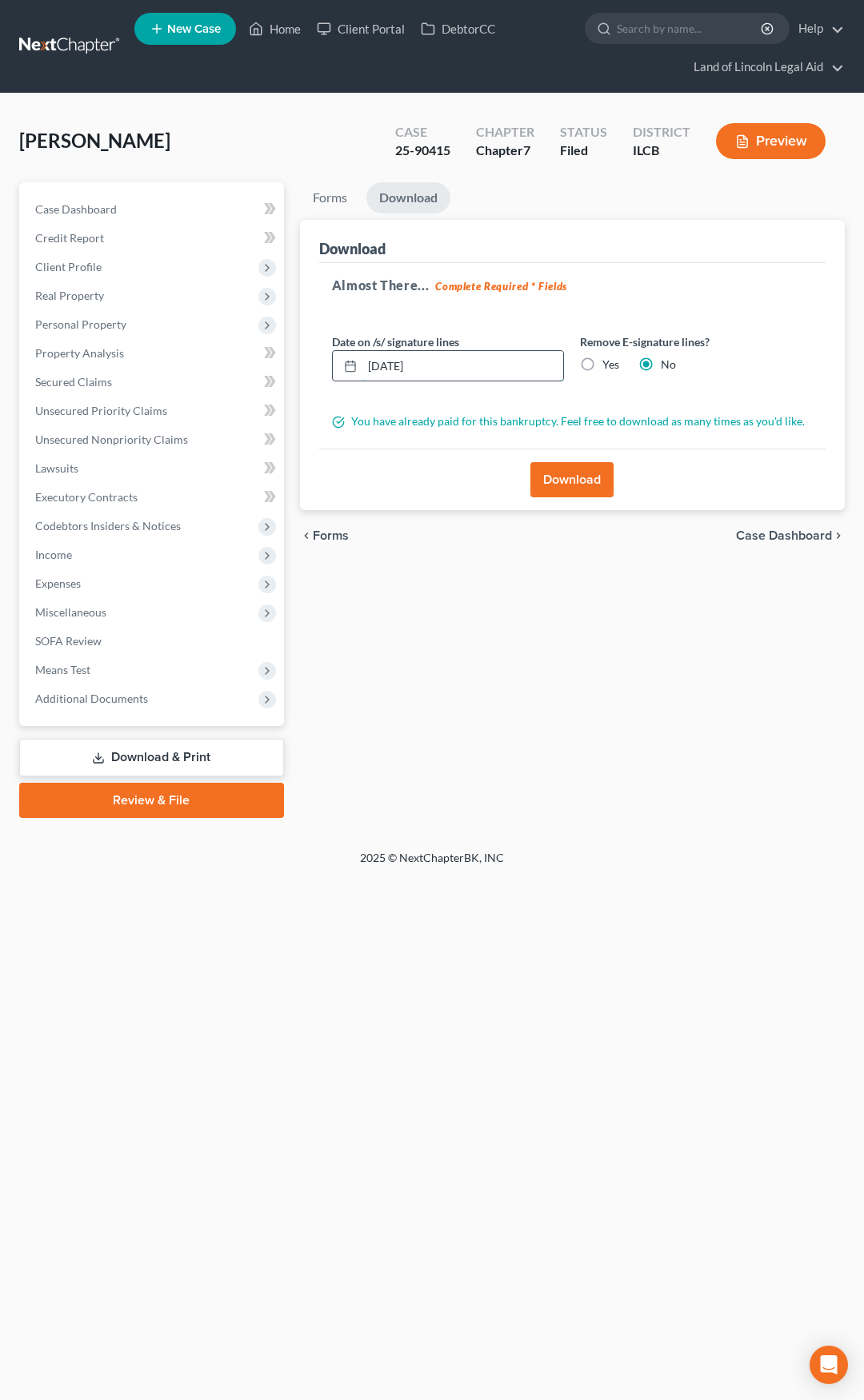
drag, startPoint x: 415, startPoint y: 370, endPoint x: 356, endPoint y: 377, distance: 59.4
click at [356, 377] on div "10/06/2025" at bounding box center [448, 366] width 233 height 32
click at [602, 369] on label "Yes" at bounding box center [611, 364] width 17 height 16
click at [609, 367] on input "Yes" at bounding box center [614, 362] width 11 height 11
radio input "true"
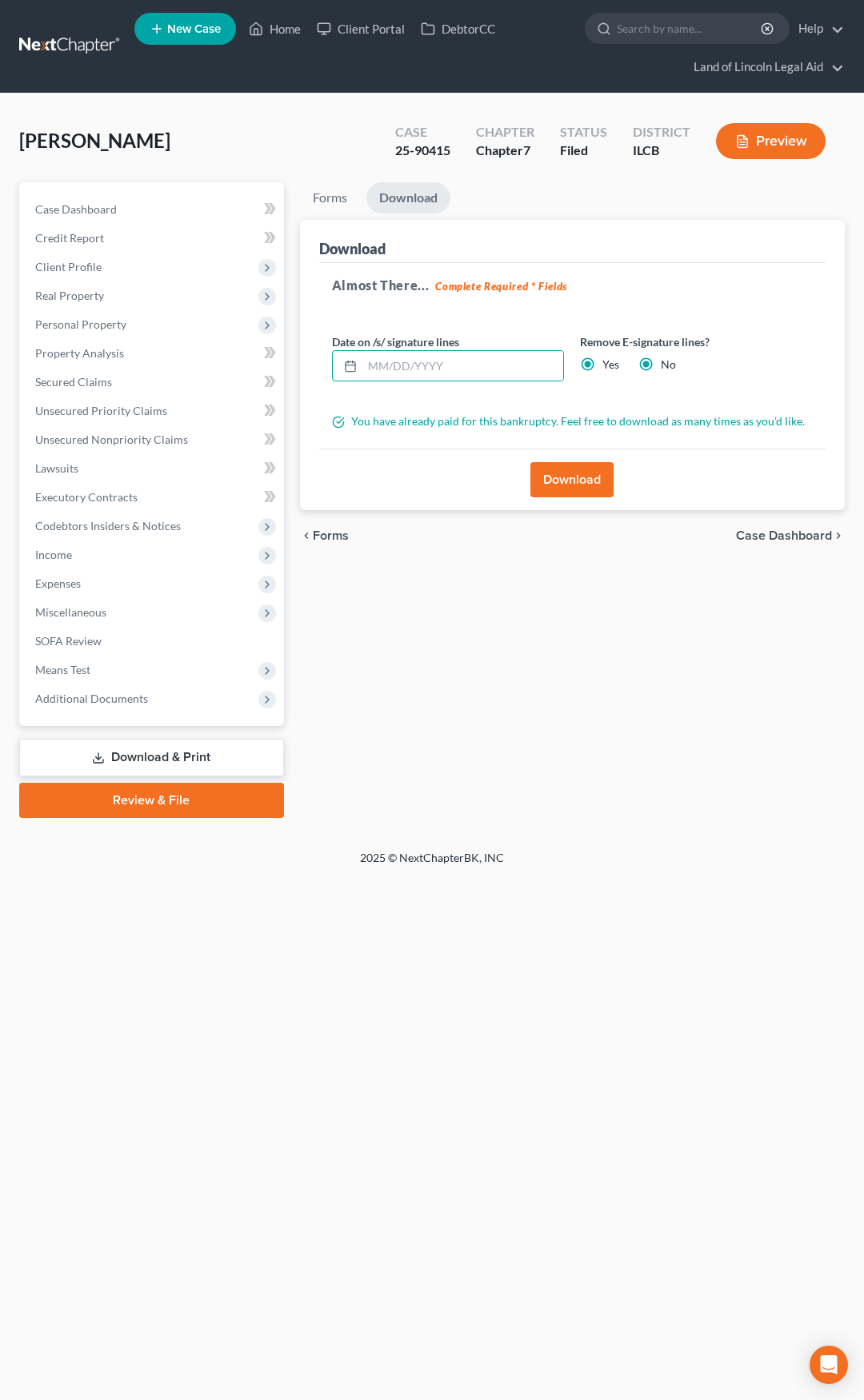
radio input "false"
click at [564, 474] on button "Download" at bounding box center [572, 479] width 83 height 36
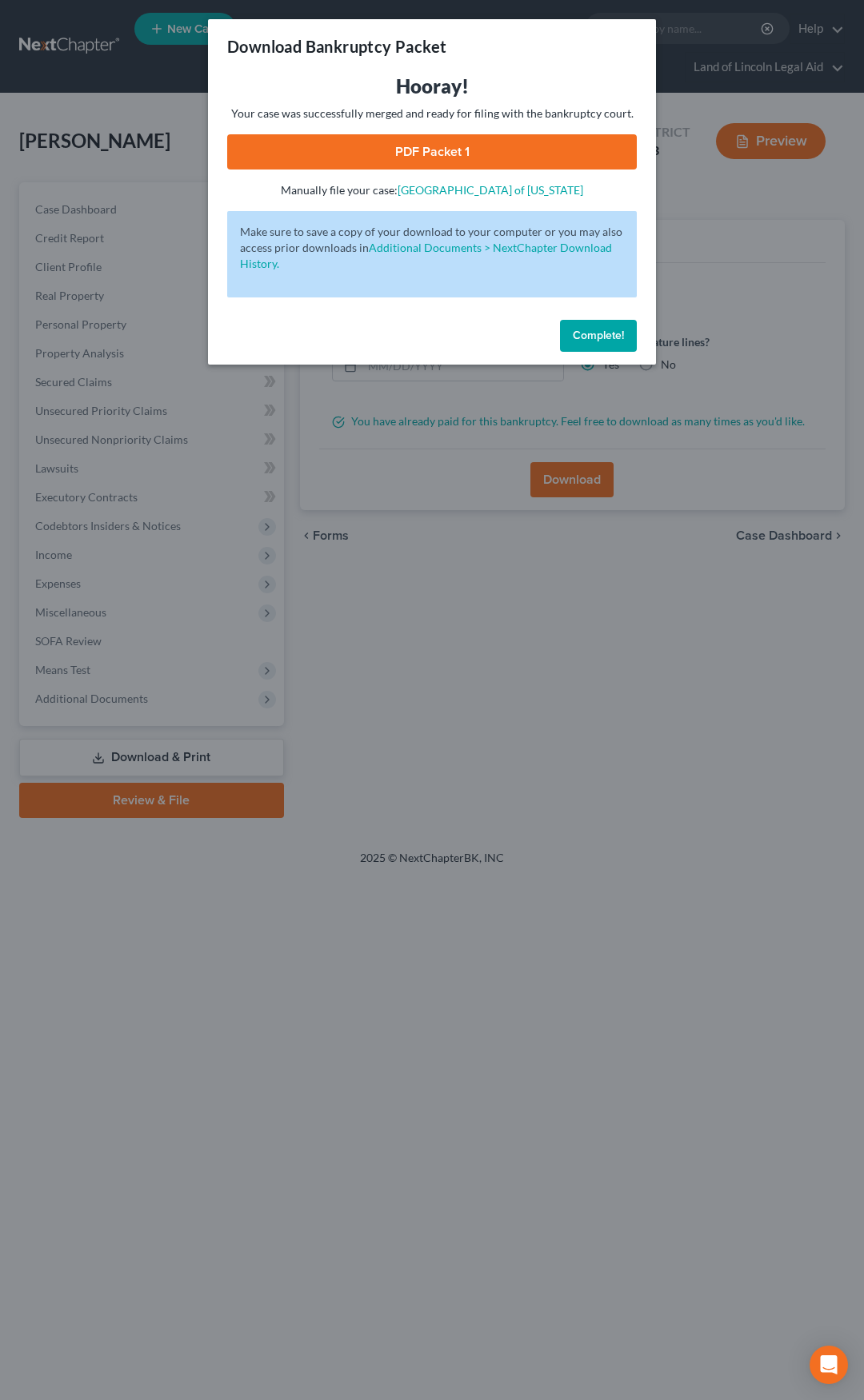
click at [287, 147] on link "PDF Packet 1" at bounding box center [432, 152] width 410 height 36
click at [606, 336] on span "Complete!" at bounding box center [599, 335] width 51 height 13
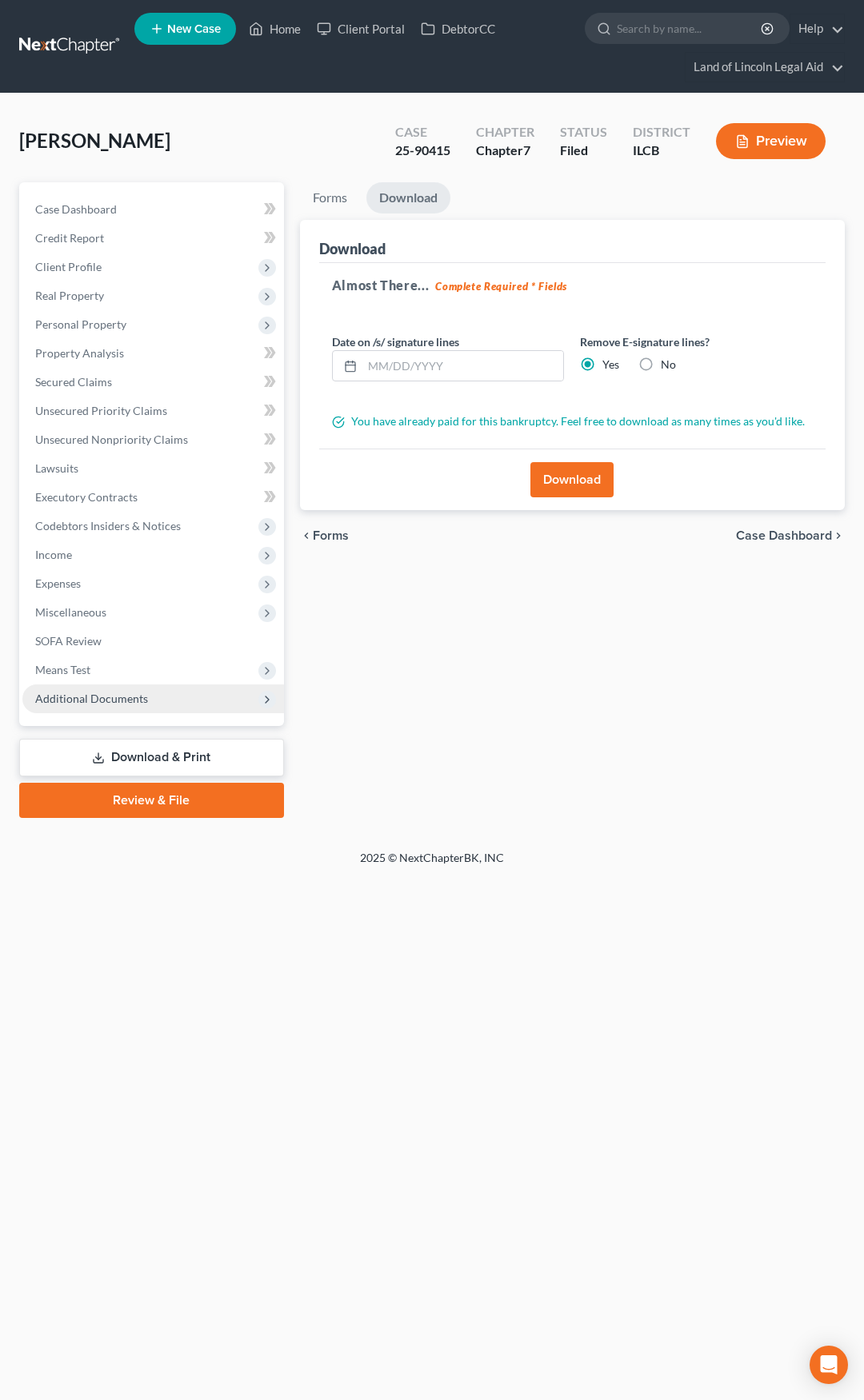
click at [187, 705] on span "Additional Documents" at bounding box center [153, 699] width 262 height 29
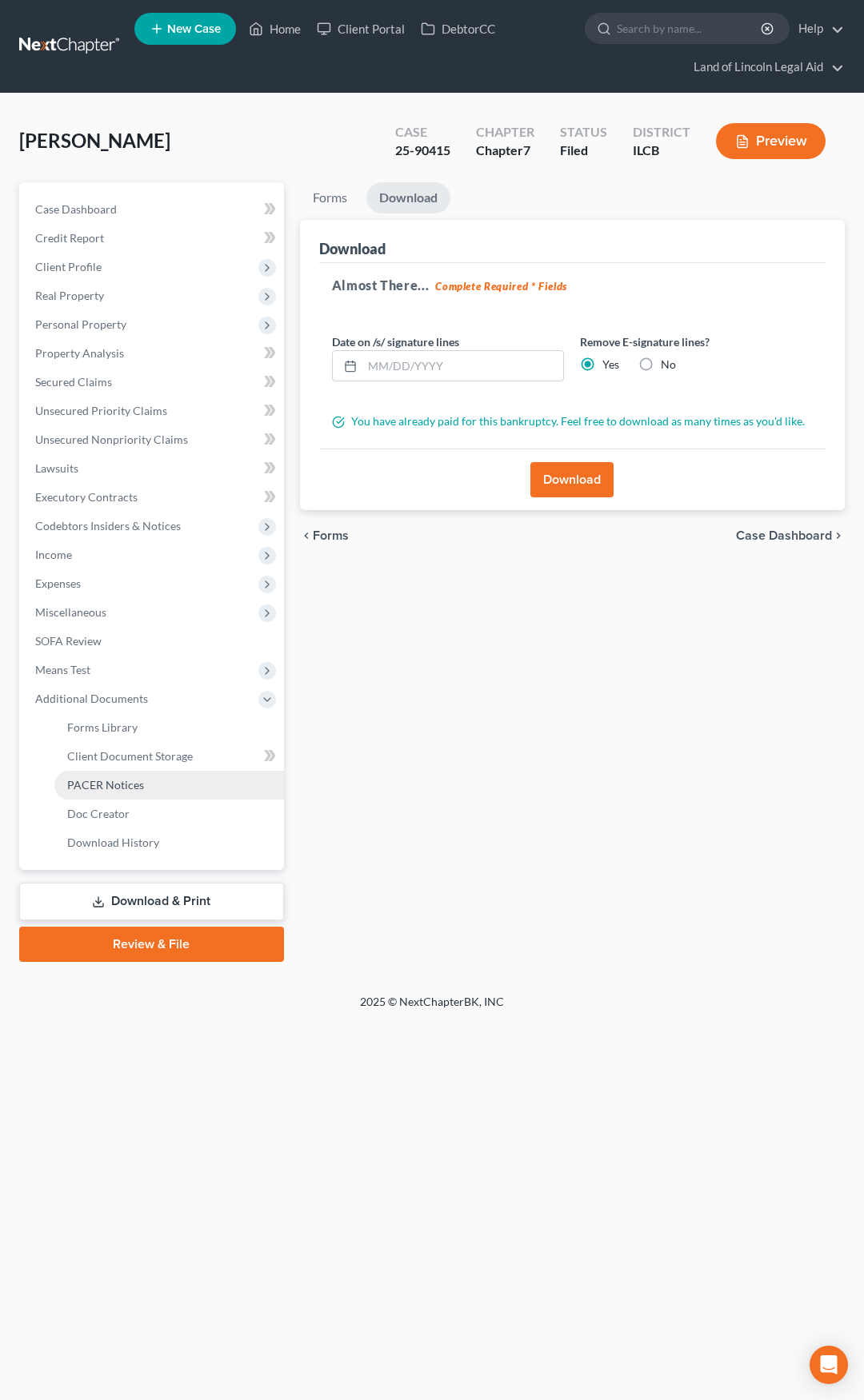
click at [152, 785] on link "PACER Notices" at bounding box center [169, 785] width 229 height 29
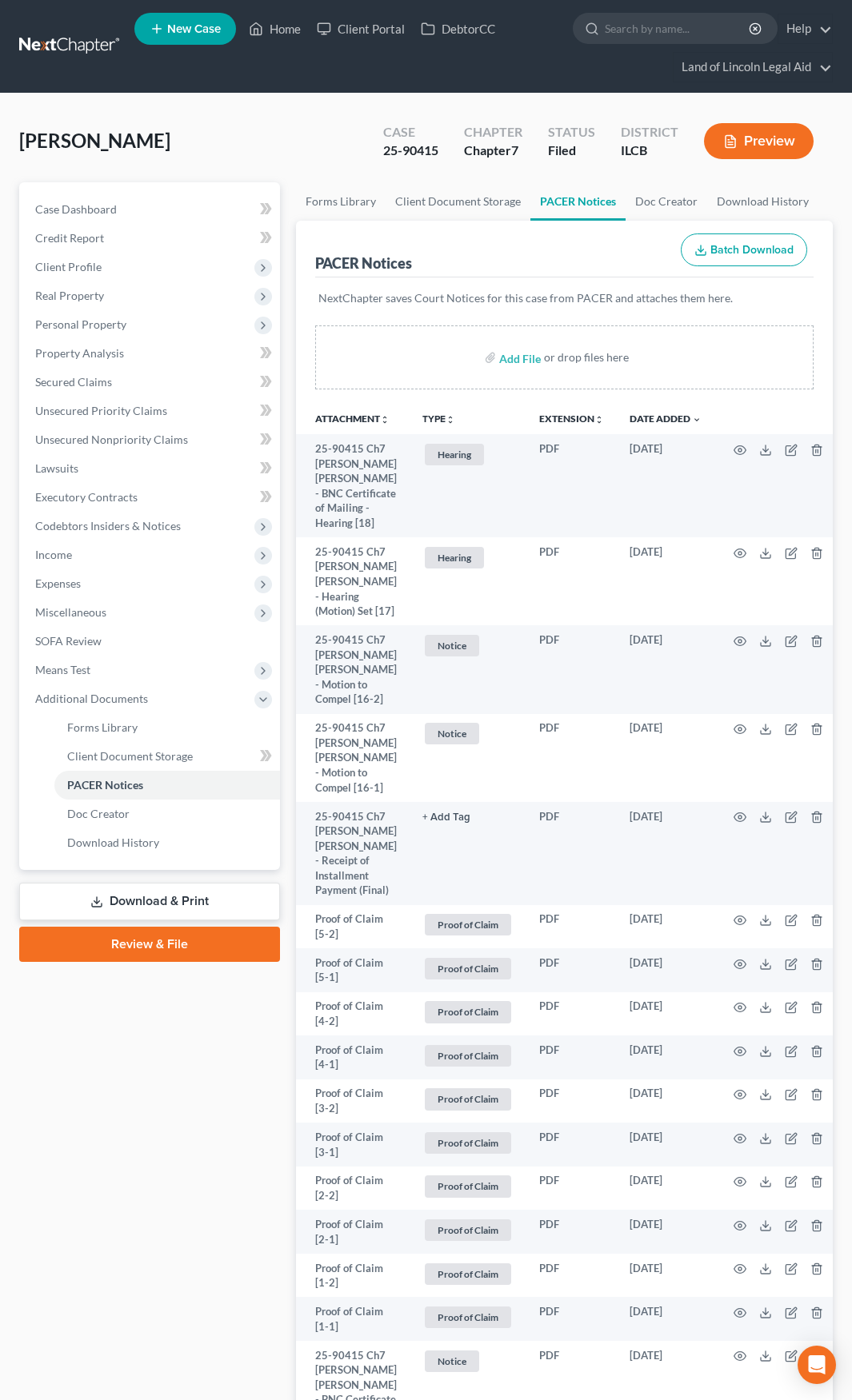
click at [176, 900] on link "Download & Print" at bounding box center [149, 901] width 261 height 37
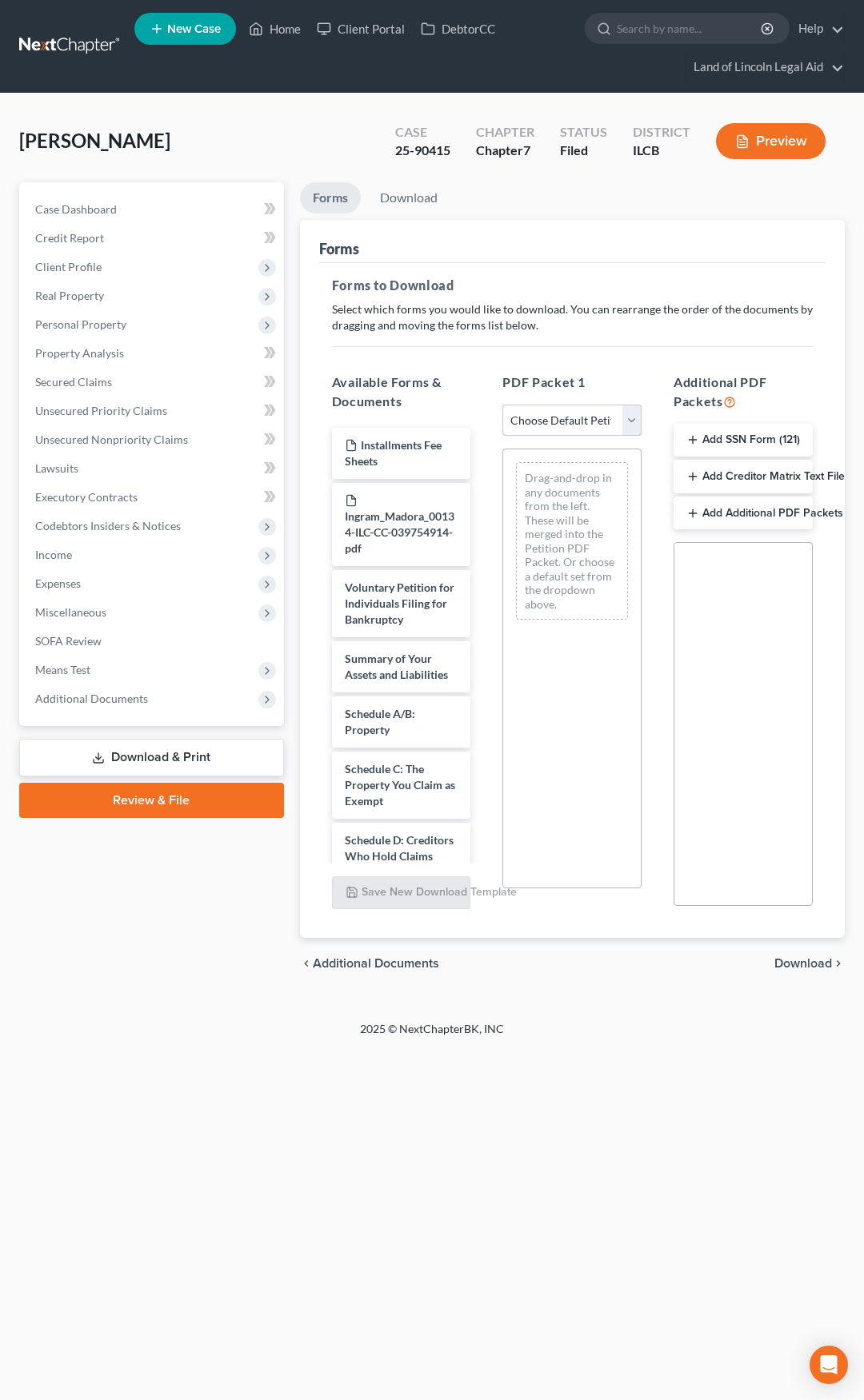
drag, startPoint x: 570, startPoint y: 414, endPoint x: 568, endPoint y: 435, distance: 21.1
click at [570, 414] on select "Choose Default Petition PDF Packet Complete Bankruptcy Petition (all forms and …" at bounding box center [572, 421] width 139 height 32
select select "2"
click at [503, 405] on select "Choose Default Petition PDF Packet Complete Bankruptcy Petition (all forms and …" at bounding box center [572, 421] width 139 height 32
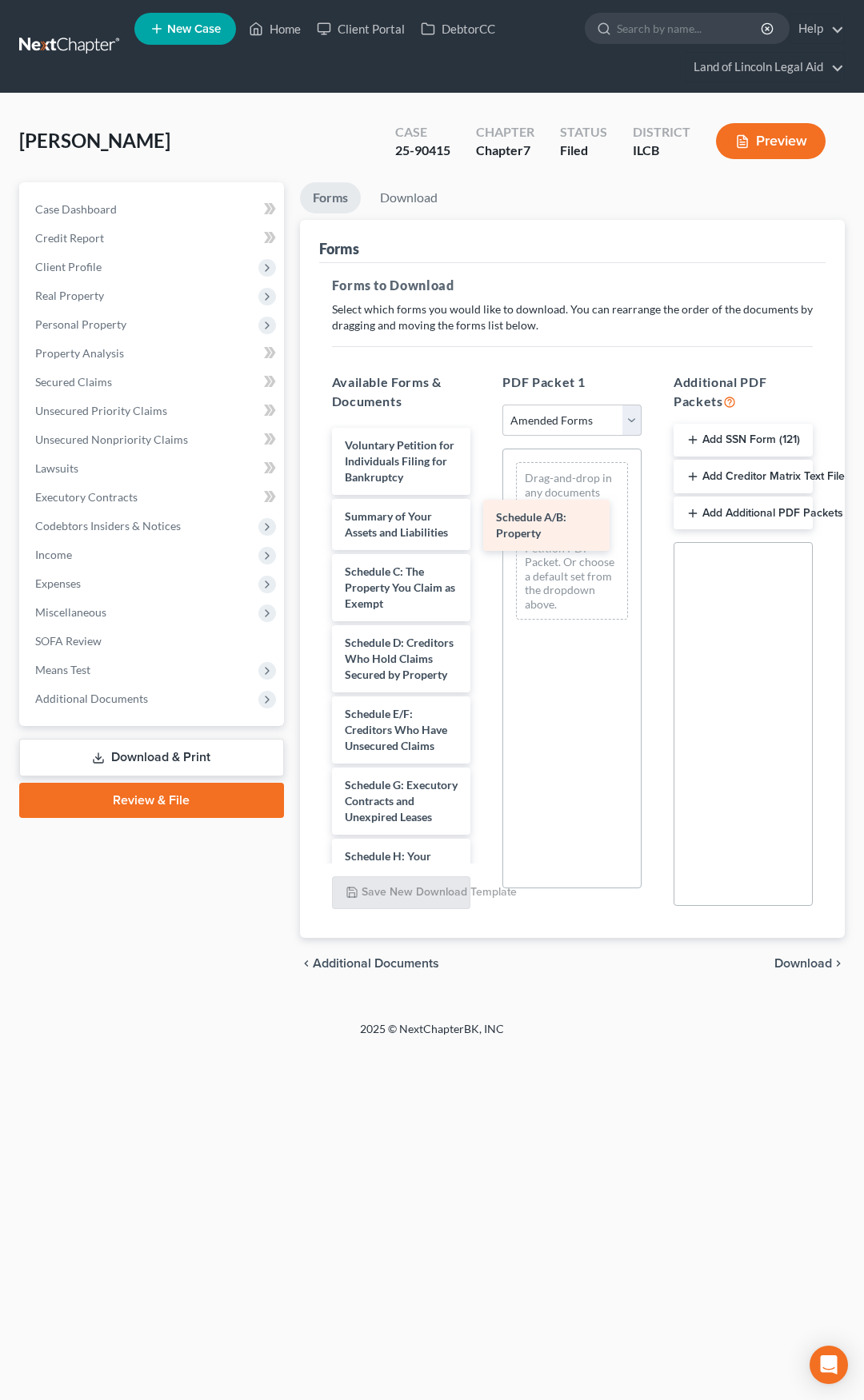
drag, startPoint x: 403, startPoint y: 616, endPoint x: 555, endPoint y: 530, distance: 174.6
click at [484, 530] on div "Schedule A/B: Property Voluntary Petition for Individuals Filing for Bankruptcy…" at bounding box center [401, 998] width 165 height 1142
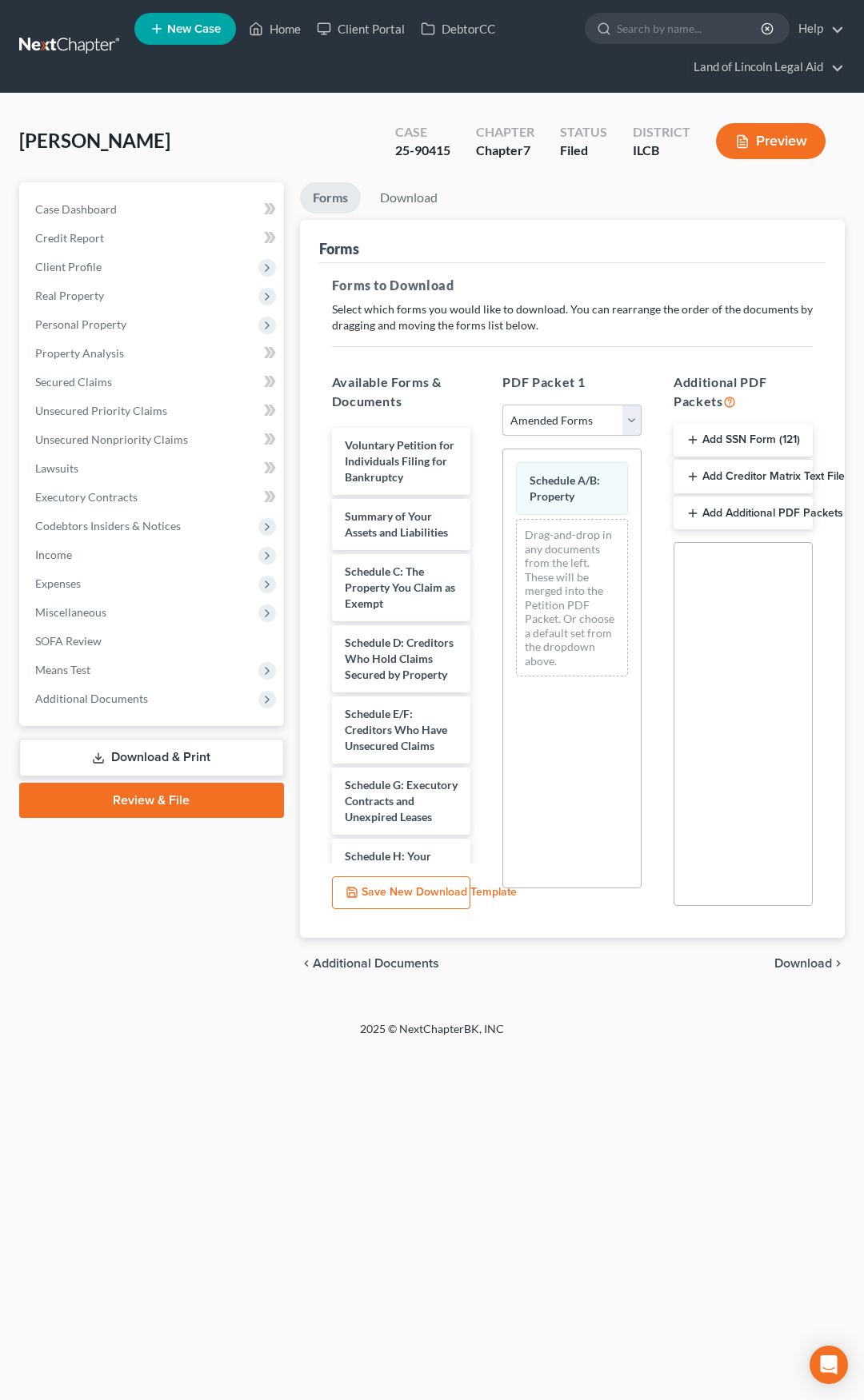
click at [561, 416] on select "Choose Default Petition PDF Packet Complete Bankruptcy Petition (all forms and …" at bounding box center [572, 421] width 139 height 32
select select
click at [503, 405] on select "Choose Default Petition PDF Packet Complete Bankruptcy Petition (all forms and …" at bounding box center [572, 421] width 139 height 32
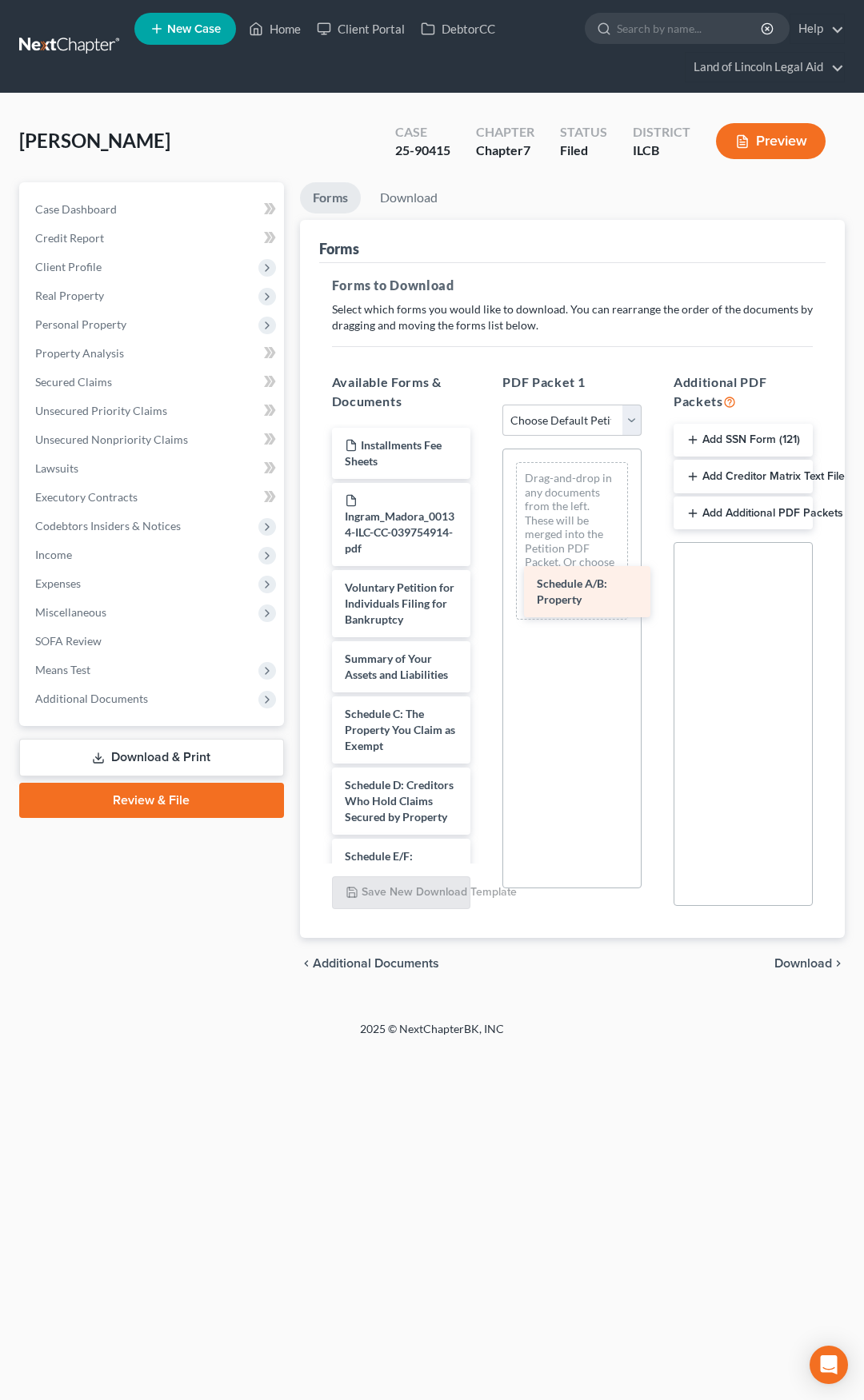
drag, startPoint x: 401, startPoint y: 756, endPoint x: 593, endPoint y: 591, distance: 253.2
click at [484, 591] on div "Schedule A/B: Property Installments Fee Sheets Ingram_Madora_00134-ILC-CC-03975…" at bounding box center [401, 1070] width 165 height 1284
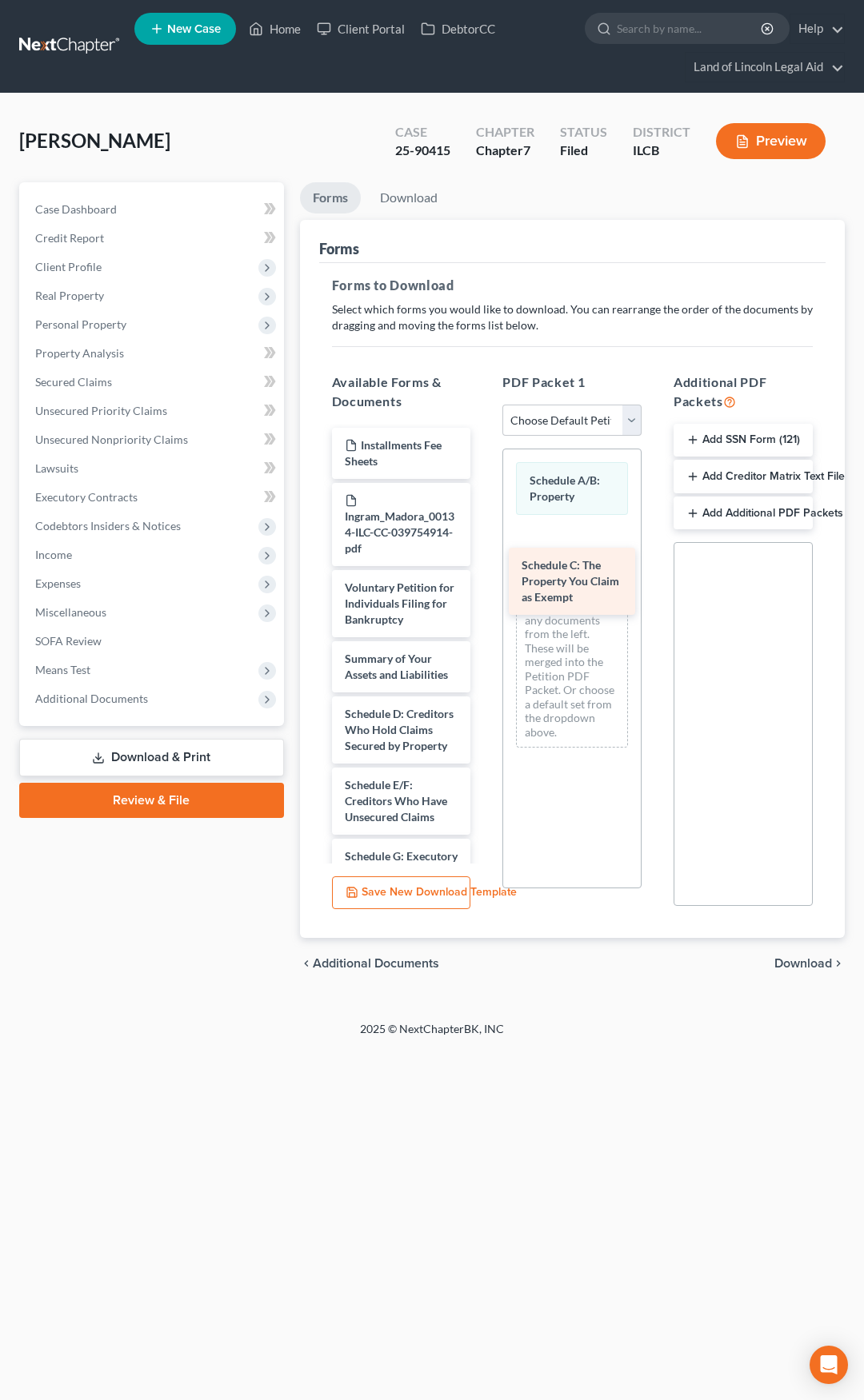
drag, startPoint x: 379, startPoint y: 760, endPoint x: 555, endPoint y: 579, distance: 252.5
click at [484, 579] on div "Schedule C: The Property You Claim as Exempt Installments Fee Sheets Ingram_Mad…" at bounding box center [401, 1034] width 165 height 1213
click at [794, 958] on span "Download" at bounding box center [804, 963] width 58 height 12
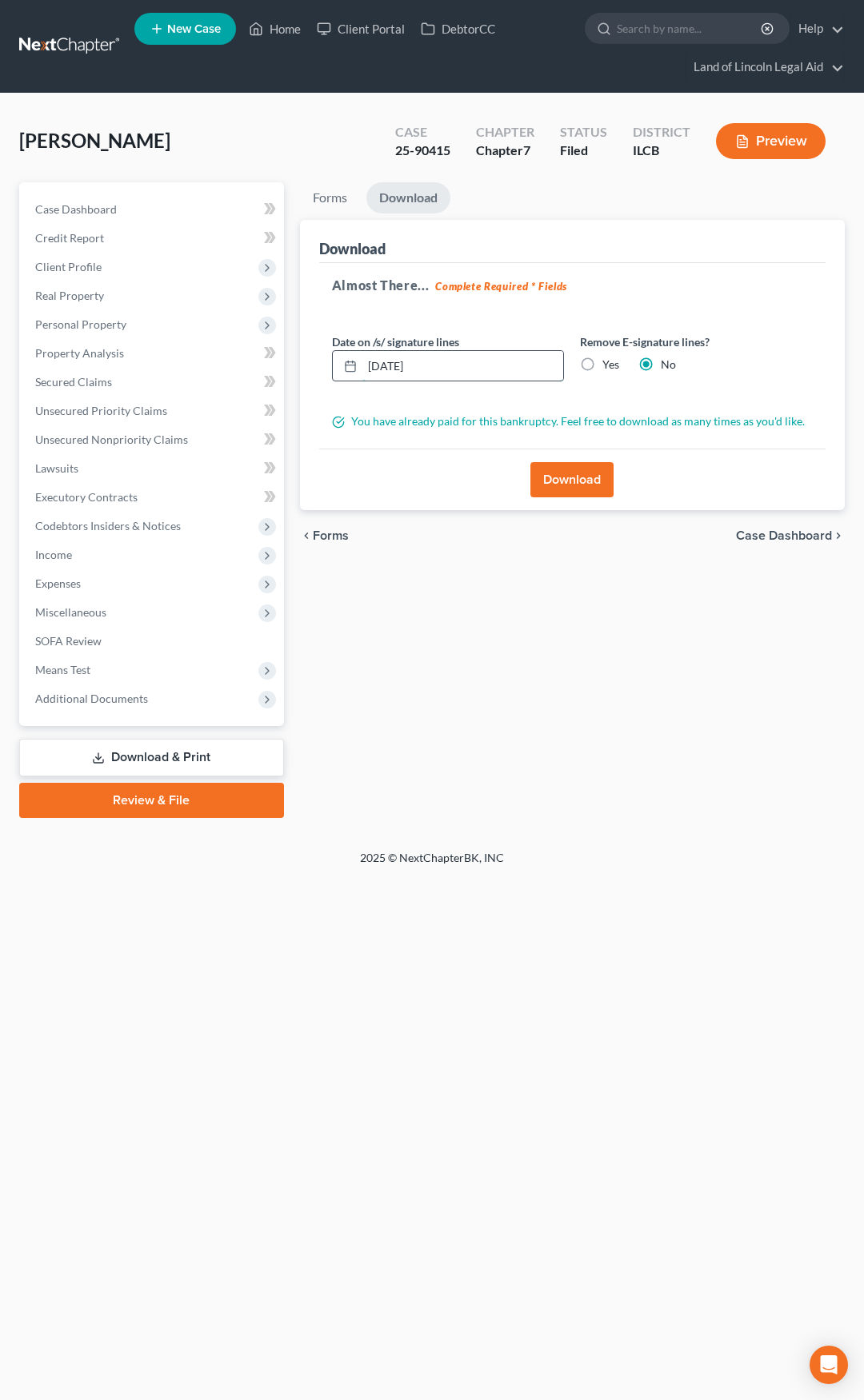
drag, startPoint x: 446, startPoint y: 369, endPoint x: 334, endPoint y: 372, distance: 112.0
click at [334, 372] on div "10/06/2025" at bounding box center [448, 366] width 233 height 32
click at [602, 367] on label "Yes" at bounding box center [611, 364] width 17 height 16
click at [609, 367] on input "Yes" at bounding box center [614, 362] width 11 height 11
radio input "true"
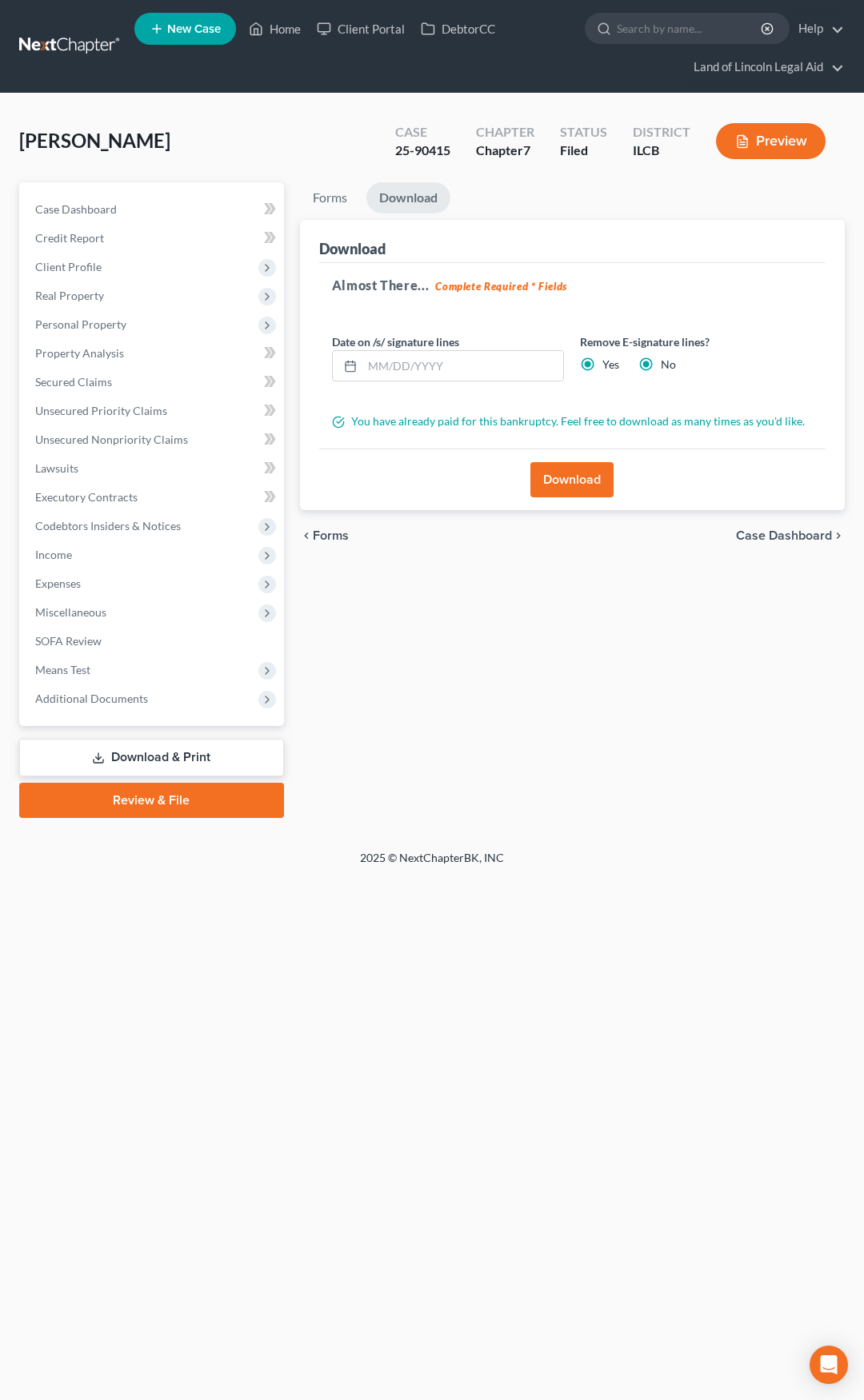
radio input "false"
click at [573, 483] on button "Download" at bounding box center [572, 479] width 83 height 36
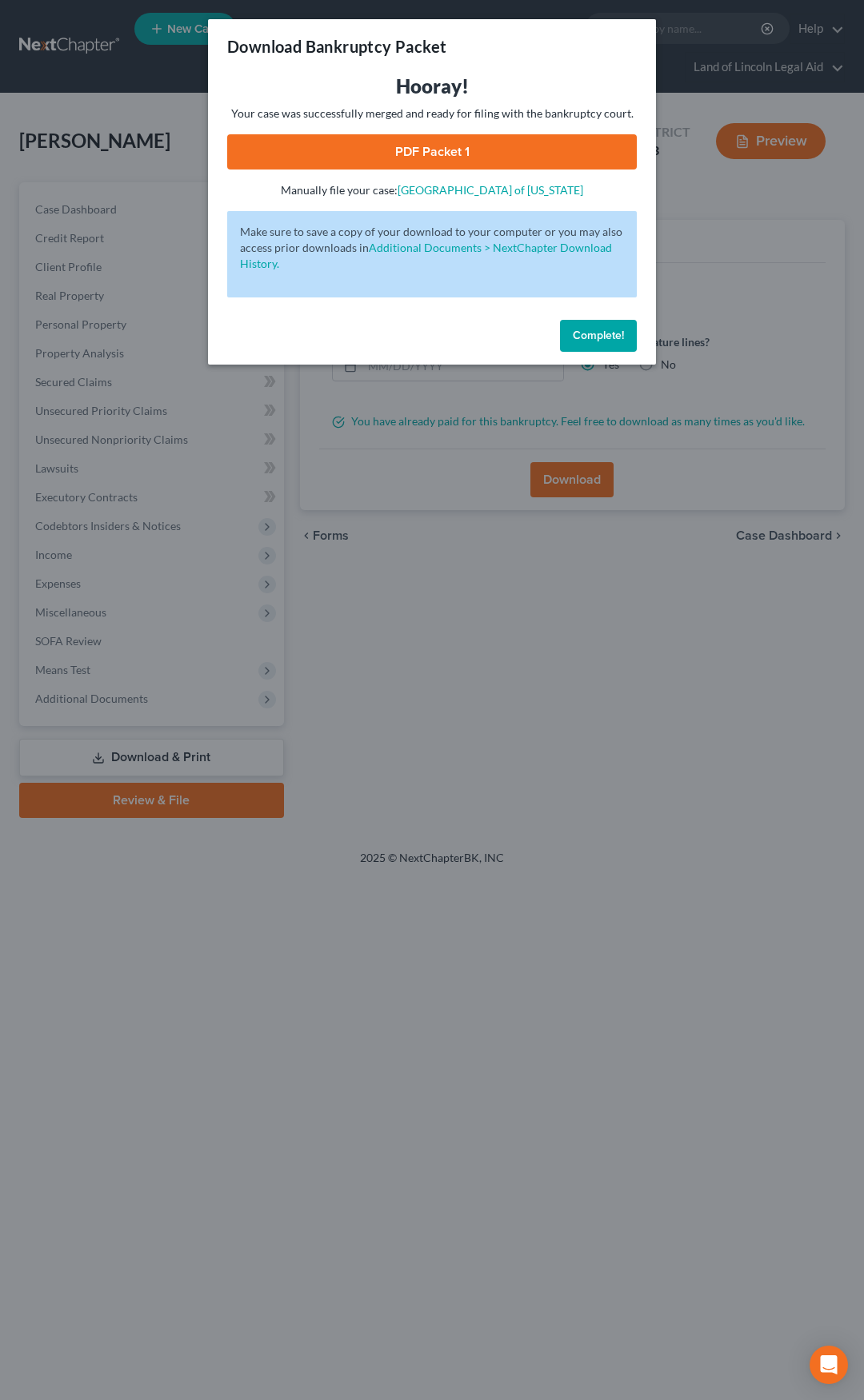
click at [529, 157] on link "PDF Packet 1" at bounding box center [432, 152] width 410 height 36
click at [579, 330] on span "Complete!" at bounding box center [599, 335] width 51 height 13
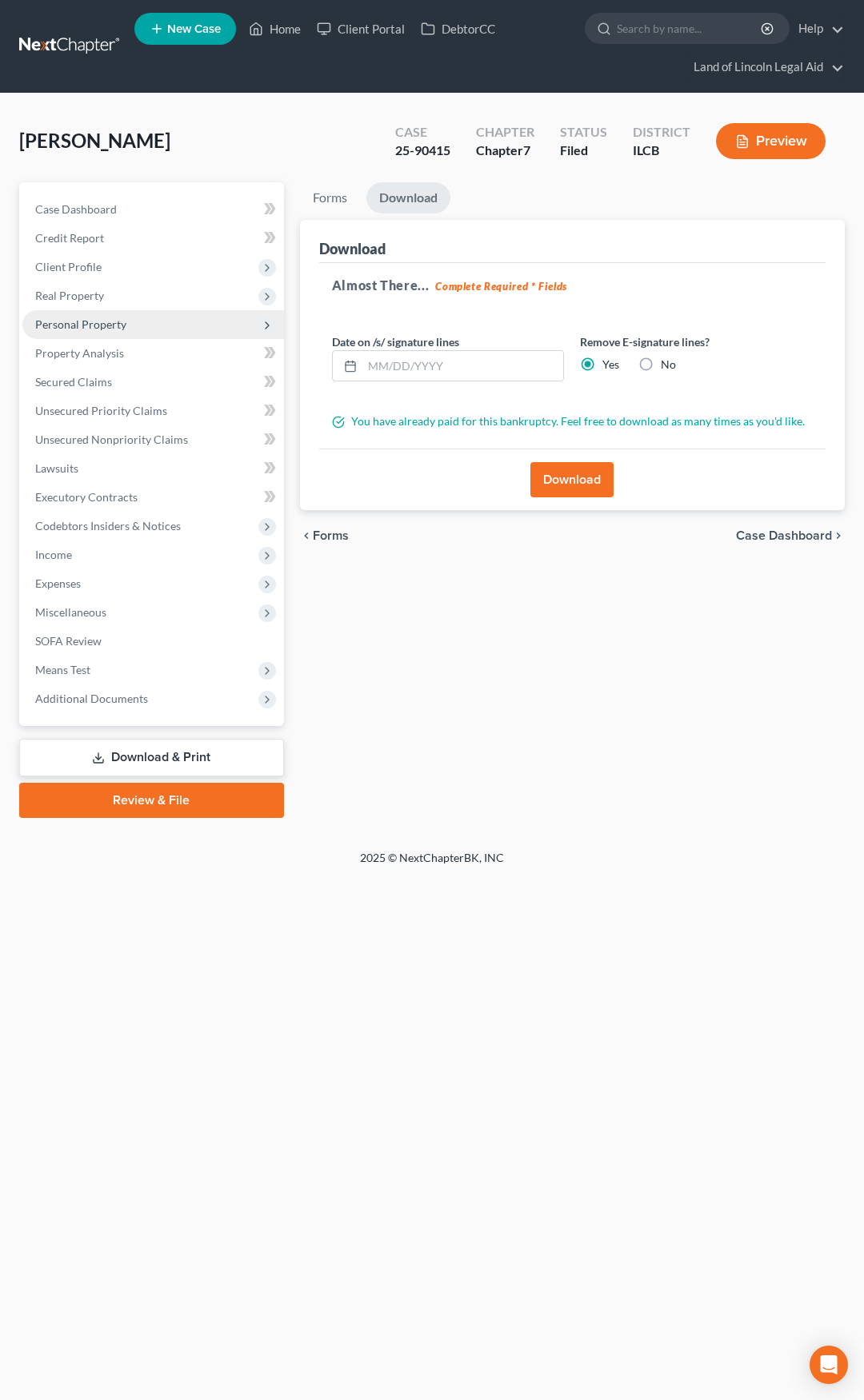
click at [169, 325] on span "Personal Property" at bounding box center [153, 325] width 262 height 29
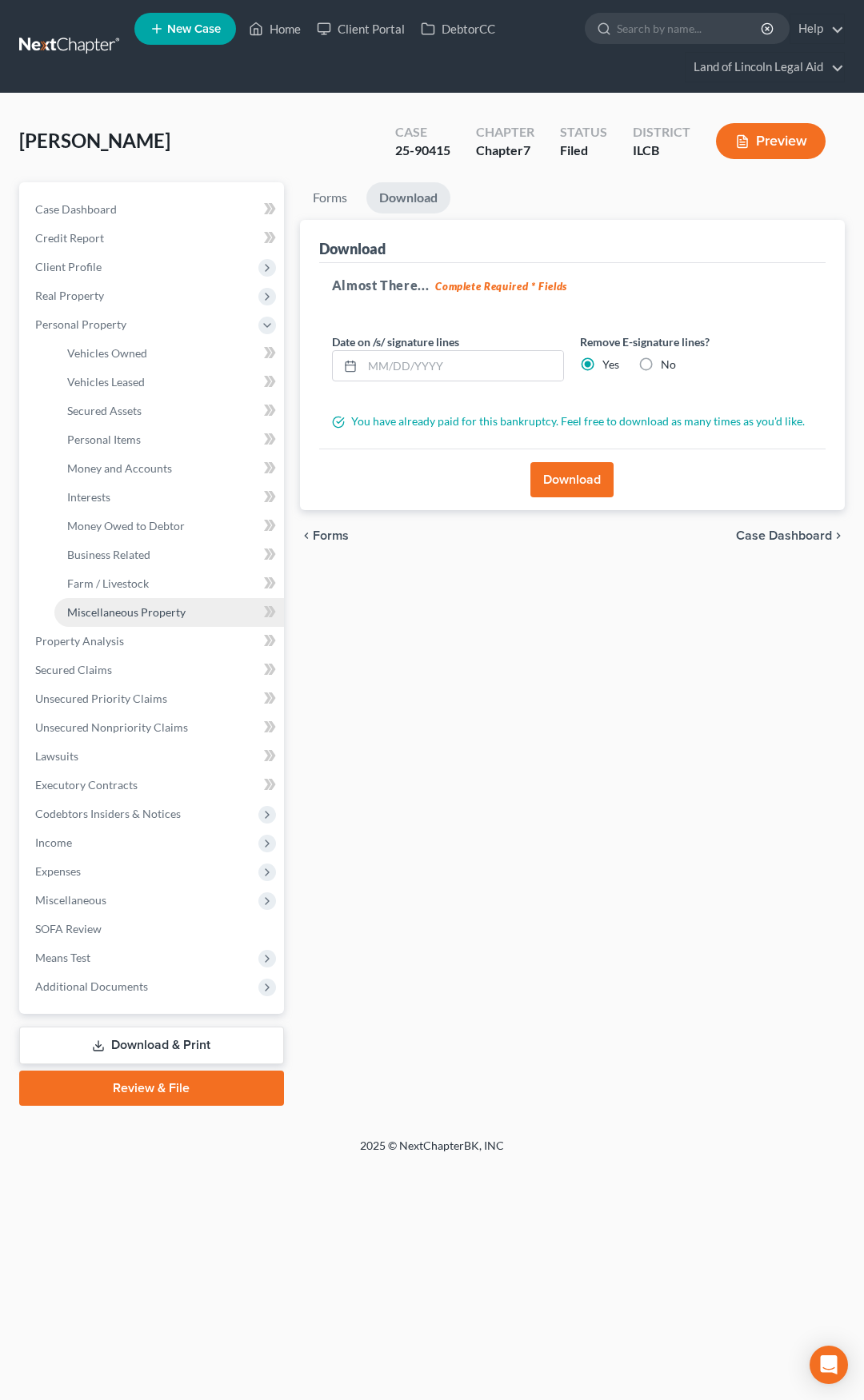
click at [168, 608] on span "Miscellaneous Property" at bounding box center [126, 612] width 118 height 13
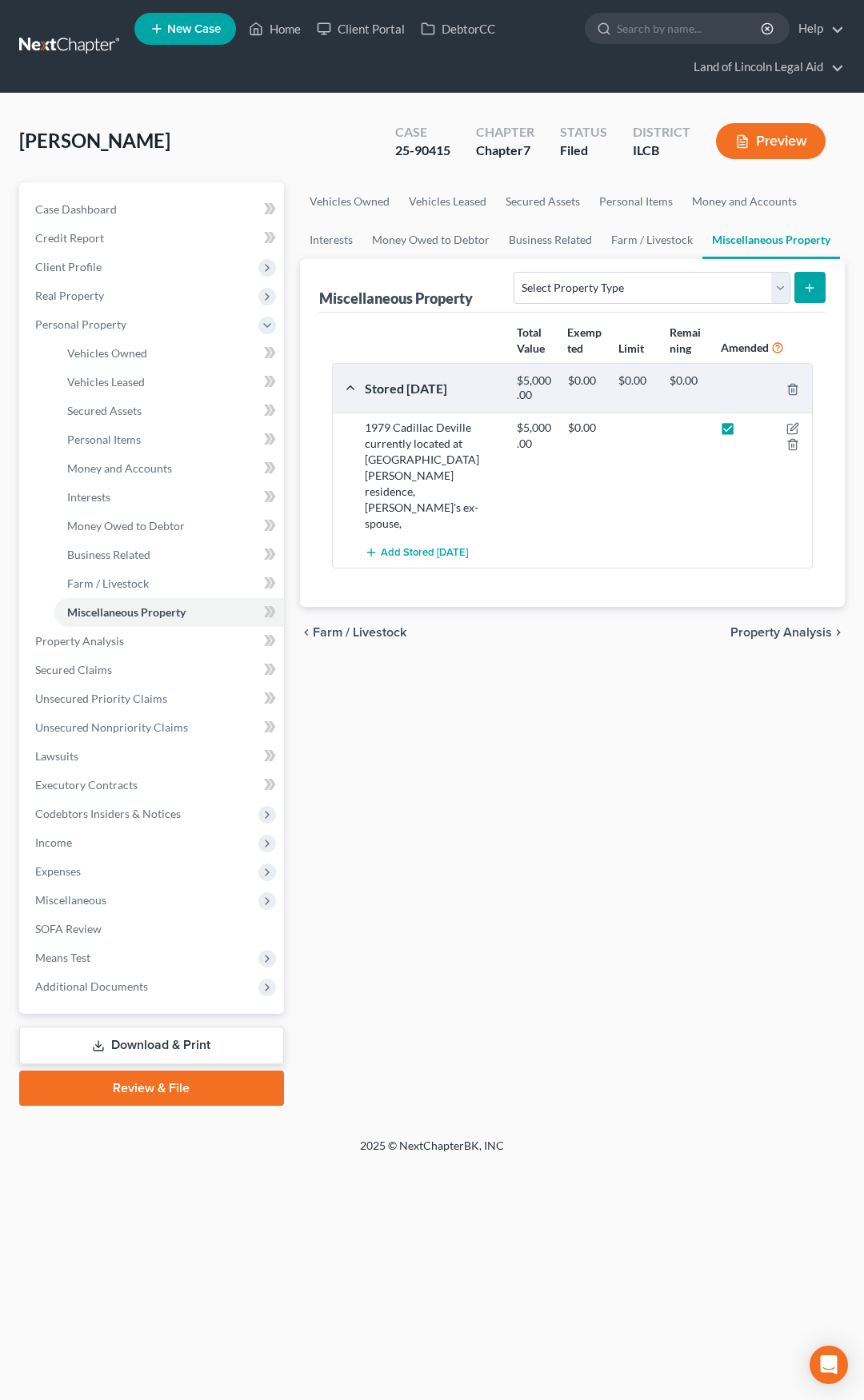
click at [742, 432] on label at bounding box center [742, 432] width 0 height 0
click at [749, 427] on input "checkbox" at bounding box center [754, 425] width 11 height 11
checkbox input "false"
click at [224, 1051] on link "Download & Print" at bounding box center [152, 1045] width 265 height 37
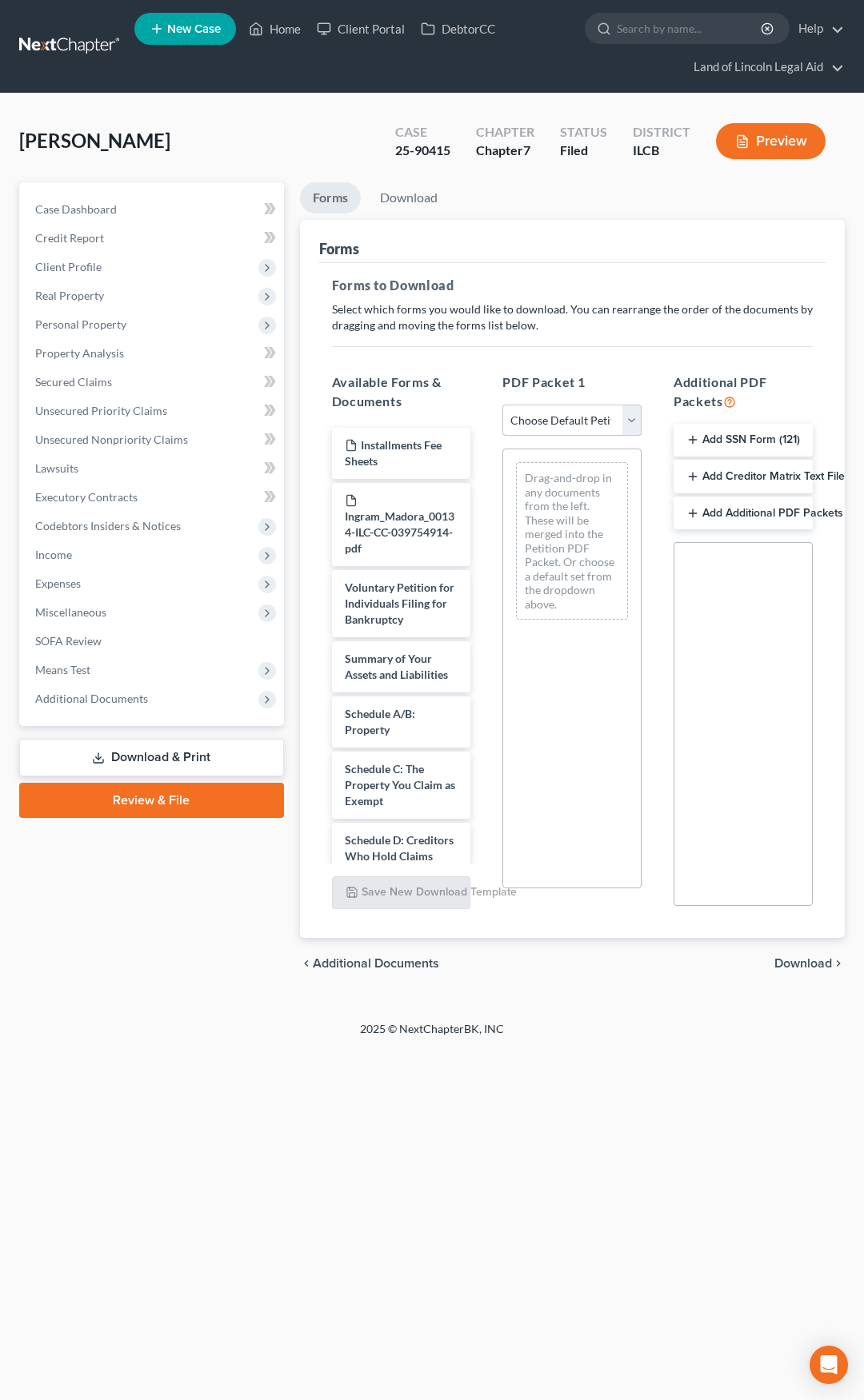
click at [581, 421] on select "Choose Default Petition PDF Packet Complete Bankruptcy Petition (all forms and …" at bounding box center [572, 421] width 139 height 32
select select "2"
click at [503, 405] on select "Choose Default Petition PDF Packet Complete Bankruptcy Petition (all forms and …" at bounding box center [572, 421] width 139 height 32
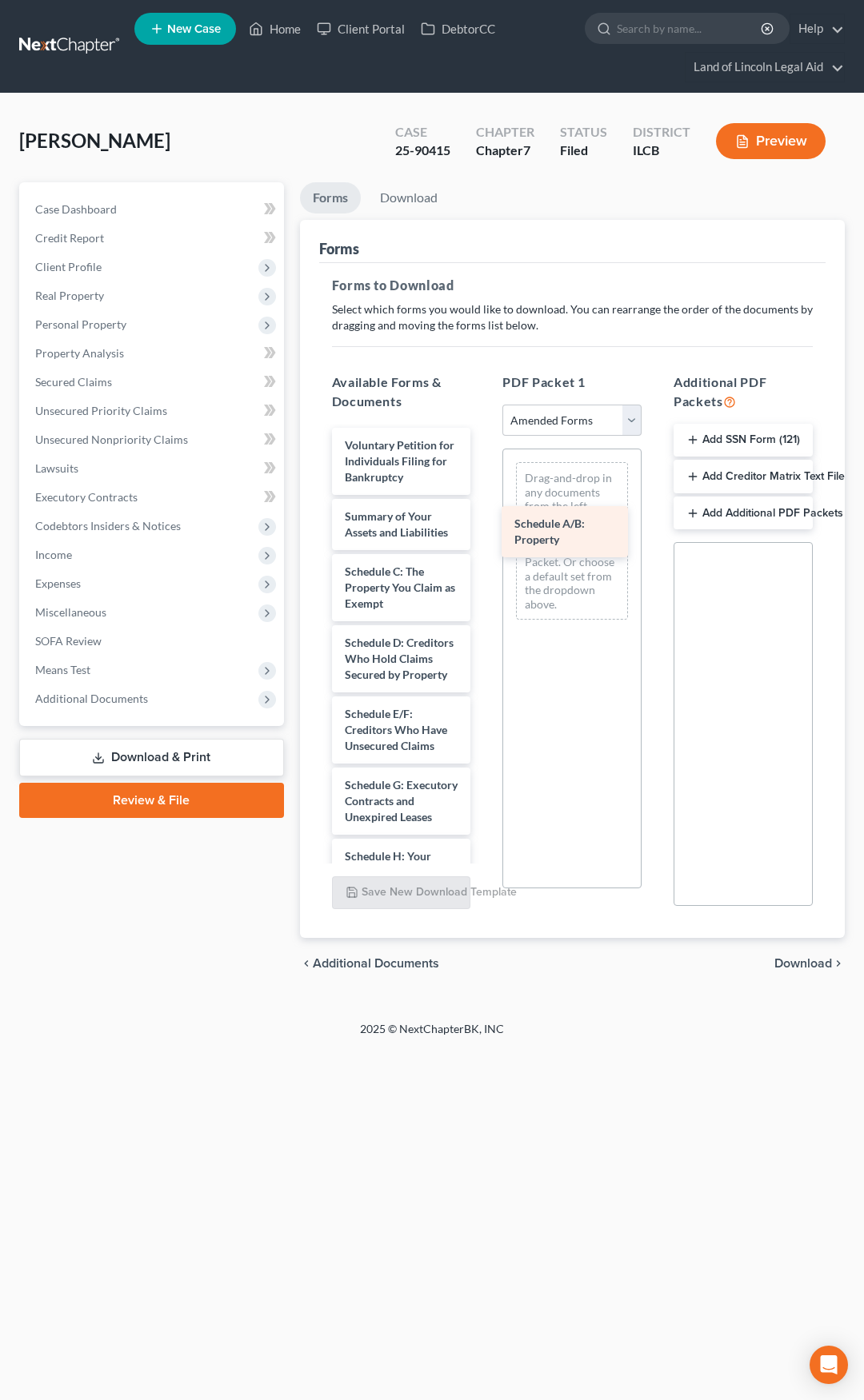
drag, startPoint x: 403, startPoint y: 607, endPoint x: 562, endPoint y: 527, distance: 178.0
click at [484, 522] on div "Schedule A/B: Property Voluntary Petition for Individuals Filing for Bankruptcy…" at bounding box center [401, 998] width 165 height 1142
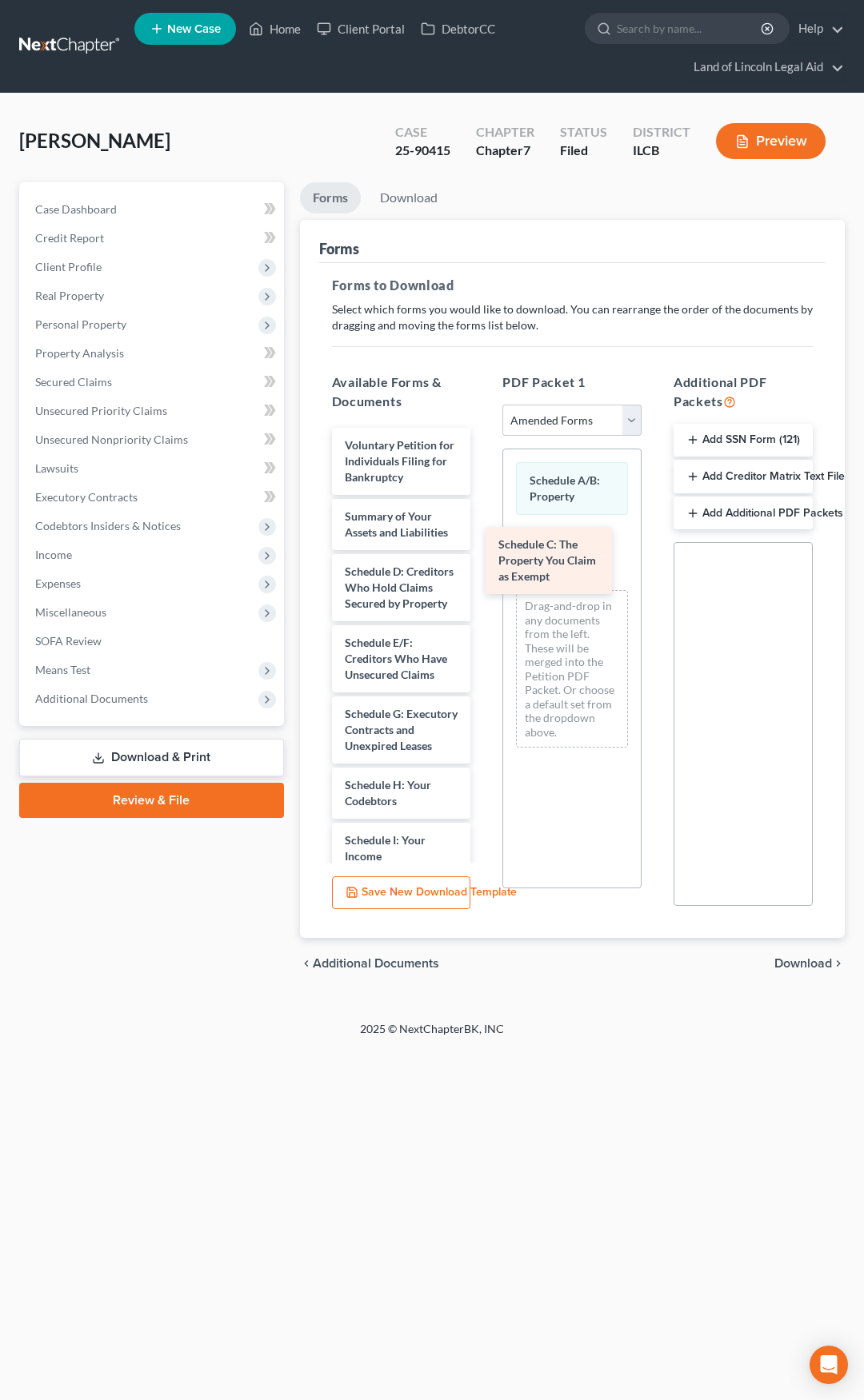
drag, startPoint x: 410, startPoint y: 624, endPoint x: 562, endPoint y: 566, distance: 162.7
click at [484, 566] on div "Schedule C: The Property You Claim as Exempt Voluntary Petition for Individuals…" at bounding box center [401, 963] width 165 height 1070
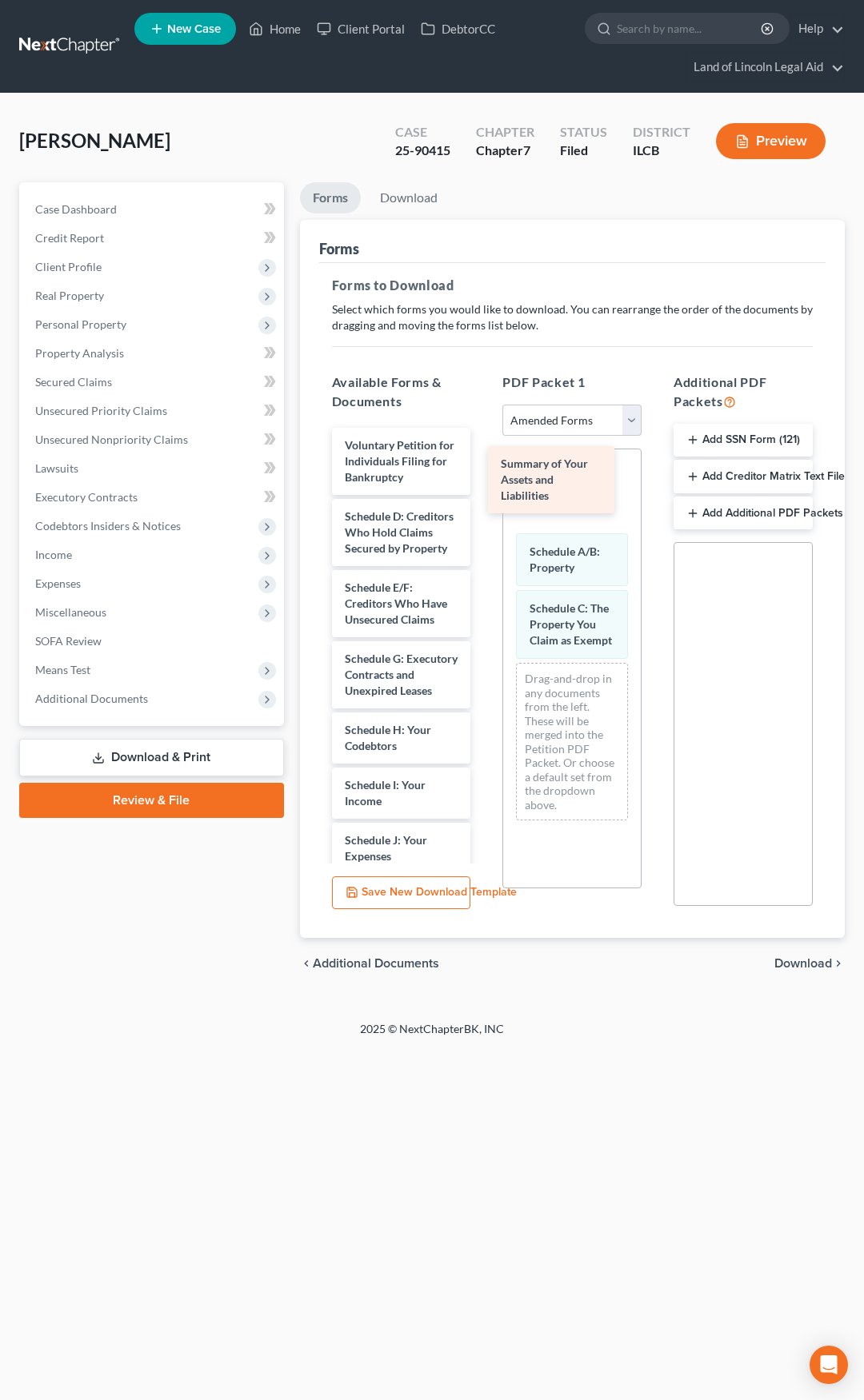
drag, startPoint x: 392, startPoint y: 546, endPoint x: 511, endPoint y: 509, distance: 124.6
click at [484, 484] on div "Summary of Your Assets and Liabilities Voluntary Petition for Individuals Filin…" at bounding box center [401, 936] width 165 height 1016
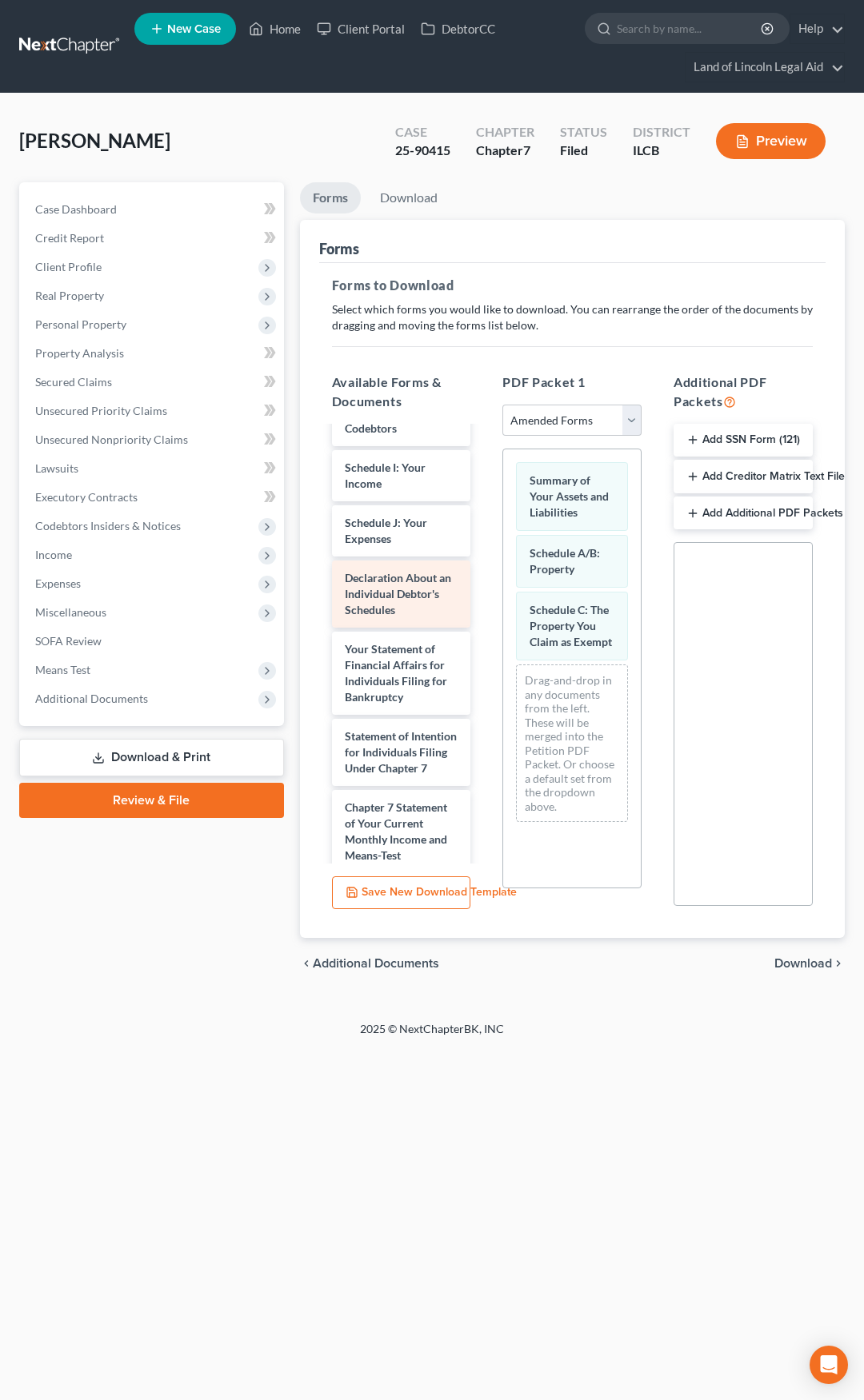
scroll to position [320, 0]
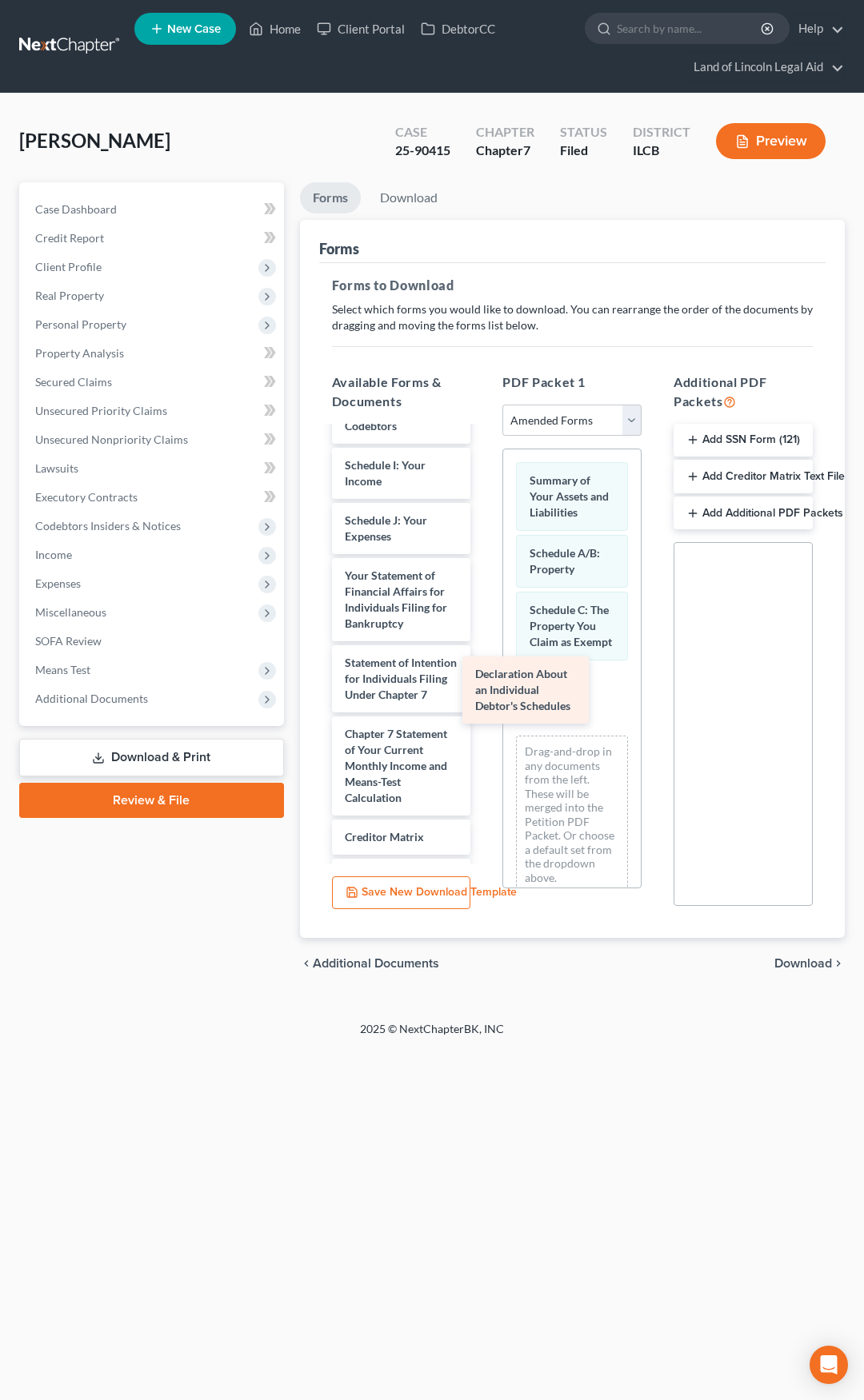
drag, startPoint x: 365, startPoint y: 658, endPoint x: 496, endPoint y: 693, distance: 135.6
click at [484, 693] on div "Declaration About an Individual Debtor's Schedules Voluntary Petition for Indiv…" at bounding box center [401, 580] width 165 height 945
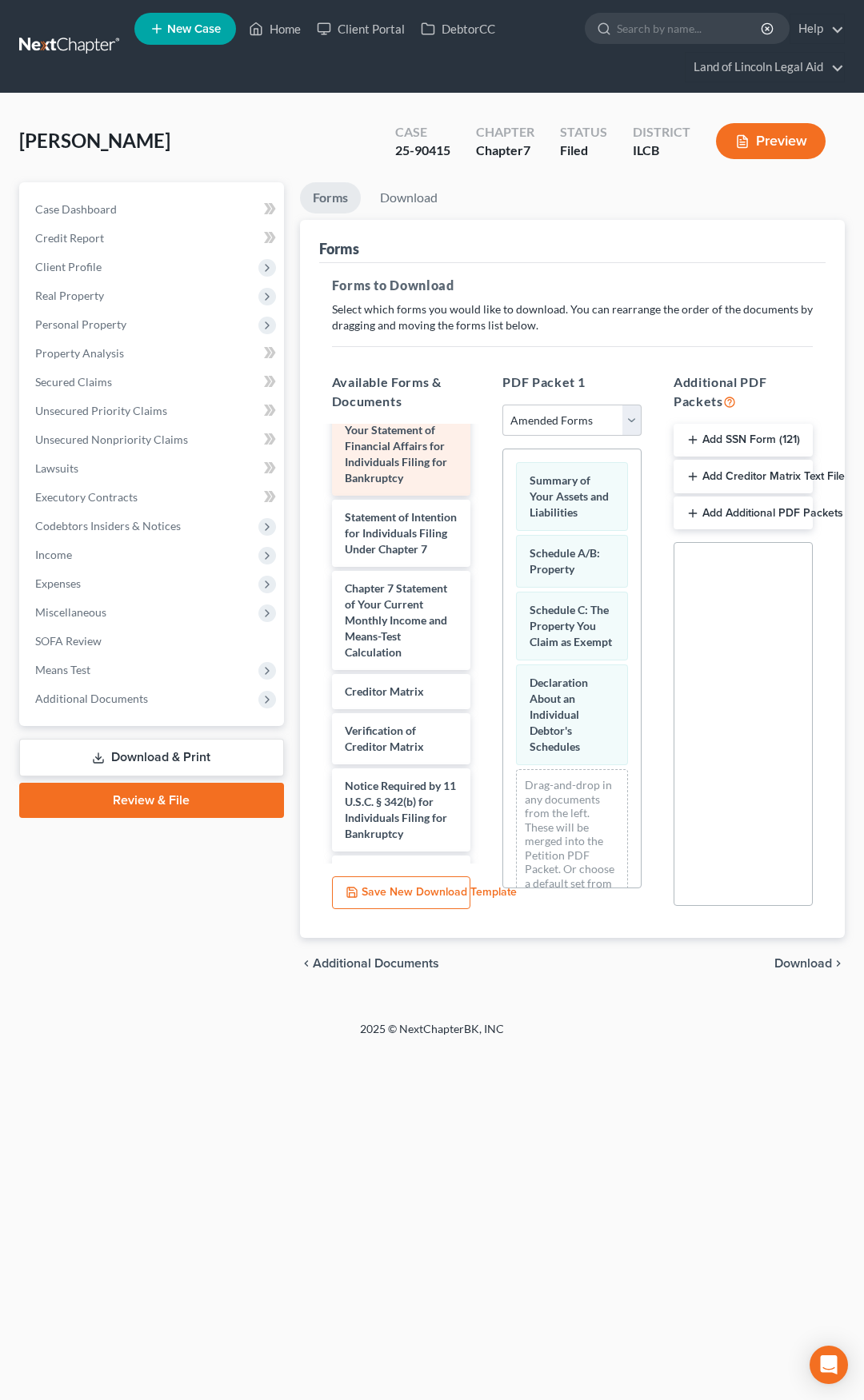
scroll to position [480, 0]
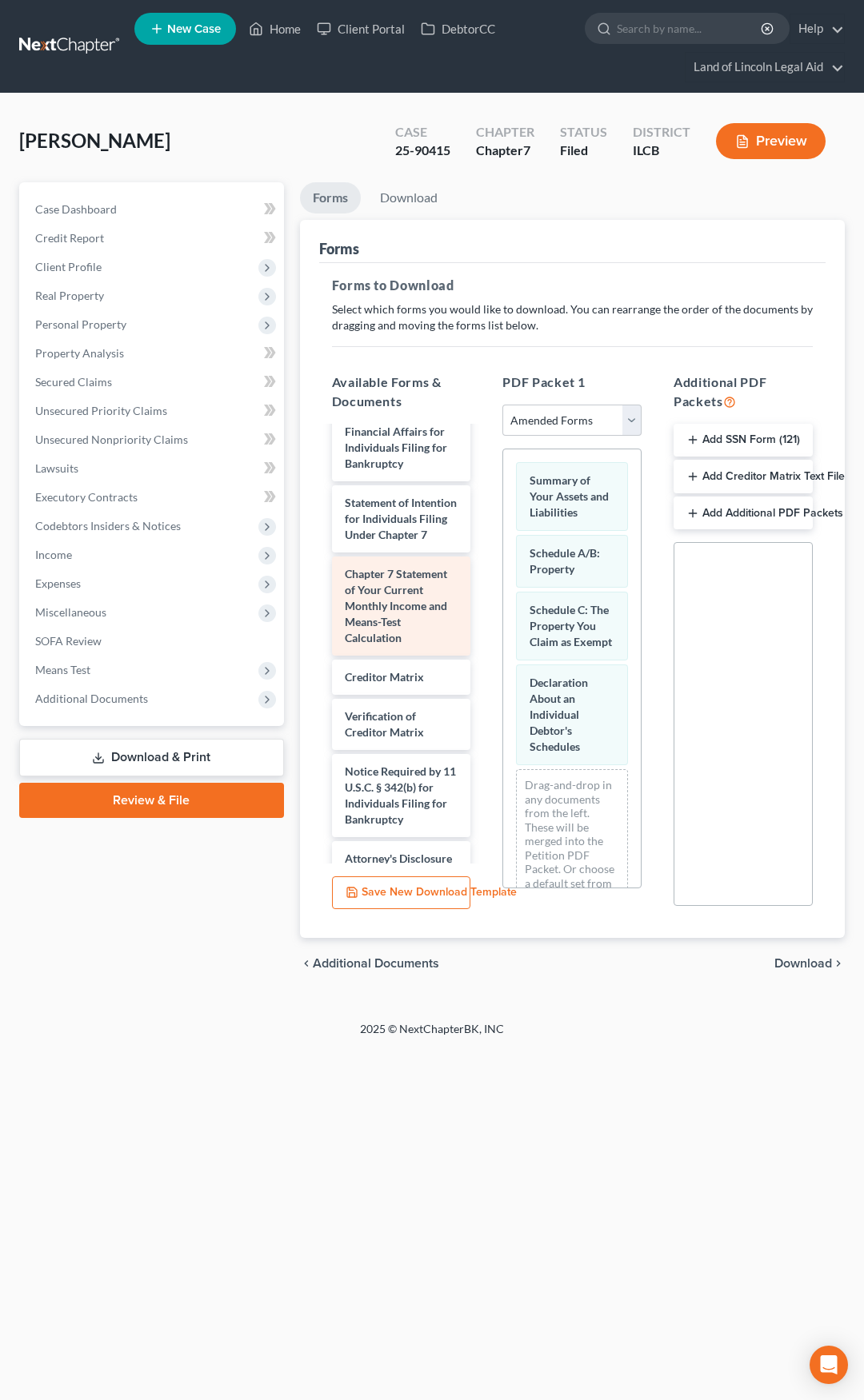
click at [380, 645] on span "Chapter 7 Statement of Your Current Monthly Income and Means-Test Calculation" at bounding box center [396, 606] width 103 height 78
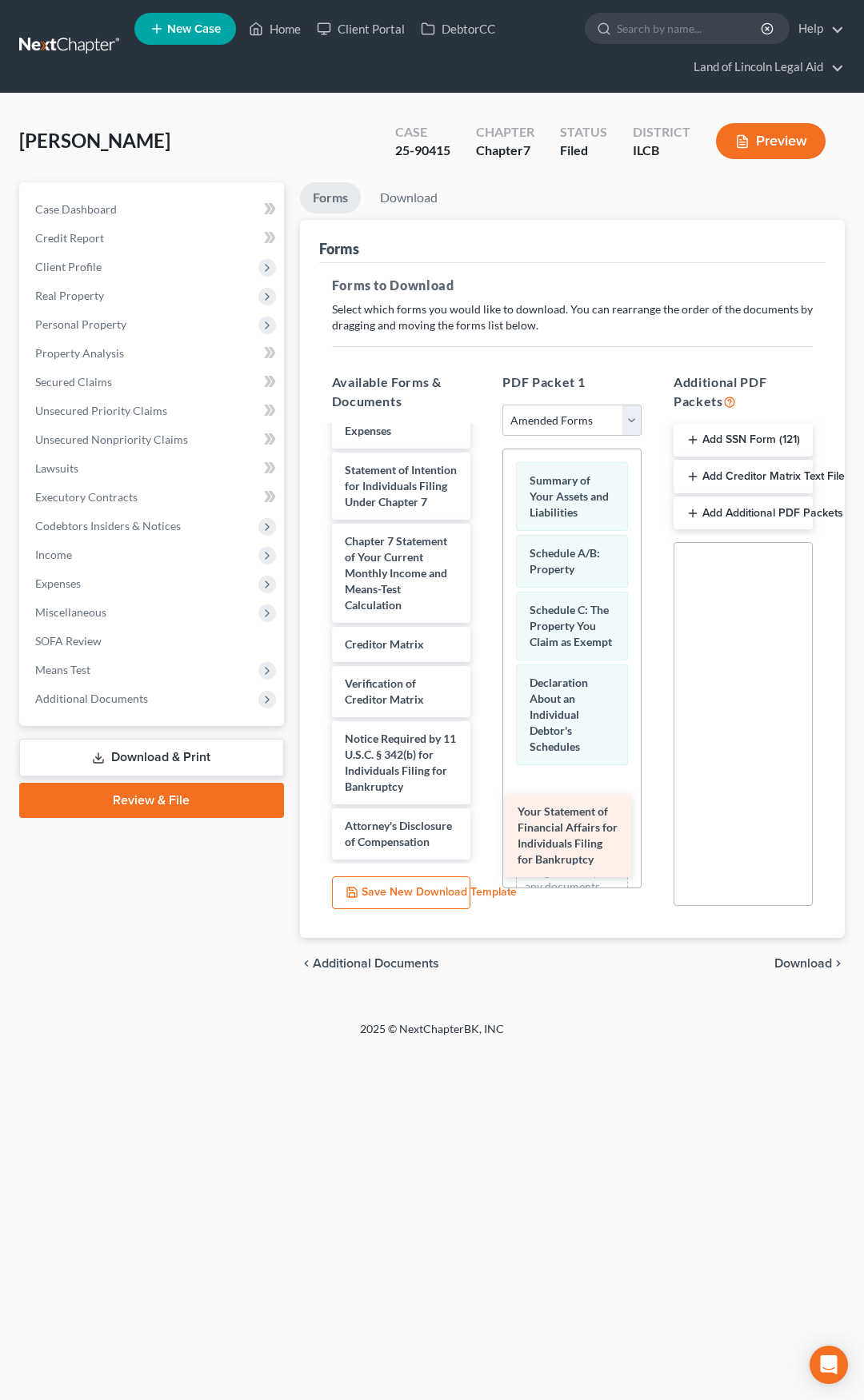
drag, startPoint x: 389, startPoint y: 505, endPoint x: 562, endPoint y: 836, distance: 373.5
click at [484, 836] on div "Your Statement of Financial Affairs for Individuals Filing for Bankruptcy Volun…" at bounding box center [401, 431] width 165 height 858
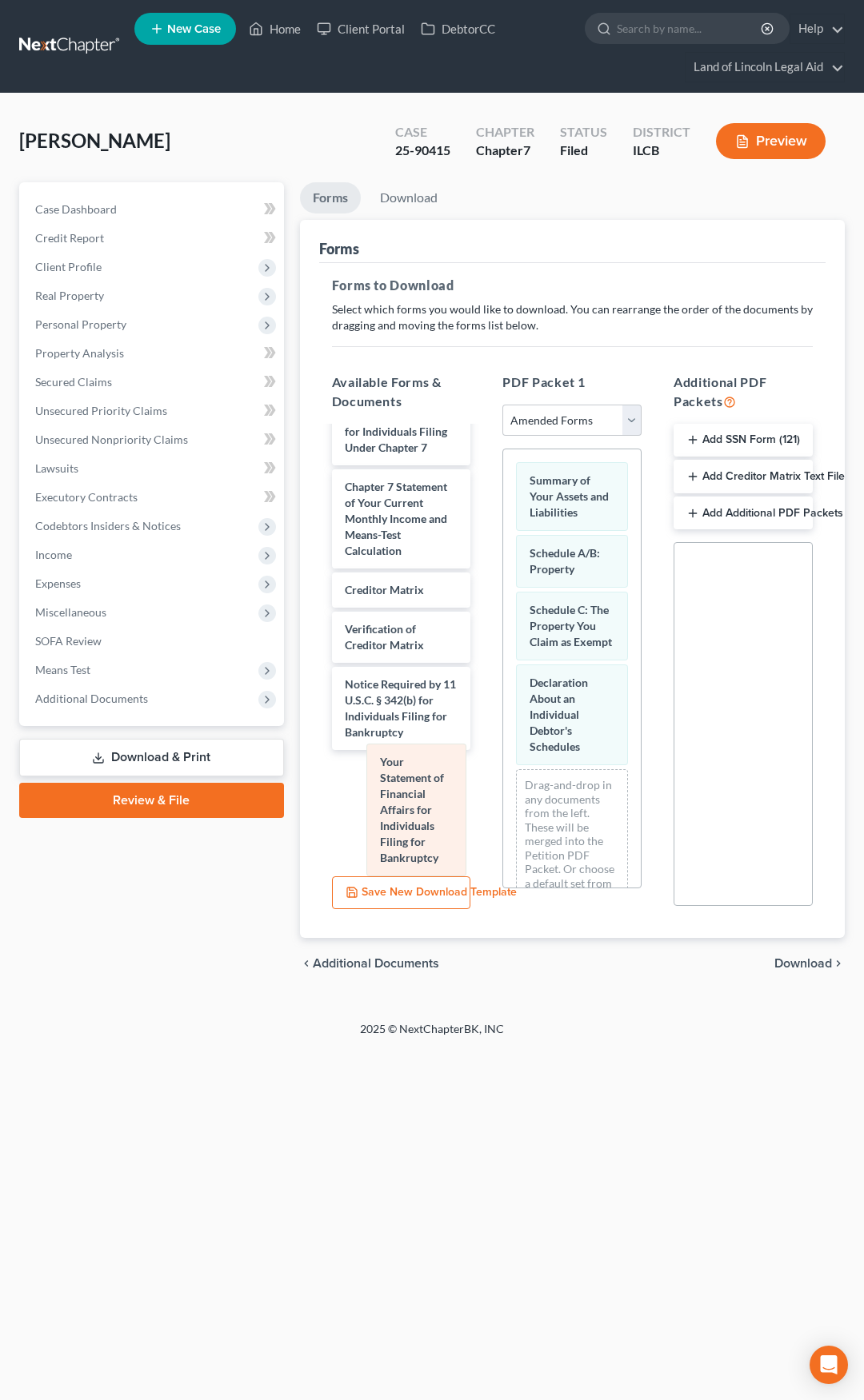
drag, startPoint x: 559, startPoint y: 840, endPoint x: 379, endPoint y: 785, distance: 188.2
click at [504, 785] on div "Your Statement of Financial Affairs for Individuals Filing for Bankruptcy Summa…" at bounding box center [572, 695] width 138 height 490
click at [807, 965] on span "Download" at bounding box center [804, 963] width 58 height 12
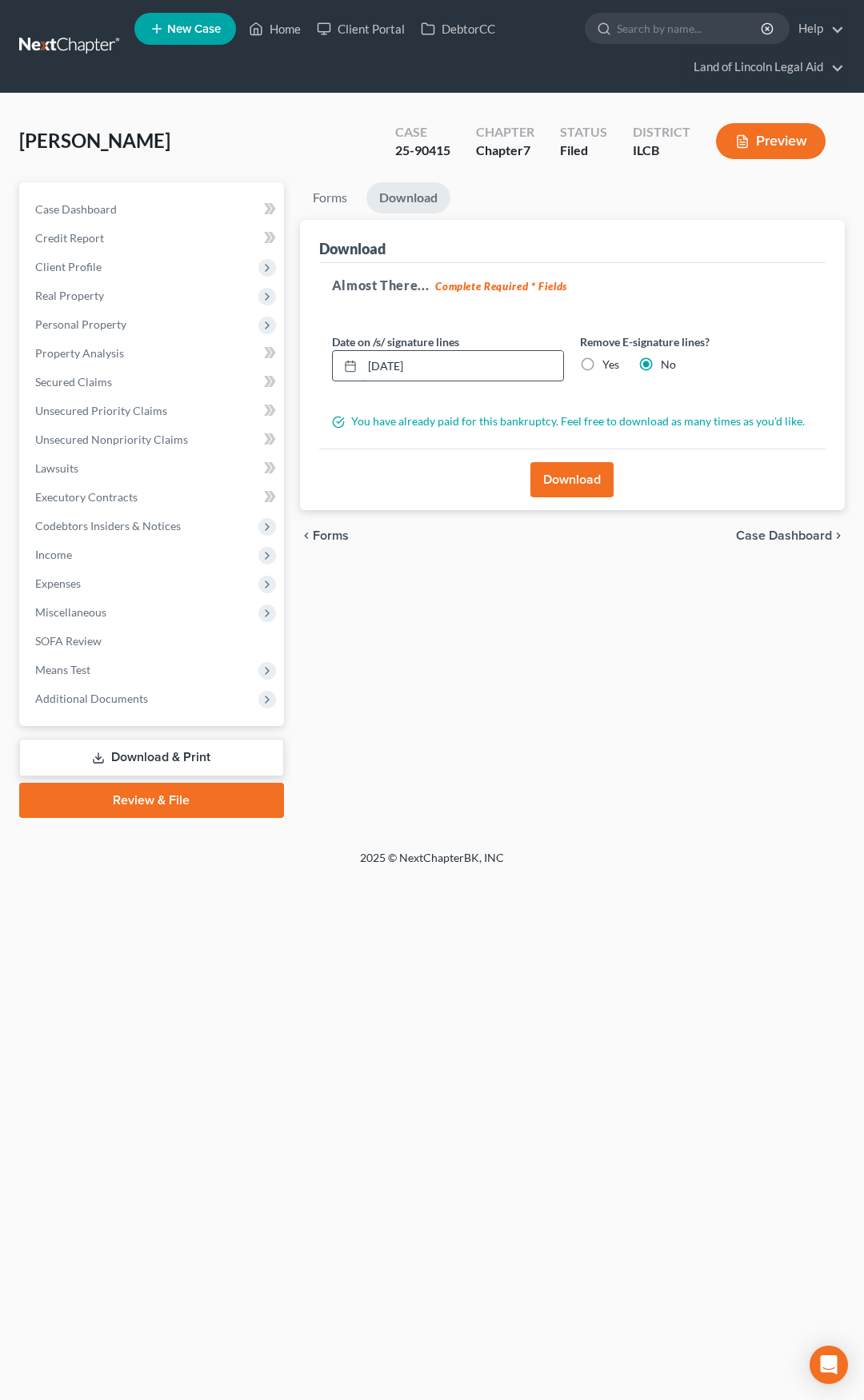
drag, startPoint x: 449, startPoint y: 363, endPoint x: 340, endPoint y: 363, distance: 109.0
click at [340, 363] on div "10/06/2025" at bounding box center [448, 366] width 233 height 32
click at [602, 367] on label "Yes" at bounding box center [611, 364] width 17 height 16
click at [609, 367] on input "Yes" at bounding box center [614, 362] width 11 height 11
radio input "true"
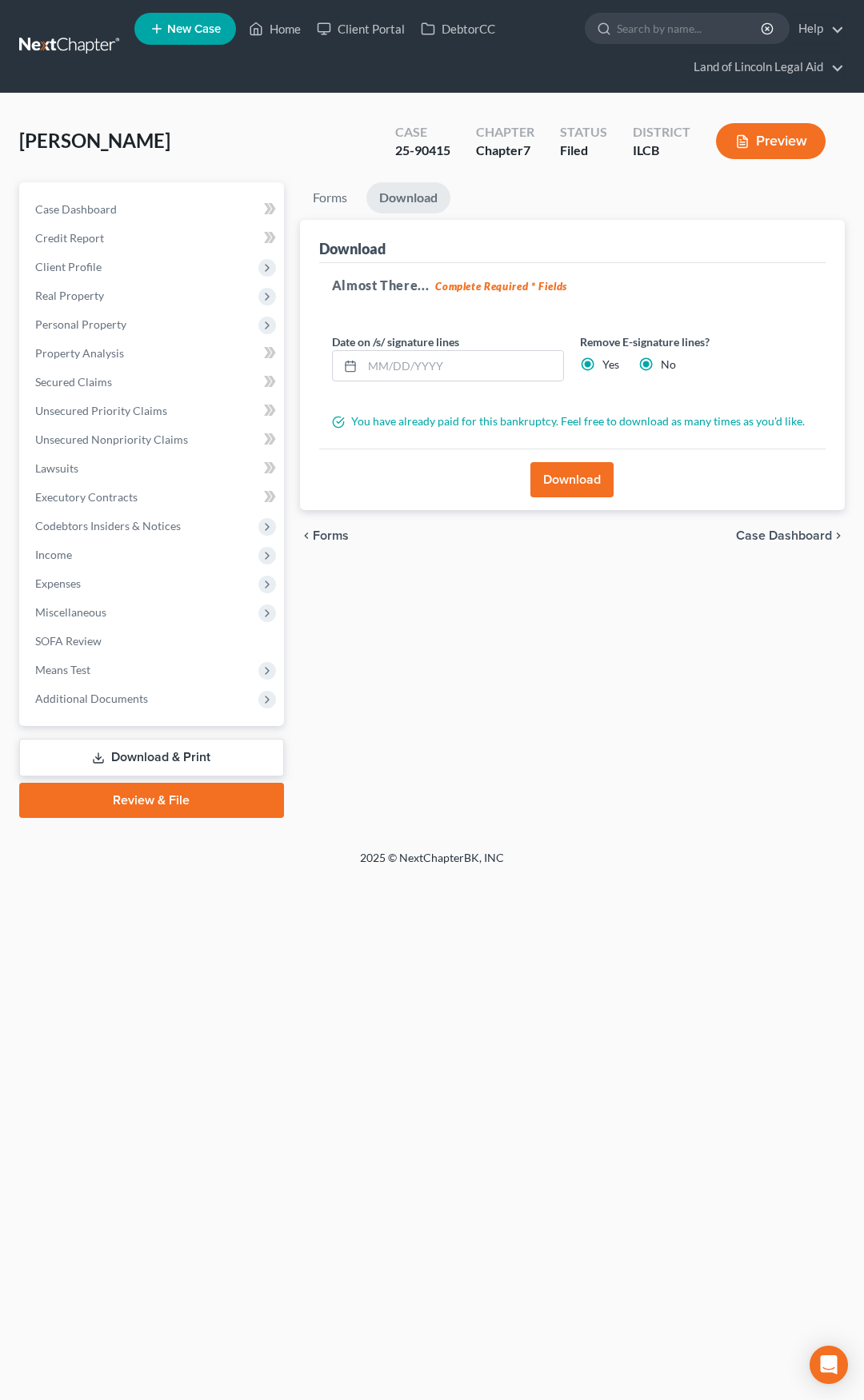
radio input "false"
click at [602, 366] on label "Yes" at bounding box center [611, 364] width 17 height 16
click at [609, 366] on input "Yes" at bounding box center [614, 362] width 11 height 11
click at [596, 467] on button "Download" at bounding box center [572, 479] width 83 height 36
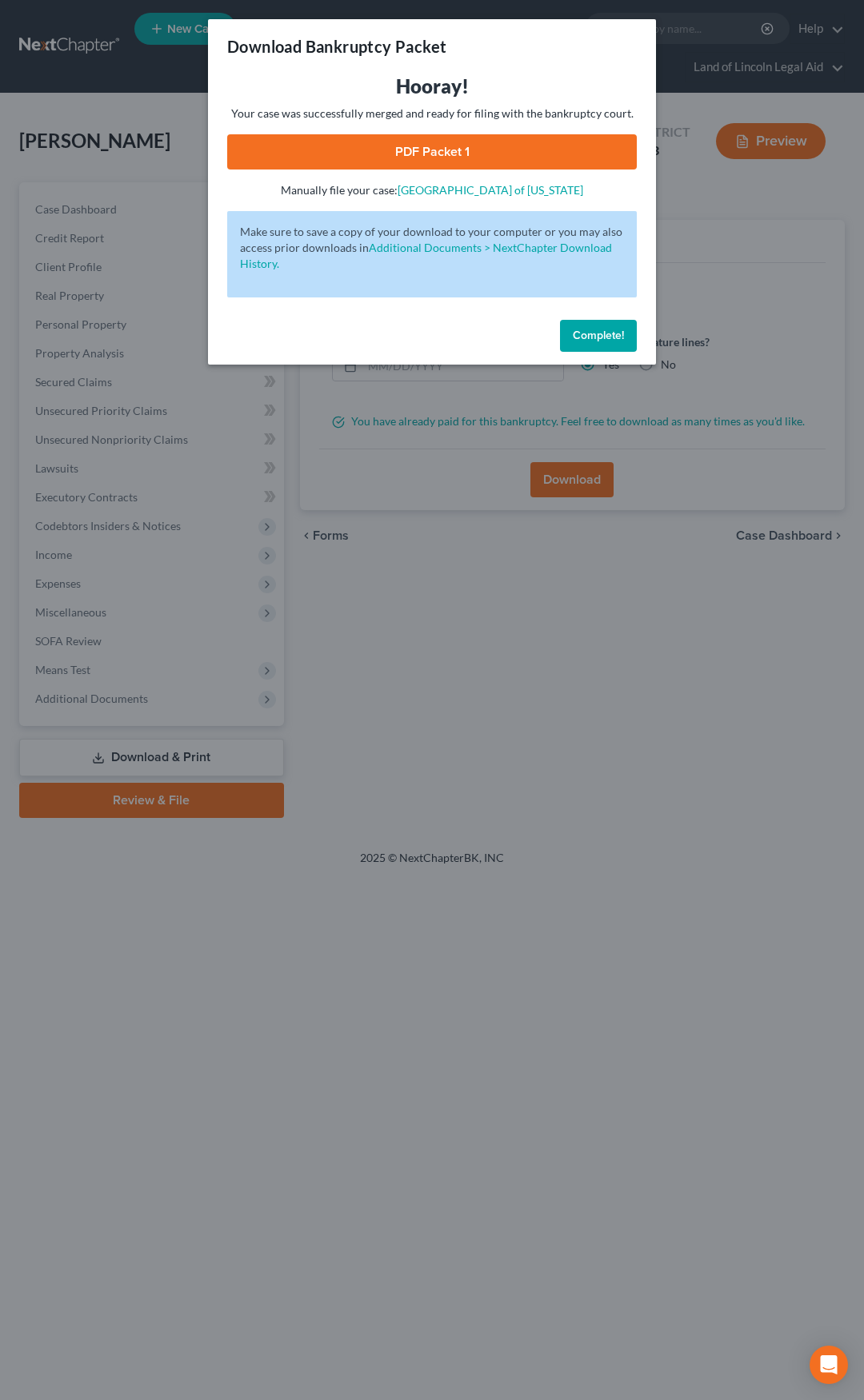
click at [480, 169] on link "PDF Packet 1" at bounding box center [432, 152] width 410 height 36
click at [590, 334] on span "Complete!" at bounding box center [599, 335] width 51 height 13
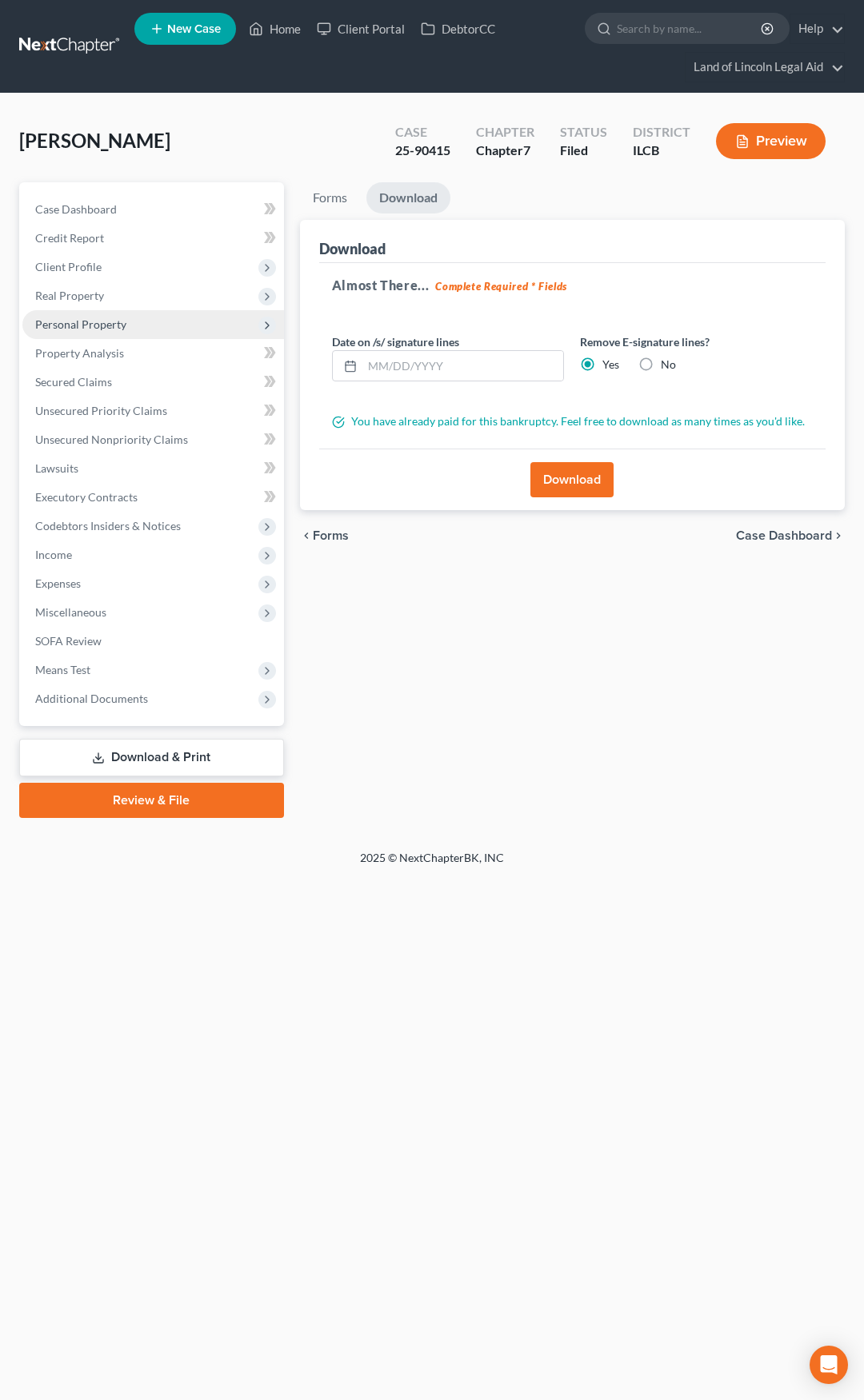
click at [133, 322] on span "Personal Property" at bounding box center [153, 325] width 262 height 29
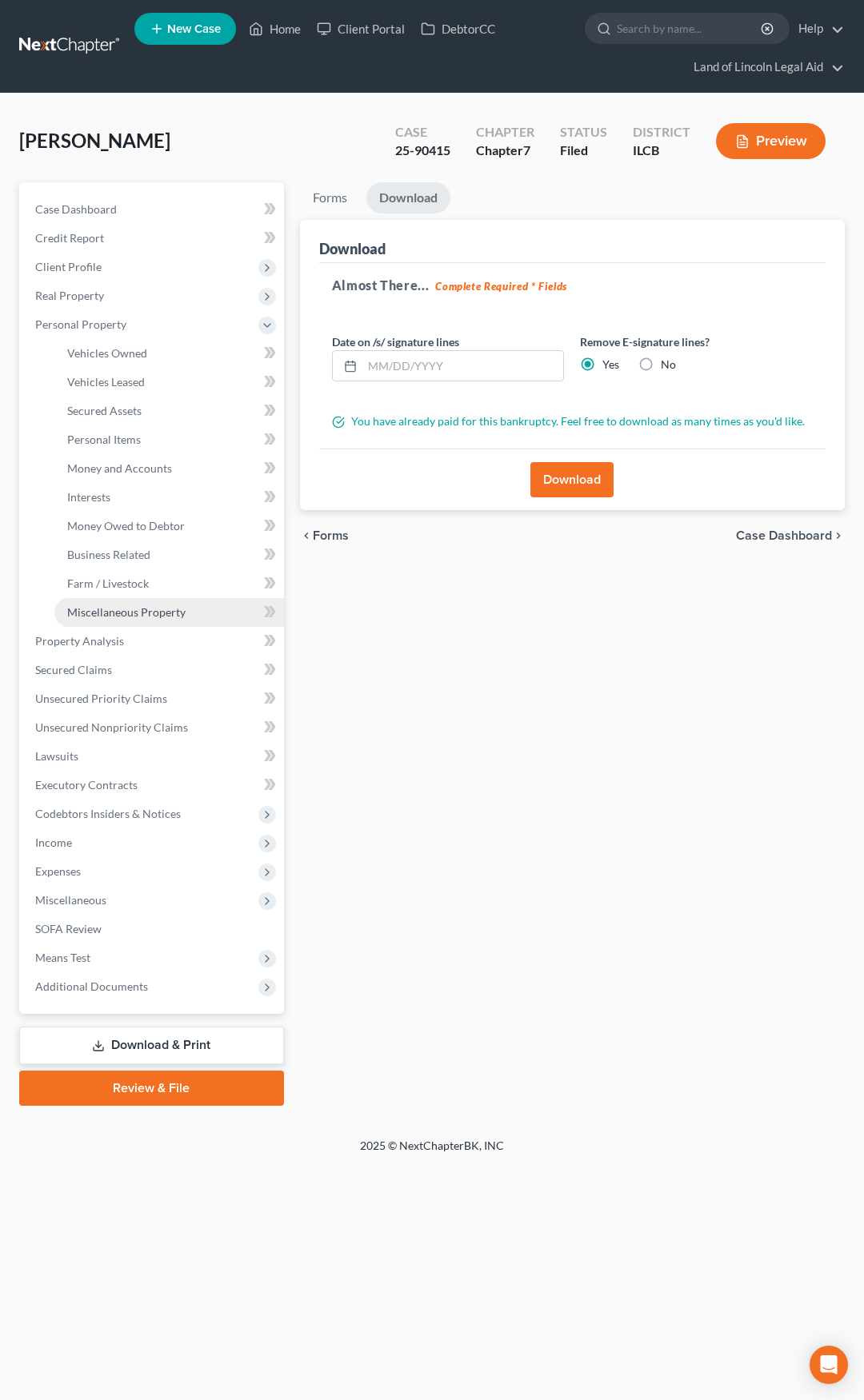
click at [165, 610] on span "Miscellaneous Property" at bounding box center [126, 612] width 118 height 13
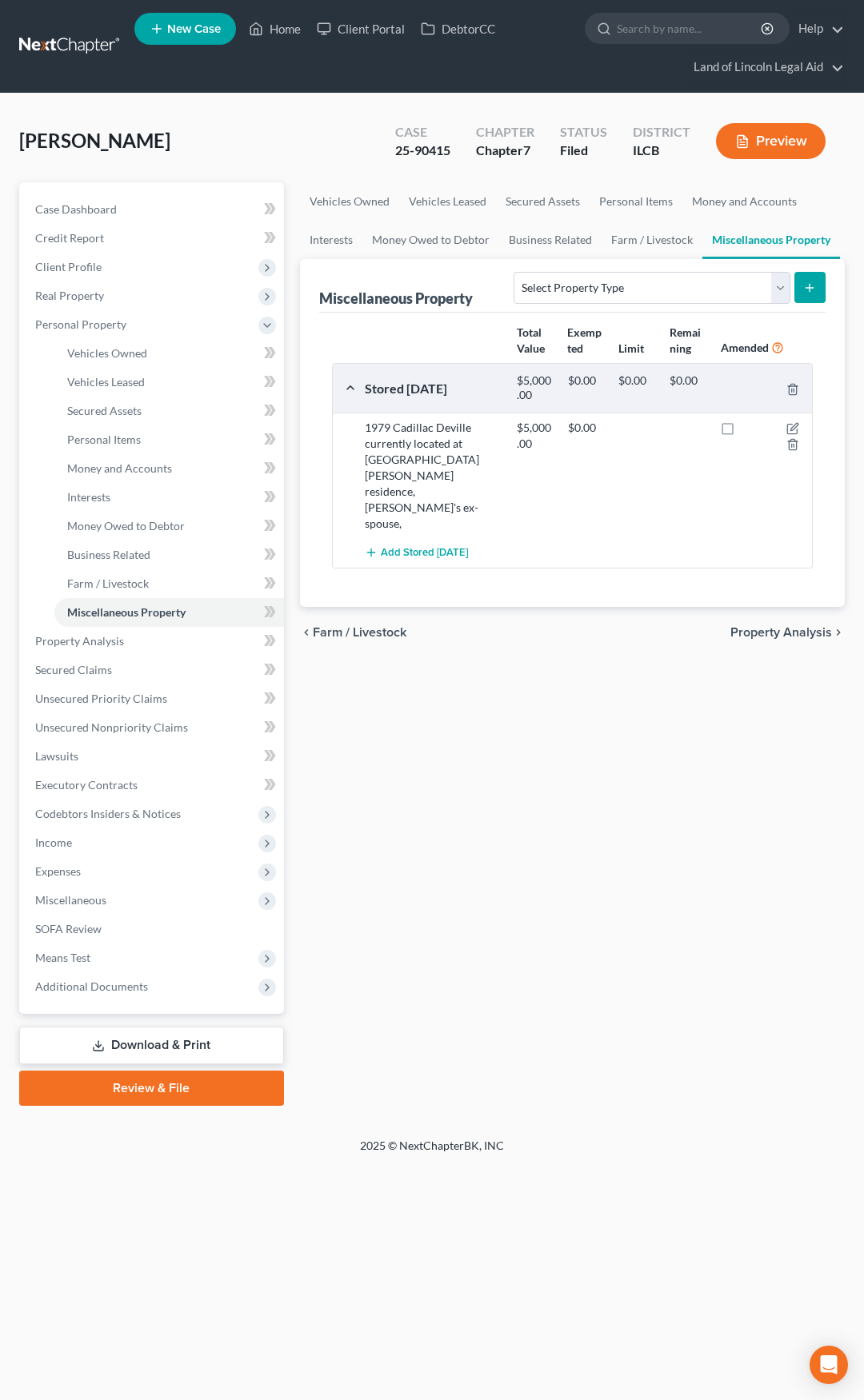
click at [742, 432] on label at bounding box center [742, 432] width 0 height 0
click at [749, 426] on input "checkbox" at bounding box center [754, 425] width 11 height 11
checkbox input "true"
click at [224, 1046] on link "Download & Print" at bounding box center [152, 1045] width 265 height 37
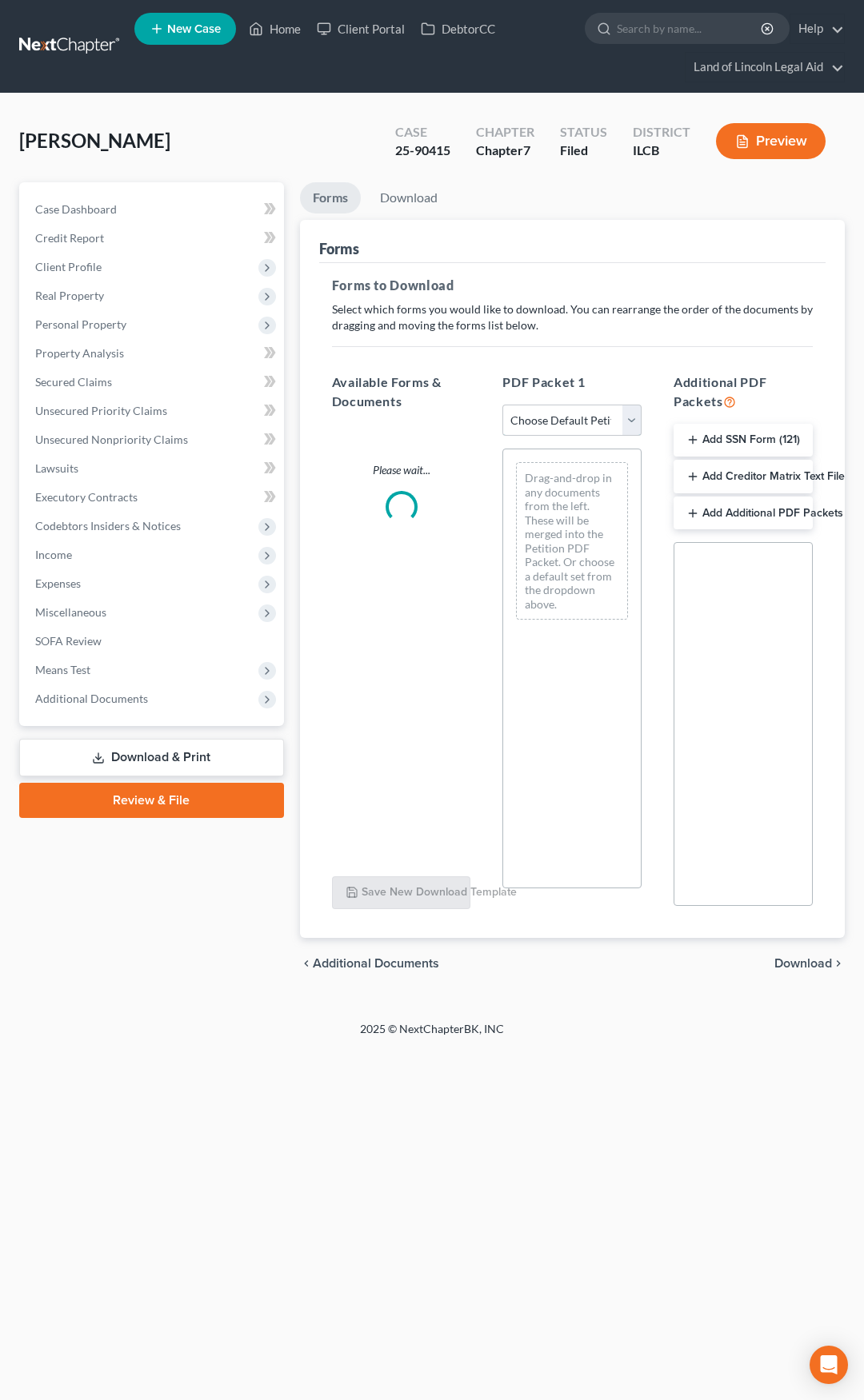
click at [538, 417] on select "Choose Default Petition PDF Packet Complete Bankruptcy Petition (all forms and …" at bounding box center [572, 421] width 139 height 32
select select "2"
click at [503, 405] on select "Choose Default Petition PDF Packet Complete Bankruptcy Petition (all forms and …" at bounding box center [572, 421] width 139 height 32
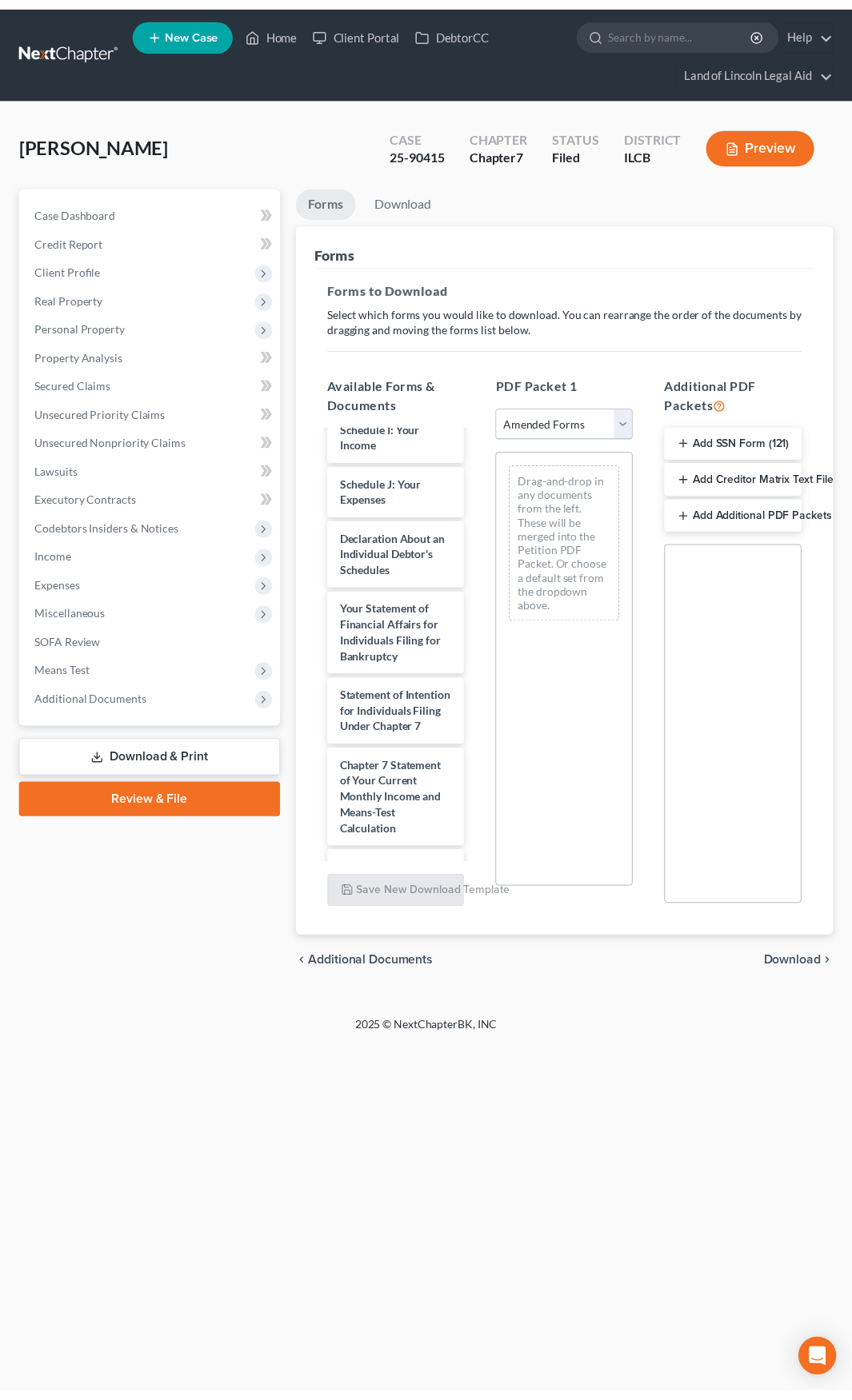
scroll to position [719, 0]
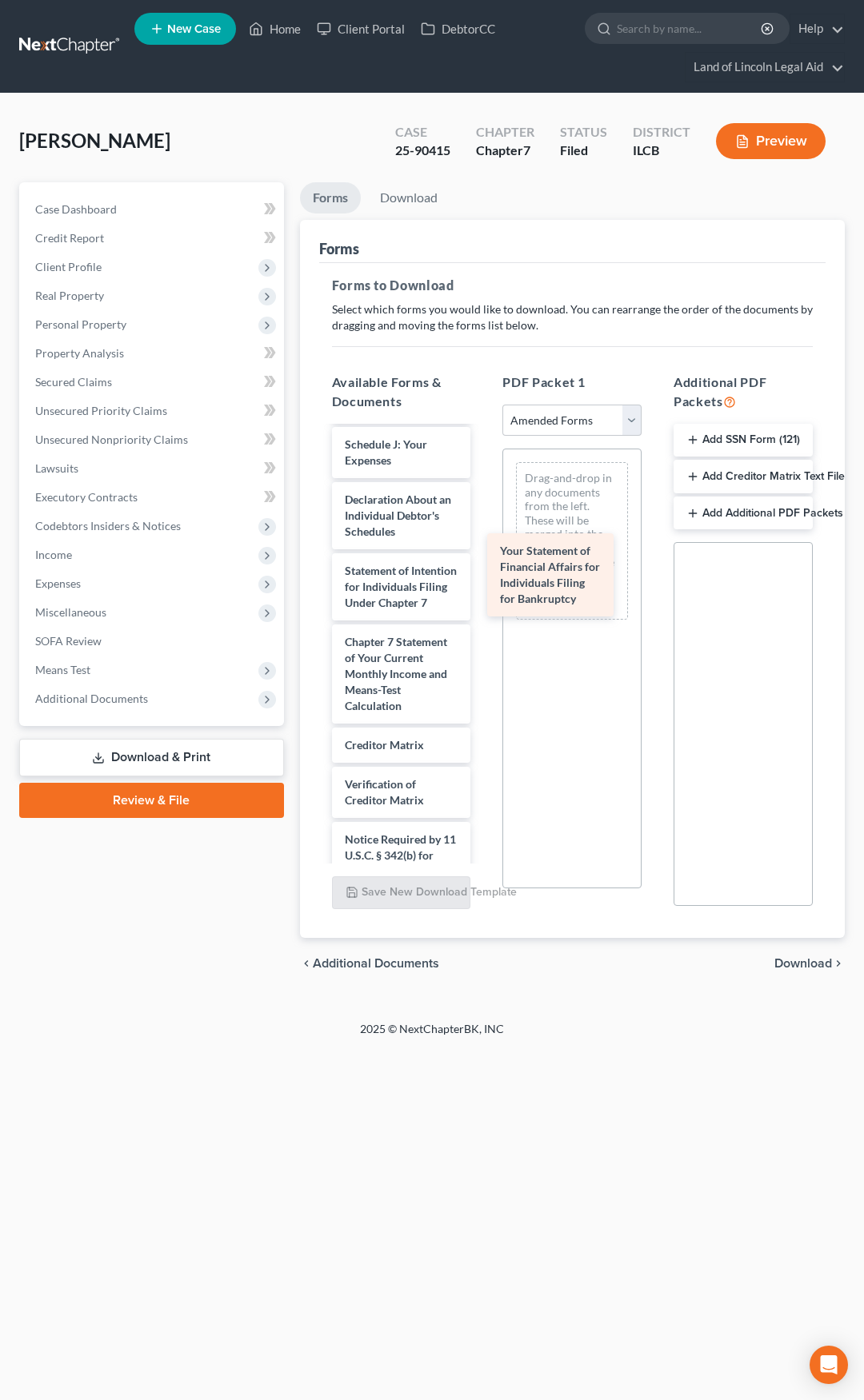
drag, startPoint x: 400, startPoint y: 681, endPoint x: 574, endPoint y: 575, distance: 203.7
click at [484, 575] on div "Your Statement of Financial Affairs for Individuals Filing for Bankruptcy Insta…" at bounding box center [401, 334] width 165 height 1253
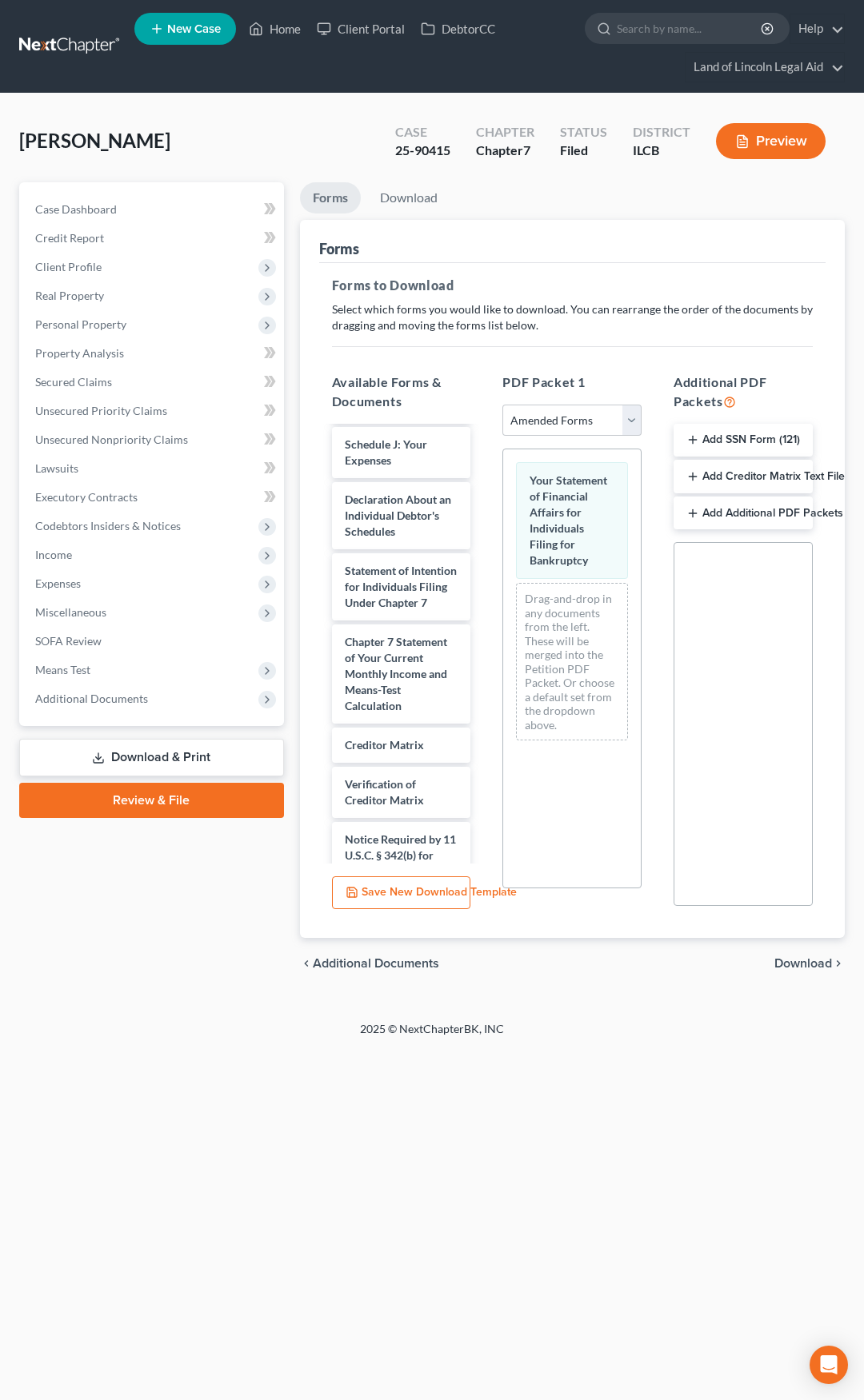
click at [797, 965] on span "Download" at bounding box center [804, 963] width 58 height 12
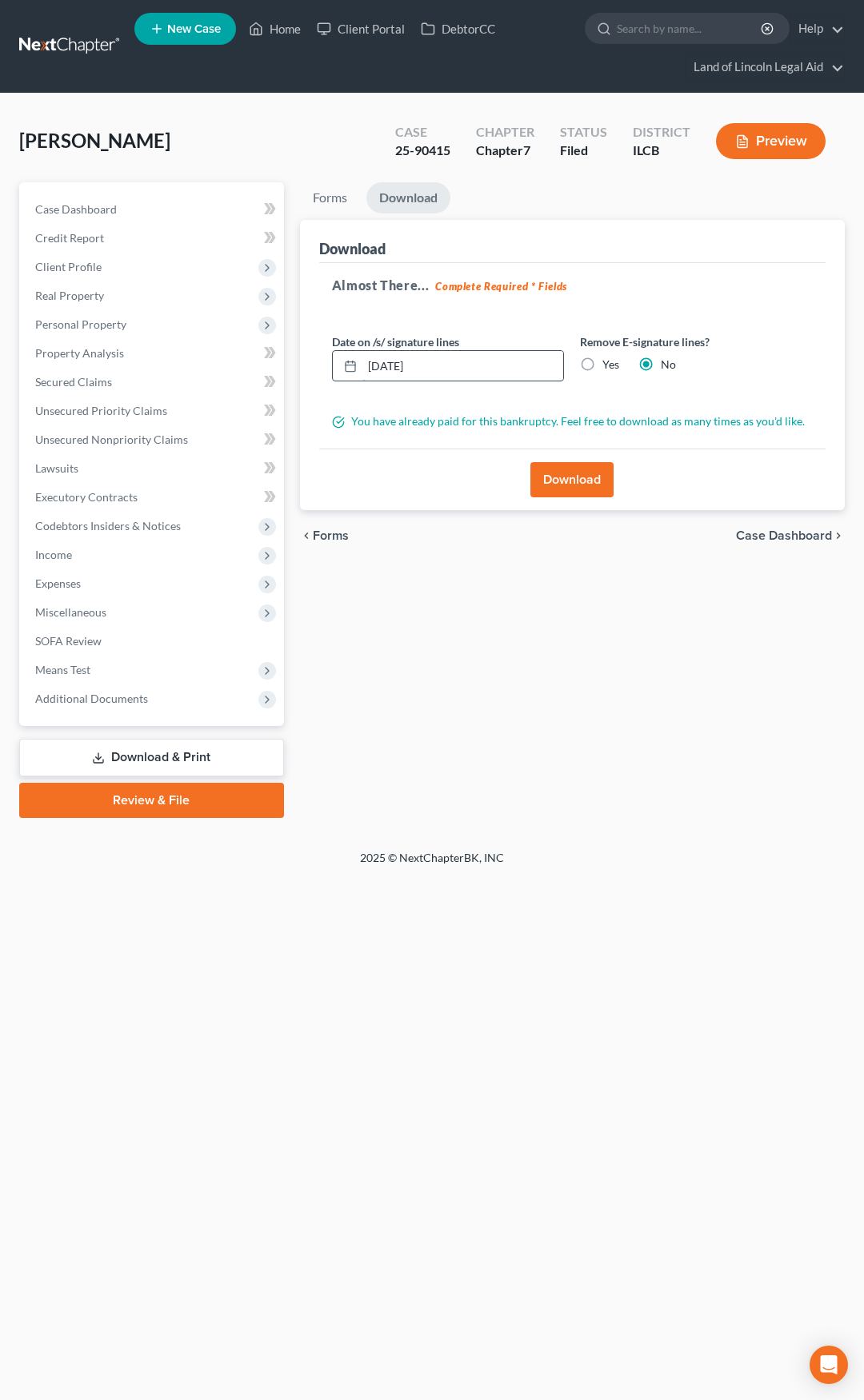
drag, startPoint x: 458, startPoint y: 364, endPoint x: 366, endPoint y: 365, distance: 92.0
click at [369, 366] on input "10/06/2025" at bounding box center [463, 366] width 201 height 31
click at [602, 368] on label "Yes" at bounding box center [611, 364] width 17 height 16
click at [609, 367] on input "Yes" at bounding box center [614, 362] width 11 height 11
radio input "true"
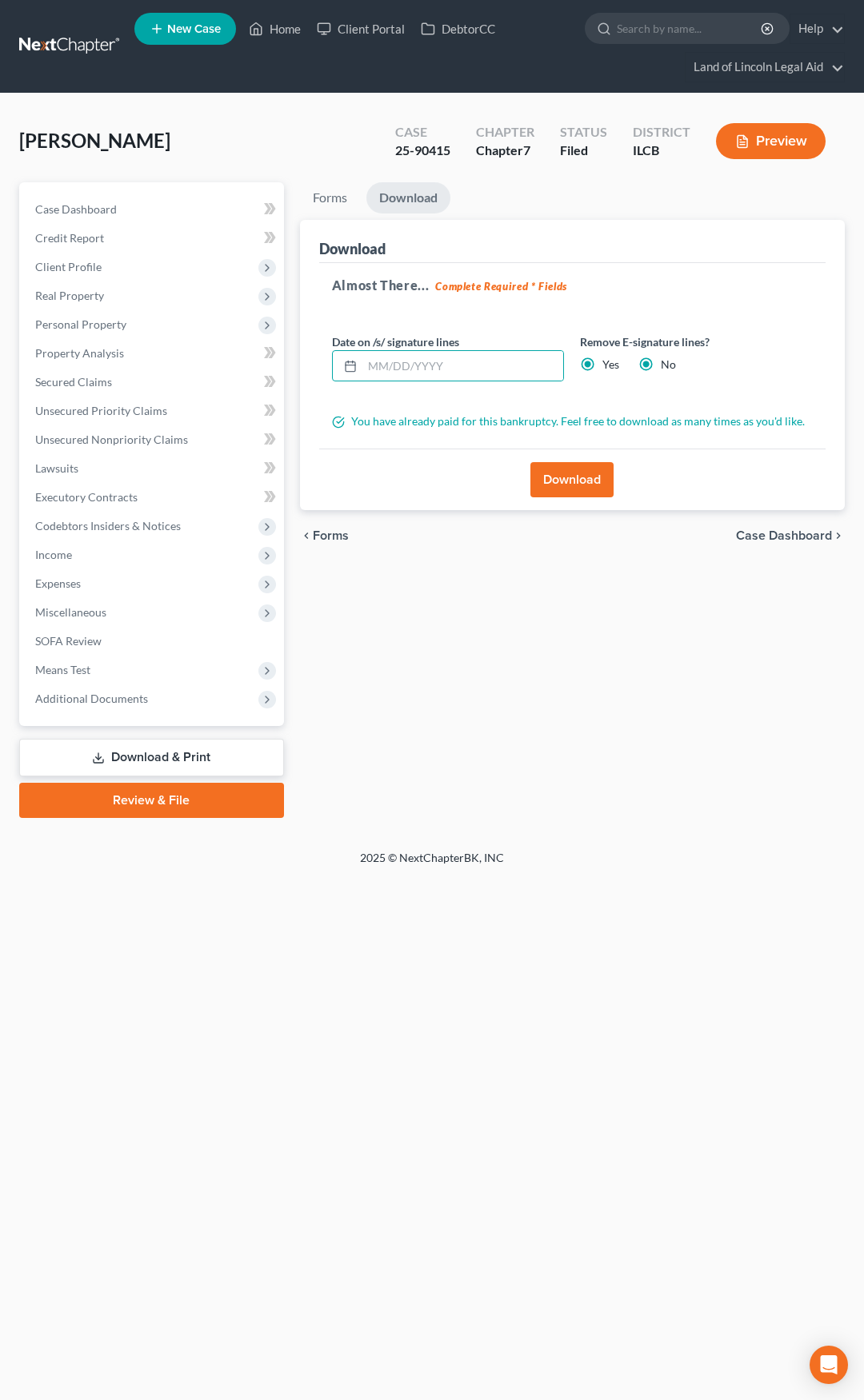
radio input "false"
click at [568, 471] on button "Download" at bounding box center [572, 479] width 83 height 36
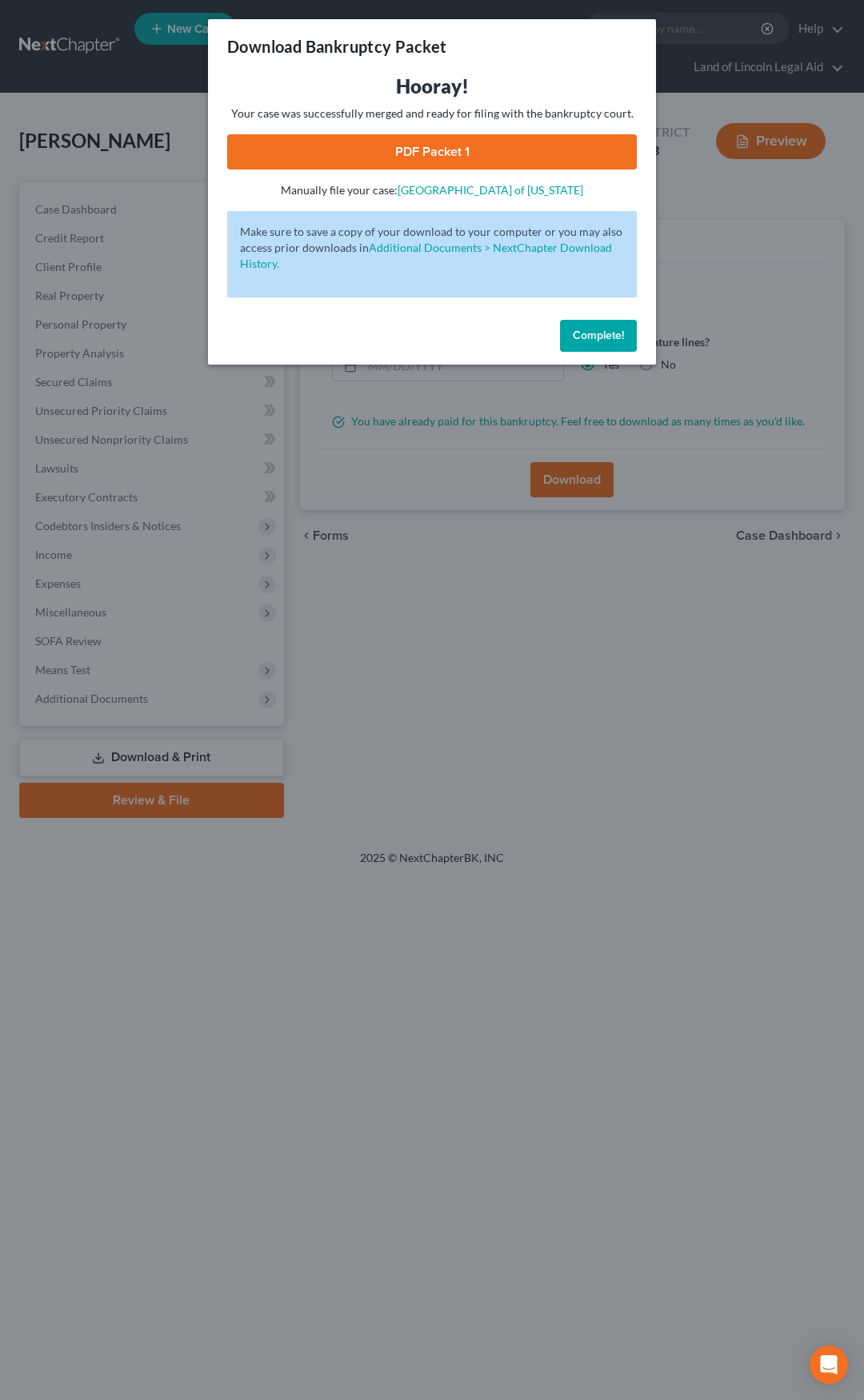
click at [477, 142] on link "PDF Packet 1" at bounding box center [432, 152] width 410 height 36
click at [601, 330] on span "Complete!" at bounding box center [599, 335] width 51 height 13
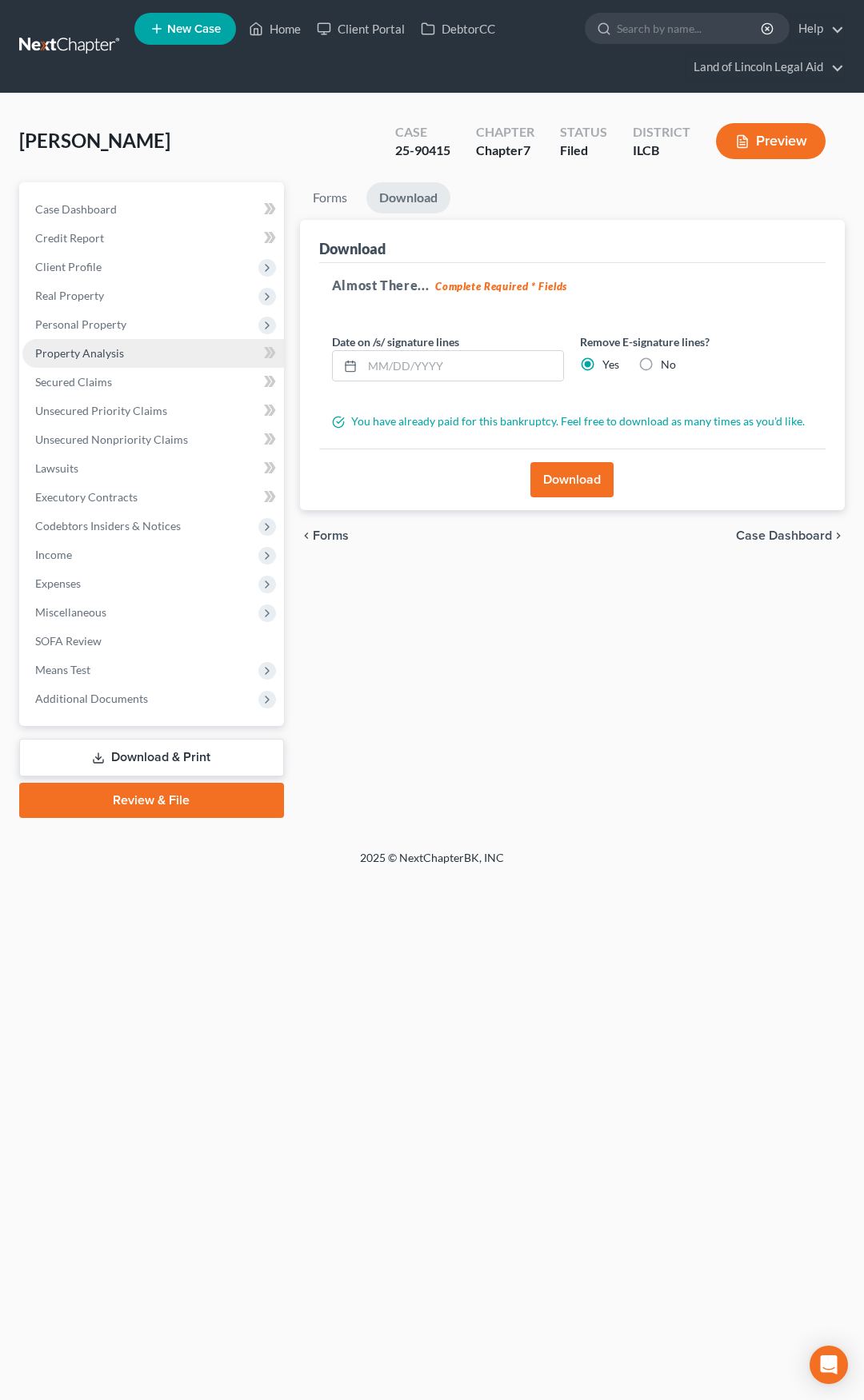
drag, startPoint x: 147, startPoint y: 324, endPoint x: 152, endPoint y: 361, distance: 37.3
click at [147, 324] on span "Personal Property" at bounding box center [153, 325] width 262 height 29
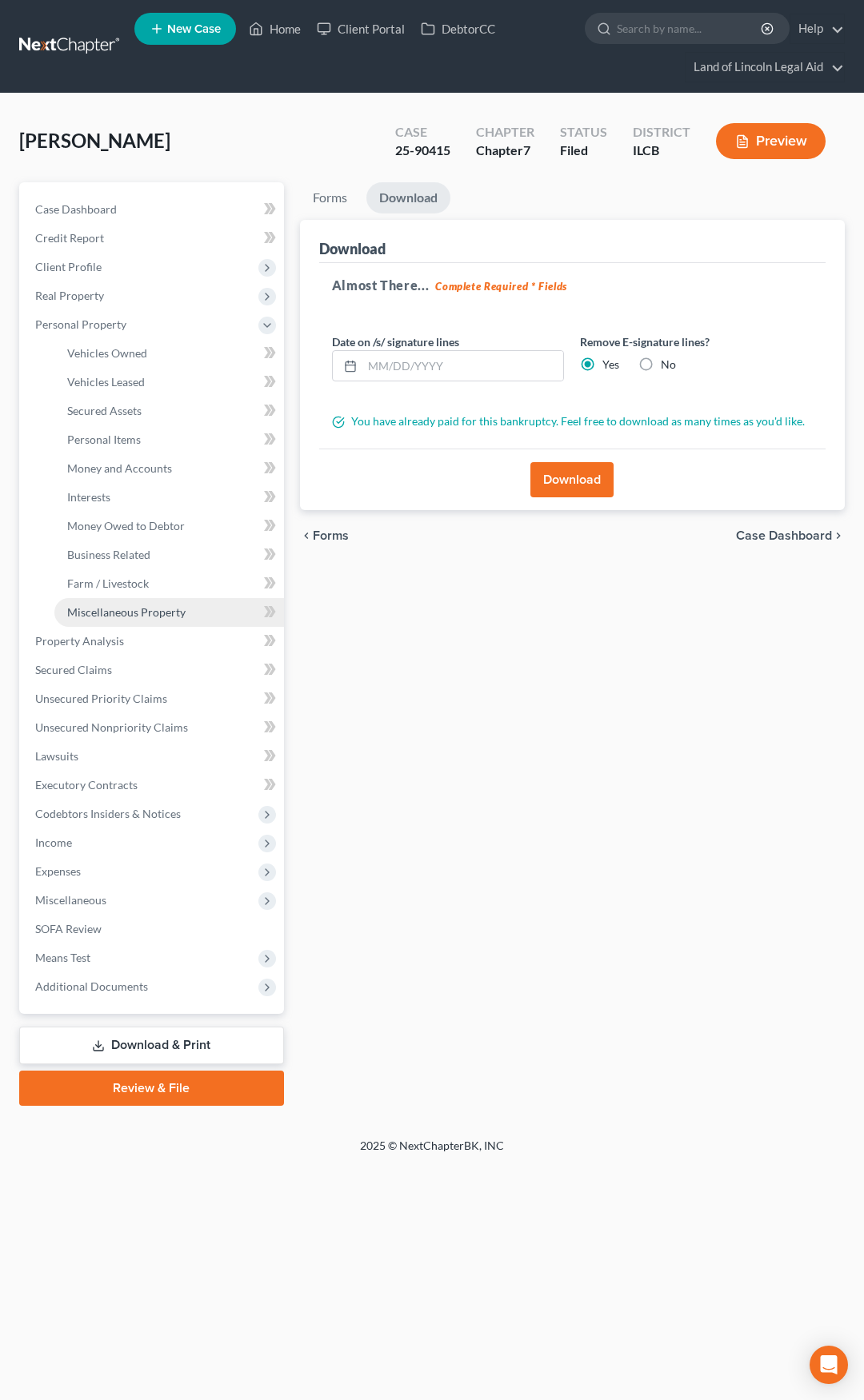
click at [171, 612] on span "Miscellaneous Property" at bounding box center [126, 612] width 118 height 13
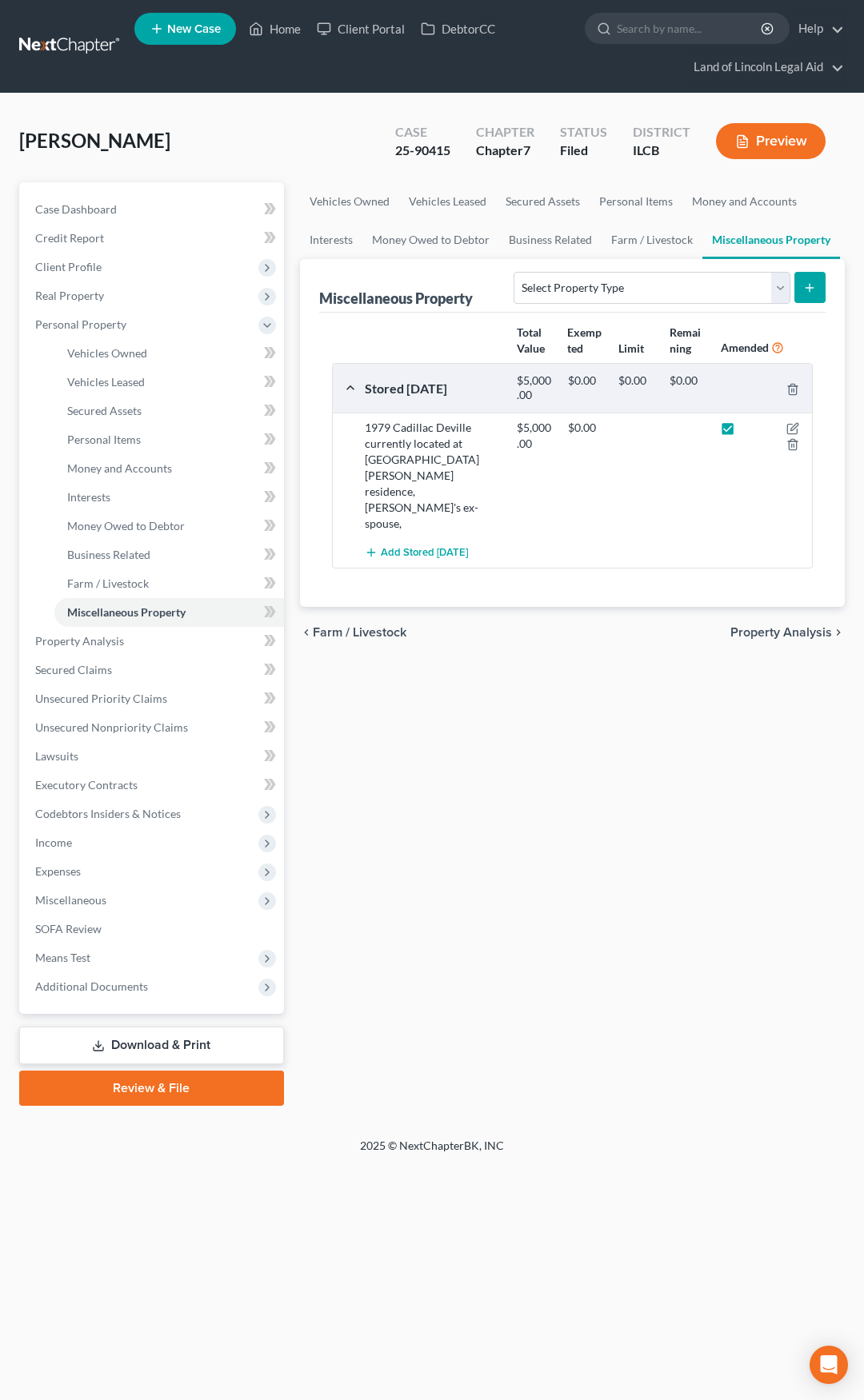
click at [742, 432] on label at bounding box center [742, 432] width 0 height 0
click at [749, 428] on input "checkbox" at bounding box center [754, 425] width 11 height 11
click at [742, 432] on label at bounding box center [742, 432] width 0 height 0
click at [749, 428] on input "checkbox" at bounding box center [754, 425] width 11 height 11
click at [742, 432] on label at bounding box center [742, 432] width 0 height 0
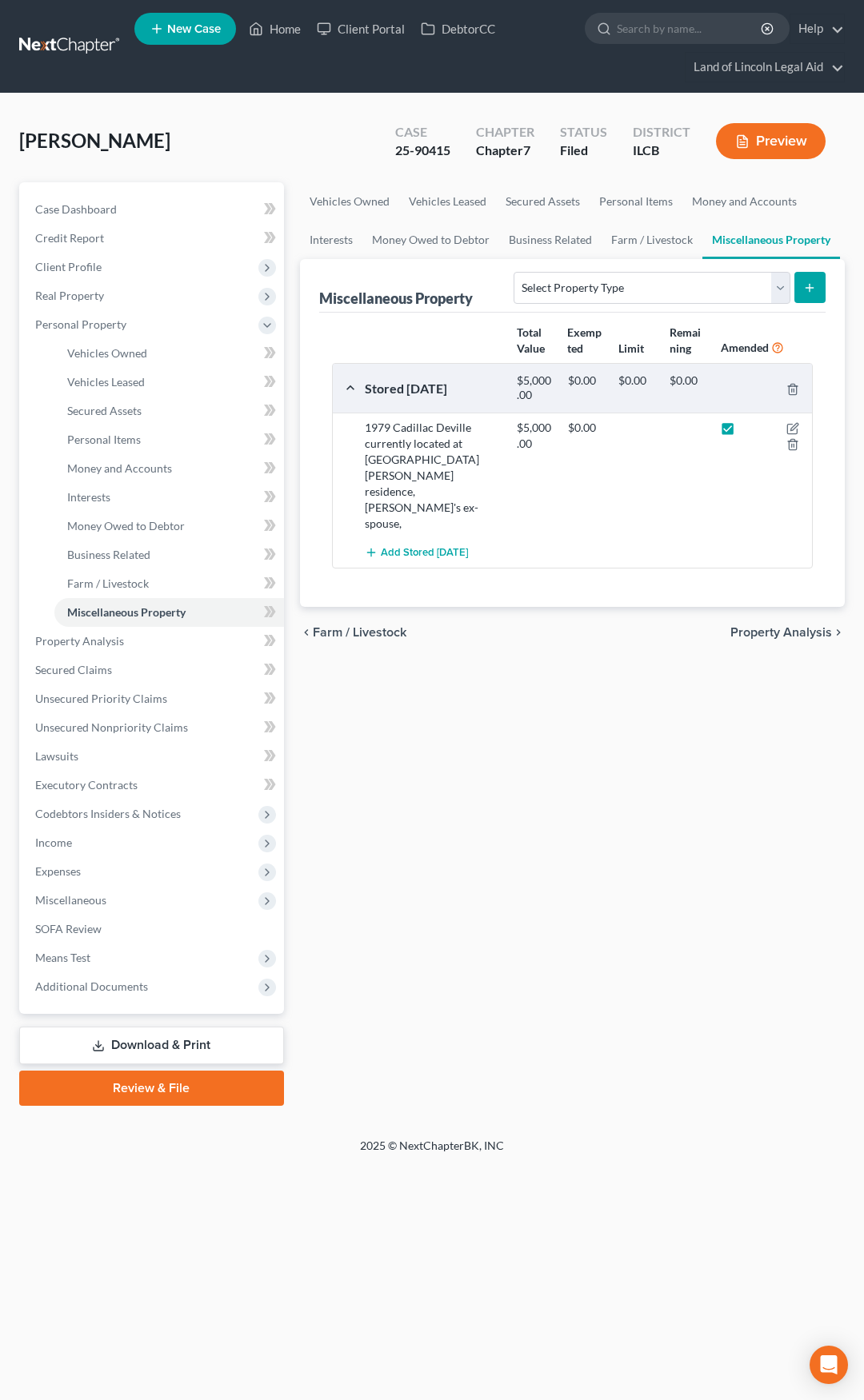
click at [749, 429] on input "checkbox" at bounding box center [754, 425] width 11 height 11
checkbox input "false"
click at [783, 626] on span "Property Analysis" at bounding box center [781, 632] width 102 height 12
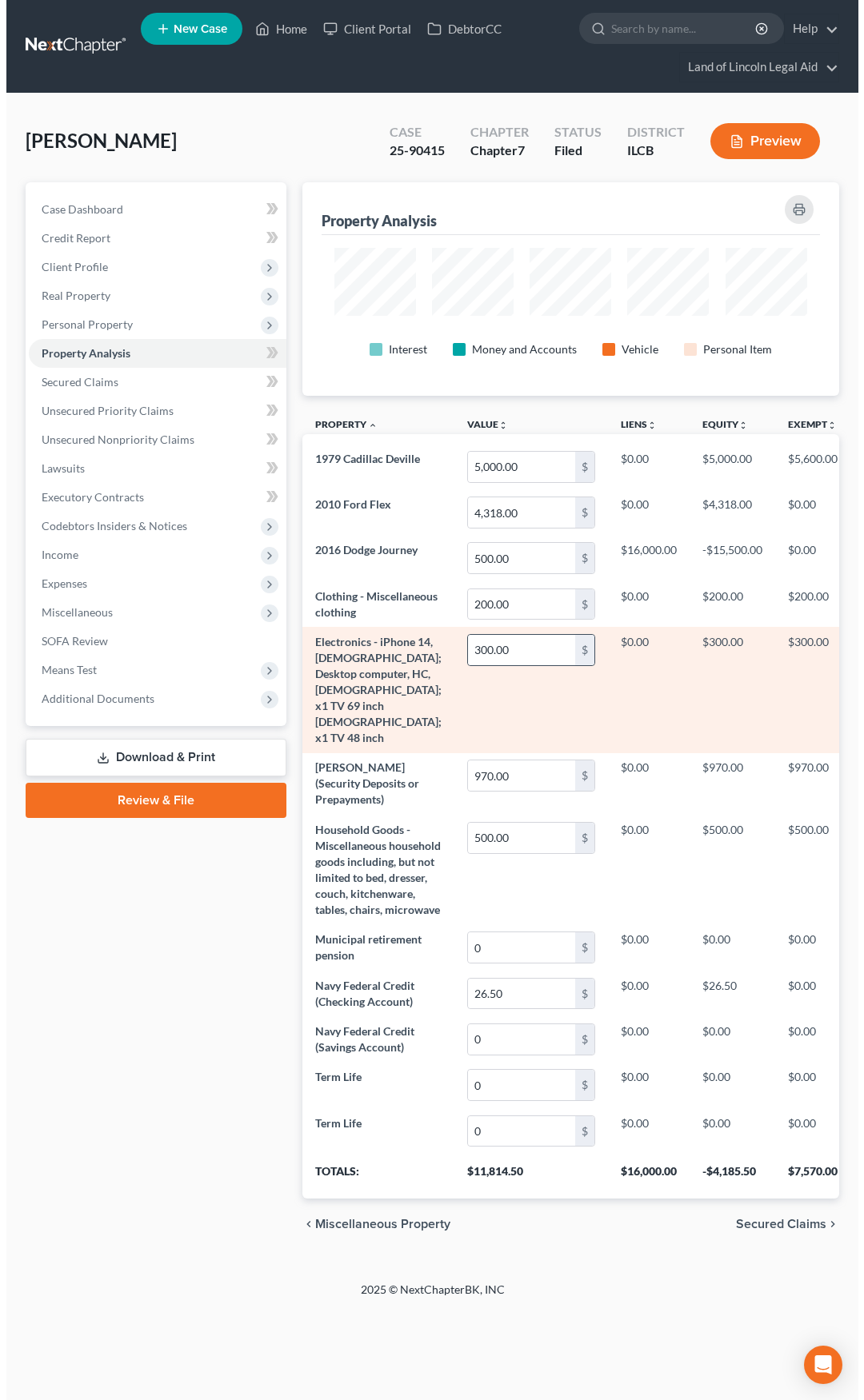
scroll to position [214, 538]
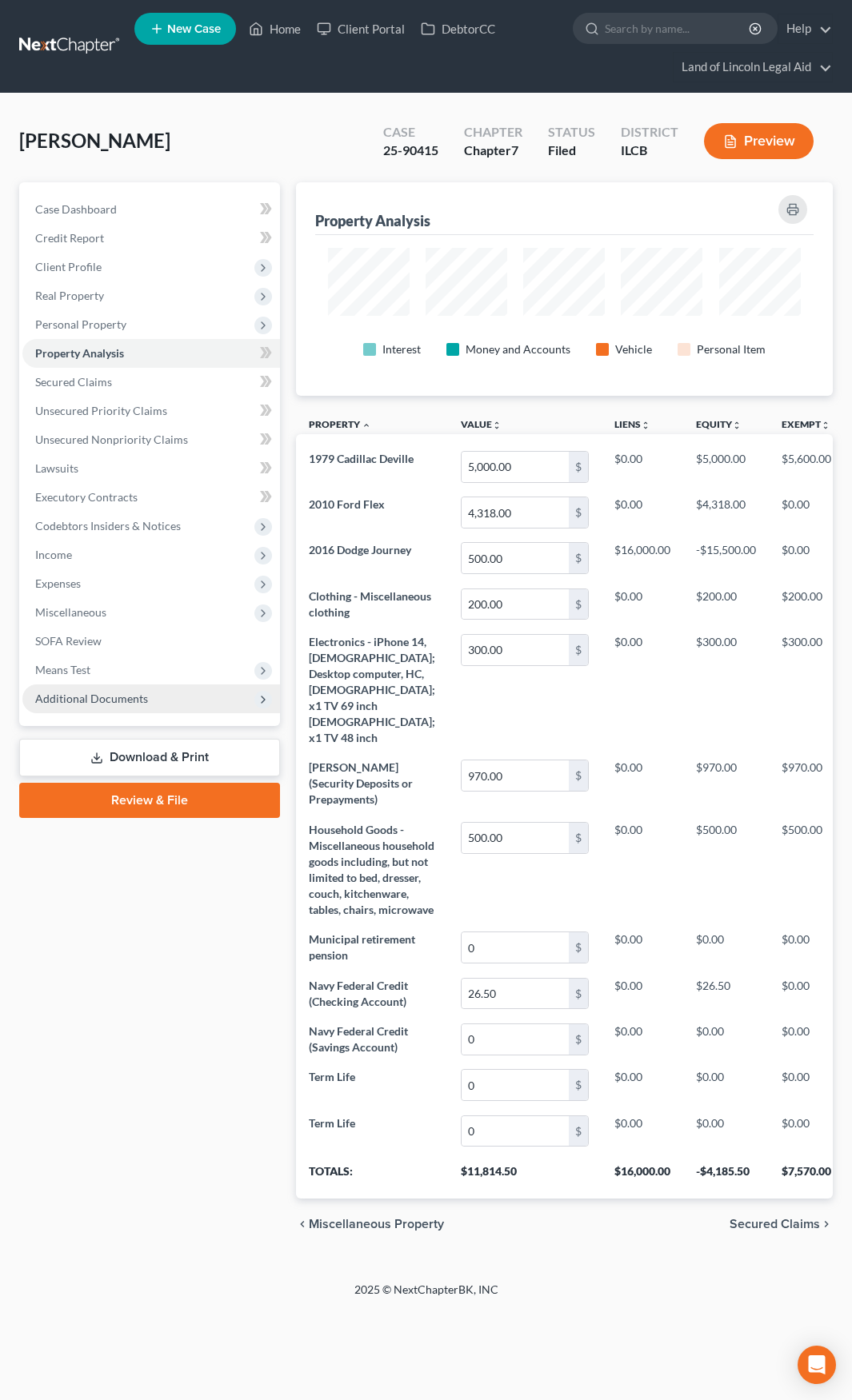
click at [190, 705] on span "Additional Documents" at bounding box center [151, 699] width 258 height 29
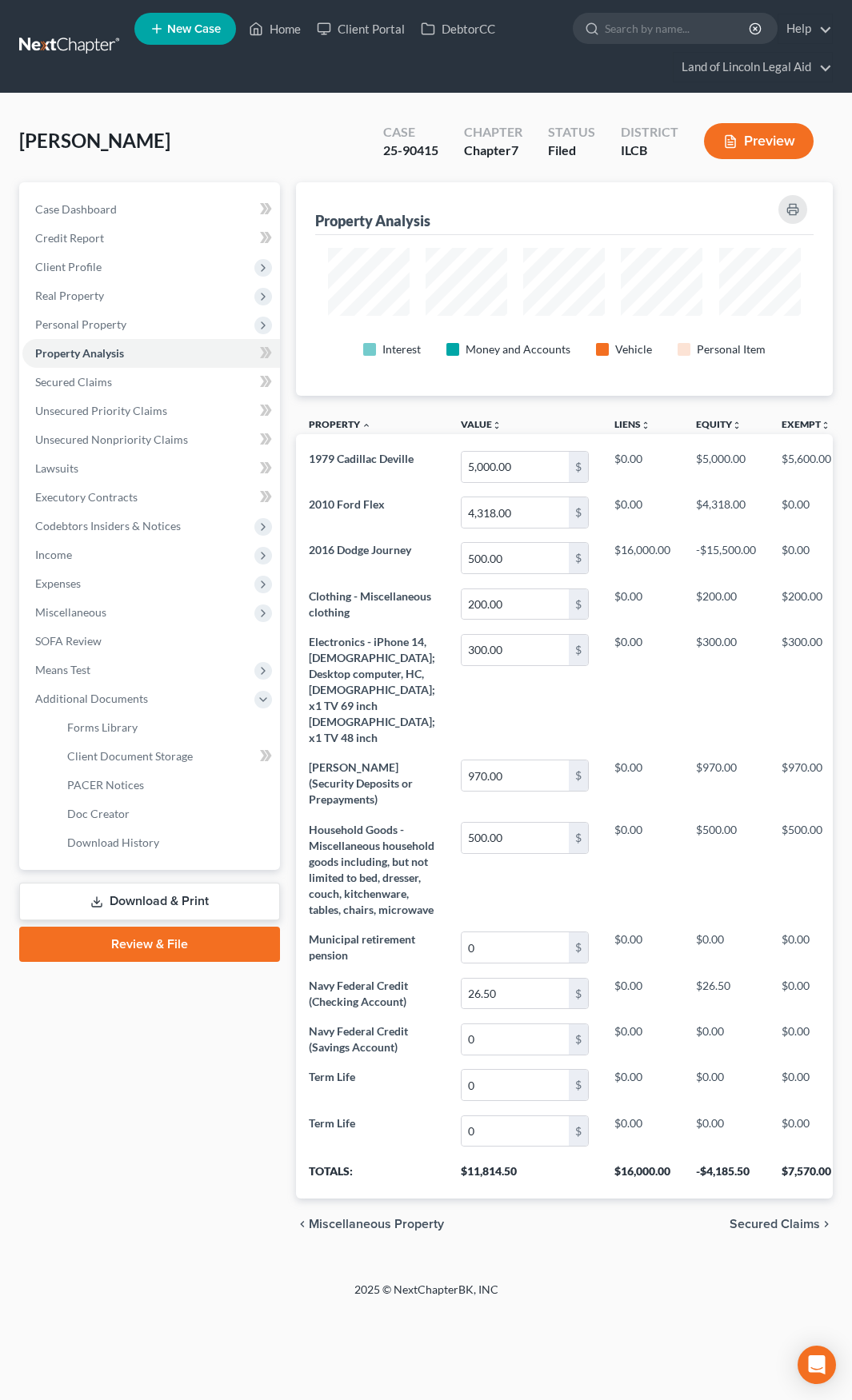
click at [175, 895] on link "Download & Print" at bounding box center [149, 901] width 261 height 37
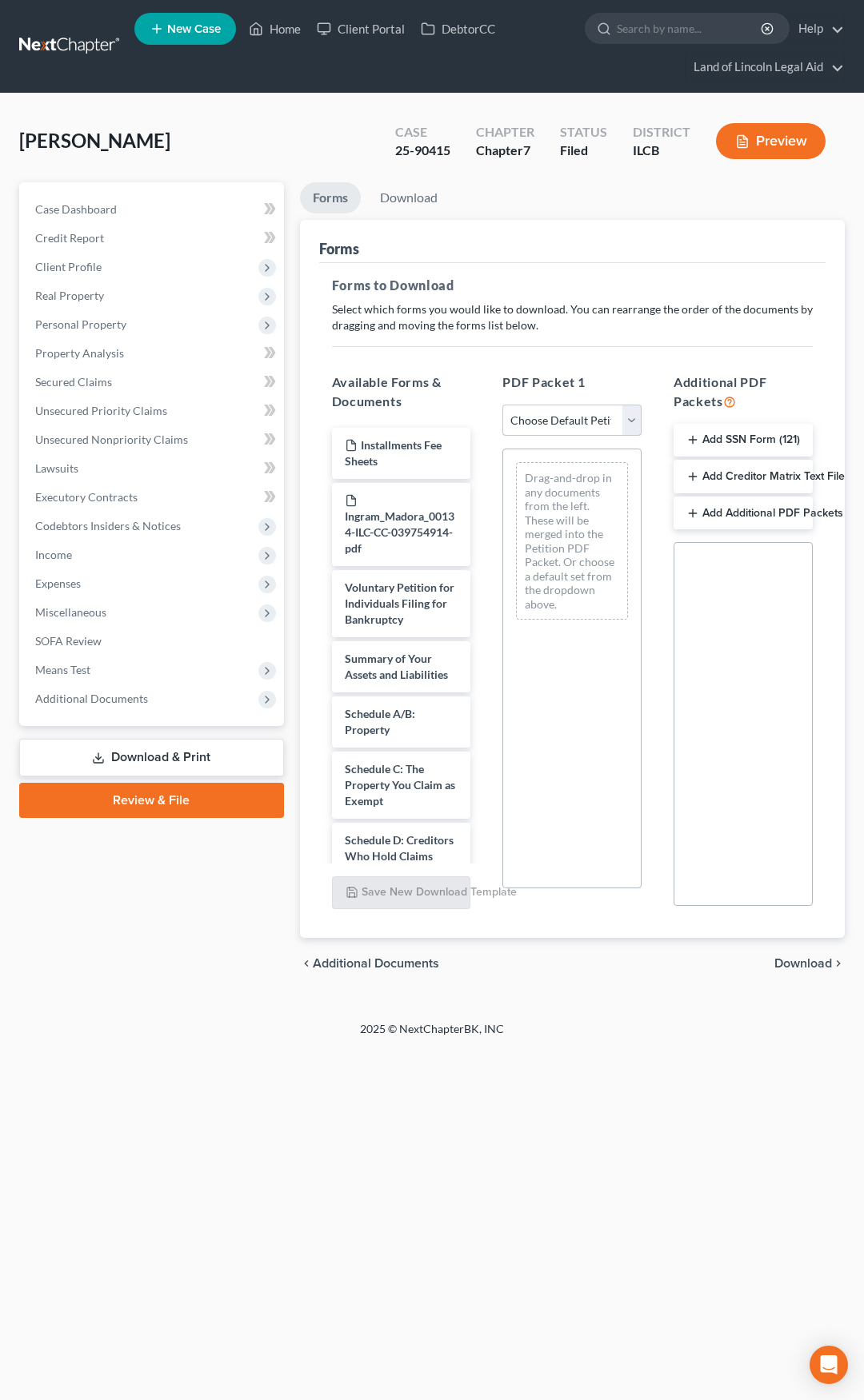
click at [529, 432] on select "Choose Default Petition PDF Packet Complete Bankruptcy Petition (all forms and …" at bounding box center [572, 421] width 139 height 32
select select "2"
click at [503, 405] on select "Choose Default Petition PDF Packet Complete Bankruptcy Petition (all forms and …" at bounding box center [572, 421] width 139 height 32
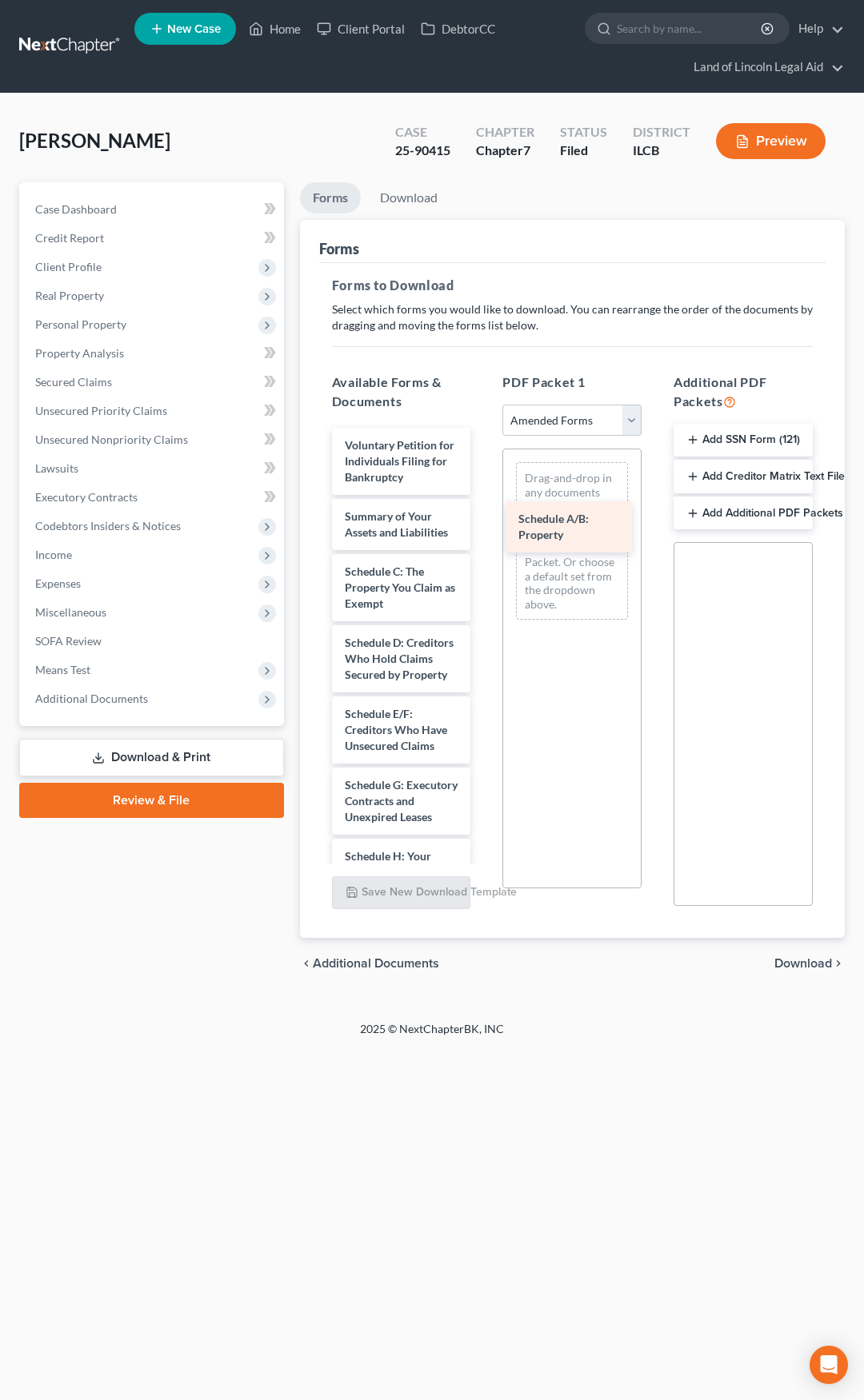
drag, startPoint x: 389, startPoint y: 604, endPoint x: 572, endPoint y: 514, distance: 203.9
click at [484, 514] on div "Schedule A/B: Property Voluntary Petition for Individuals Filing for Bankruptcy…" at bounding box center [401, 998] width 165 height 1142
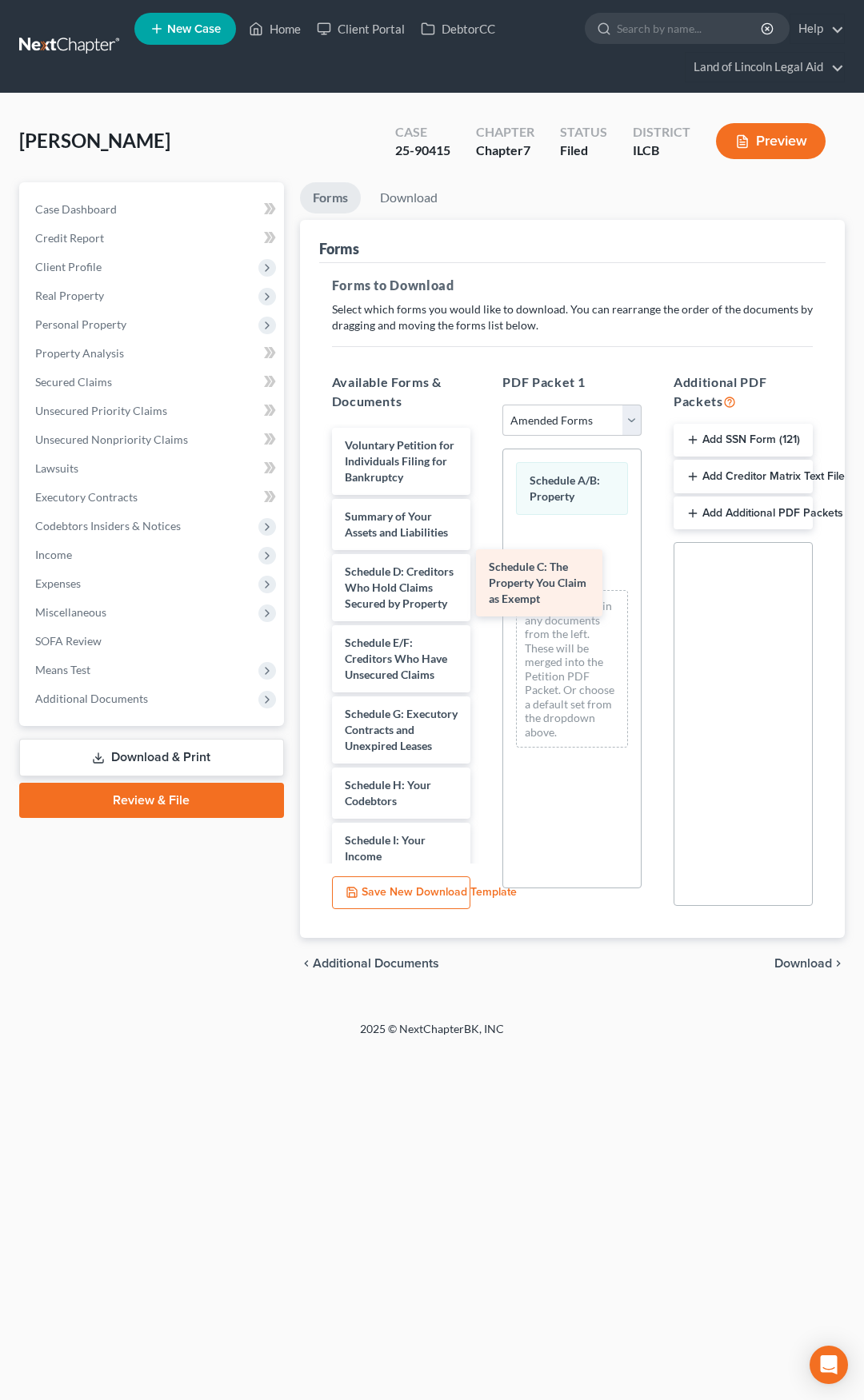
drag, startPoint x: 403, startPoint y: 628, endPoint x: 548, endPoint y: 592, distance: 149.4
click at [484, 592] on div "Schedule C: The Property You Claim as Exempt Voluntary Petition for Individuals…" at bounding box center [401, 963] width 165 height 1070
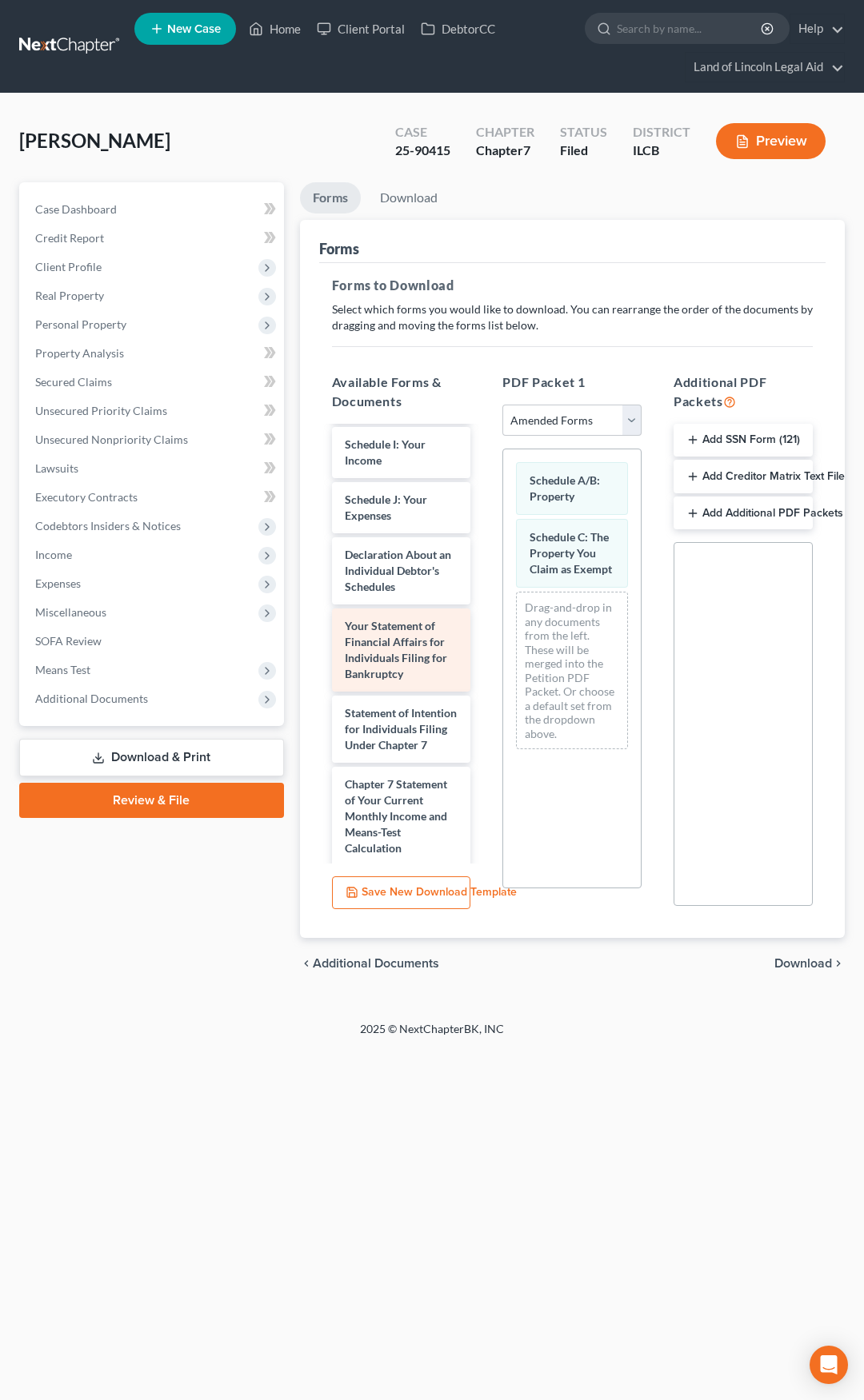
scroll to position [400, 0]
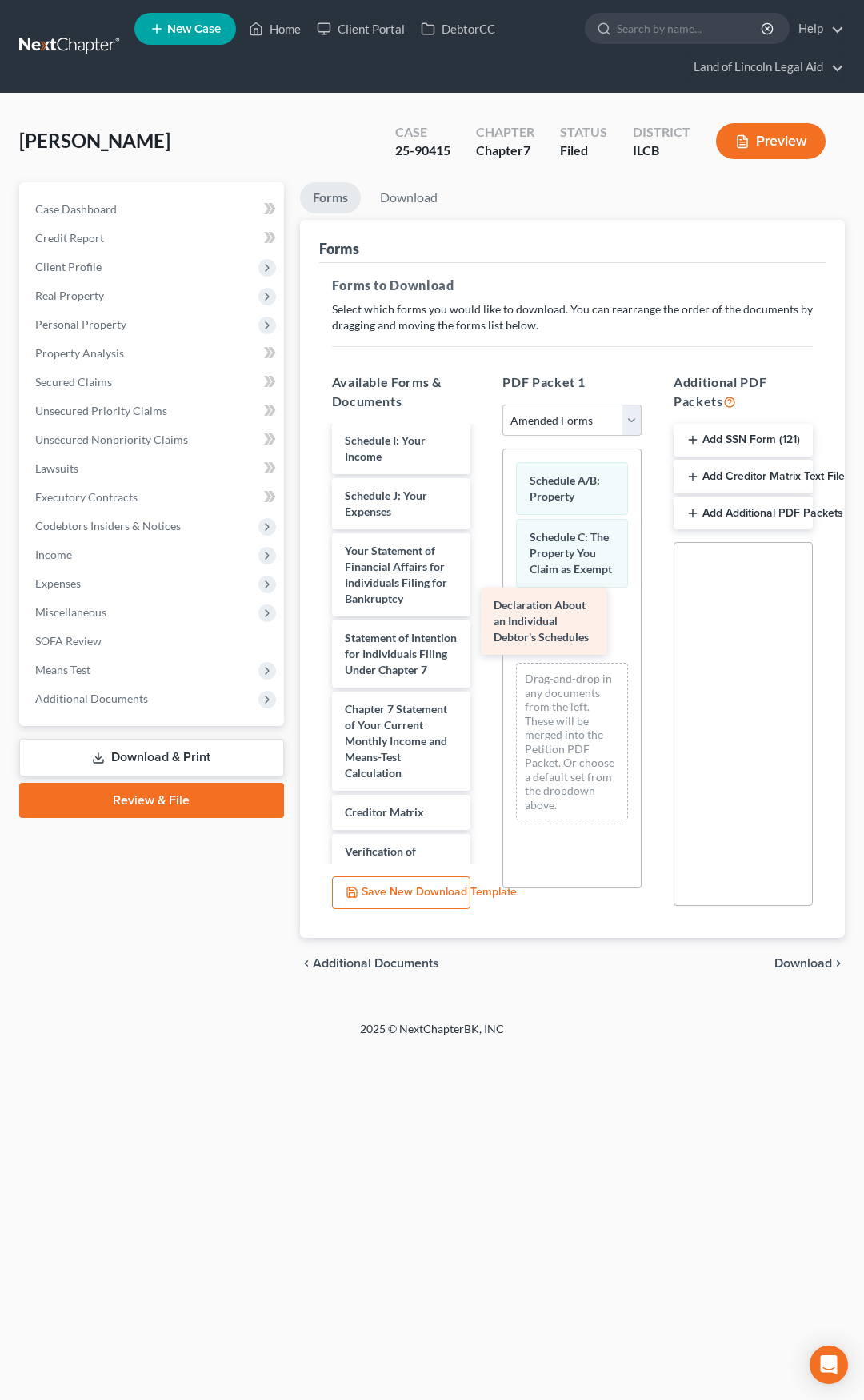
drag, startPoint x: 385, startPoint y: 650, endPoint x: 533, endPoint y: 624, distance: 150.3
click at [484, 624] on div "Declaration About an Individual Debtor's Schedules Voluntary Petition for Indiv…" at bounding box center [401, 528] width 165 height 1000
click at [805, 957] on span "Download" at bounding box center [804, 963] width 58 height 12
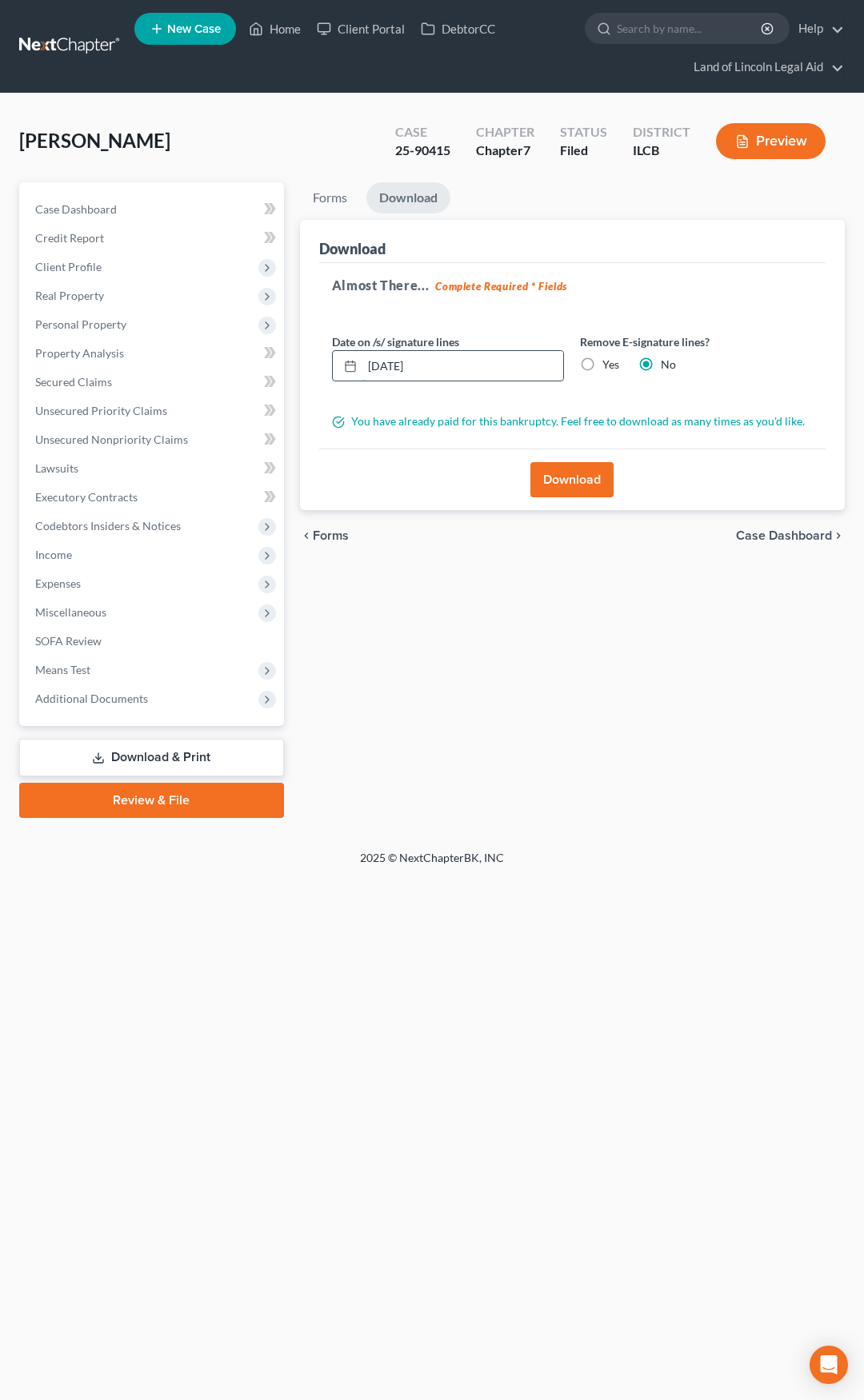
drag, startPoint x: 433, startPoint y: 377, endPoint x: 361, endPoint y: 377, distance: 72.0
click at [361, 377] on div "10/06/2025" at bounding box center [448, 366] width 233 height 32
click at [602, 360] on label "Yes" at bounding box center [611, 364] width 17 height 16
click at [609, 360] on input "Yes" at bounding box center [614, 362] width 11 height 11
radio input "true"
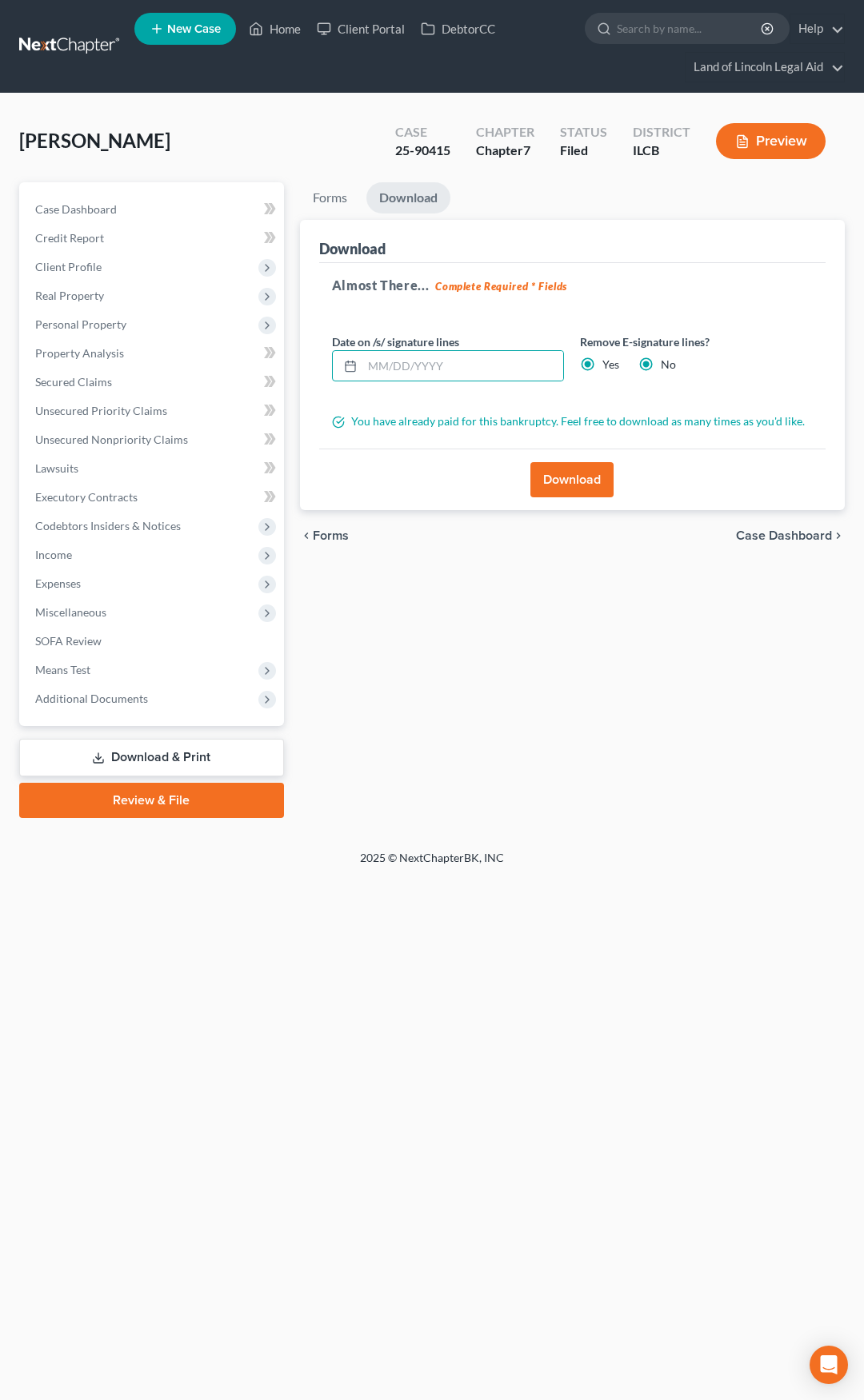
radio input "false"
click at [582, 474] on button "Download" at bounding box center [572, 479] width 83 height 36
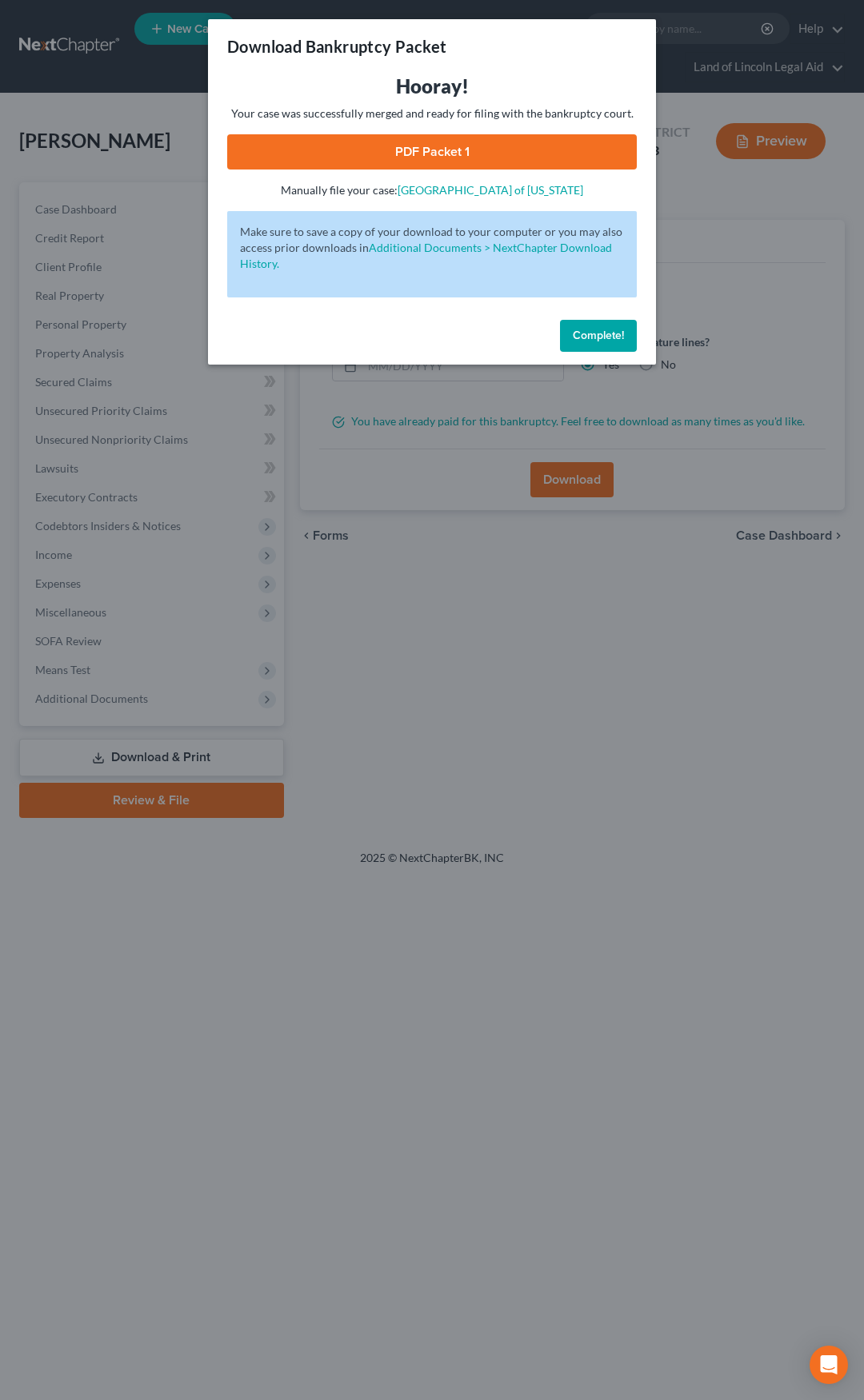
click at [453, 153] on link "PDF Packet 1" at bounding box center [432, 152] width 410 height 36
click at [601, 336] on span "Complete!" at bounding box center [599, 335] width 51 height 13
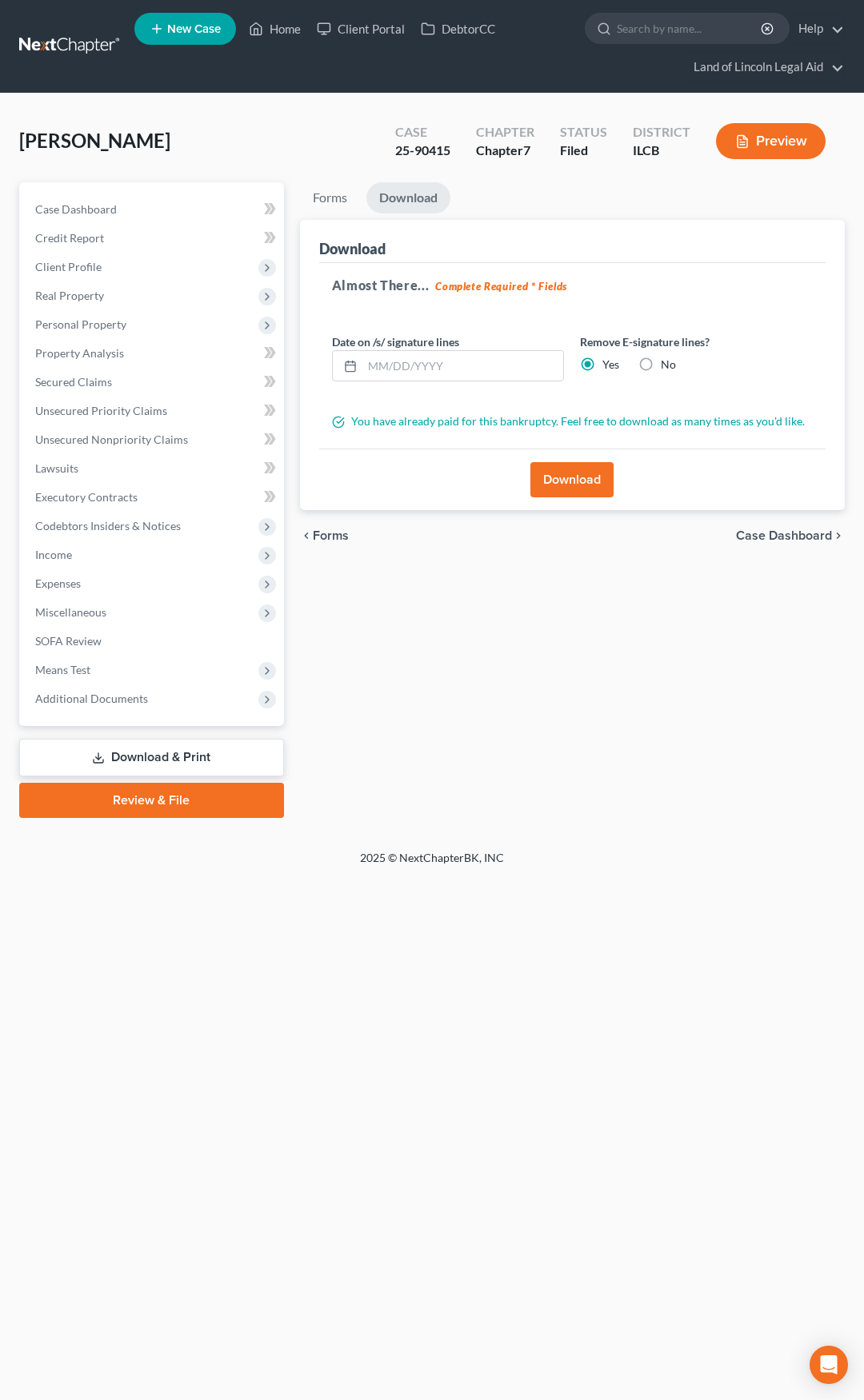
click at [80, 46] on link at bounding box center [70, 46] width 103 height 29
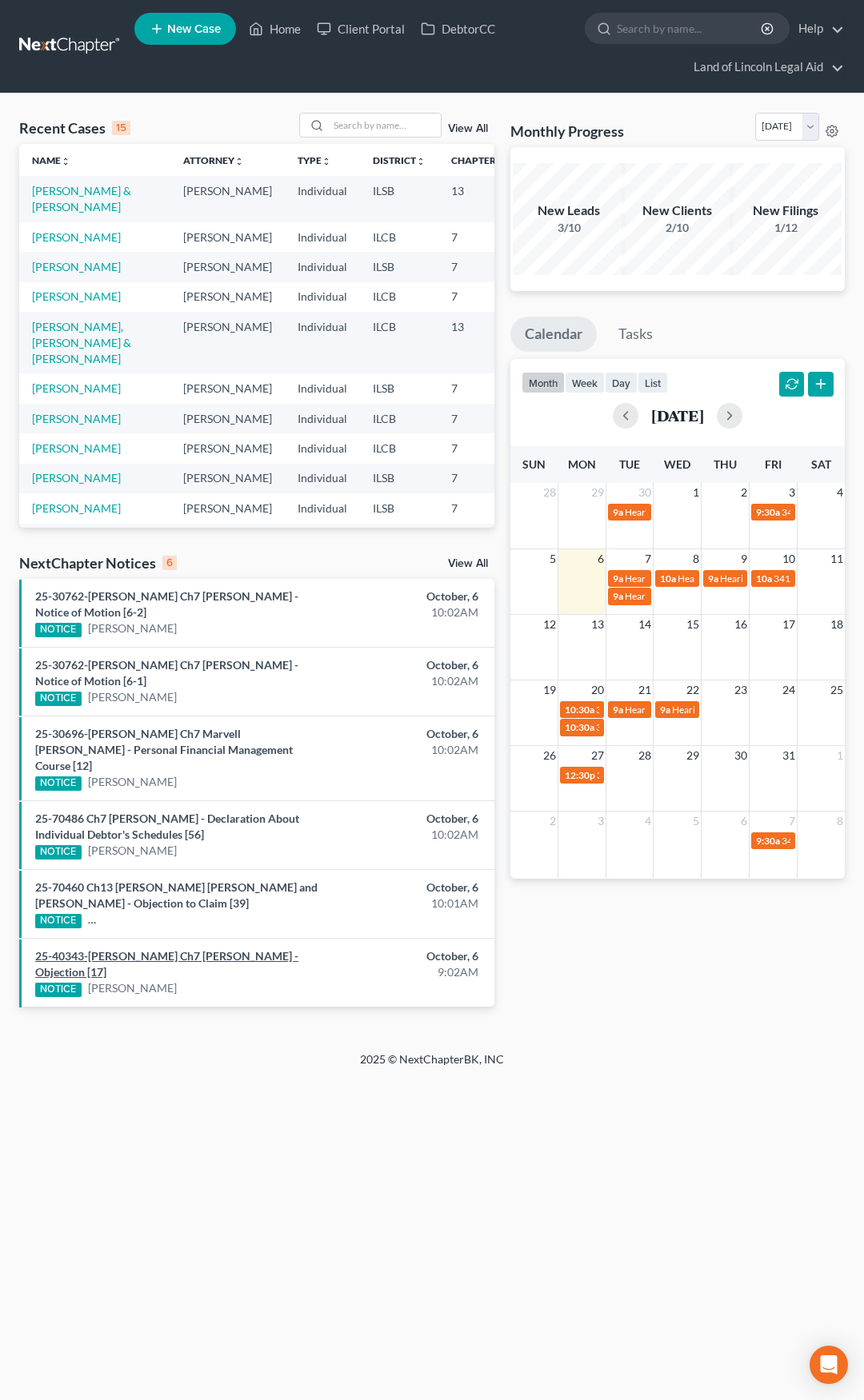
click at [216, 950] on link "25-40343-mel Ch7 Kathleen A Cousineau - Objection [17]" at bounding box center [167, 965] width 263 height 30
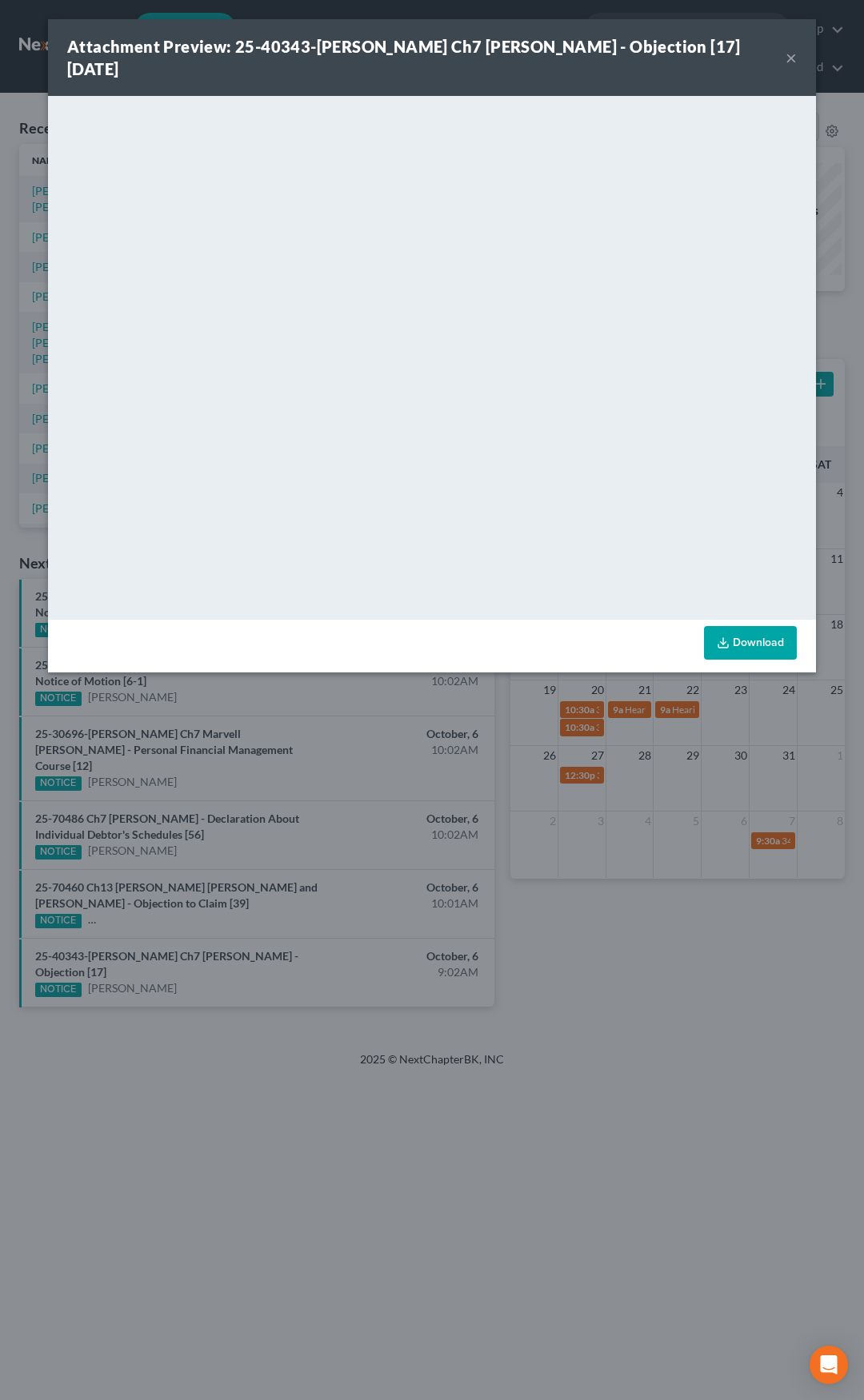
click at [792, 50] on button "×" at bounding box center [792, 57] width 12 height 19
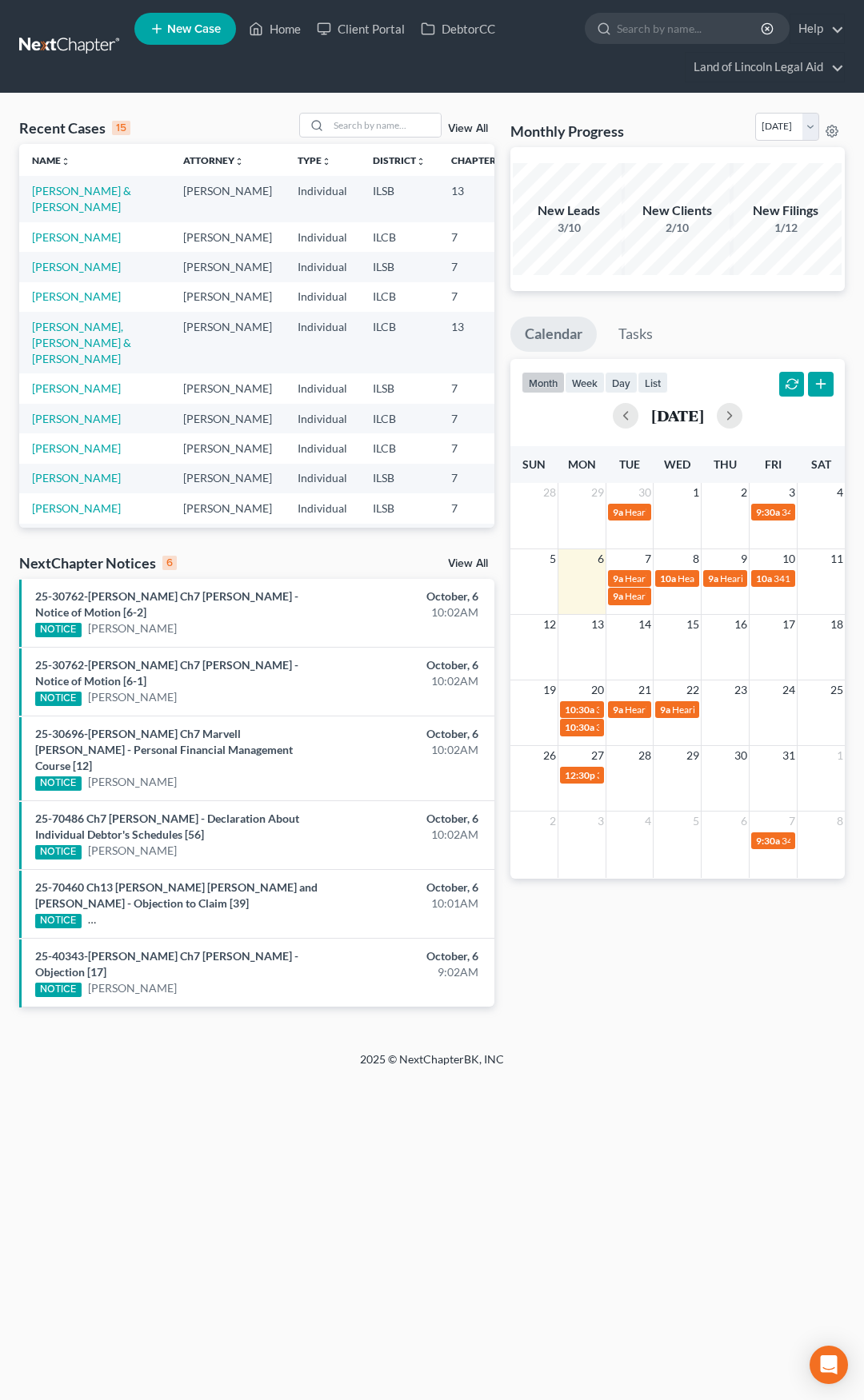
click at [459, 560] on link "View All" at bounding box center [468, 564] width 40 height 12
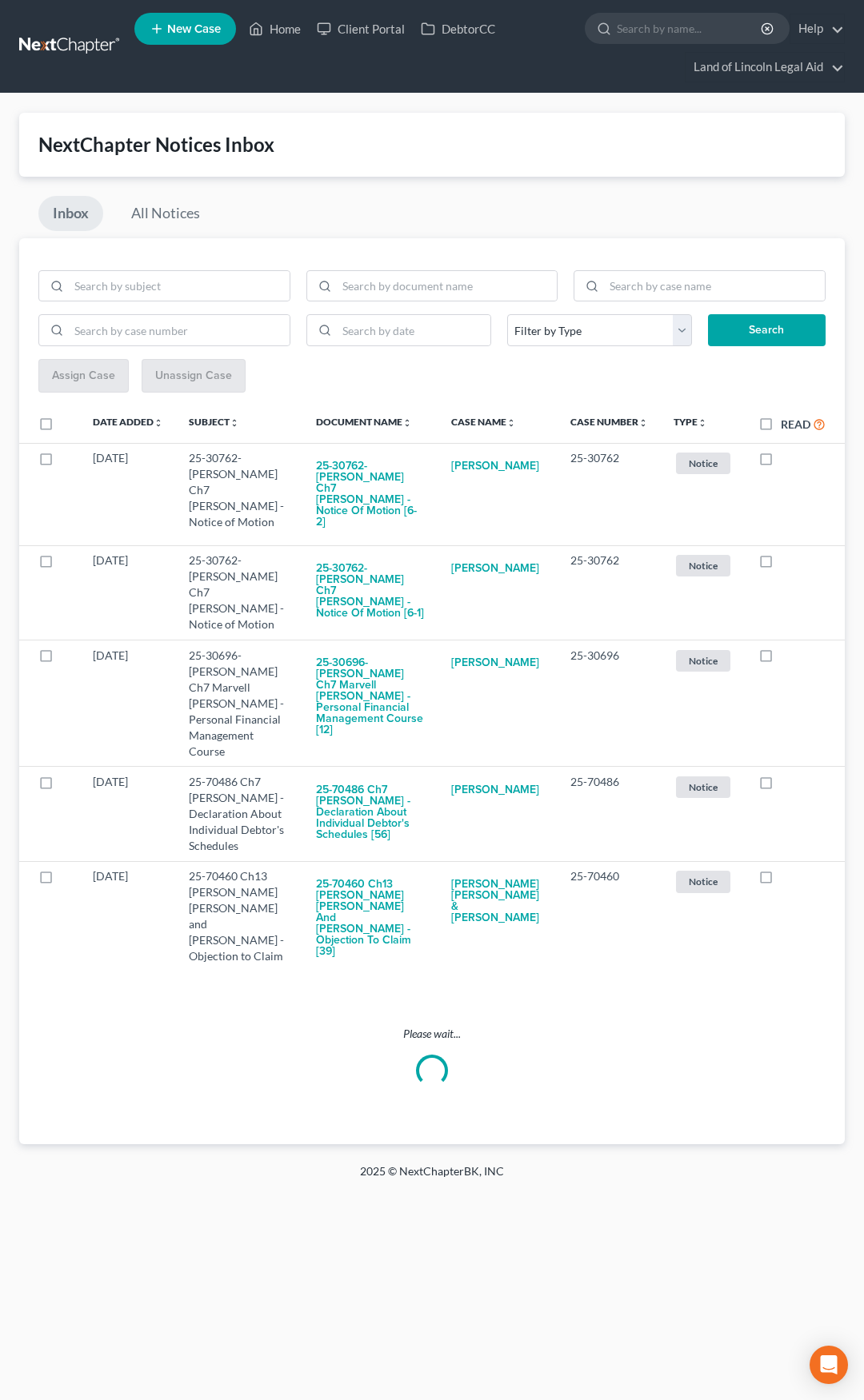
click at [781, 426] on label "Read" at bounding box center [804, 424] width 45 height 18
click at [788, 426] on input "Read" at bounding box center [793, 420] width 11 height 11
checkbox input "true"
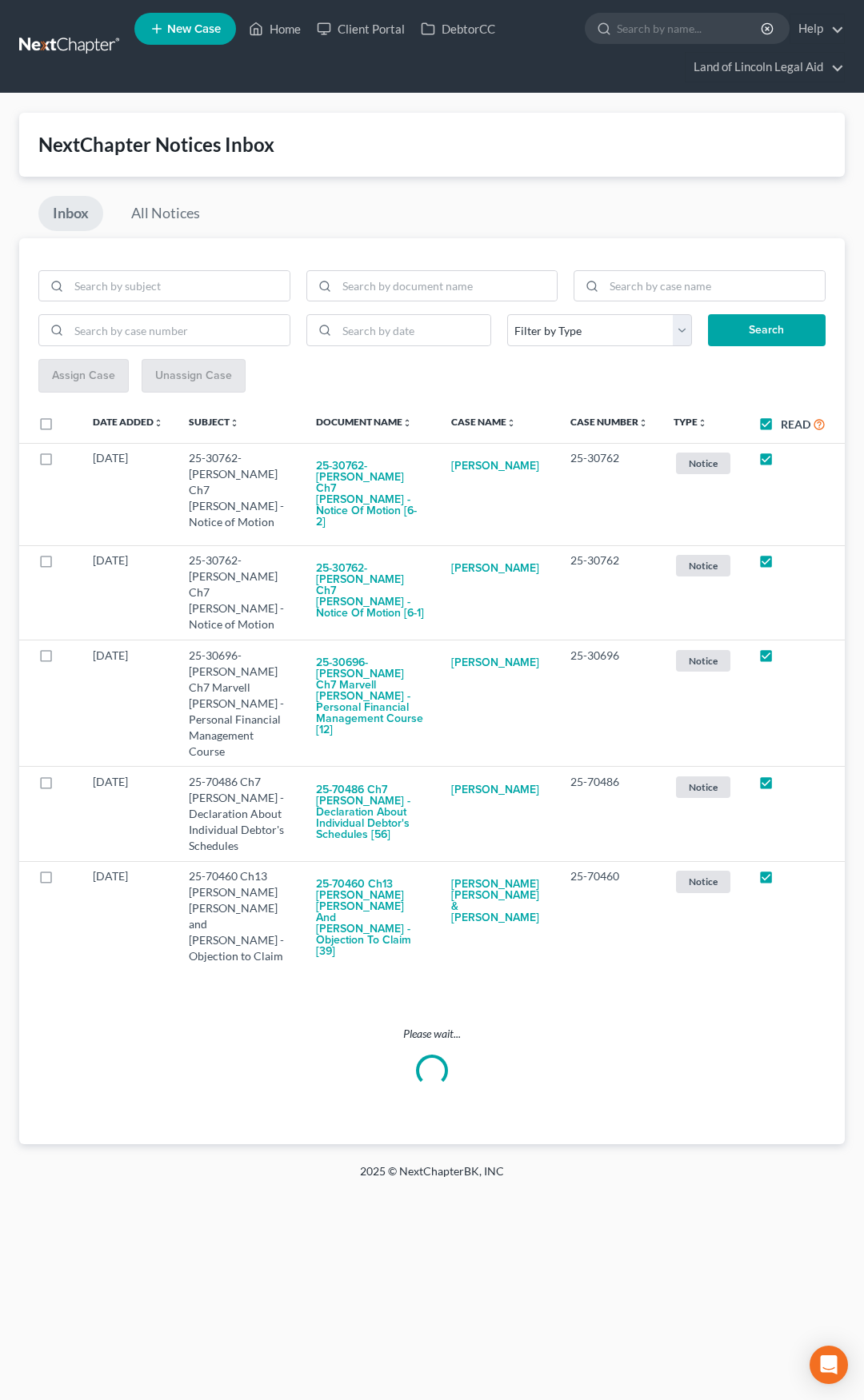
checkbox input "true"
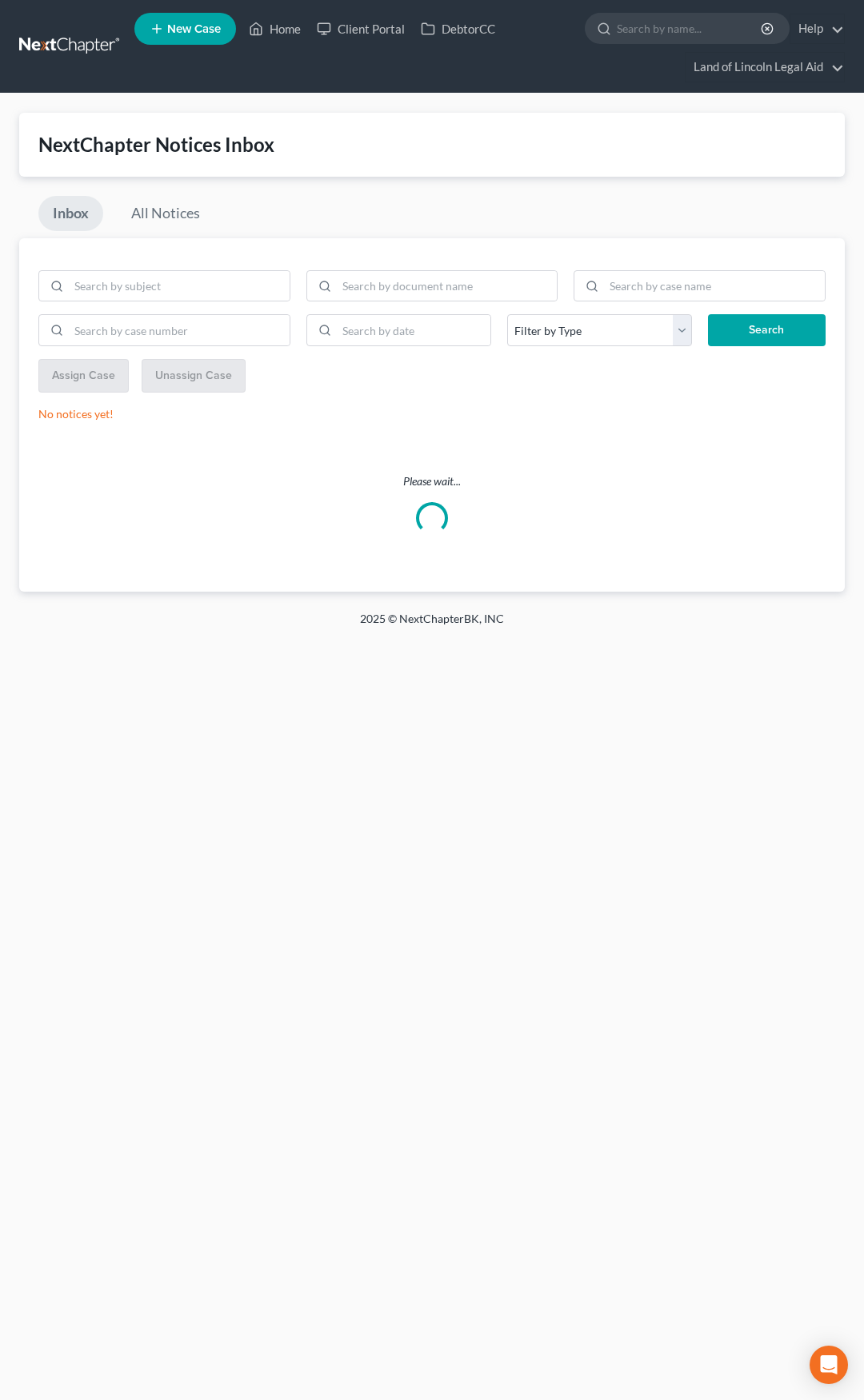
click at [72, 44] on link at bounding box center [70, 46] width 103 height 29
